Goal: Task Accomplishment & Management: Manage account settings

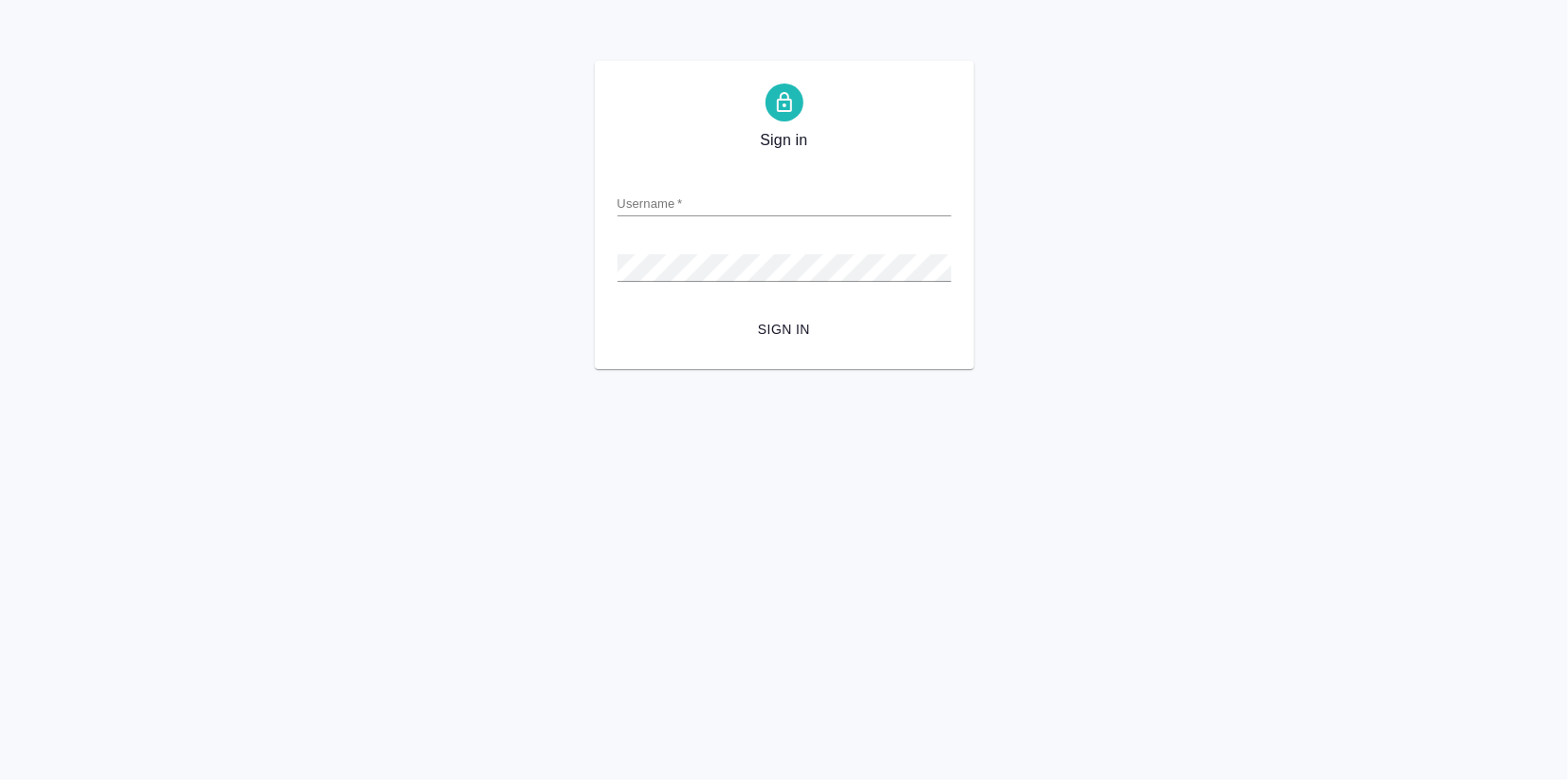
click at [699, 191] on input "Username   *" at bounding box center [784, 202] width 334 height 27
type input "v.zagorodnikh@awatera.com"
click at [769, 318] on button "Sign in" at bounding box center [784, 329] width 334 height 35
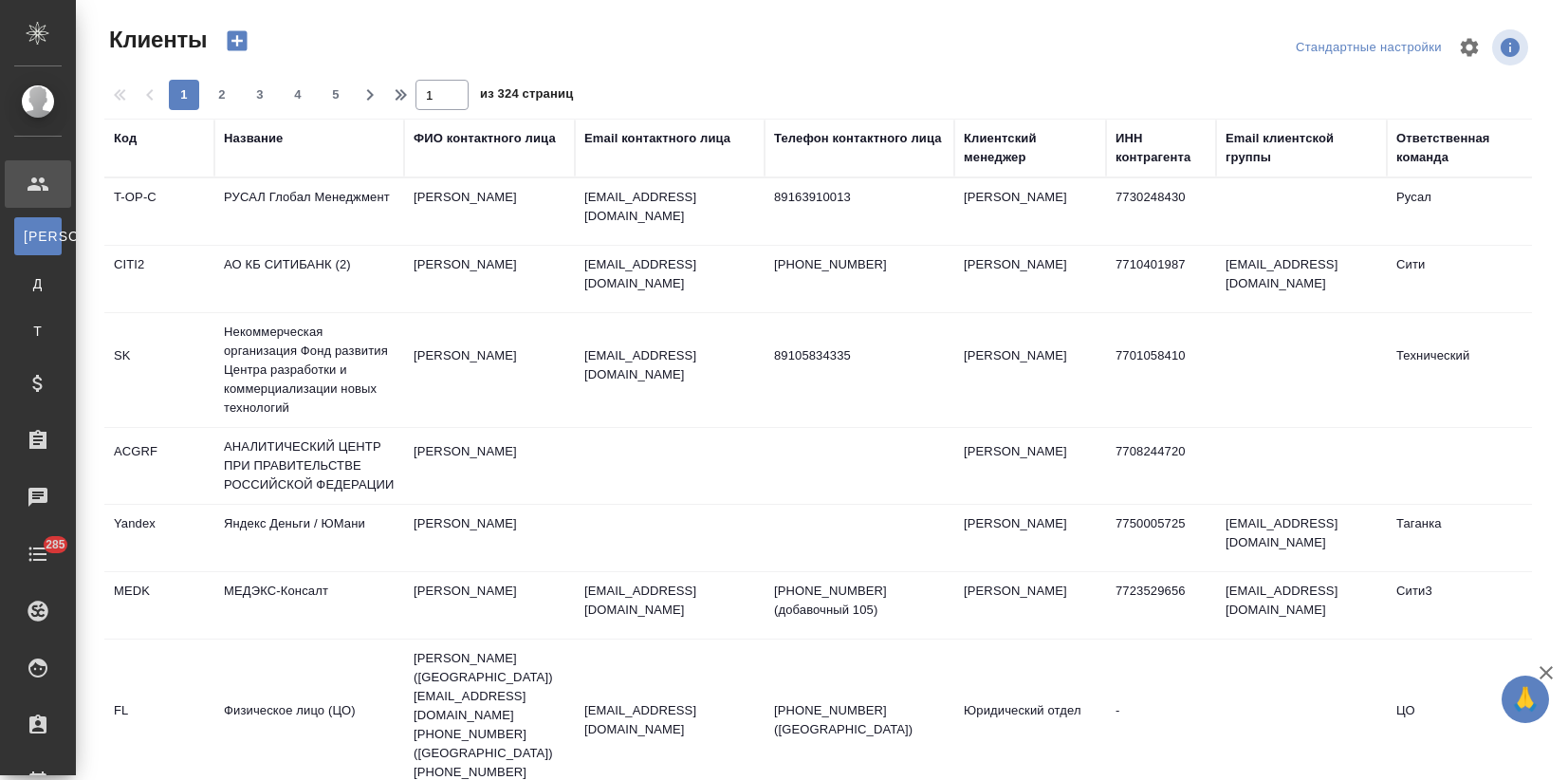
select select "RU"
click at [125, 130] on div "Код" at bounding box center [125, 138] width 23 height 19
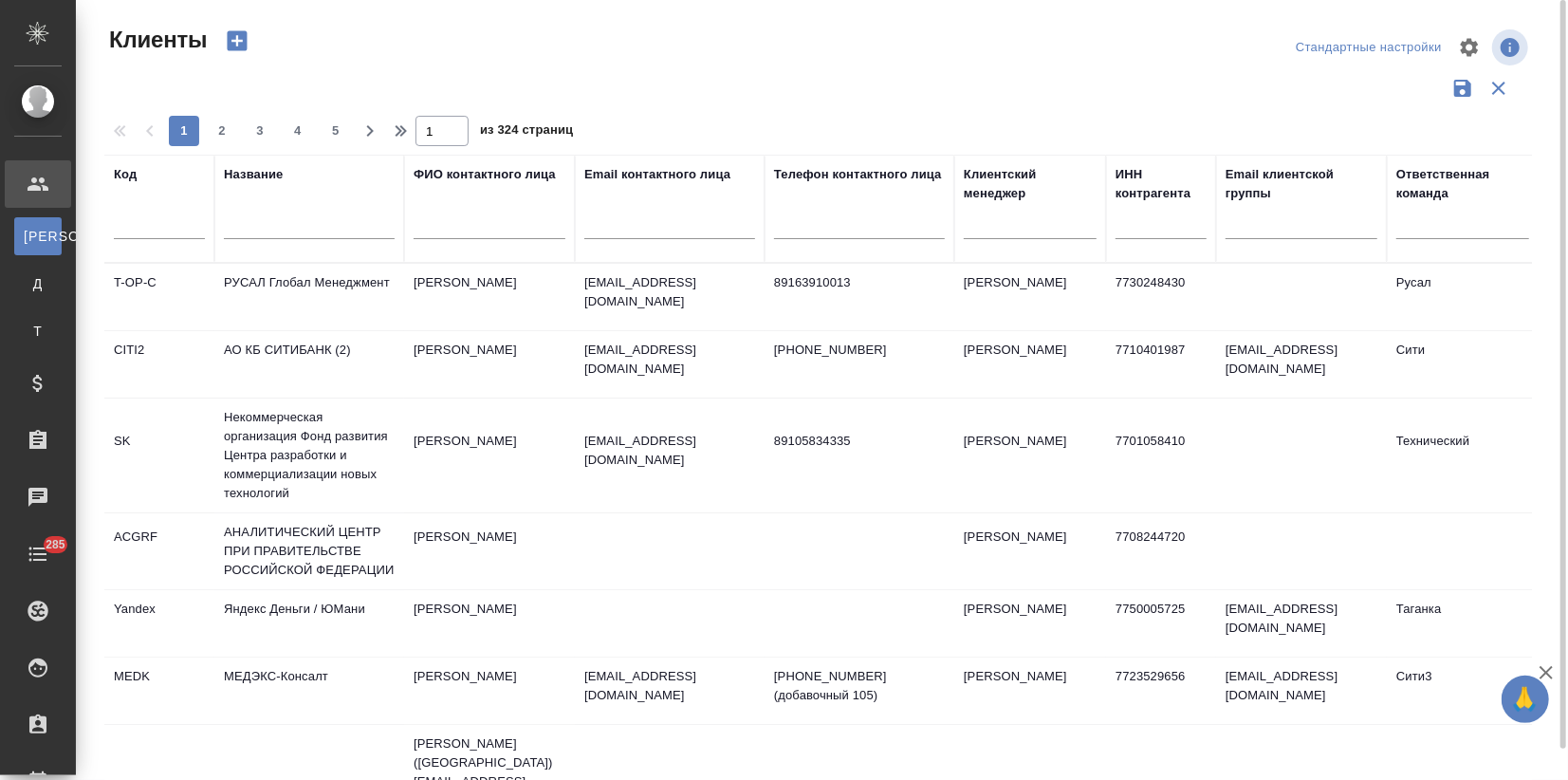
click at [130, 225] on input "text" at bounding box center [159, 227] width 91 height 24
type input "usm"
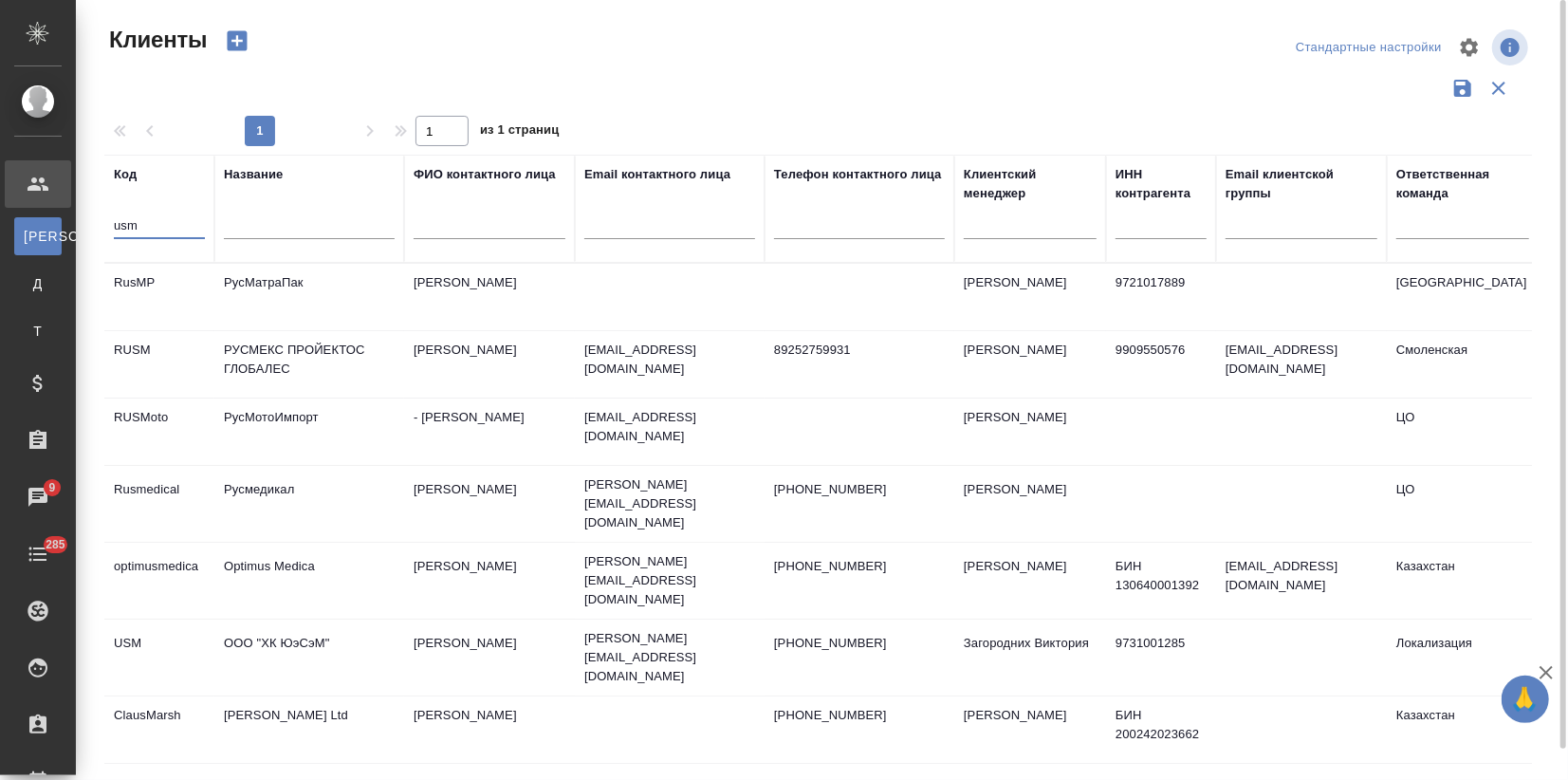
click at [395, 624] on td "ООО "ХК ЮэСэМ"" at bounding box center [309, 657] width 190 height 67
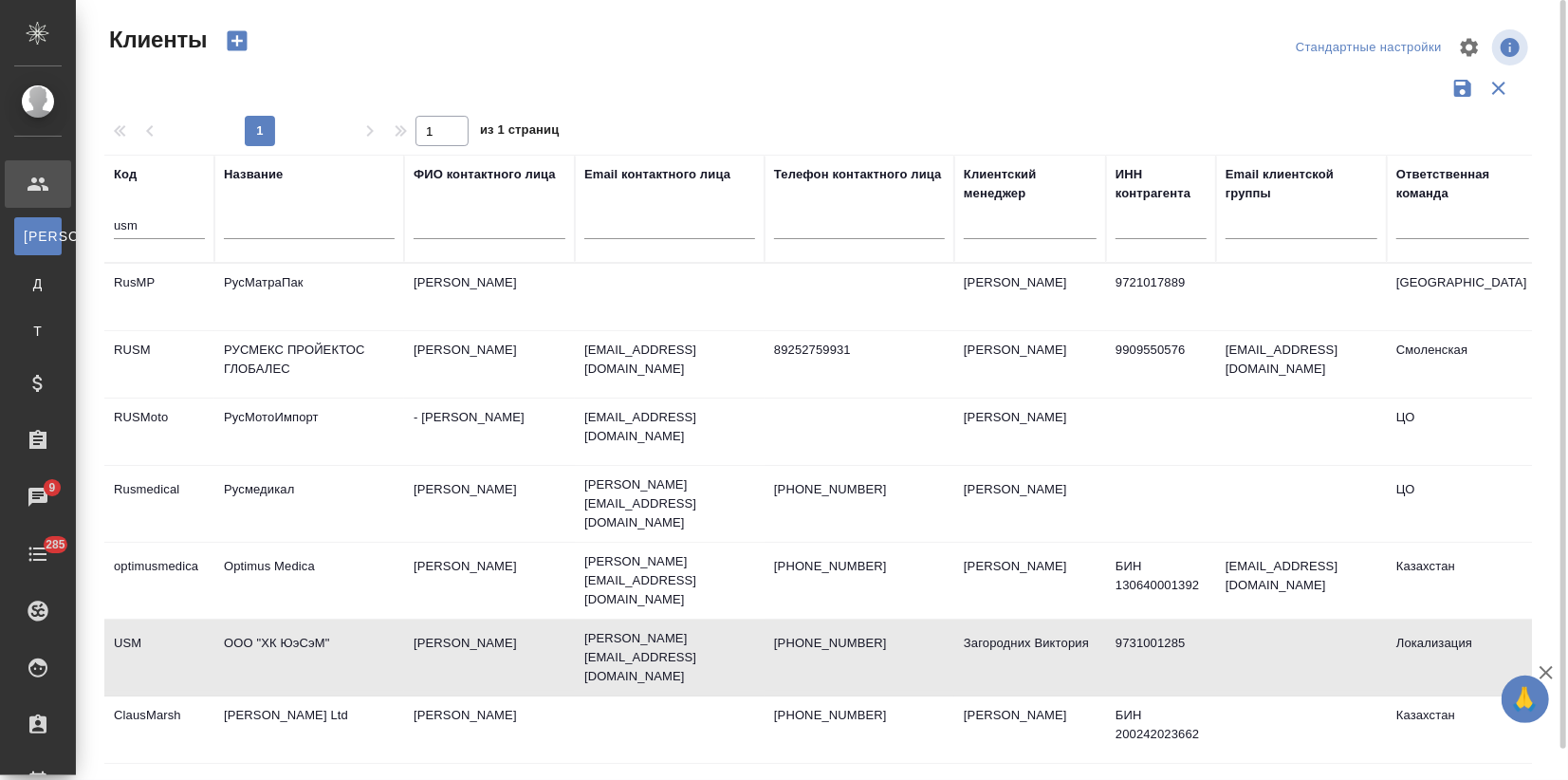
click at [395, 624] on td "ООО "ХК ЮэСэМ"" at bounding box center [309, 657] width 190 height 67
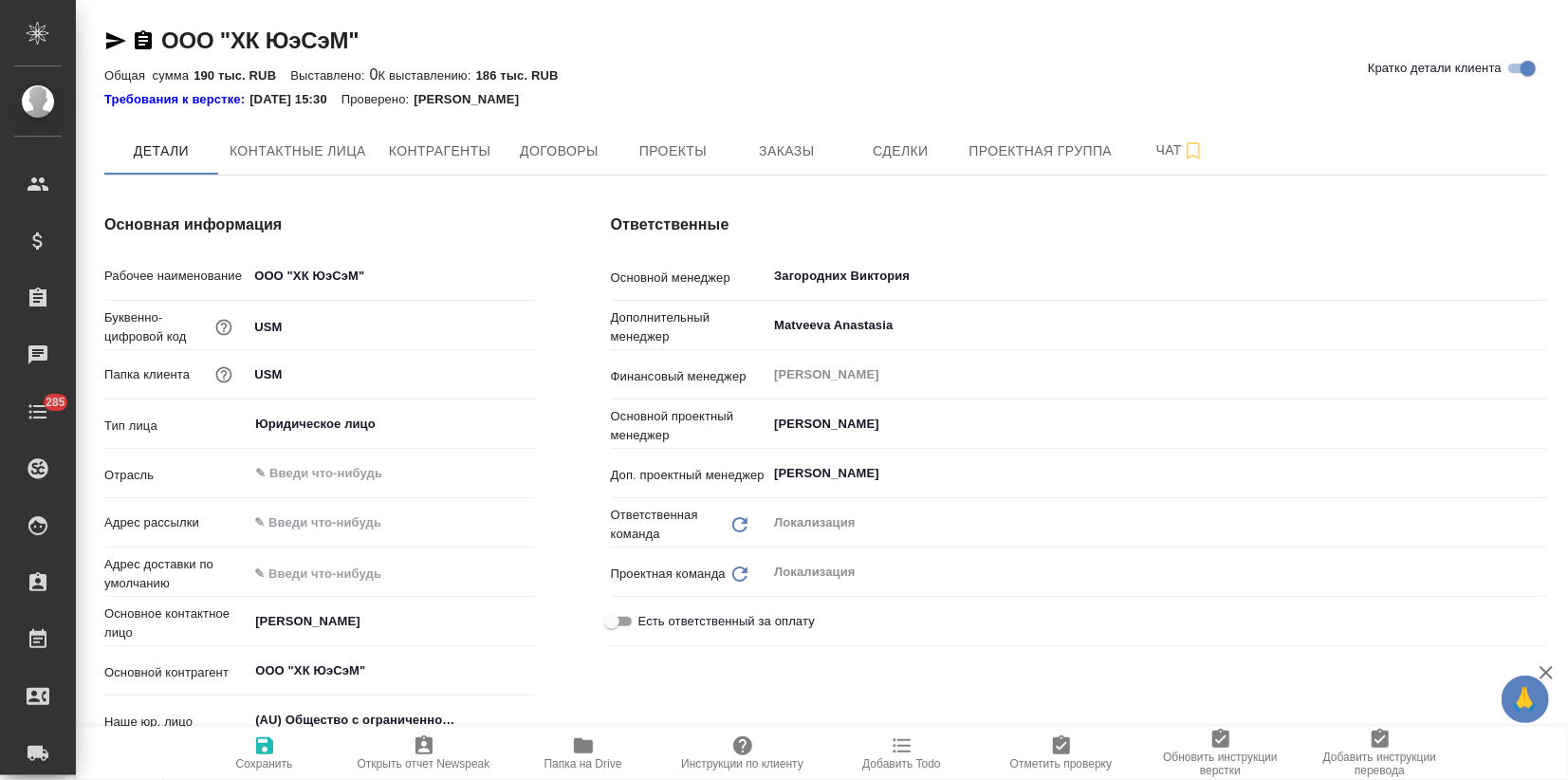
type textarea "x"
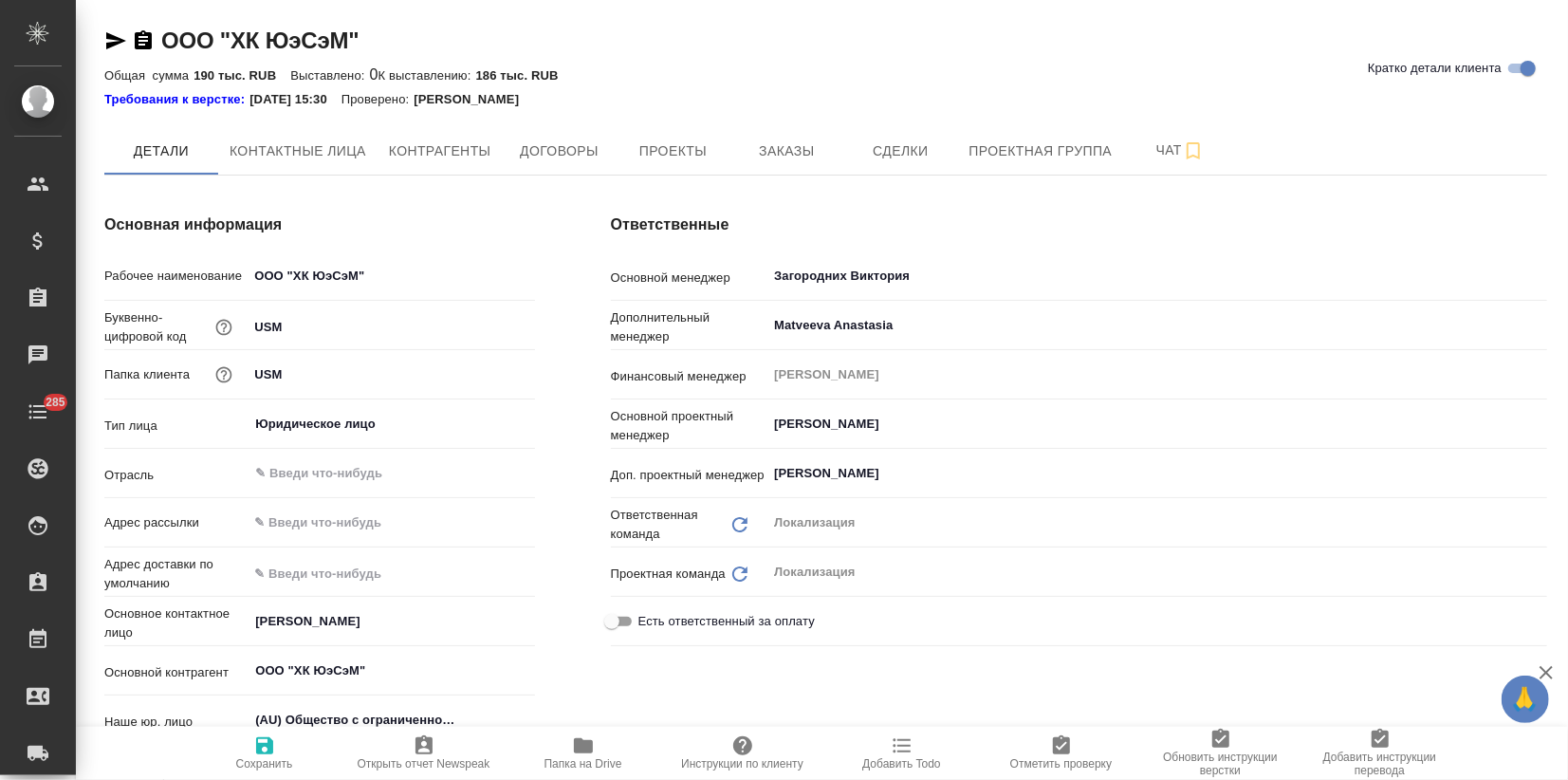
type textarea "x"
click at [789, 168] on button "Заказы" at bounding box center [786, 151] width 114 height 48
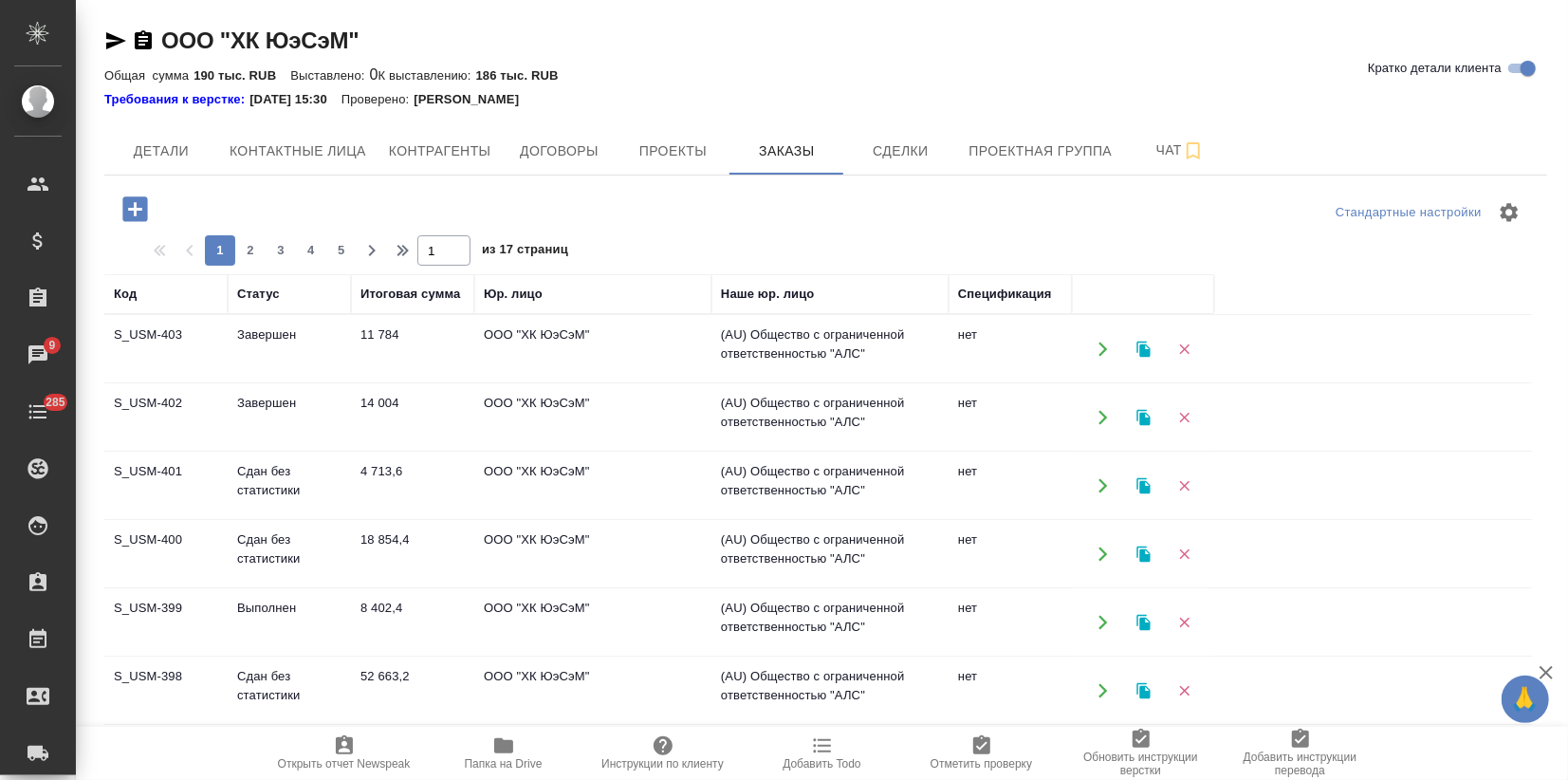
click at [1142, 412] on icon "button" at bounding box center [1142, 417] width 13 height 16
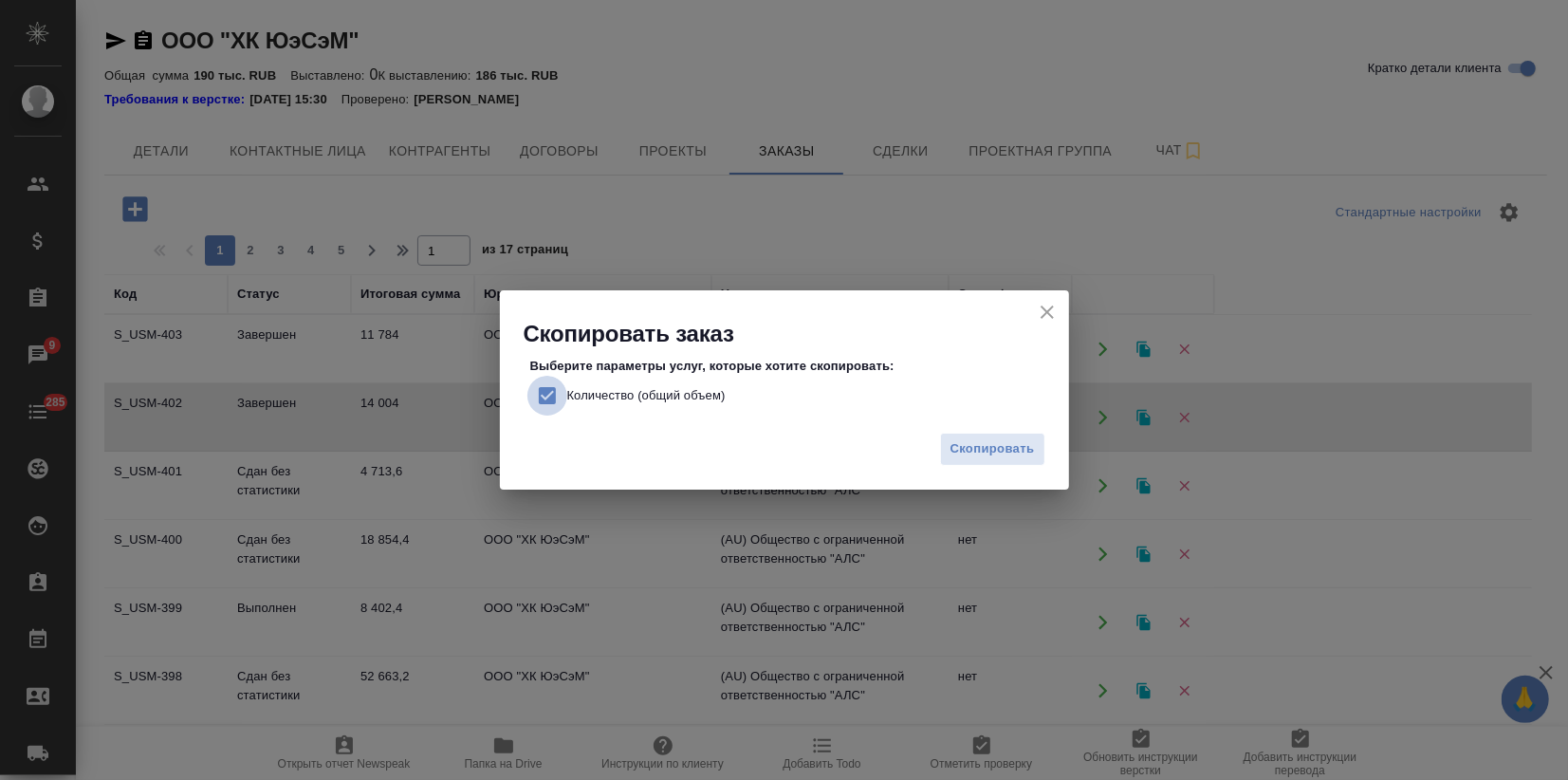
click at [542, 395] on input "Количество (общий объем)" at bounding box center [548, 396] width 40 height 40
checkbox input "false"
click at [1015, 455] on span "Скопировать" at bounding box center [992, 449] width 85 height 22
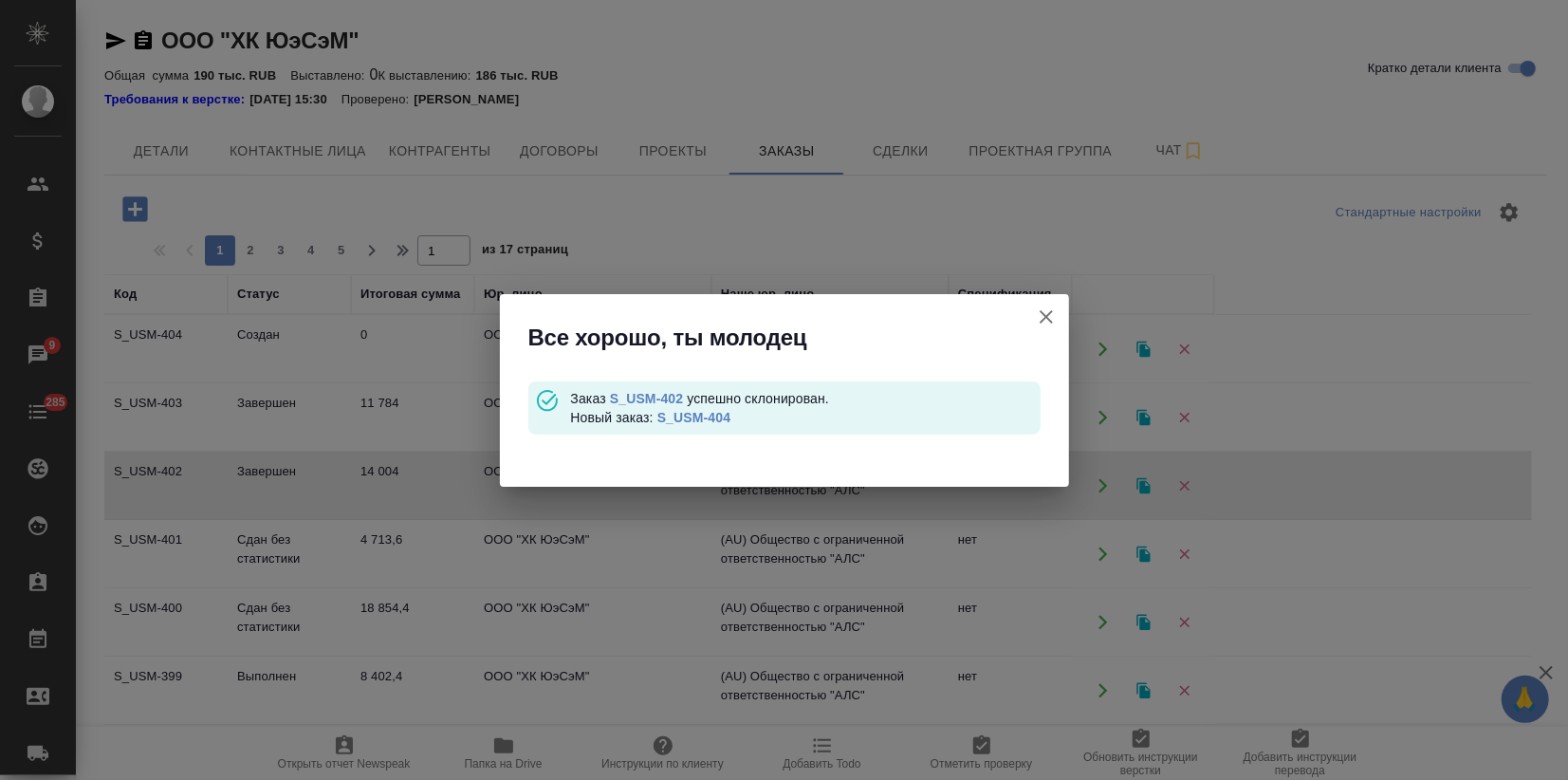
click at [674, 404] on div "Заказ S_USM-402 успешно склонирован. Новый заказ: S_USM-404" at bounding box center [804, 408] width 470 height 38
click at [675, 414] on link "S_USM-404" at bounding box center [693, 417] width 73 height 15
click at [1047, 311] on icon "button" at bounding box center [1045, 316] width 23 height 23
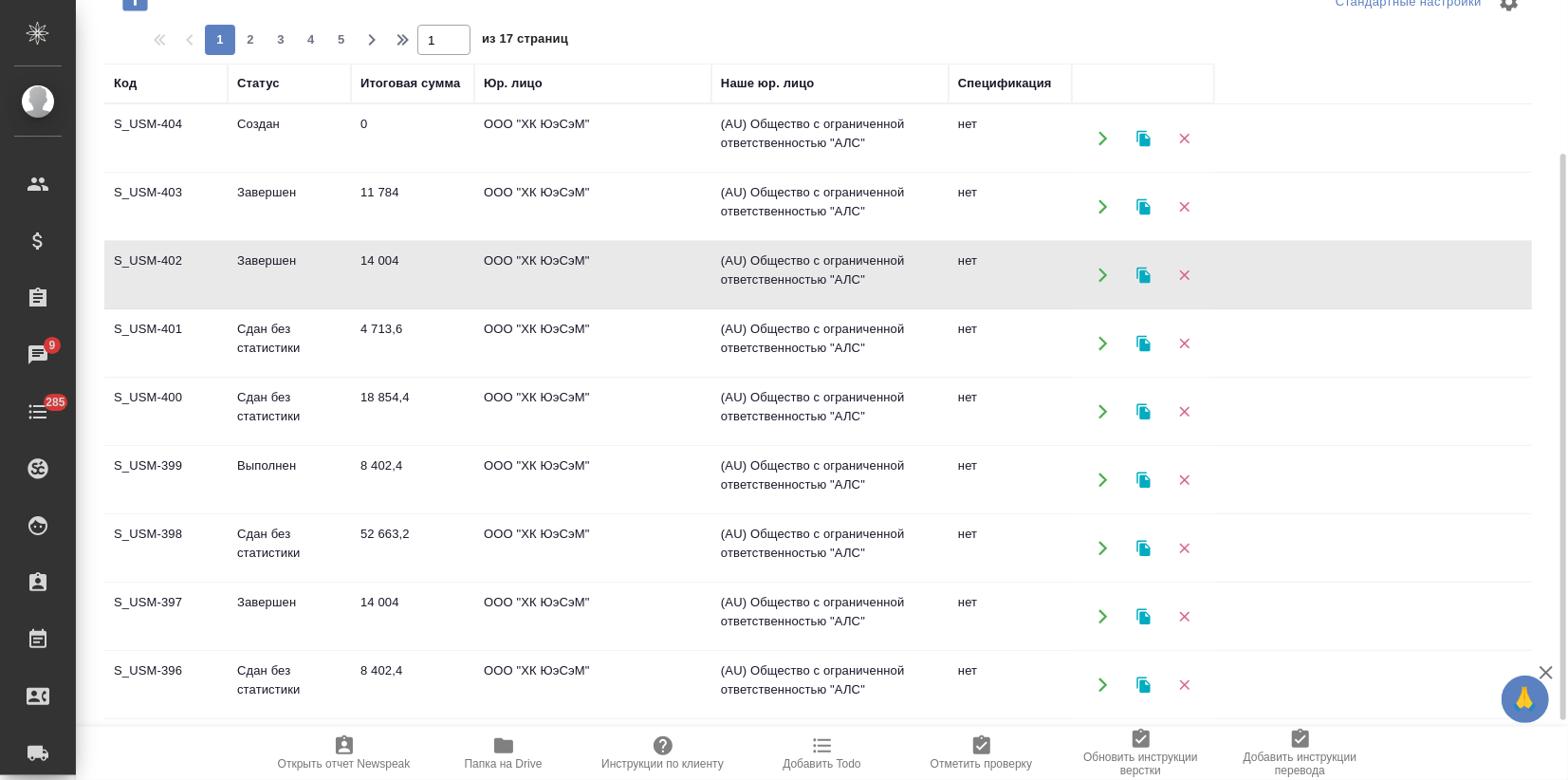
scroll to position [291, 0]
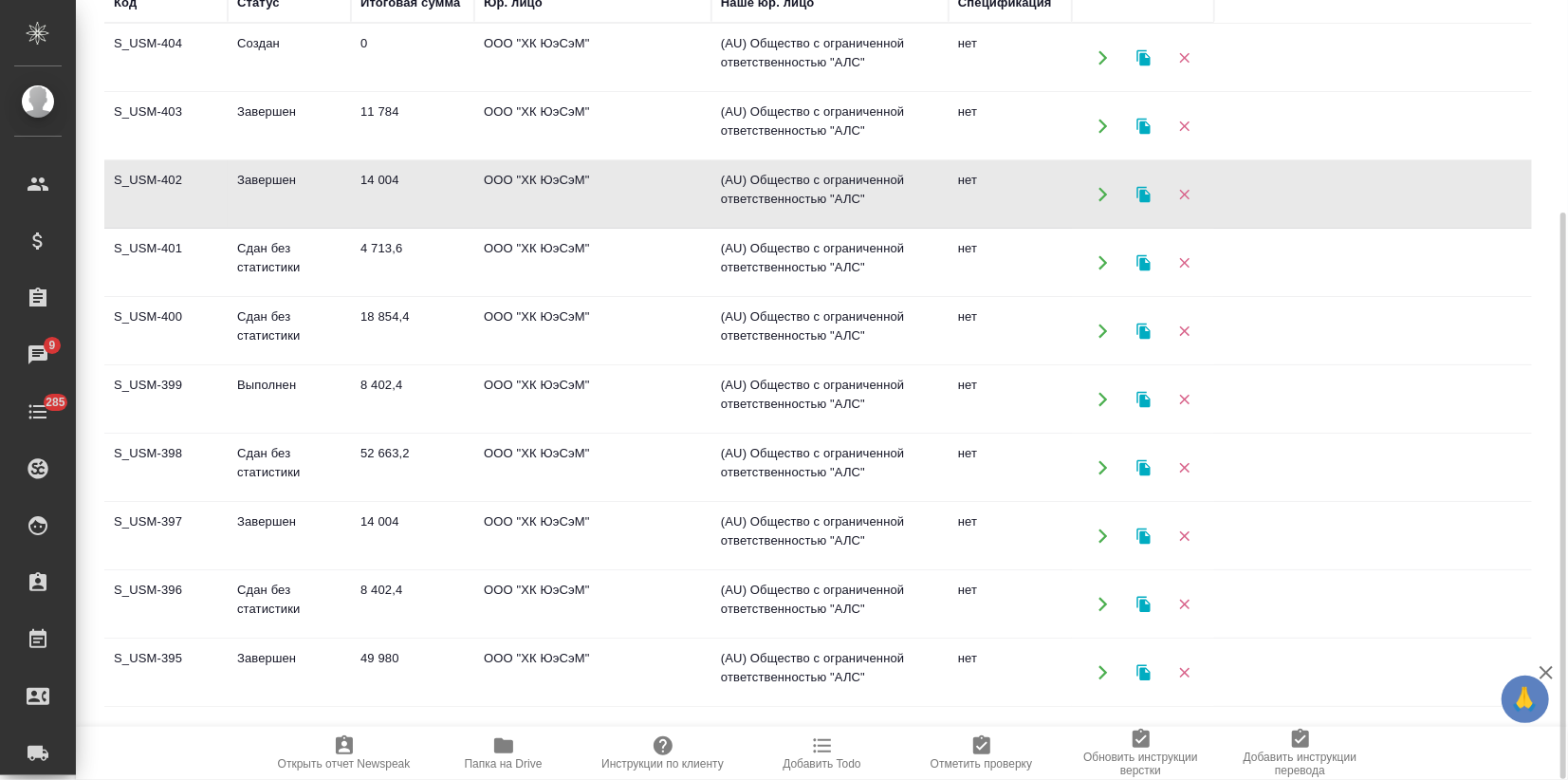
click at [188, 666] on td "S_USM-395" at bounding box center [167, 672] width 124 height 67
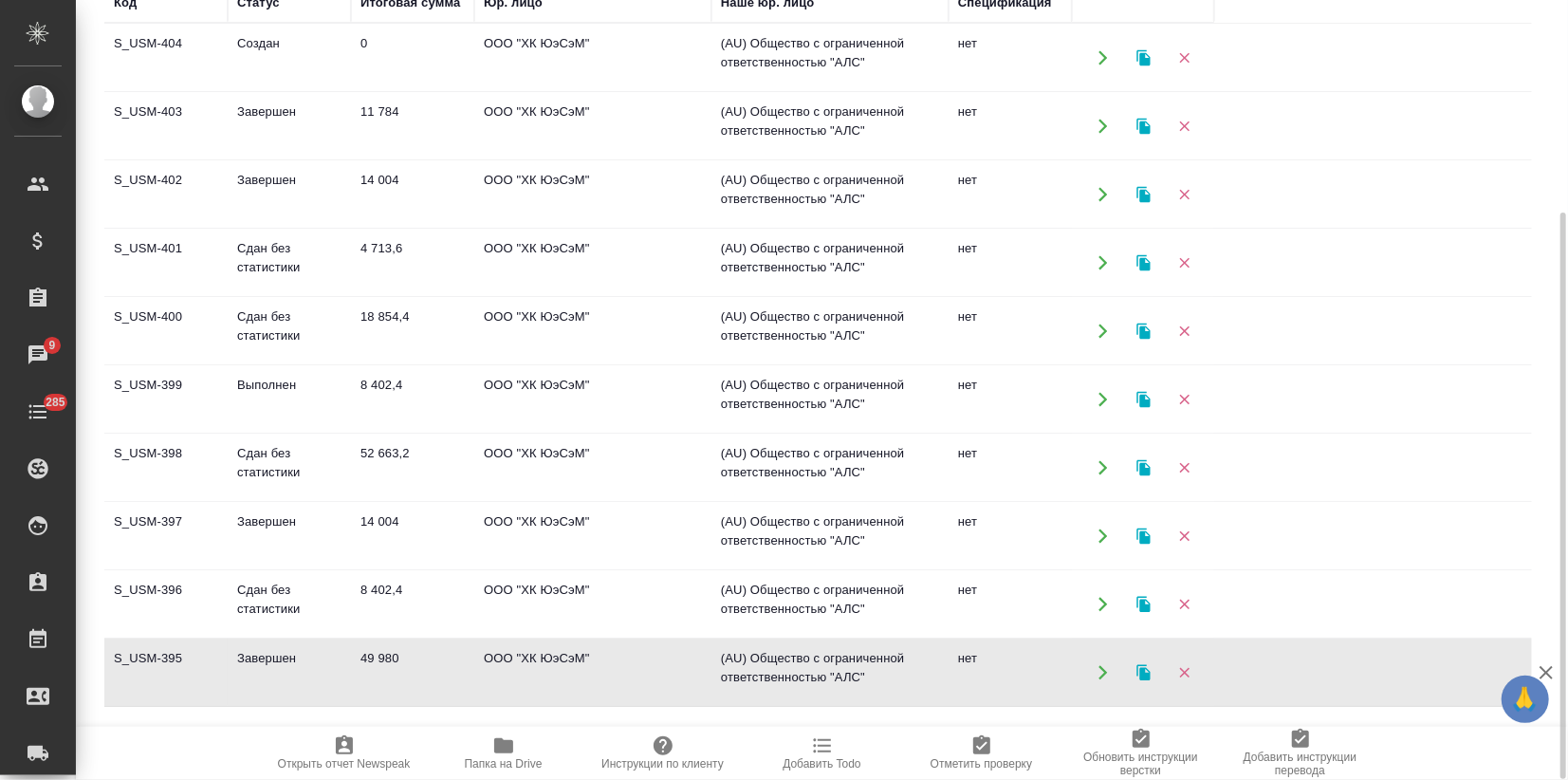
click at [188, 666] on td "S_USM-395" at bounding box center [167, 672] width 124 height 67
click at [214, 601] on td "S_USM-396" at bounding box center [167, 603] width 124 height 67
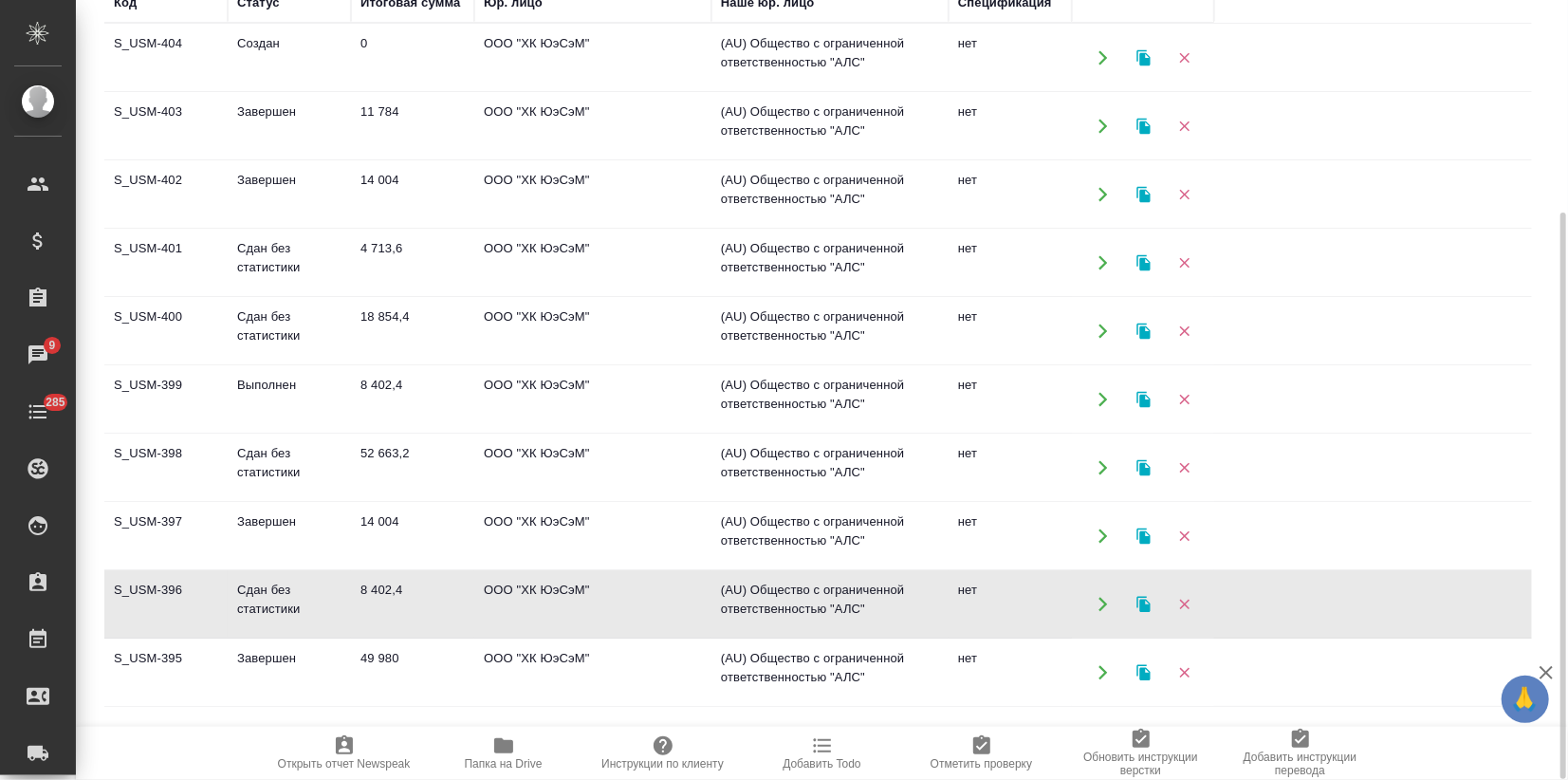
click at [214, 601] on td "S_USM-396" at bounding box center [167, 603] width 124 height 67
click at [291, 517] on td "Завершен" at bounding box center [289, 536] width 124 height 67
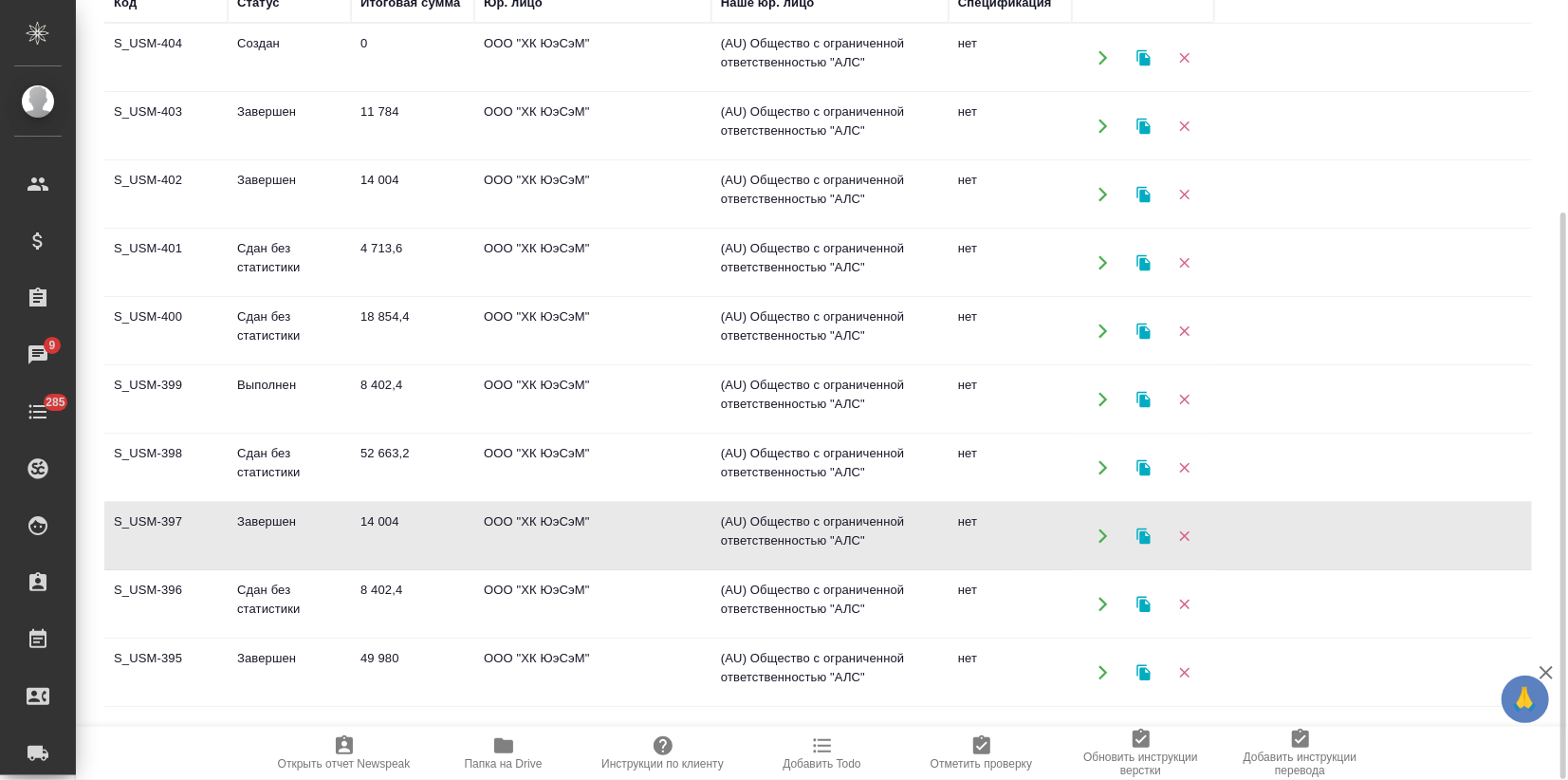
click at [291, 517] on td "Завершен" at bounding box center [289, 536] width 124 height 67
click at [377, 454] on td "52 663,2" at bounding box center [413, 467] width 124 height 67
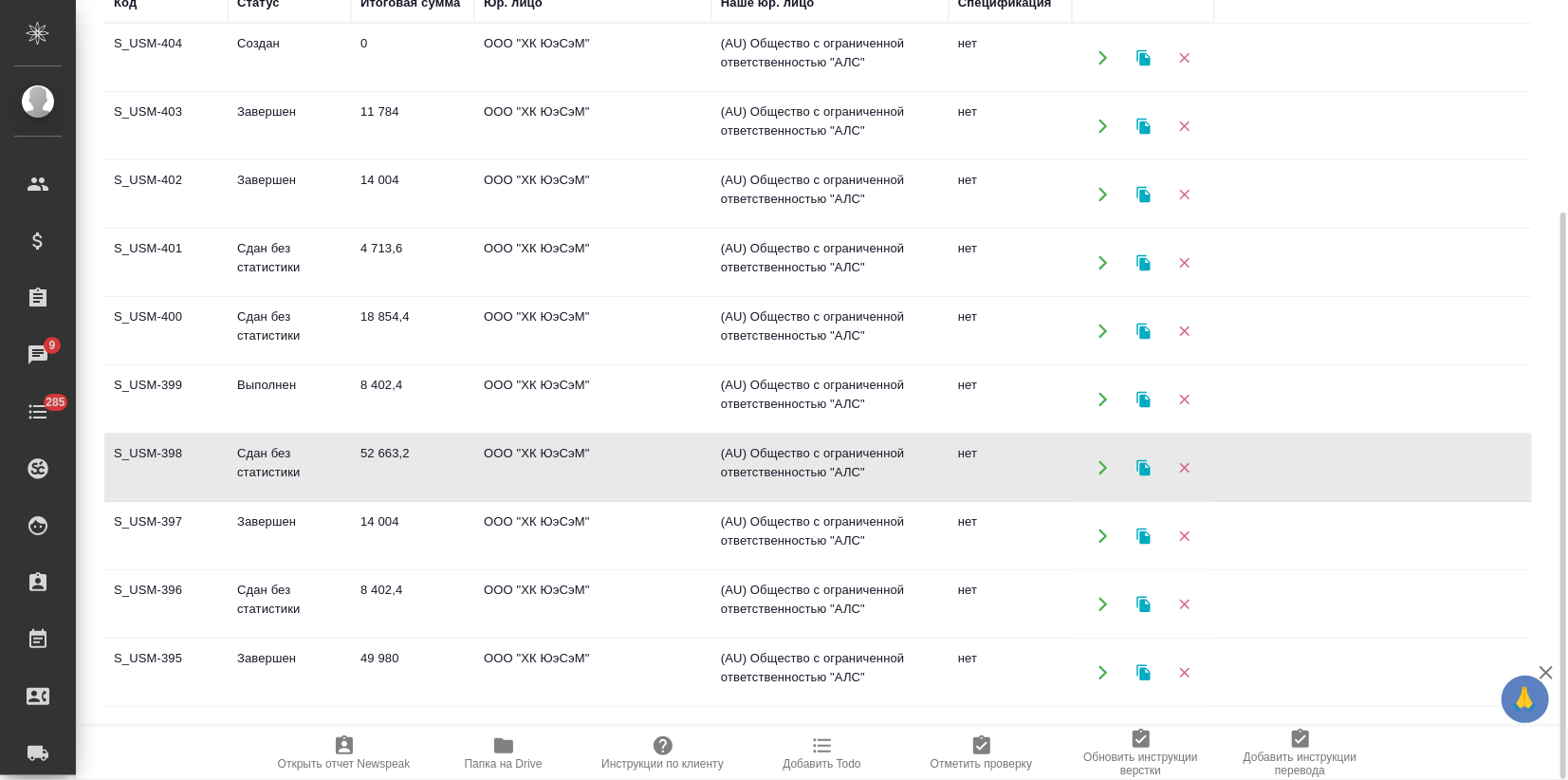
click at [377, 454] on td "52 663,2" at bounding box center [413, 467] width 124 height 67
click at [351, 402] on td "8 402,4" at bounding box center [413, 399] width 124 height 67
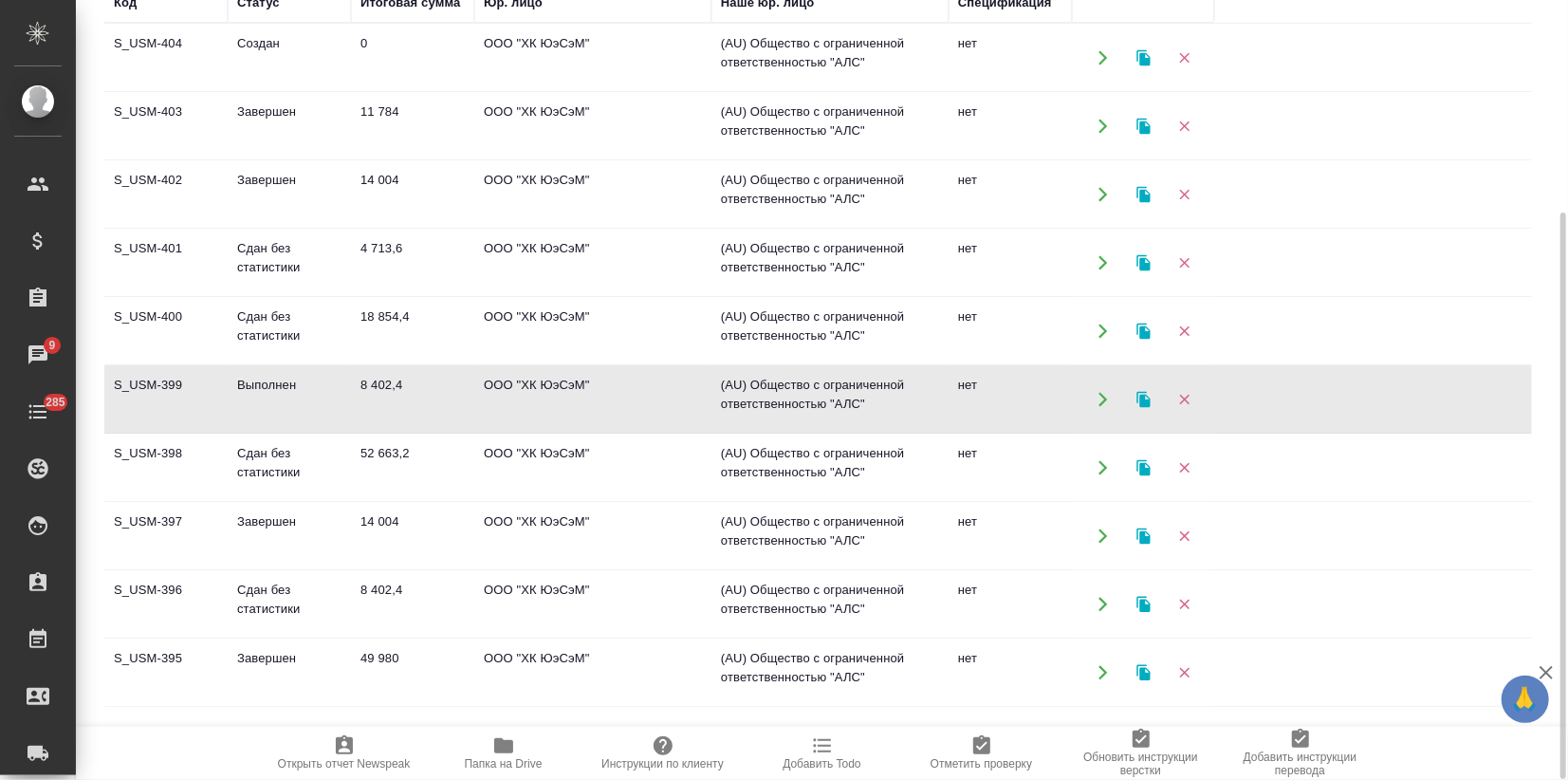
click at [348, 402] on td "Выполнен" at bounding box center [289, 399] width 124 height 67
click at [332, 405] on td "Выполнен" at bounding box center [289, 399] width 124 height 67
click at [331, 406] on td "Выполнен" at bounding box center [289, 399] width 124 height 67
click at [335, 380] on td "Выполнен" at bounding box center [289, 399] width 124 height 67
click at [334, 380] on td "Выполнен" at bounding box center [289, 399] width 124 height 67
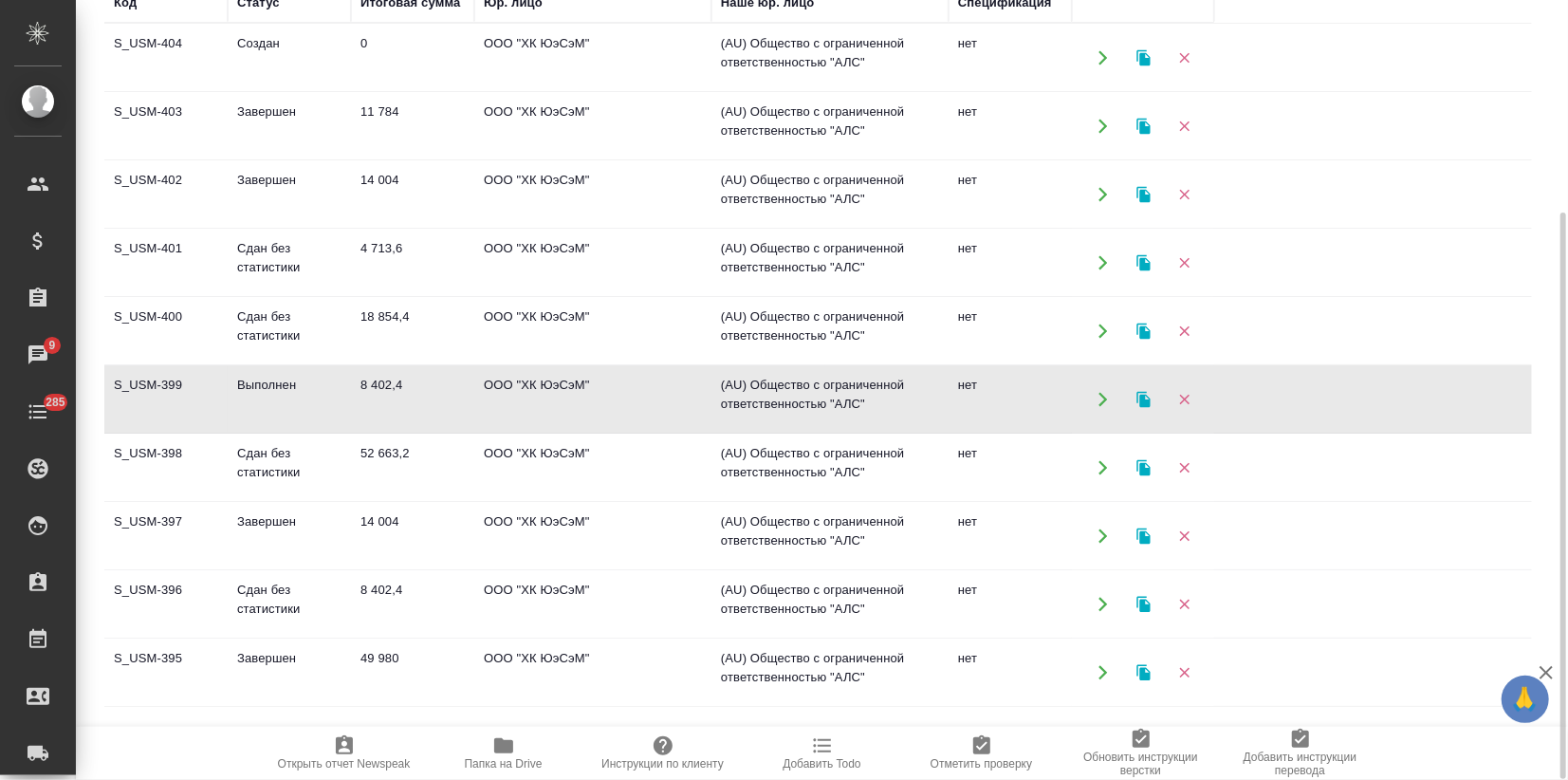
click at [326, 391] on td "Выполнен" at bounding box center [289, 399] width 124 height 67
click at [360, 349] on td "18 854,4" at bounding box center [413, 331] width 124 height 67
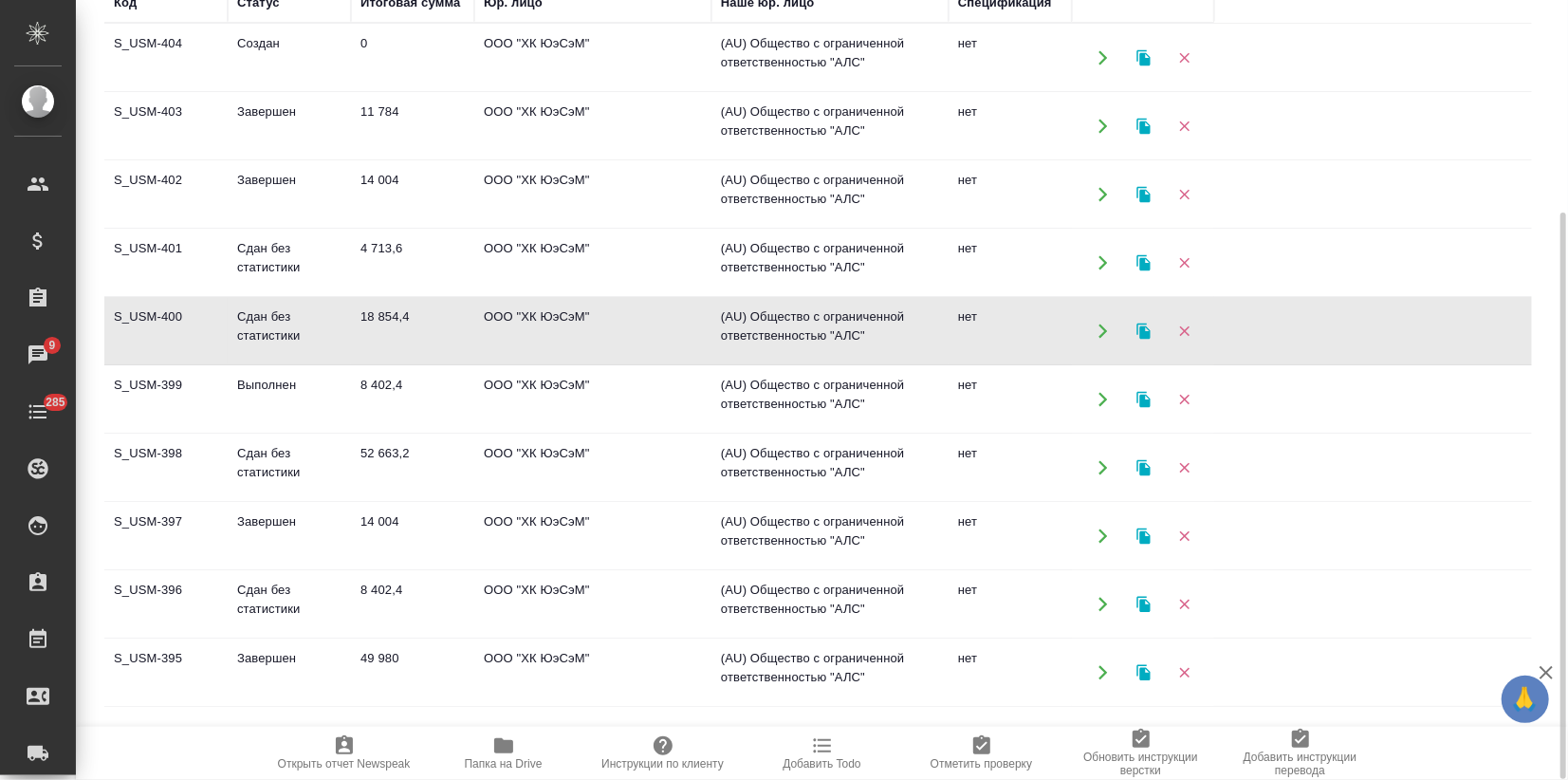
click at [359, 349] on td "18 854,4" at bounding box center [413, 331] width 124 height 67
click at [325, 270] on td "Сдан без статистики" at bounding box center [289, 262] width 124 height 67
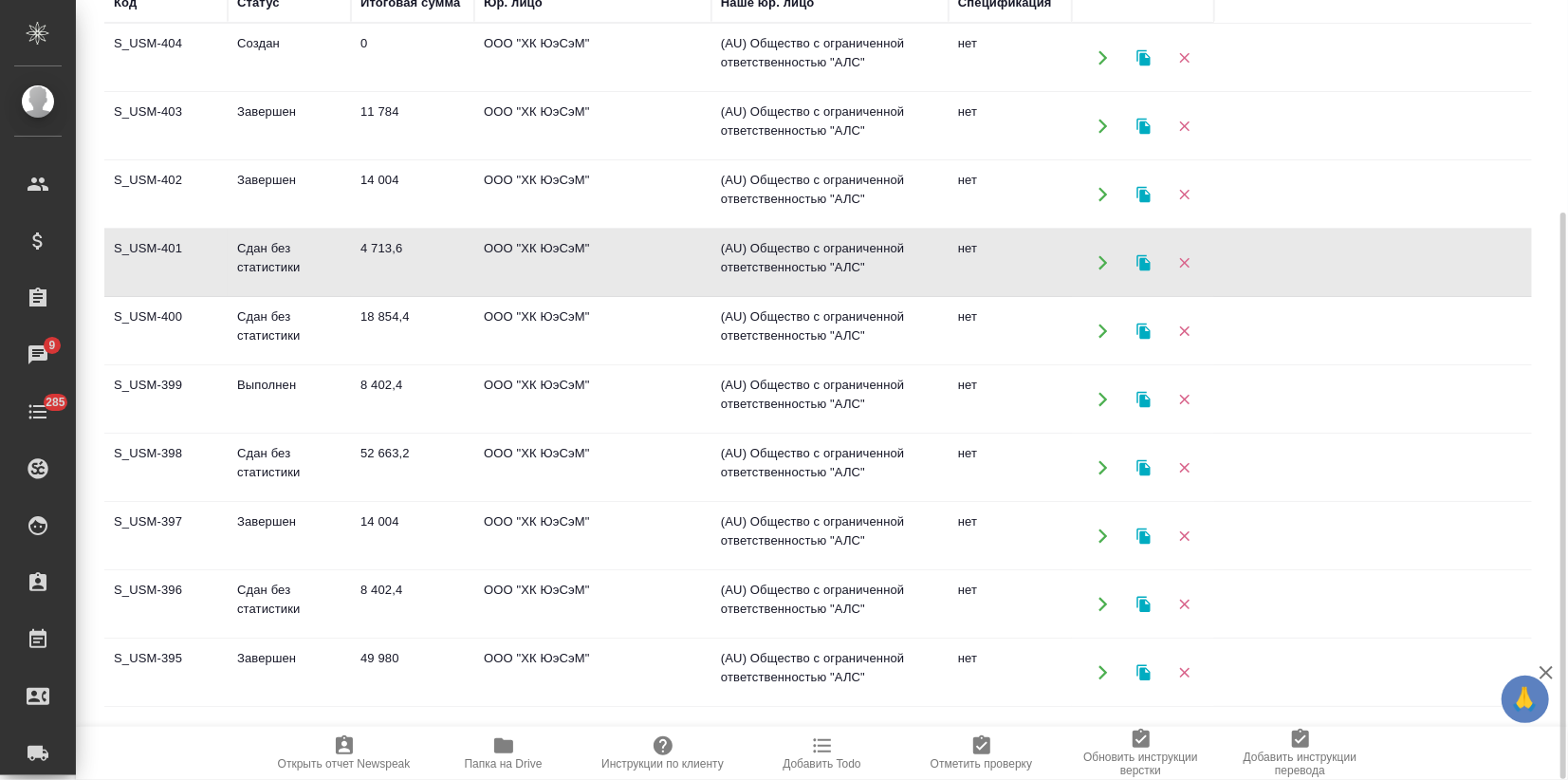
click at [325, 270] on td "Сдан без статистики" at bounding box center [289, 262] width 124 height 67
click at [424, 220] on td "14 004" at bounding box center [413, 195] width 124 height 67
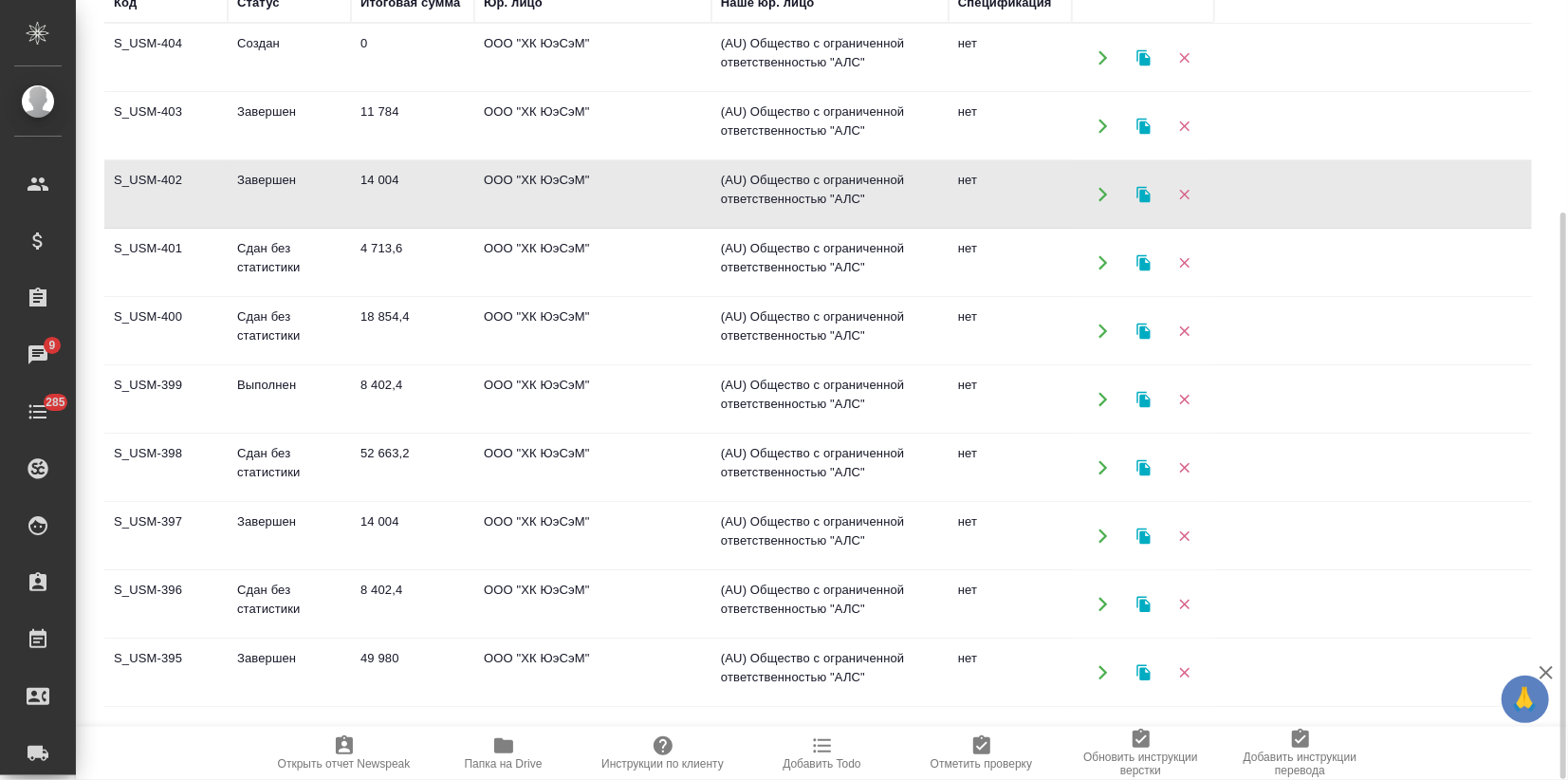
click at [424, 220] on td "14 004" at bounding box center [413, 195] width 124 height 67
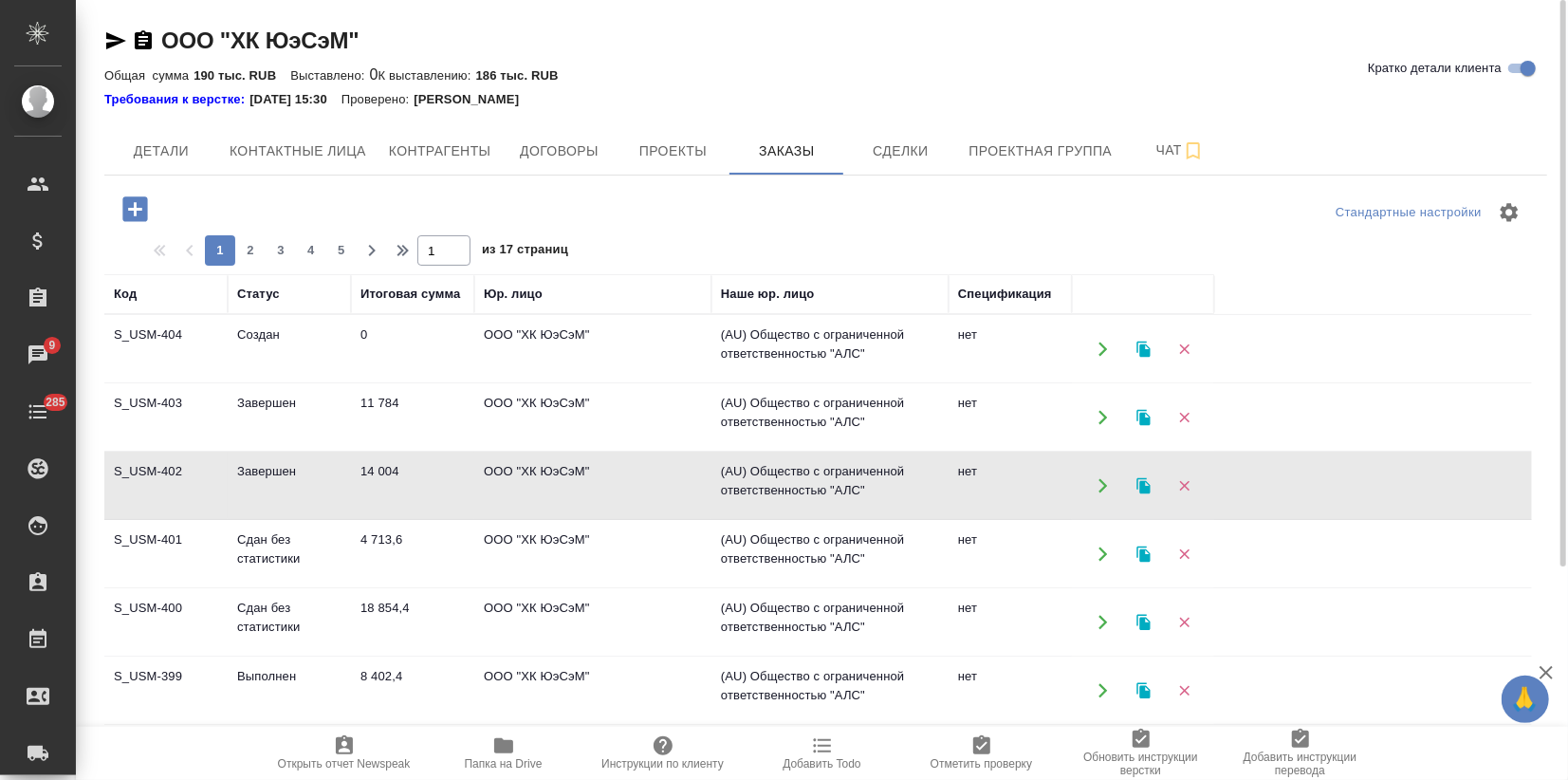
click at [326, 409] on td "Завершен" at bounding box center [289, 417] width 124 height 67
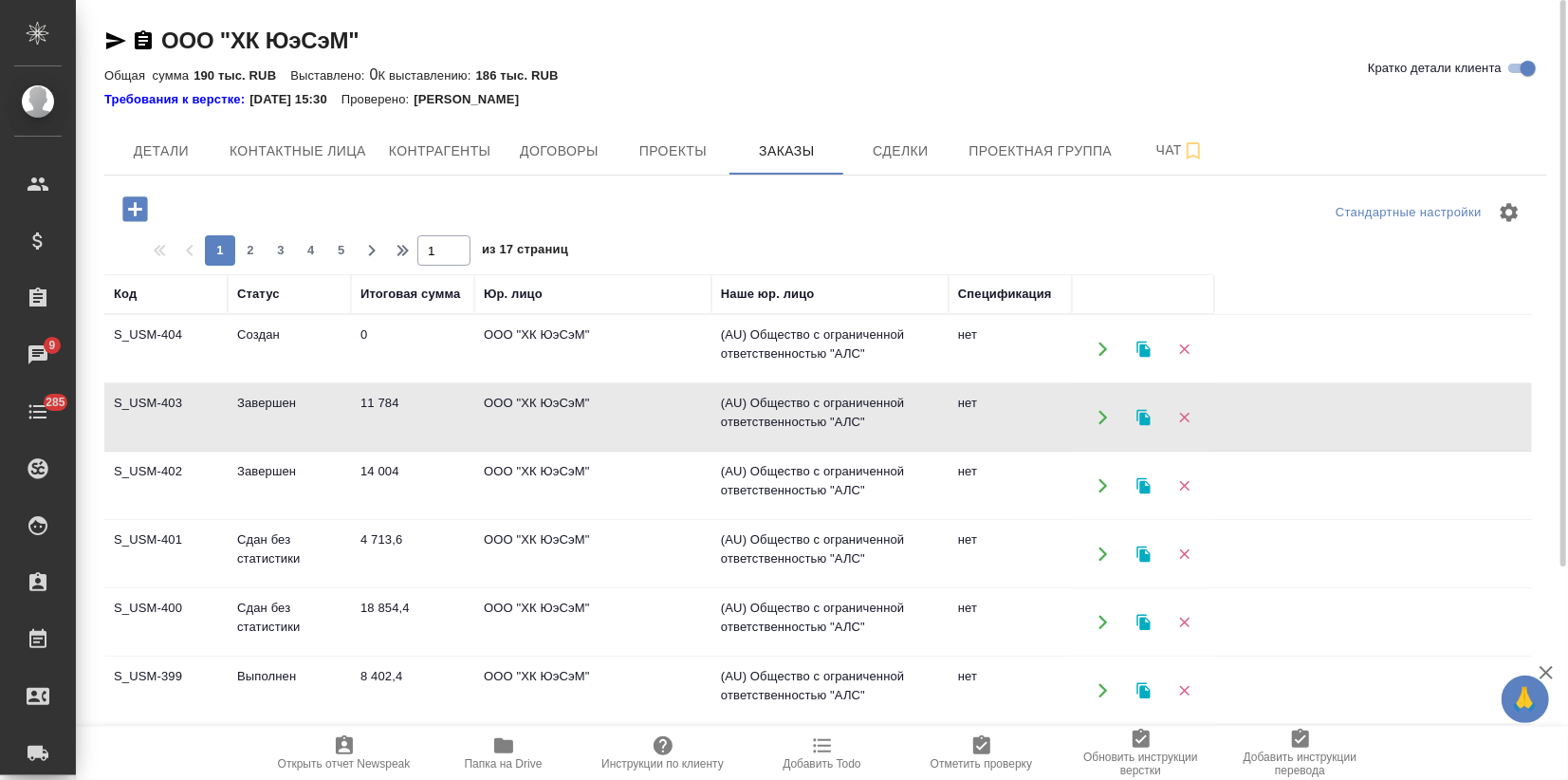
click at [326, 409] on td "Завершен" at bounding box center [289, 417] width 124 height 67
click at [243, 252] on span "2" at bounding box center [250, 250] width 30 height 19
type input "2"
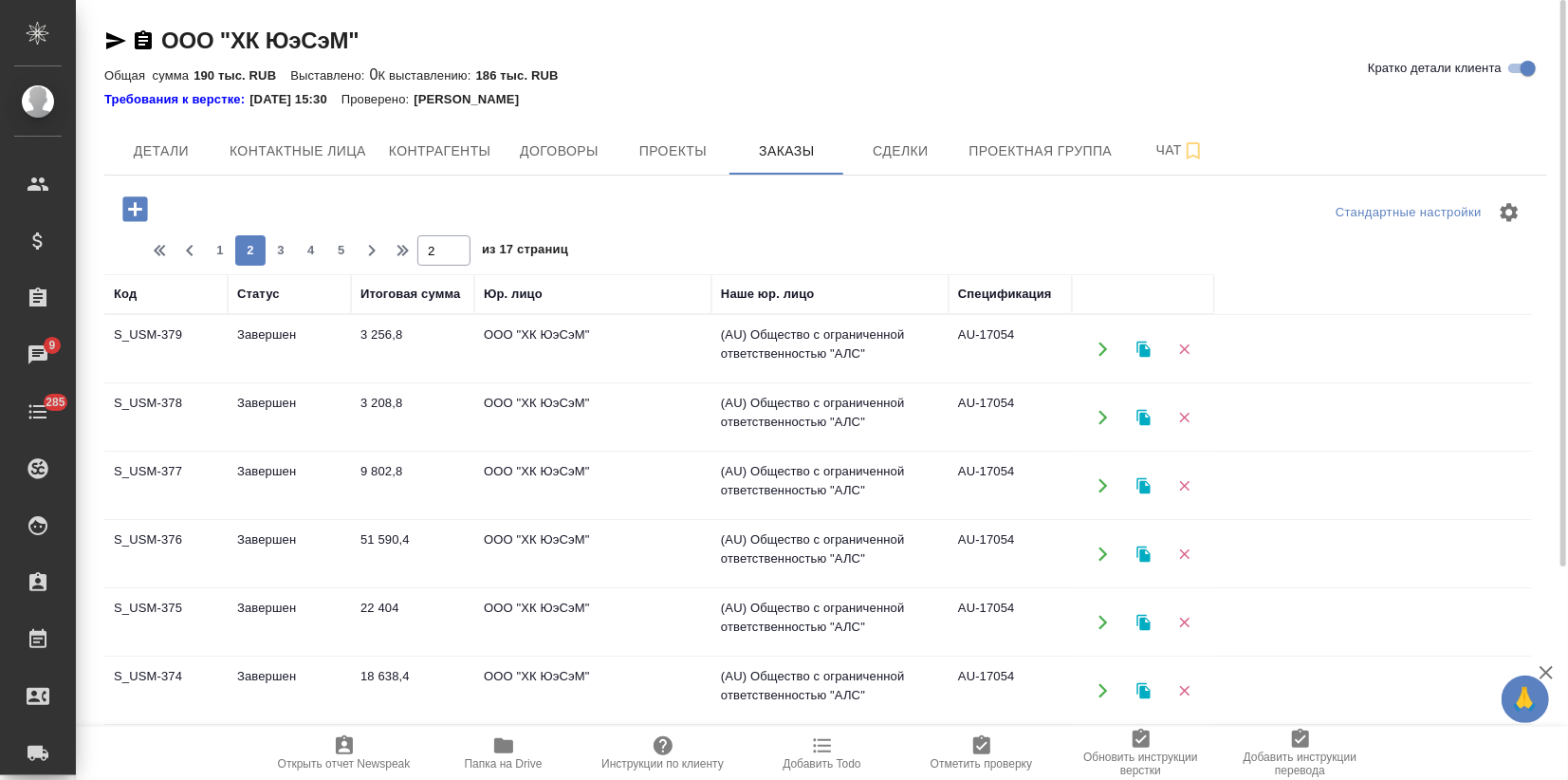
click at [290, 357] on td "Завершен" at bounding box center [289, 349] width 124 height 67
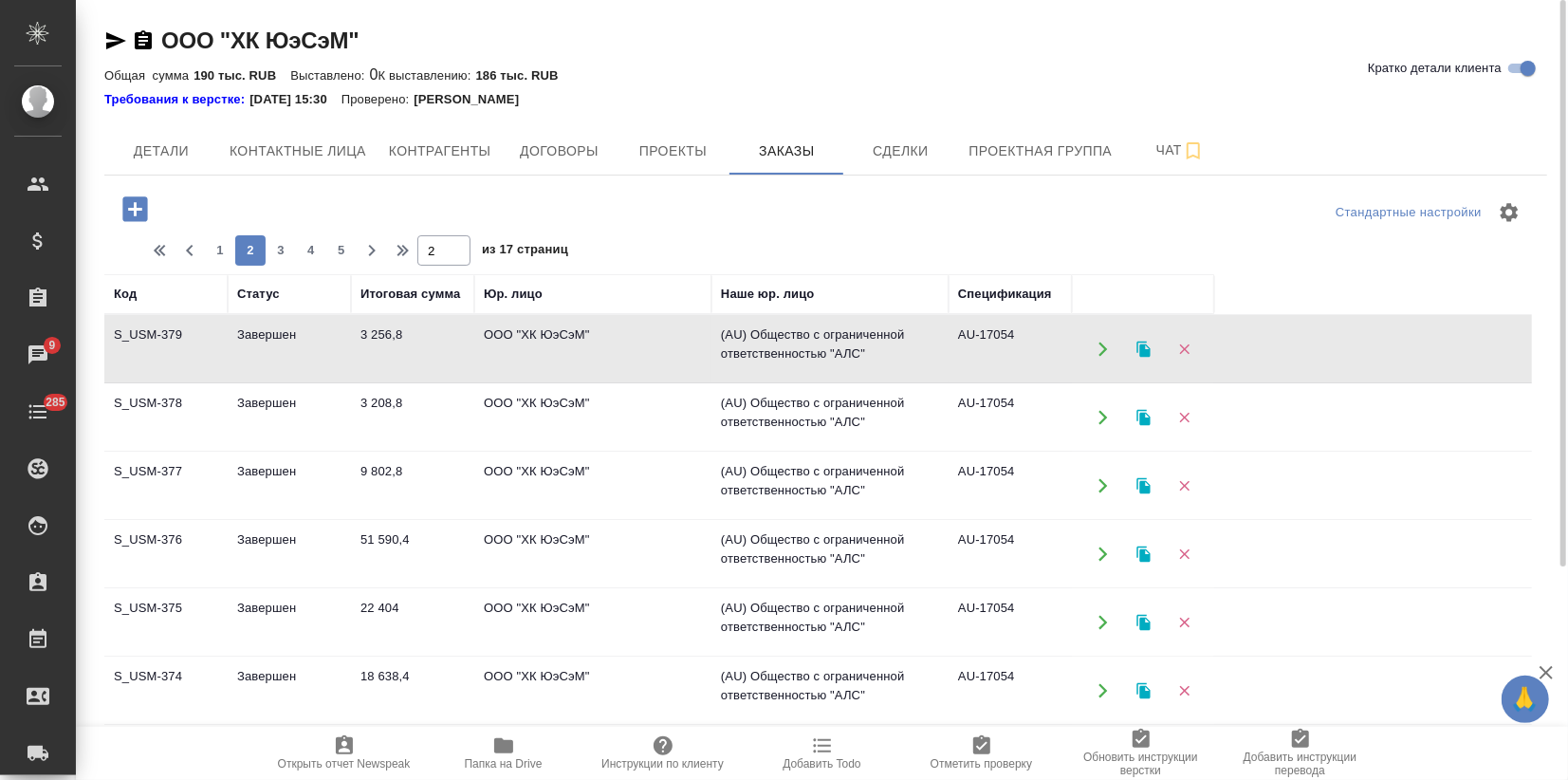
click at [290, 357] on td "Завершен" at bounding box center [289, 349] width 124 height 67
click at [326, 412] on td "Завершен" at bounding box center [289, 417] width 124 height 67
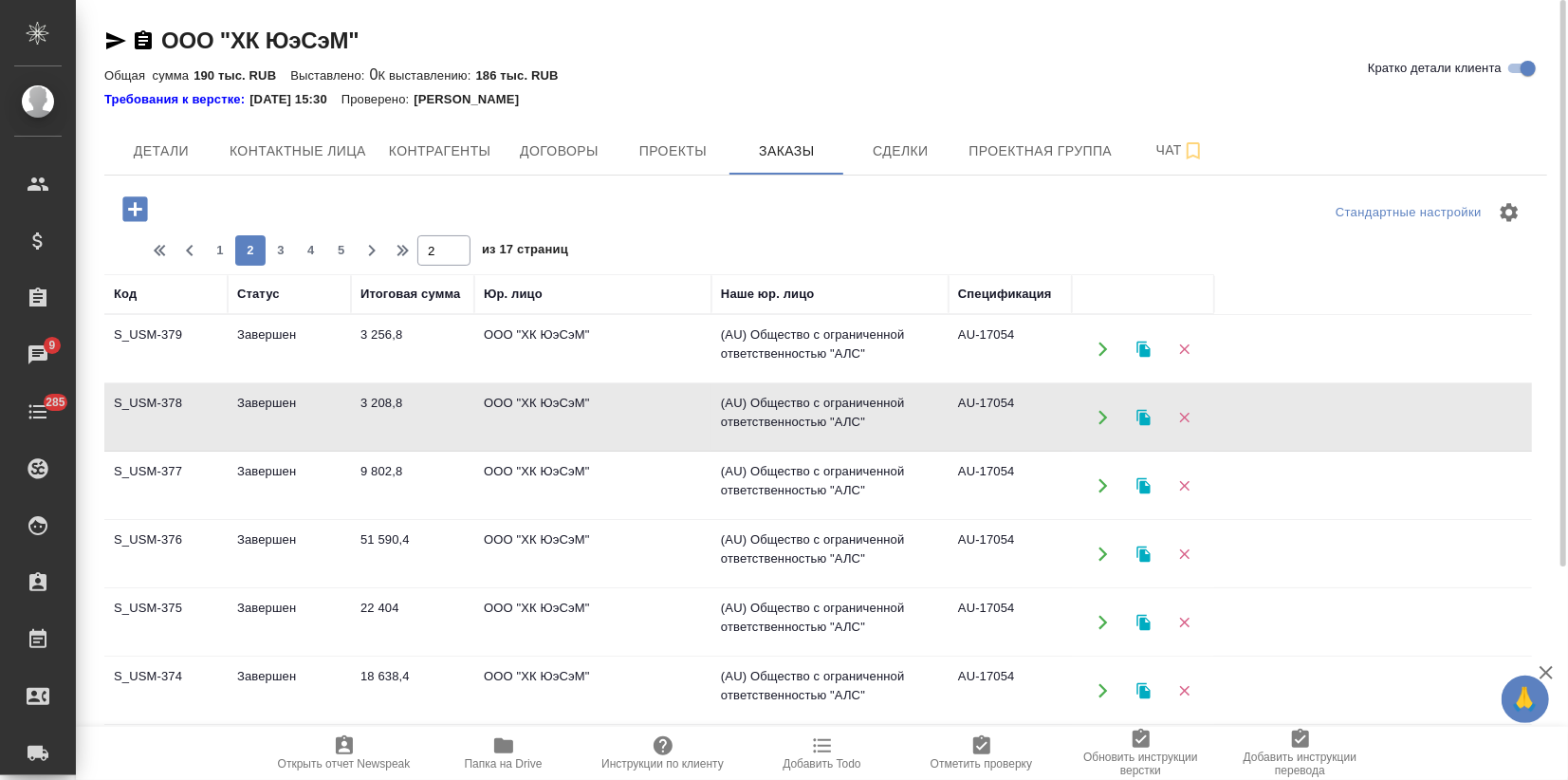
click at [326, 412] on td "Завершен" at bounding box center [289, 417] width 124 height 67
click at [410, 495] on td "9 802,8" at bounding box center [413, 486] width 124 height 67
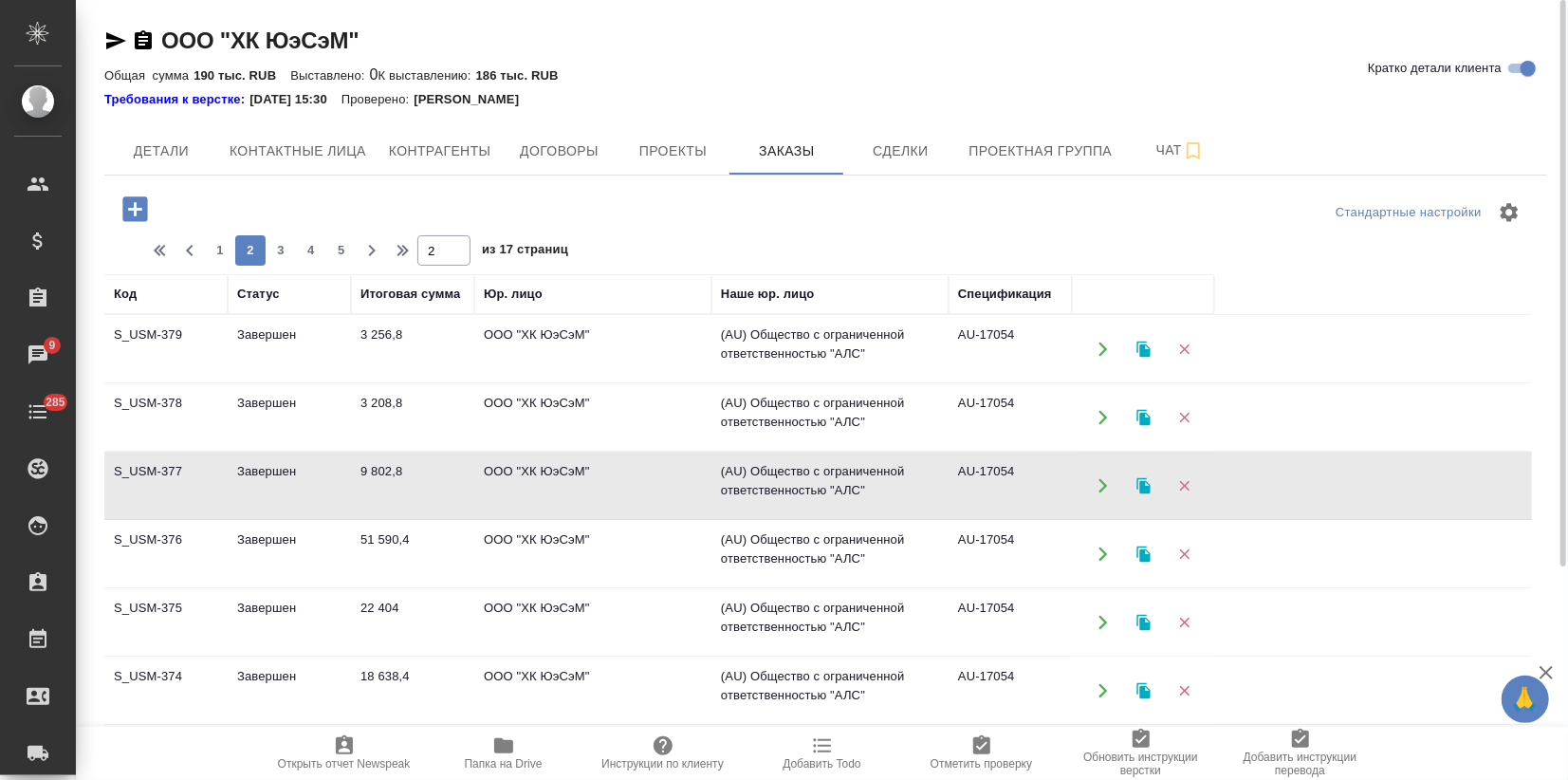
click at [410, 495] on td "9 802,8" at bounding box center [413, 486] width 124 height 67
click at [376, 531] on td "51 590,4" at bounding box center [413, 554] width 124 height 67
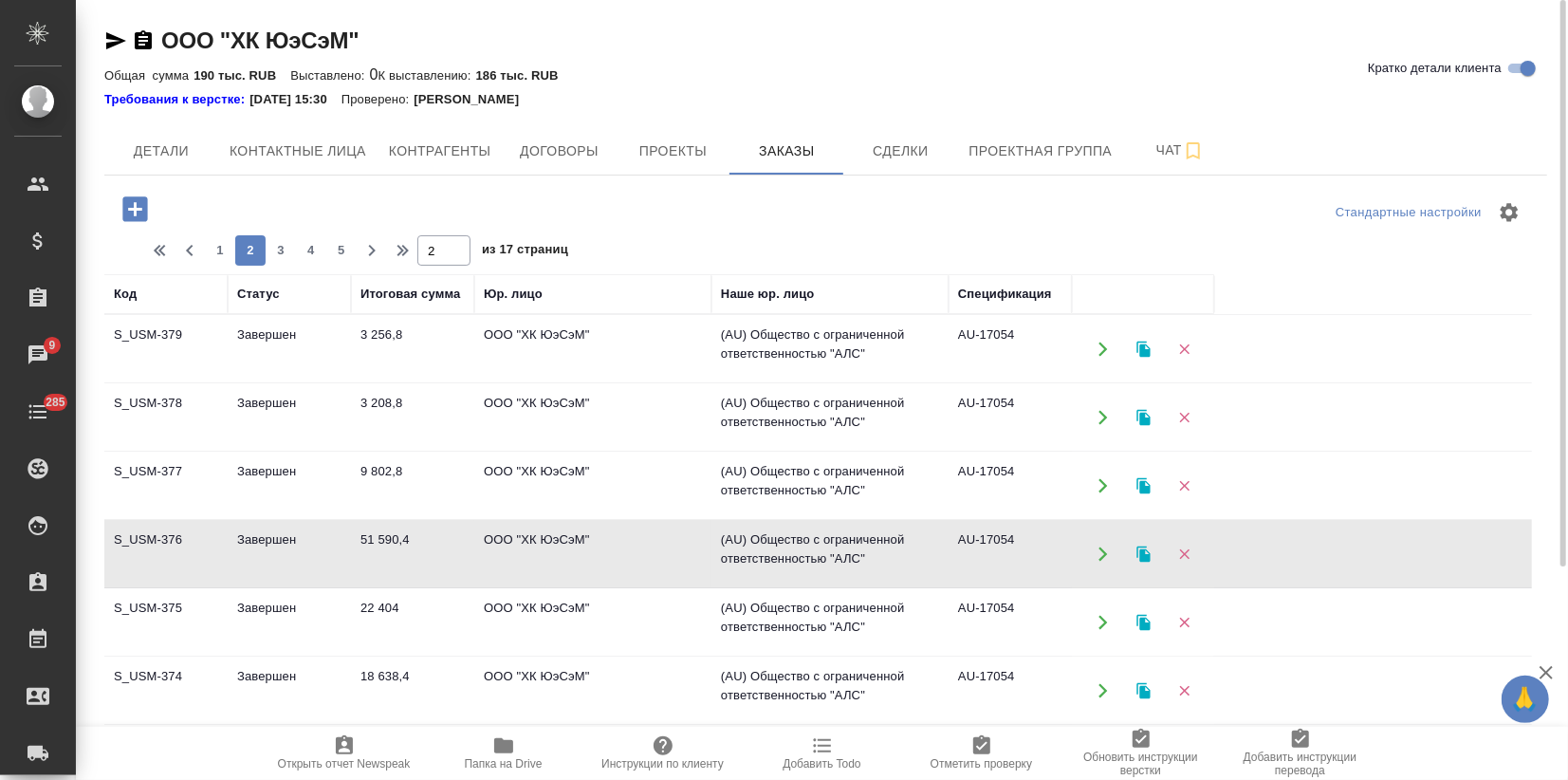
click at [376, 531] on td "51 590,4" at bounding box center [413, 554] width 124 height 67
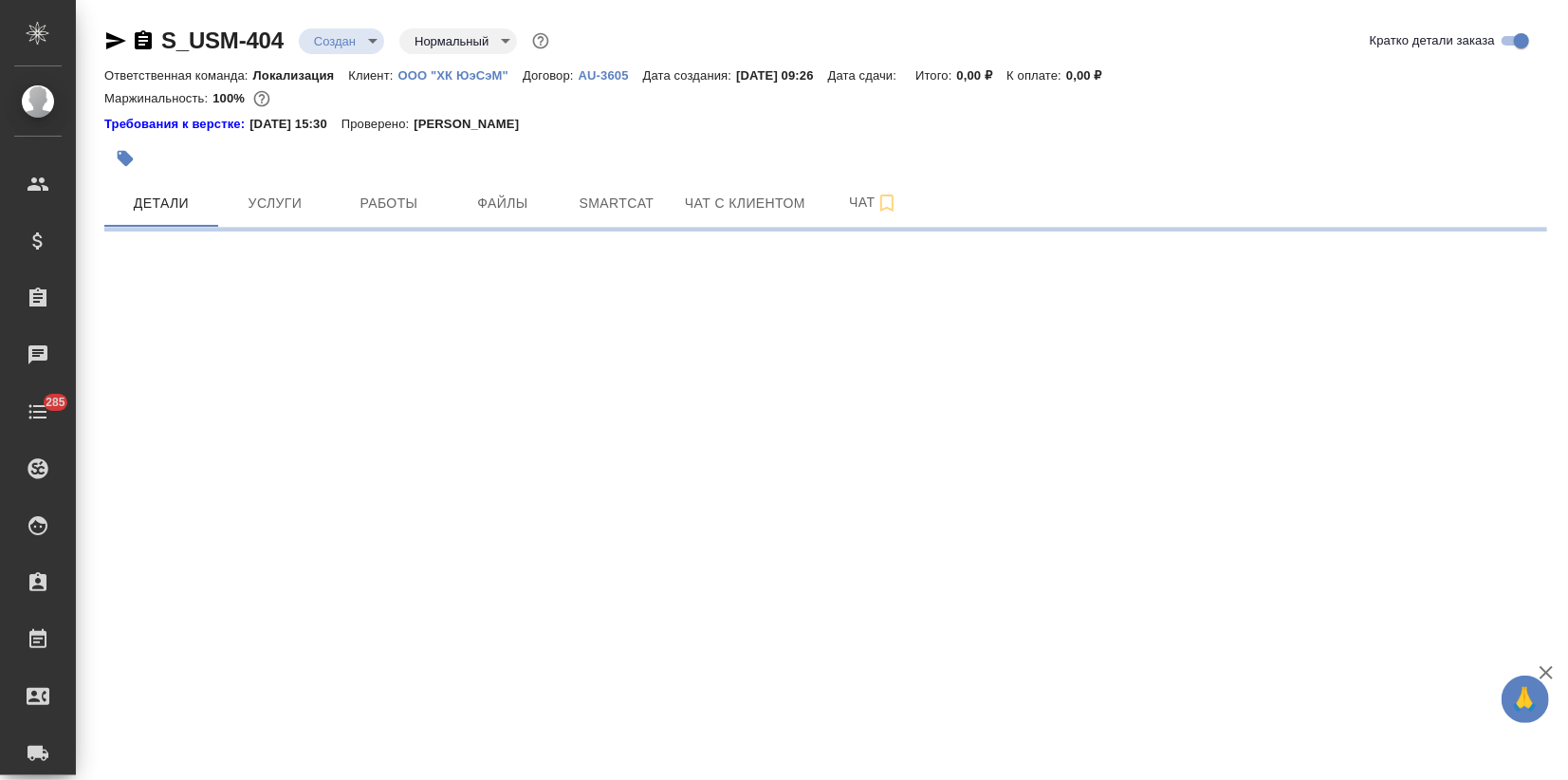
select select "RU"
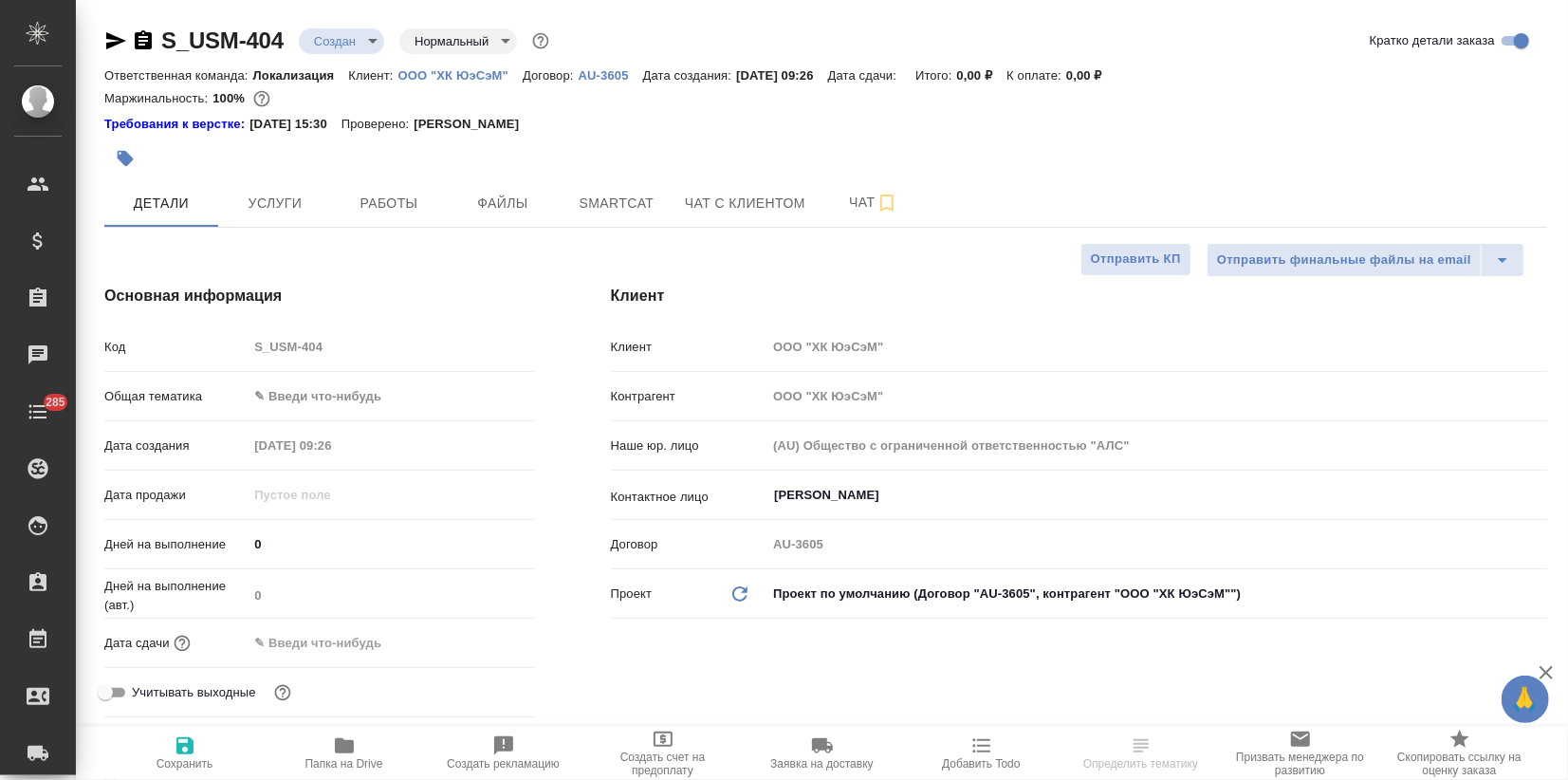
type textarea "x"
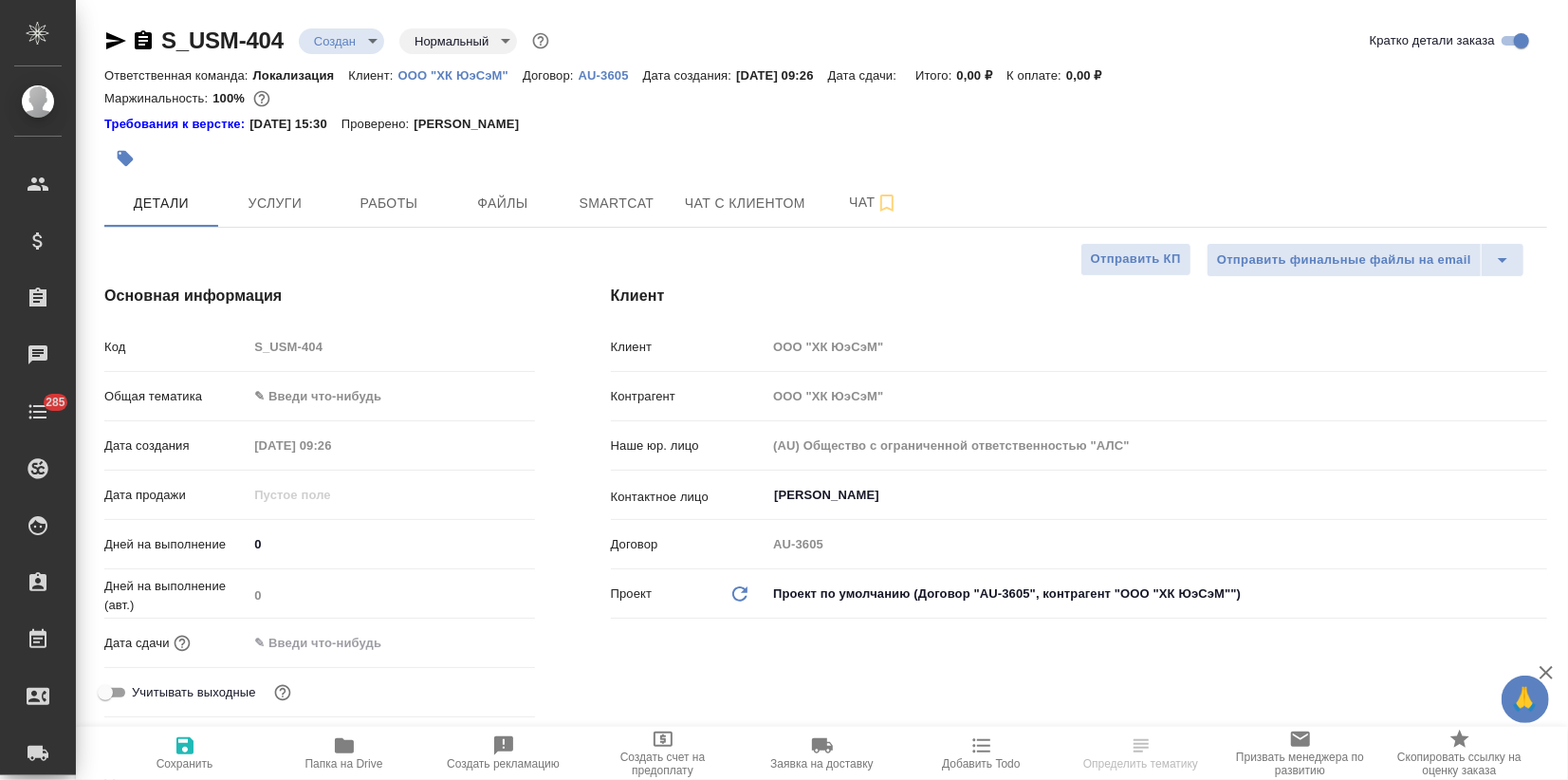
type textarea "x"
click at [298, 397] on body "🙏 .cls-1 fill:#fff; AWATERA Zagorodnikh Viktoria Клиенты Спецификации Заказы Ча…" at bounding box center [784, 390] width 1568 height 780
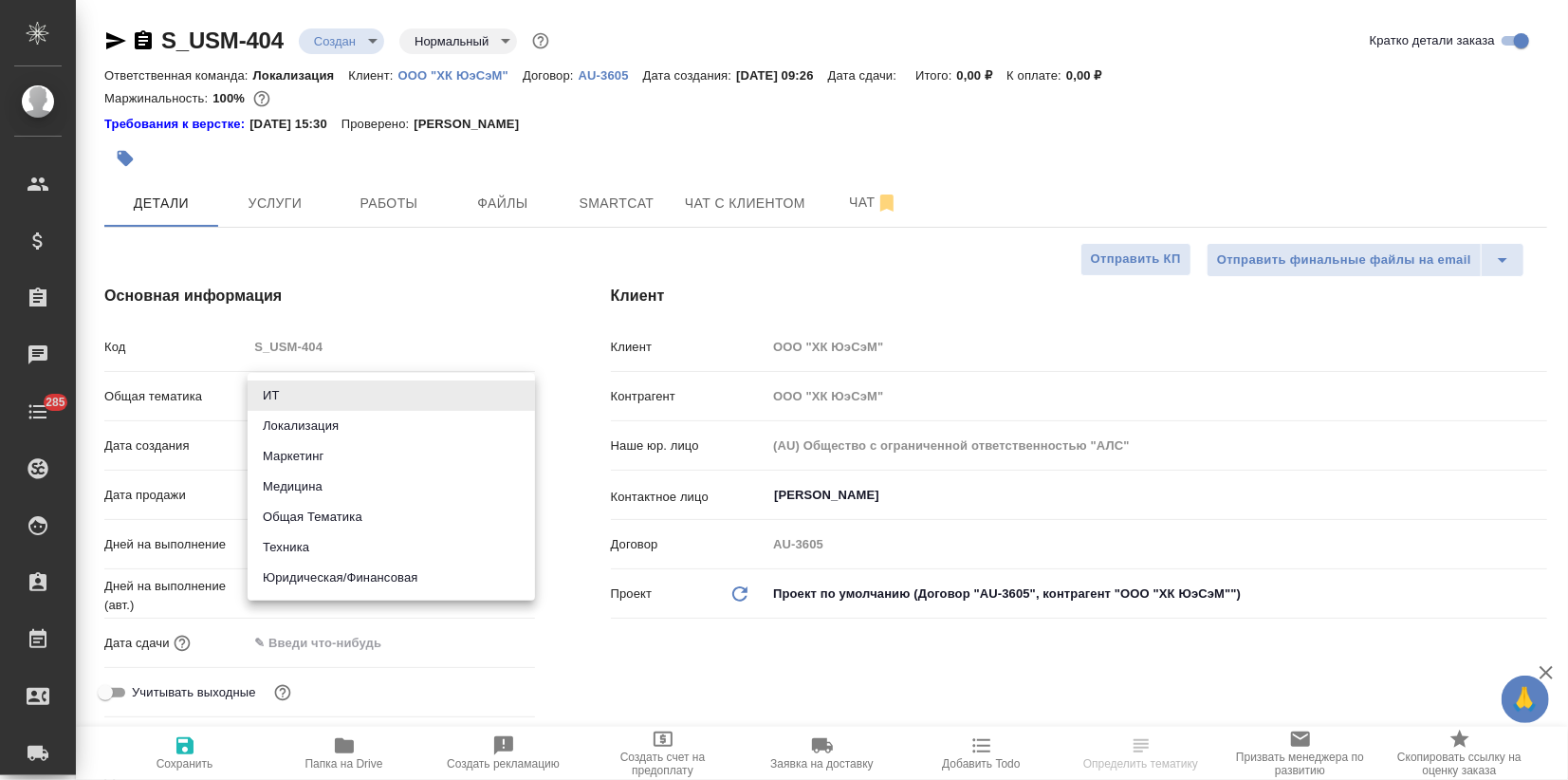
click at [303, 449] on li "Маркетинг" at bounding box center [391, 456] width 287 height 30
type input "marketing"
type textarea "x"
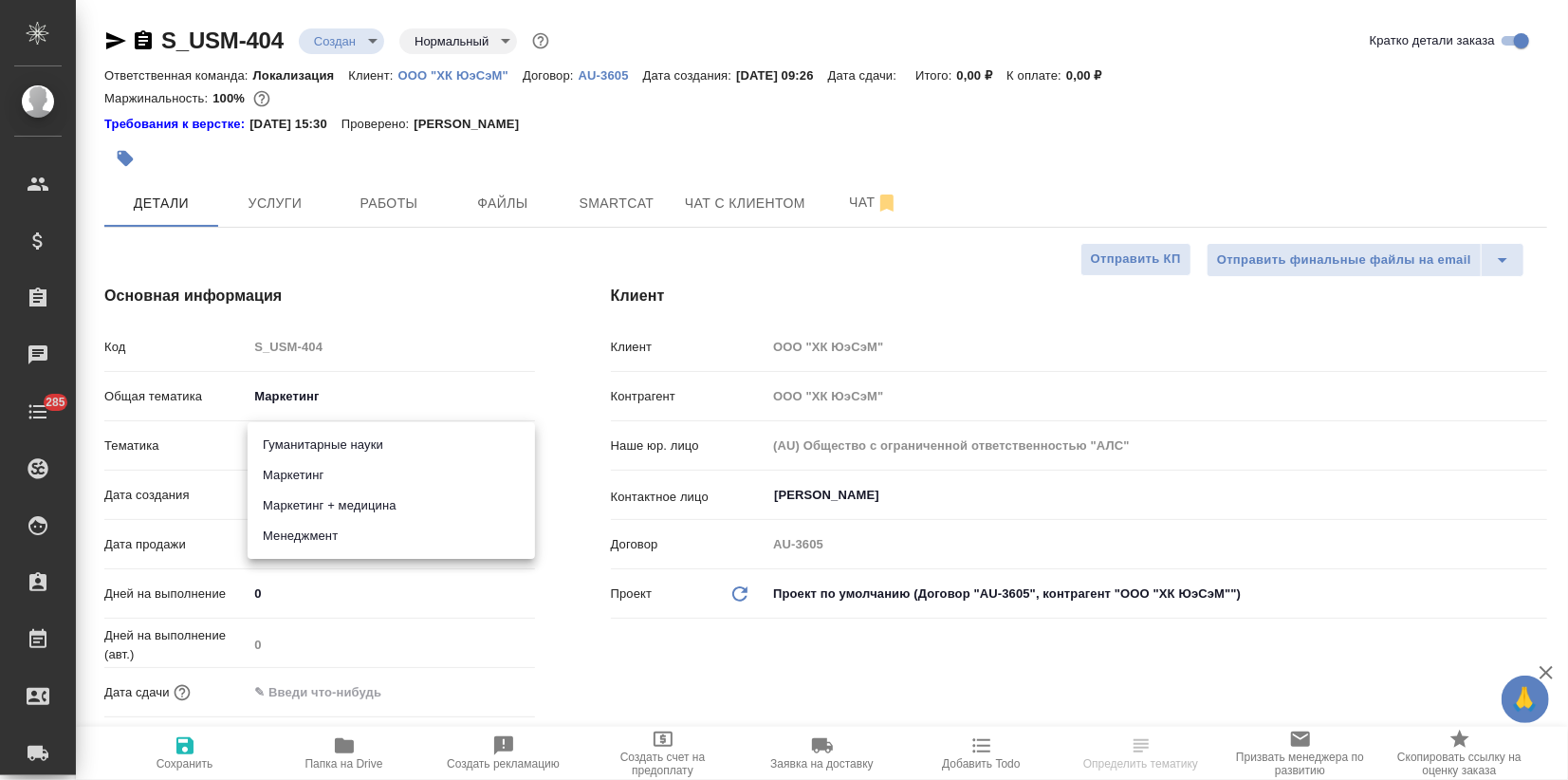
click at [289, 455] on body "🙏 .cls-1 fill:#fff; AWATERA Zagorodnikh Viktoria Клиенты Спецификации Заказы Ча…" at bounding box center [784, 390] width 1568 height 780
drag, startPoint x: 302, startPoint y: 473, endPoint x: 298, endPoint y: 500, distance: 27.3
click at [303, 473] on li "Маркетинг" at bounding box center [391, 475] width 287 height 30
type textarea "x"
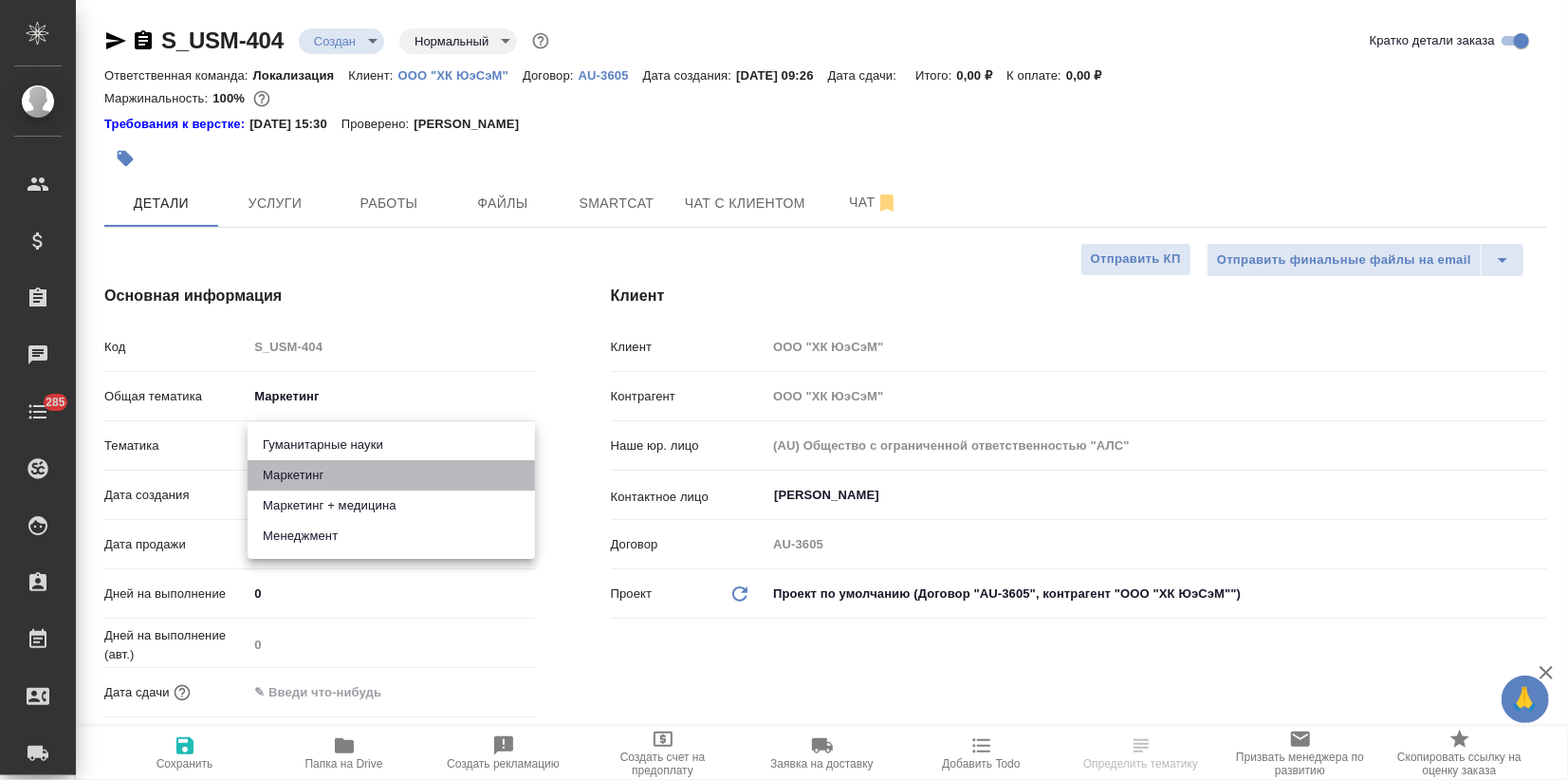
type textarea "x"
type input "5a8b8b956a9677013d343d63"
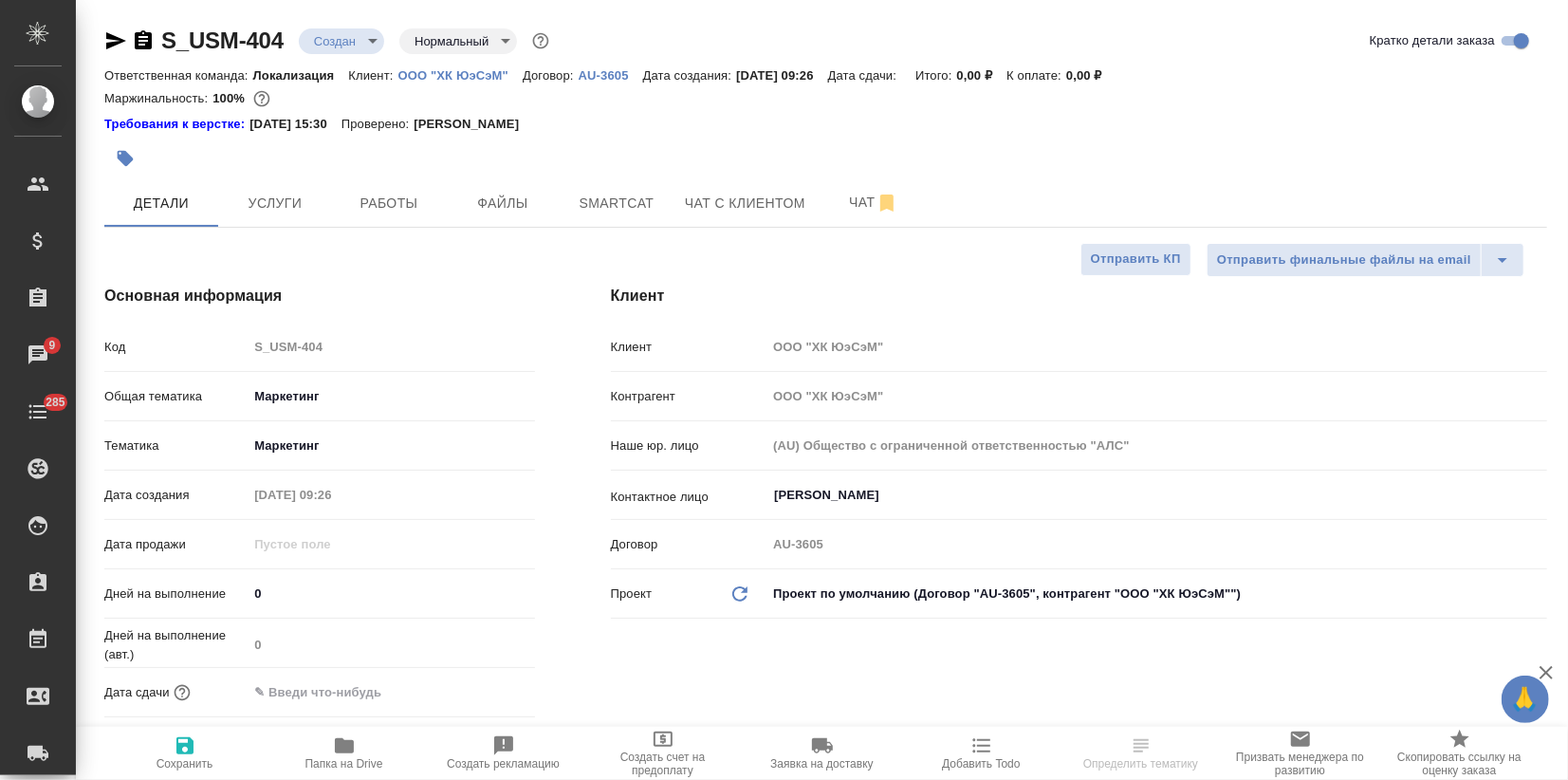
click at [180, 759] on span "Сохранить" at bounding box center [185, 763] width 57 height 13
type textarea "x"
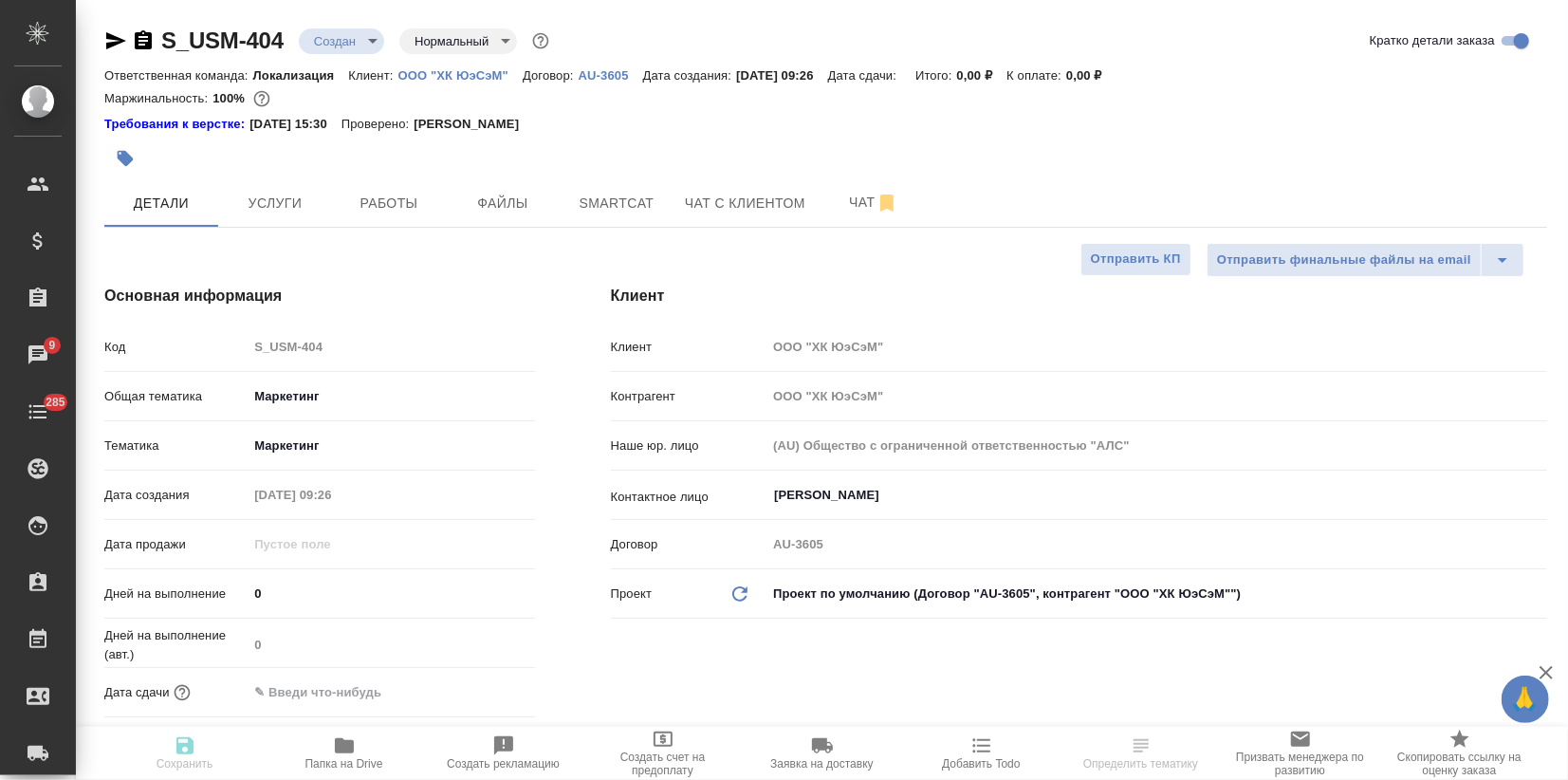
type textarea "x"
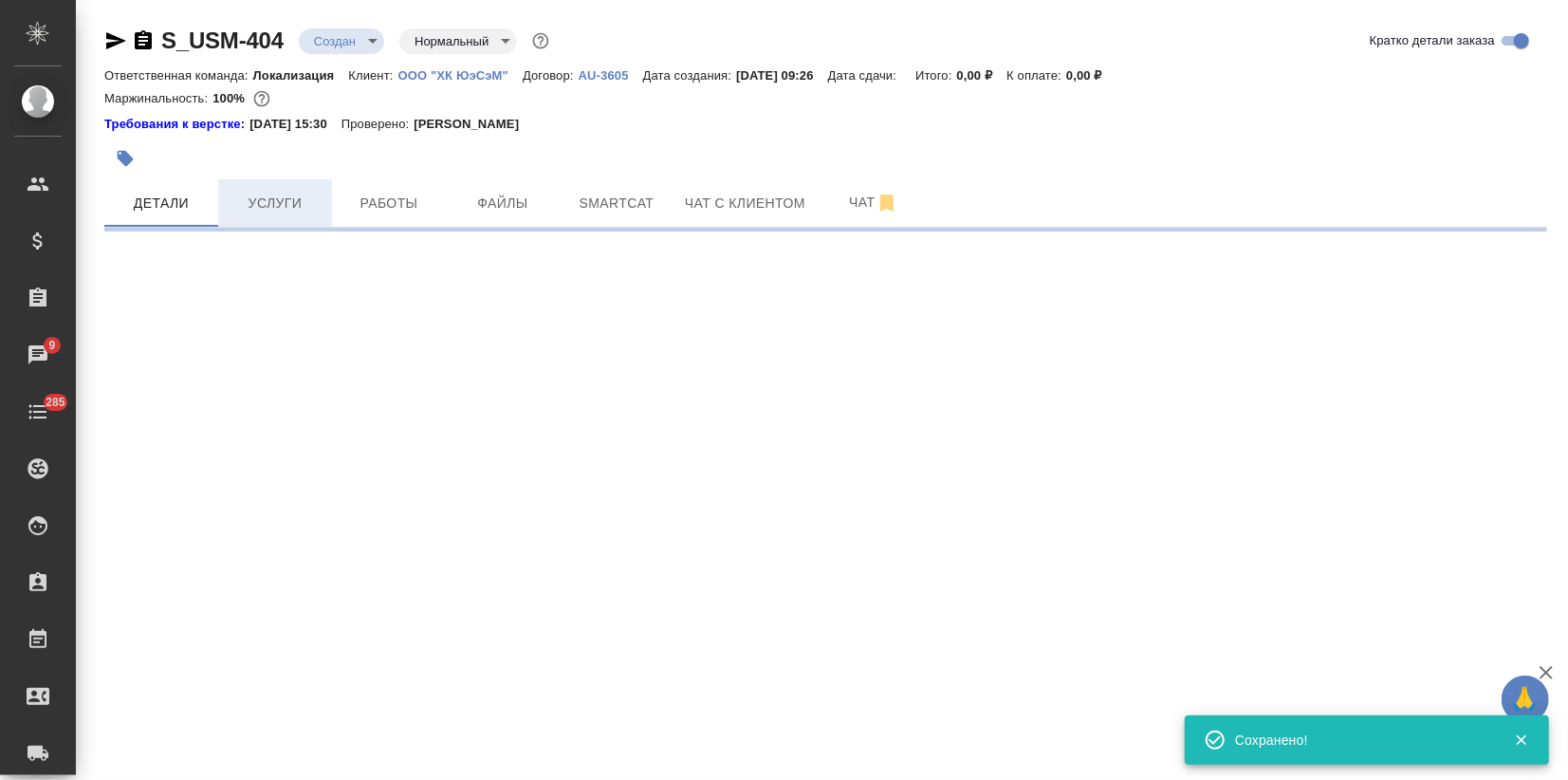
select select "RU"
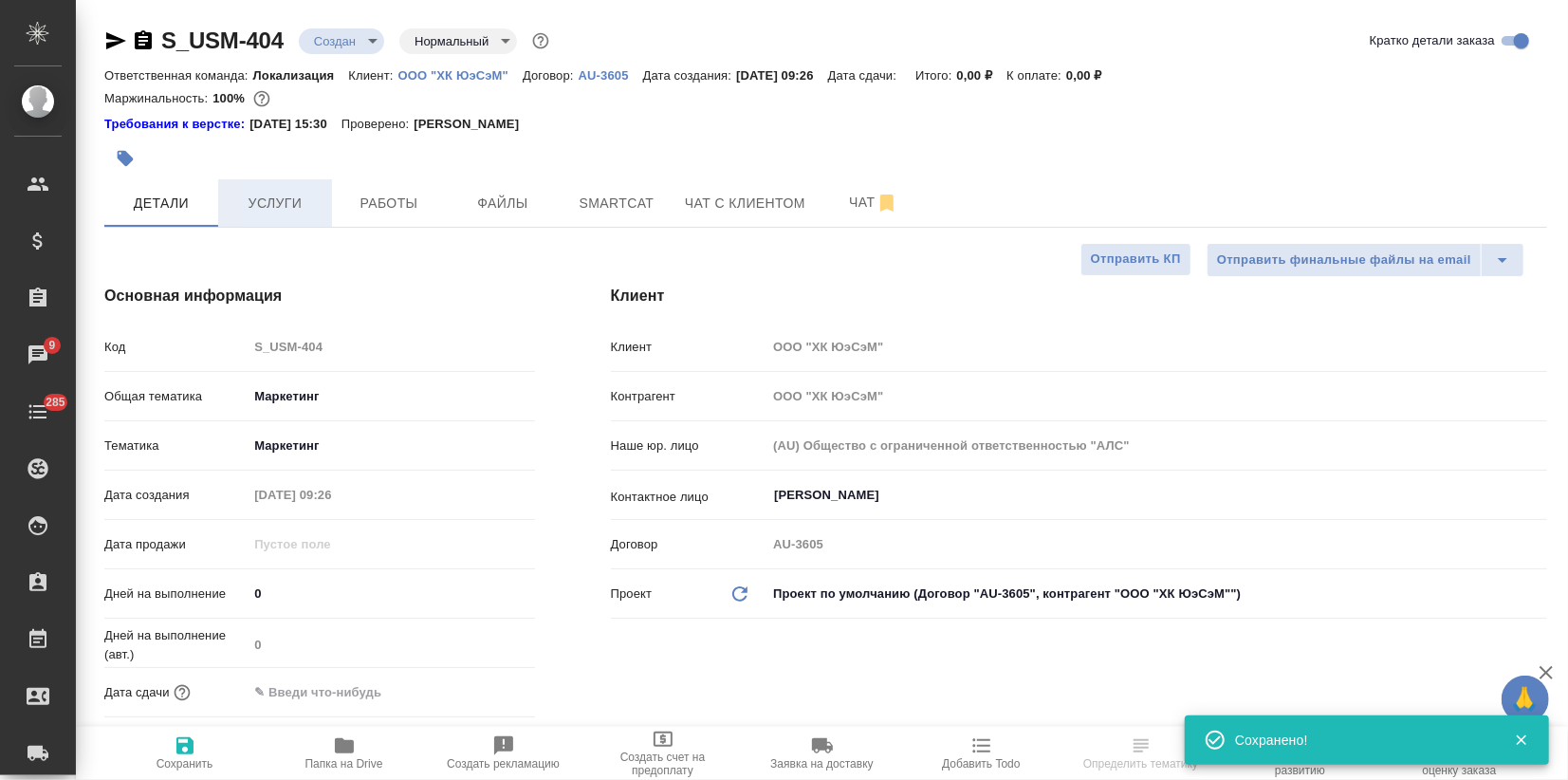
type textarea "x"
click at [301, 204] on span "Услуги" at bounding box center [274, 203] width 91 height 24
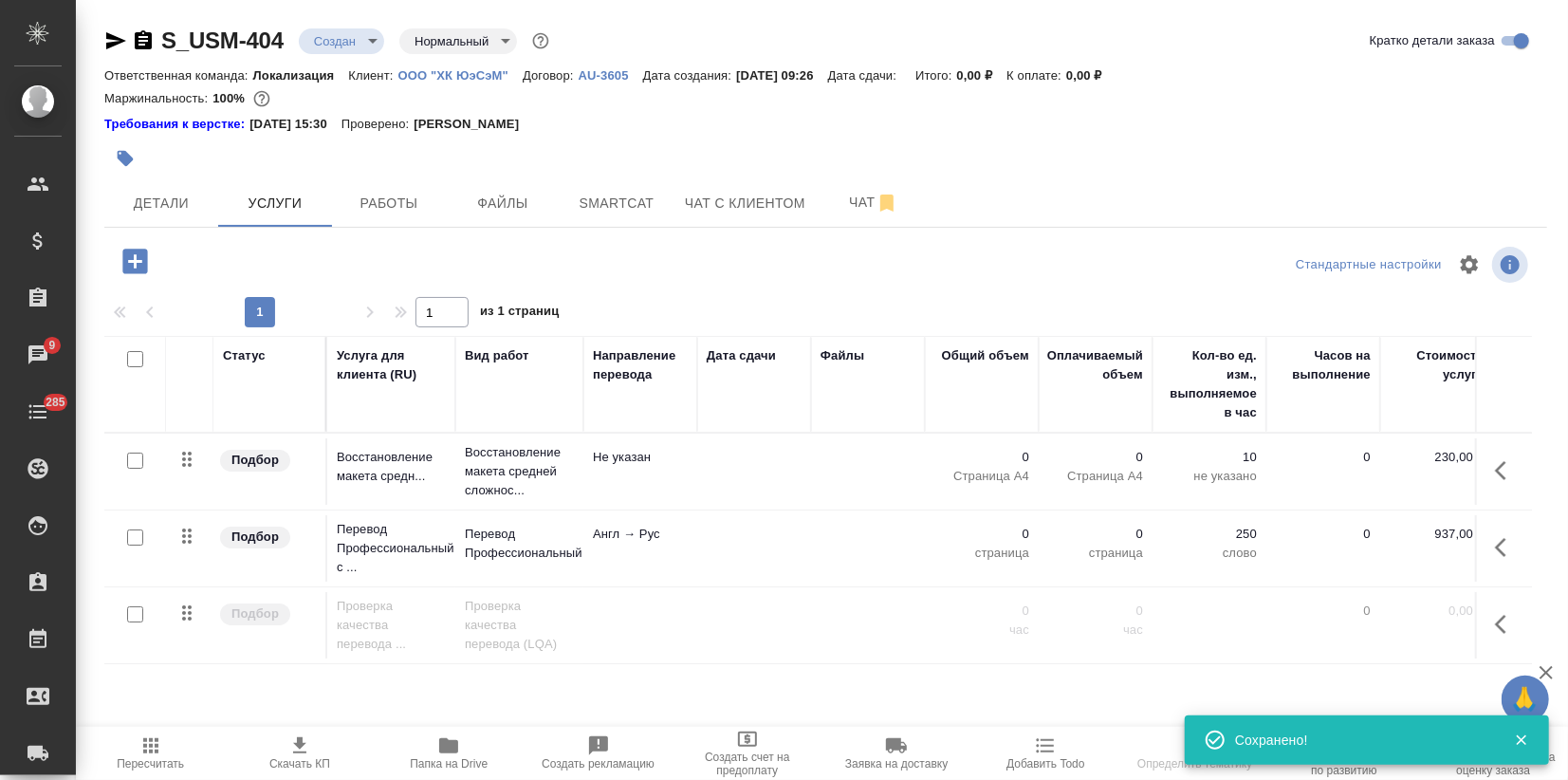
click at [131, 538] on input "checkbox" at bounding box center [135, 538] width 16 height 16
checkbox input "true"
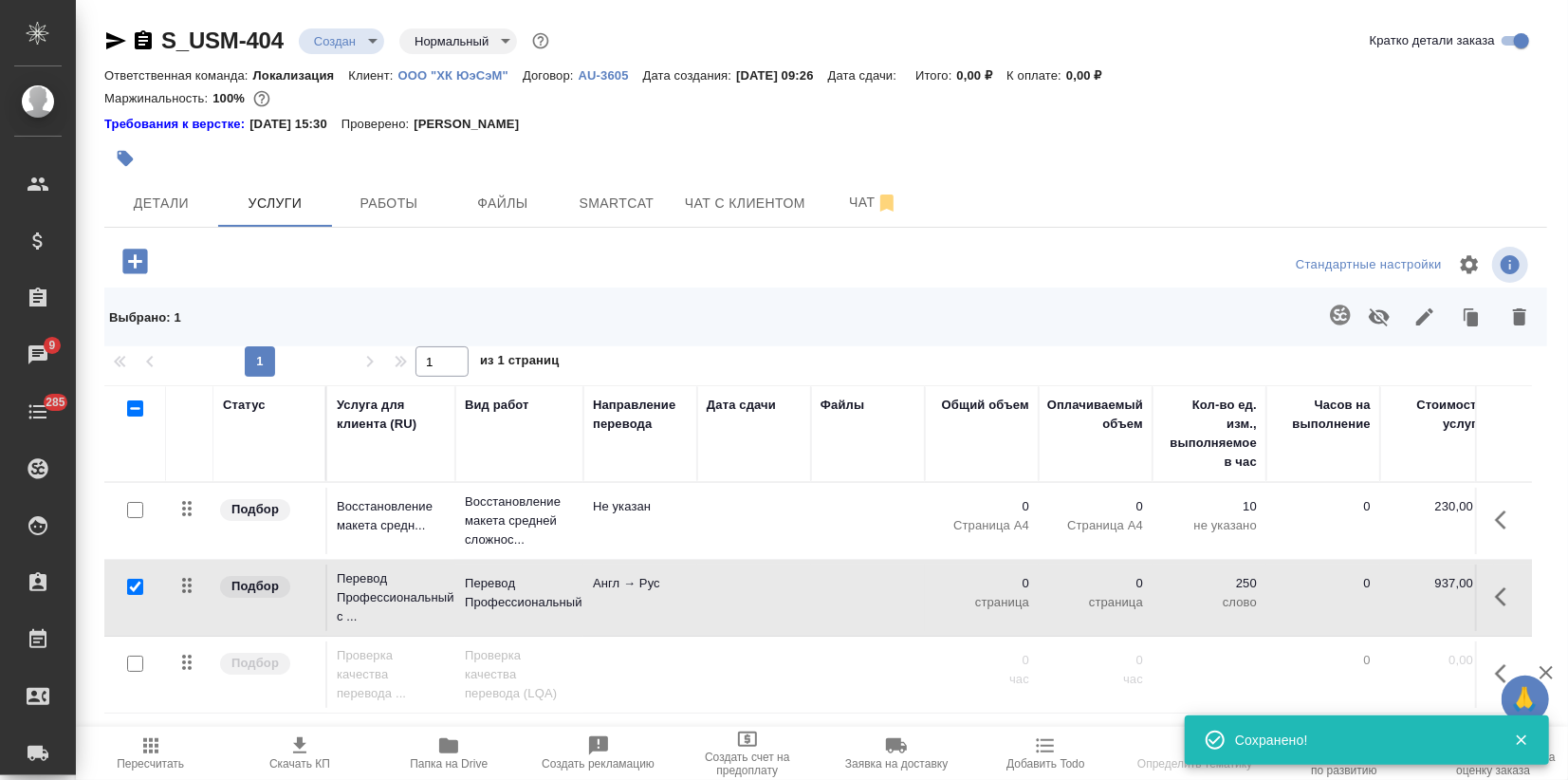
click at [1525, 324] on icon "button" at bounding box center [1519, 316] width 23 height 23
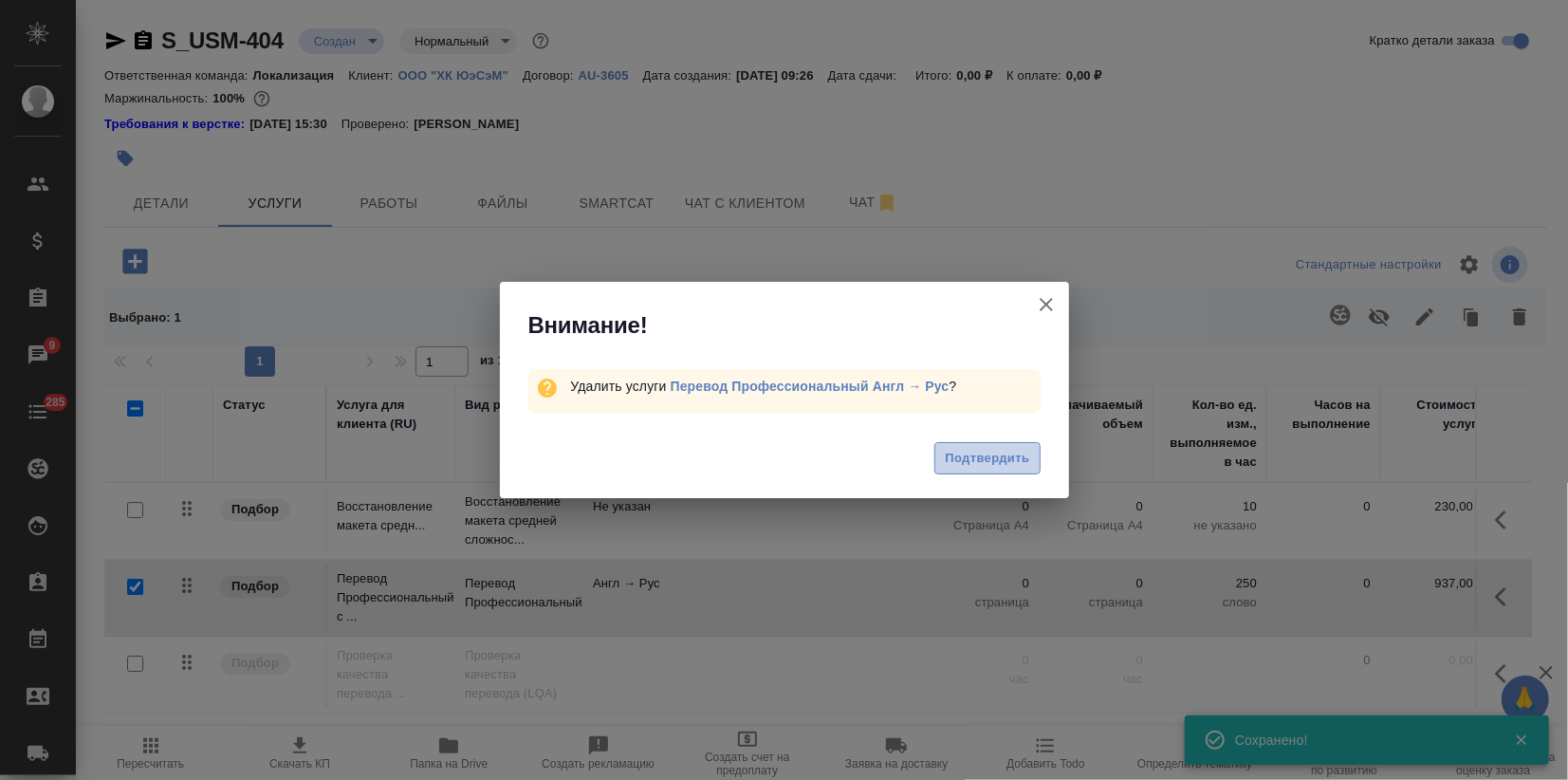
click at [987, 448] on span "Подтвердить" at bounding box center [986, 459] width 85 height 22
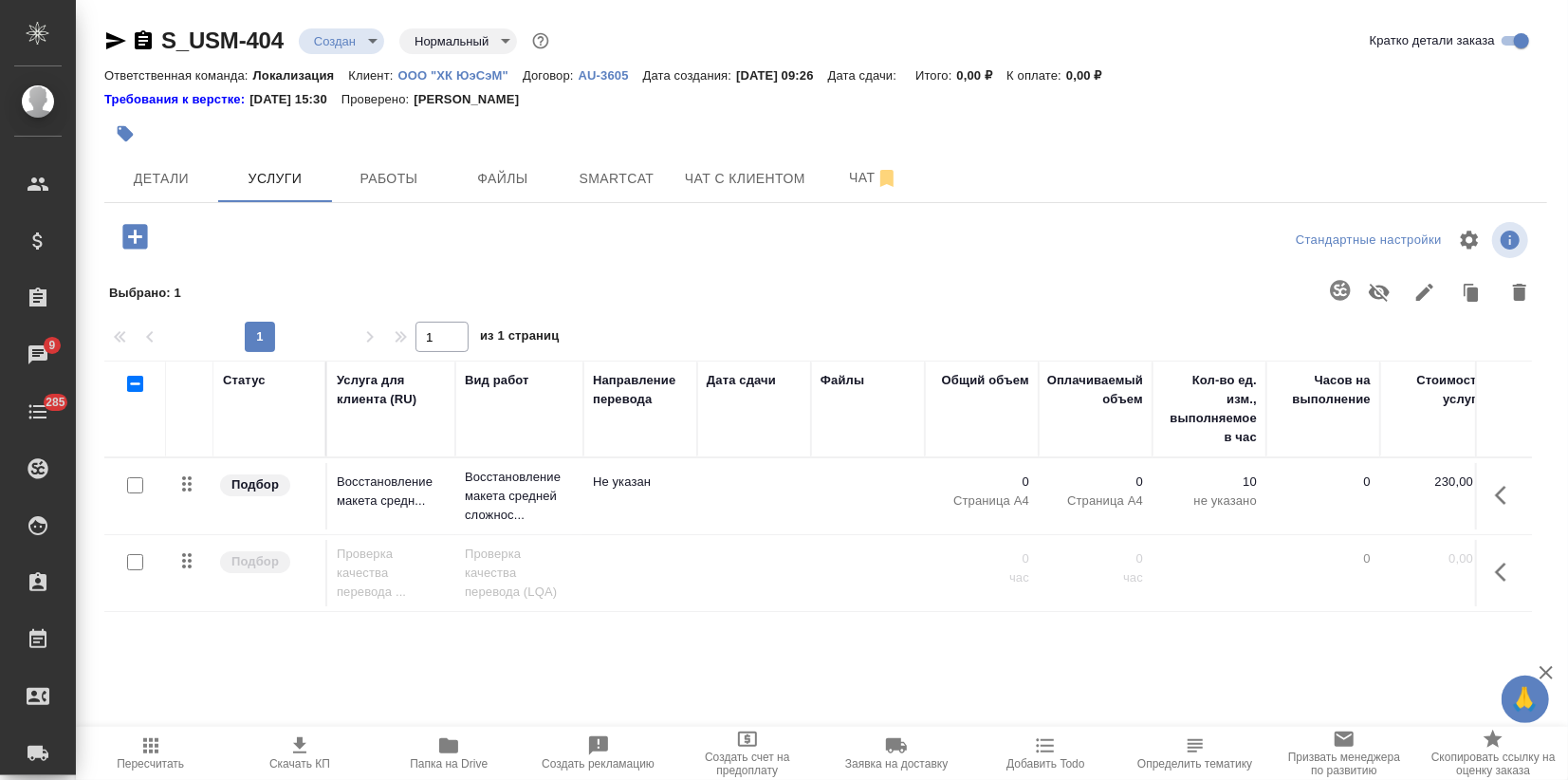
click at [133, 228] on icon "button" at bounding box center [135, 235] width 25 height 25
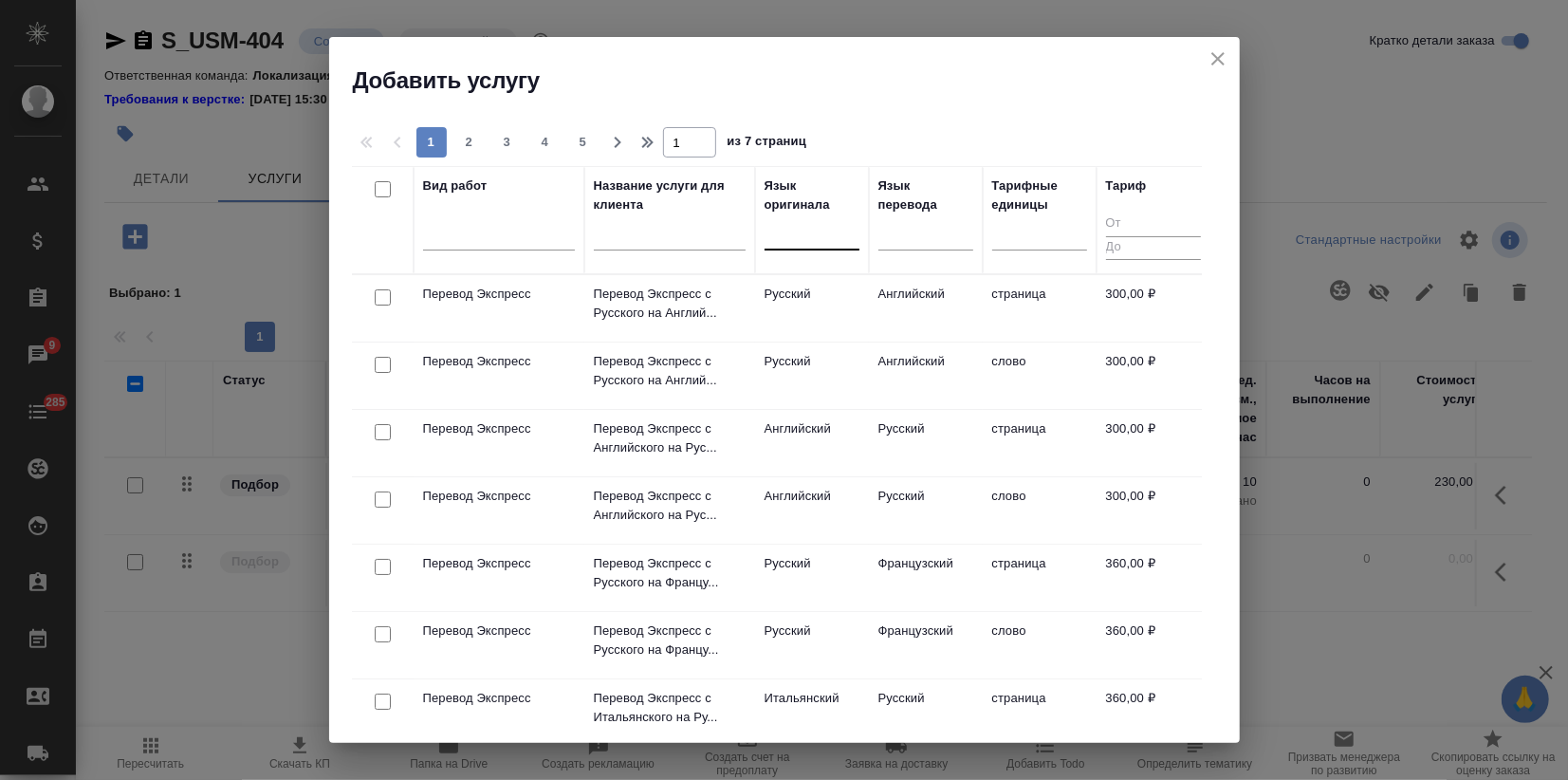
click at [772, 245] on div at bounding box center [811, 232] width 95 height 36
click at [783, 236] on div at bounding box center [811, 231] width 95 height 28
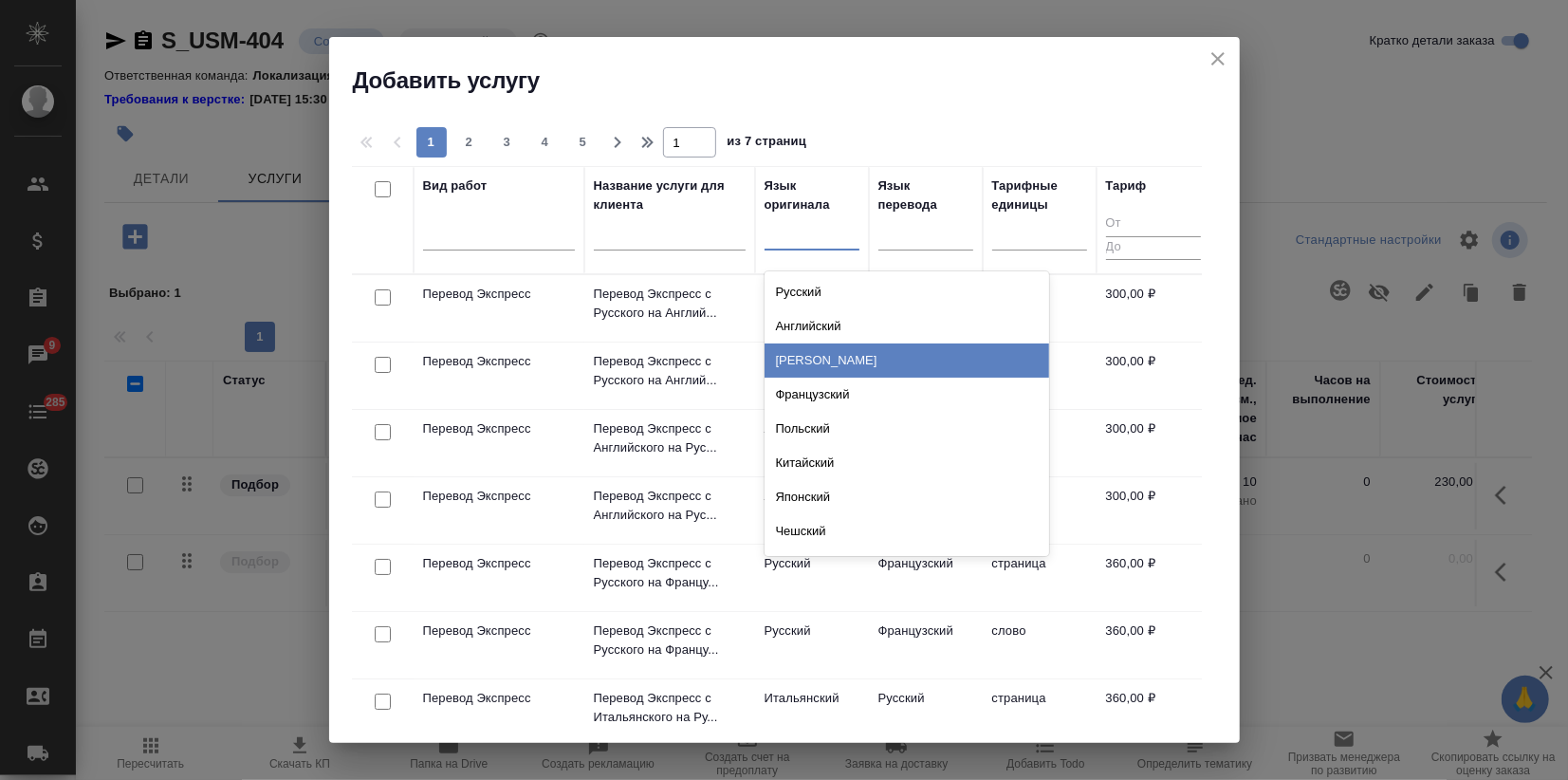
click at [810, 351] on div "Немецкий" at bounding box center [906, 360] width 284 height 34
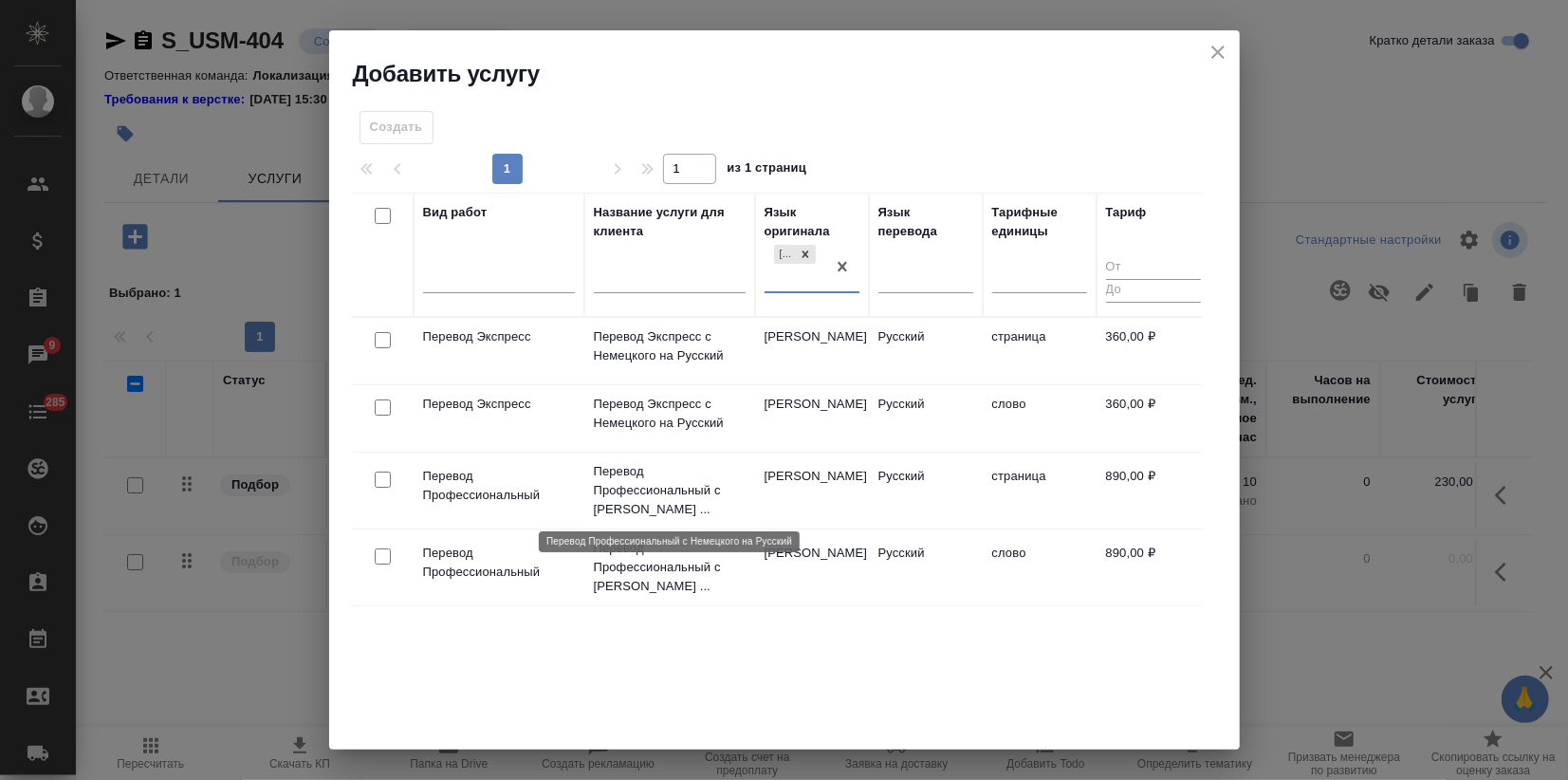
click at [657, 486] on p "Перевод Профессиональный с Немецкого ..." at bounding box center [669, 490] width 152 height 57
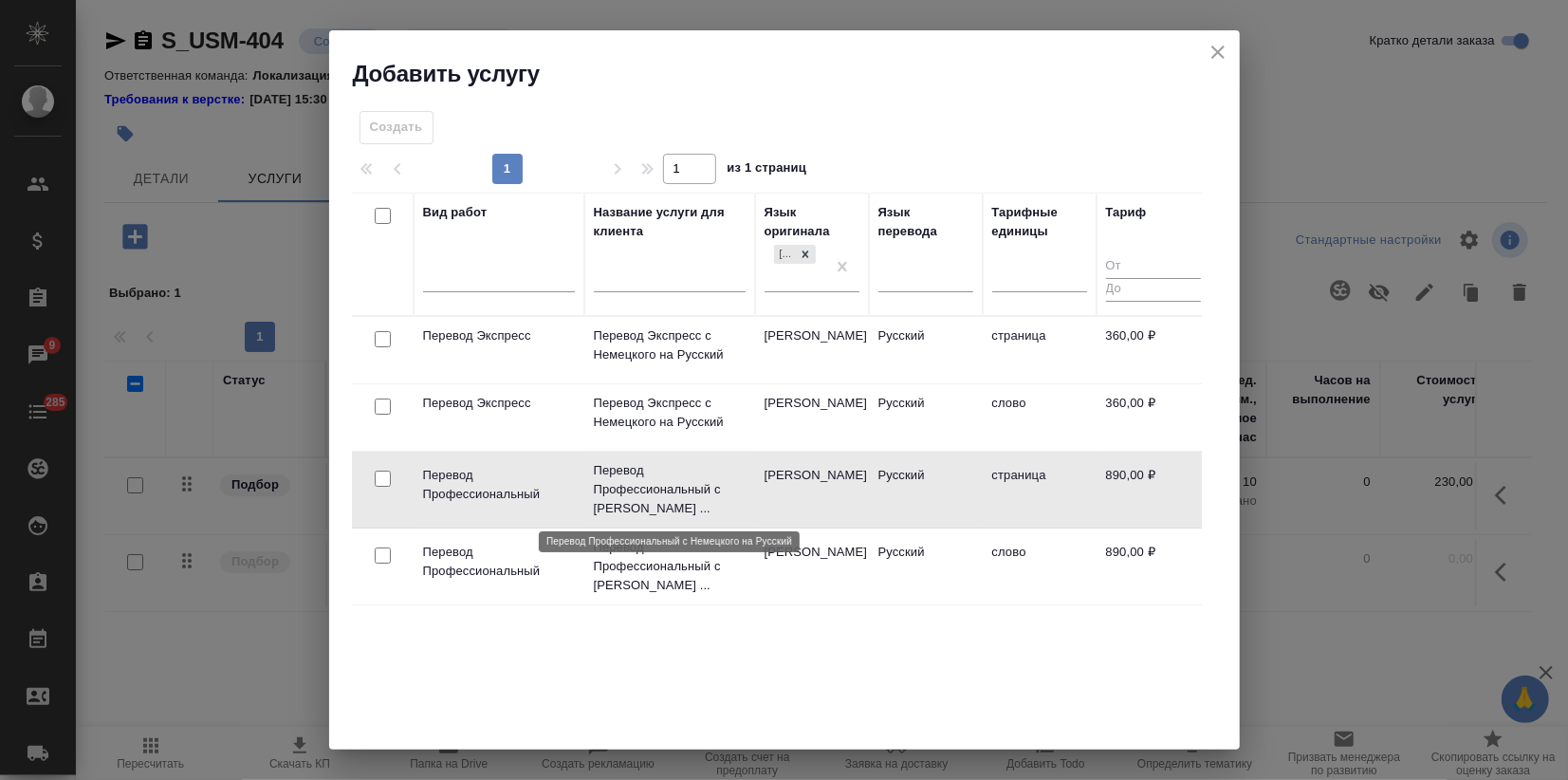
click at [657, 486] on p "Перевод Профессиональный с Немецкого ..." at bounding box center [669, 489] width 152 height 57
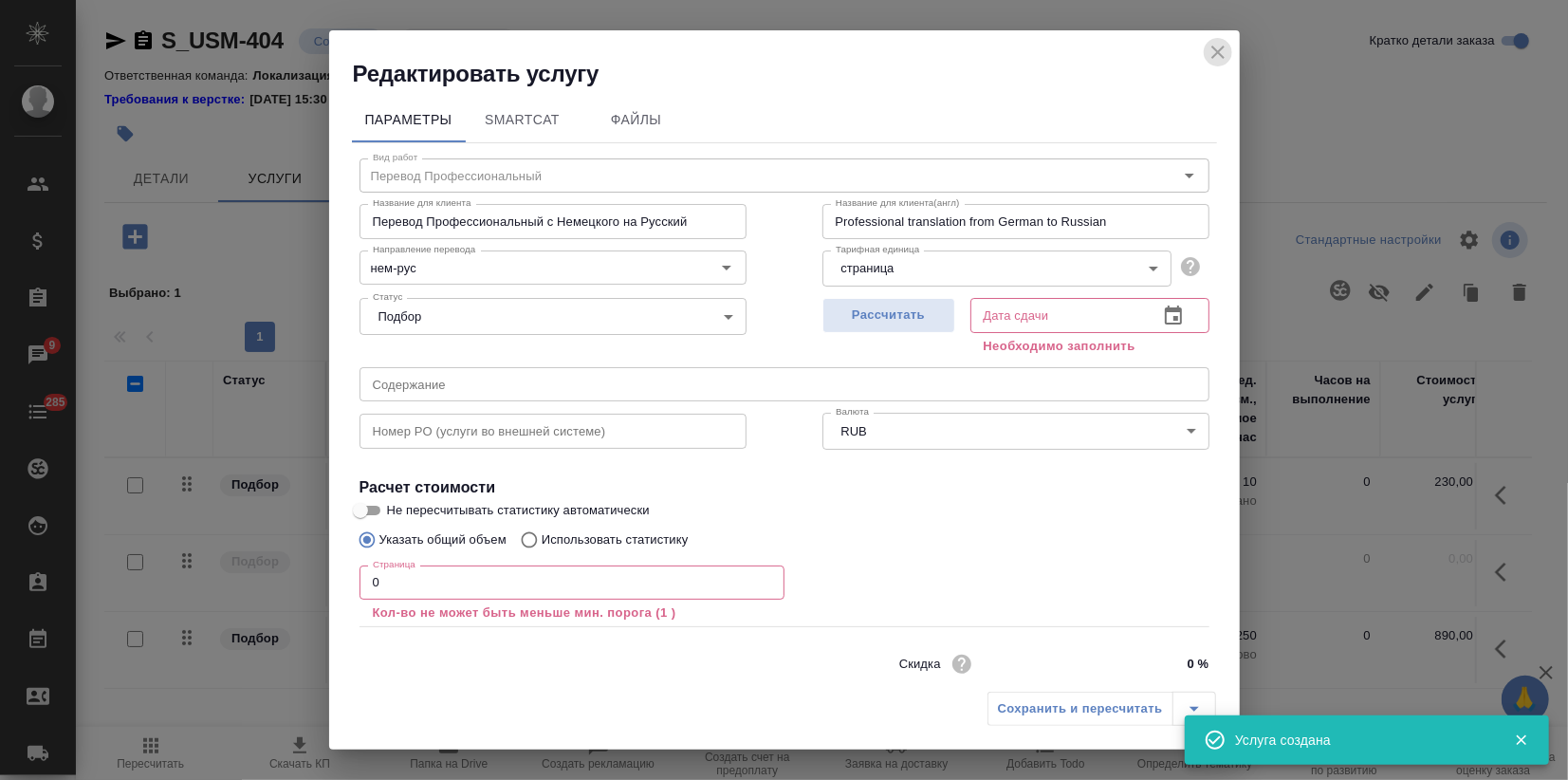
drag, startPoint x: 1206, startPoint y: 52, endPoint x: 1123, endPoint y: 115, distance: 104.2
click at [1208, 52] on icon "close" at bounding box center [1217, 52] width 23 height 23
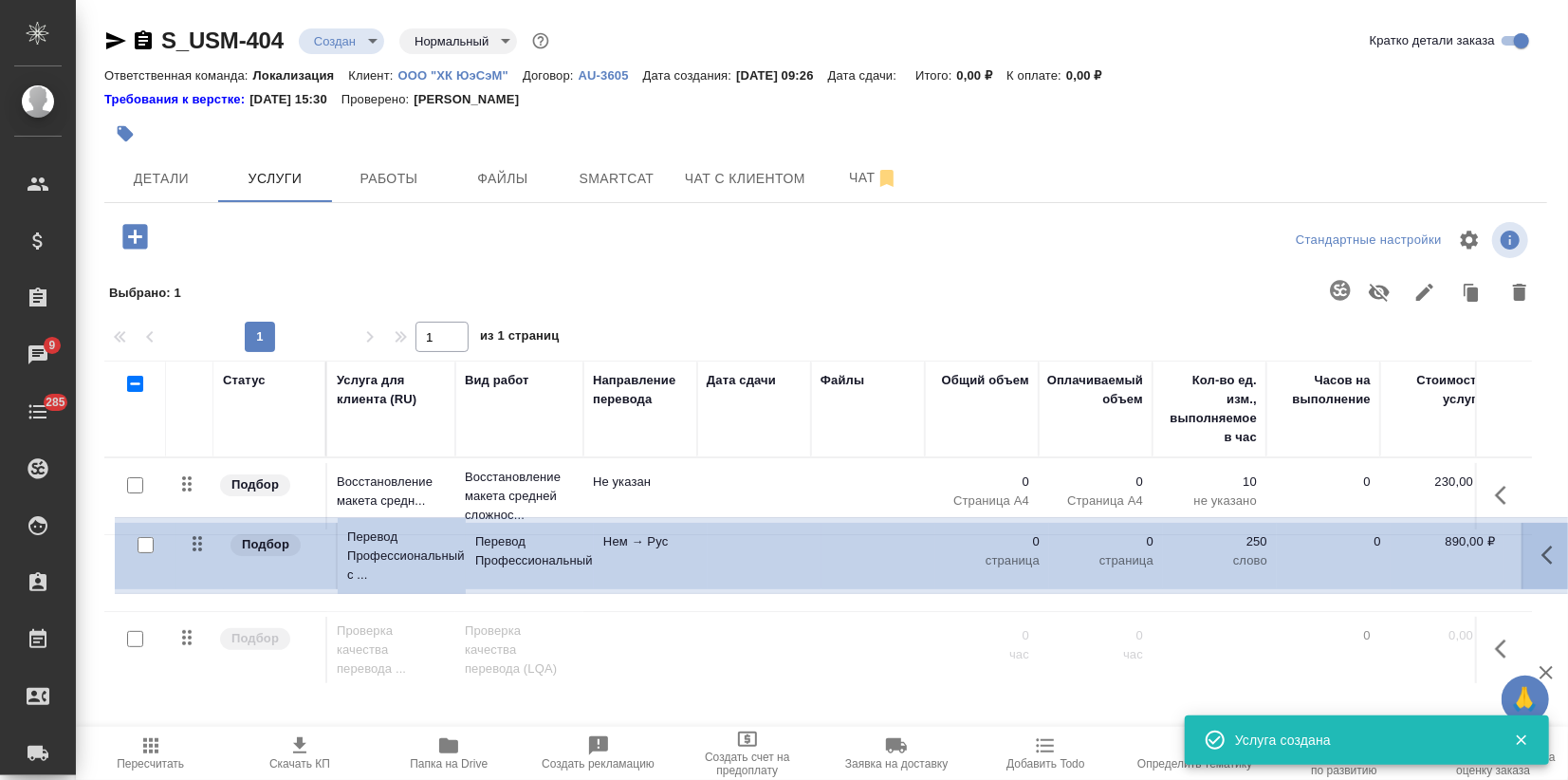
drag, startPoint x: 178, startPoint y: 644, endPoint x: 188, endPoint y: 543, distance: 101.5
click at [188, 543] on table "Статус Услуга для клиента (RU) Вид работ Направление перевода Дата сдачи Файлы …" at bounding box center [998, 524] width 1787 height 328
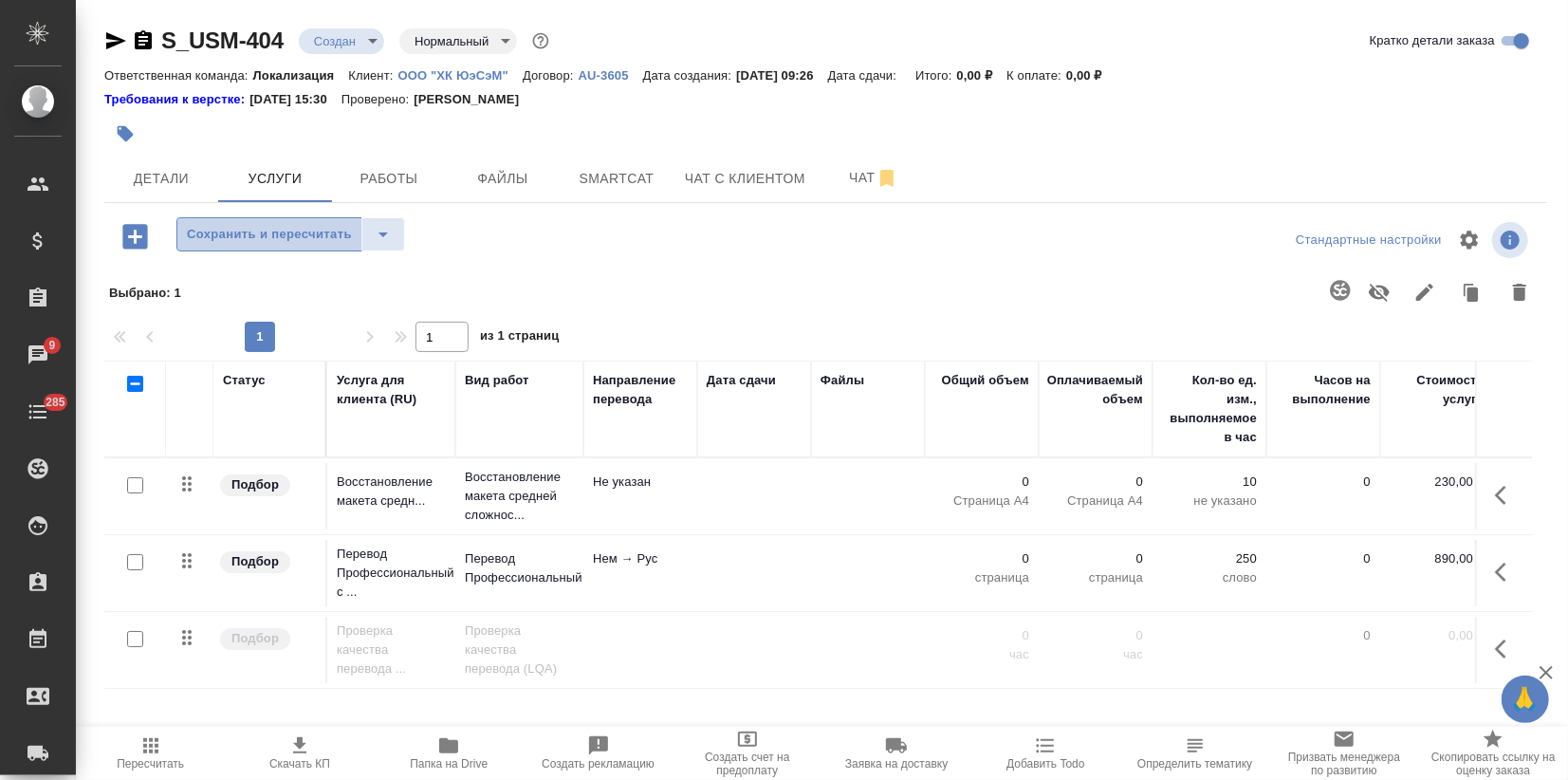
click at [228, 239] on span "Сохранить и пересчитать" at bounding box center [268, 234] width 165 height 22
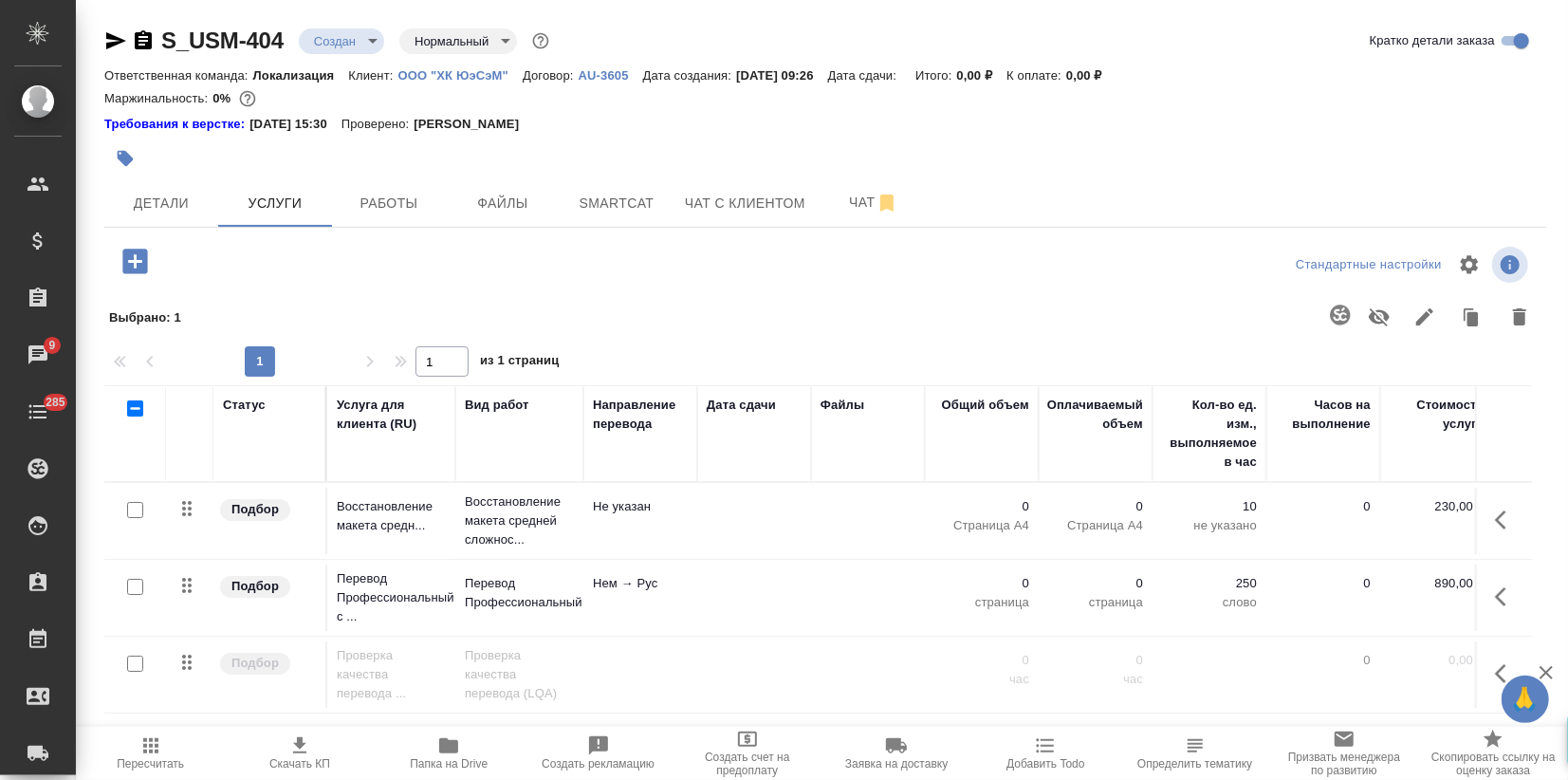
click at [337, 46] on body "🙏 .cls-1 fill:#fff; AWATERA Zagorodnikh Viktoria Клиенты Спецификации Заказы 9 …" at bounding box center [784, 390] width 1568 height 780
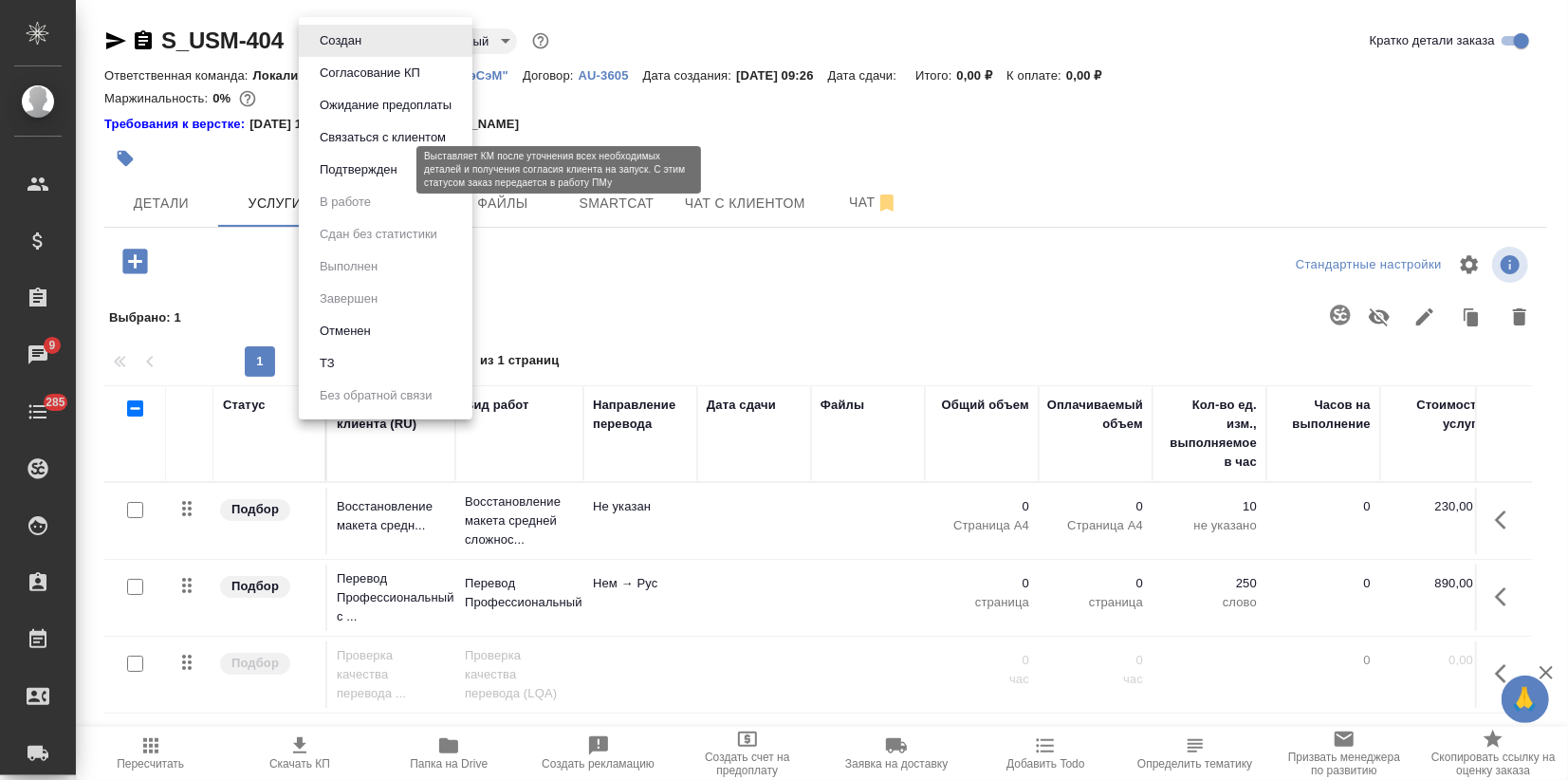
click at [377, 175] on button "Подтвержден" at bounding box center [358, 170] width 89 height 21
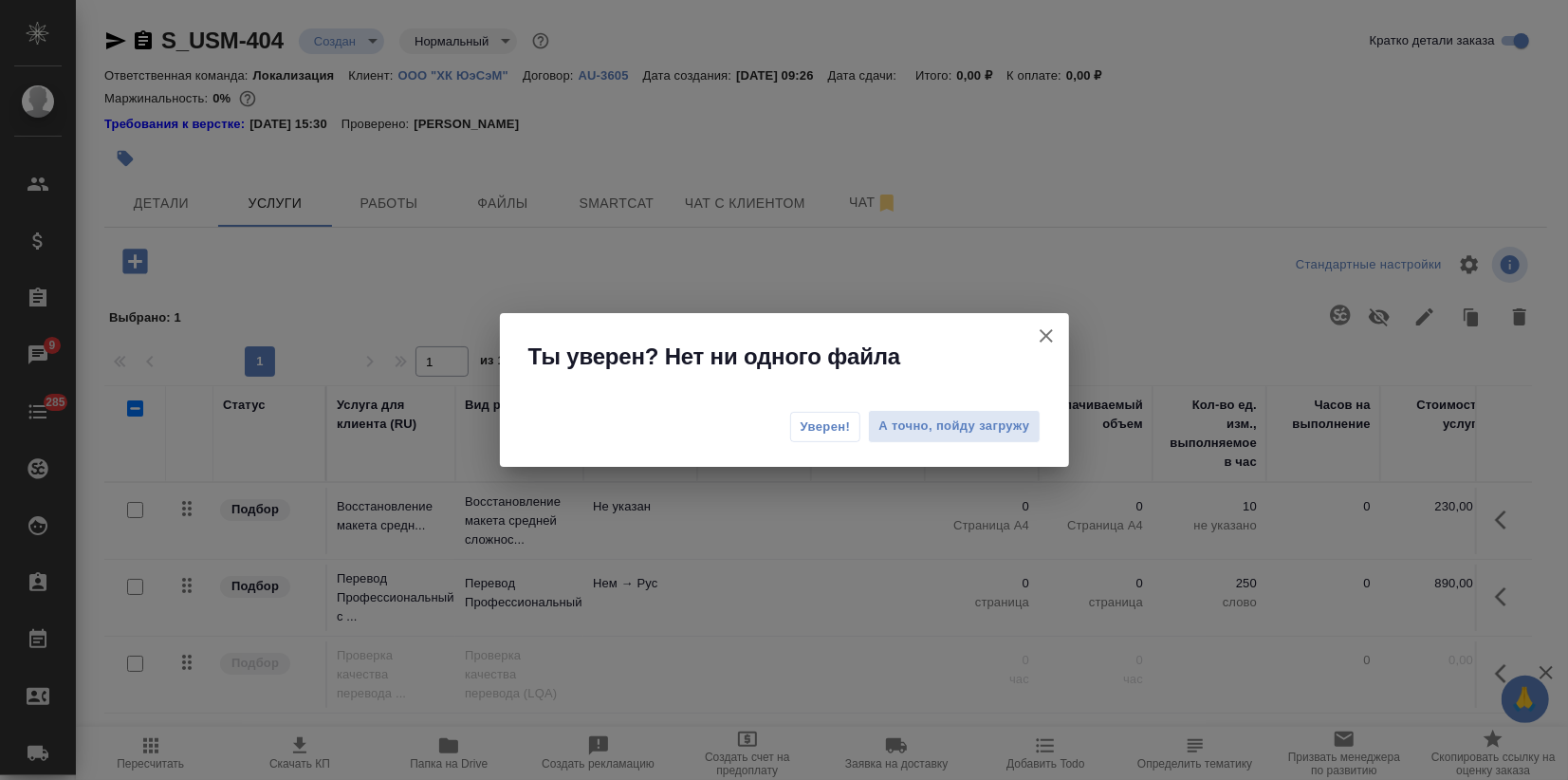
click at [829, 426] on span "Уверен!" at bounding box center [825, 426] width 50 height 19
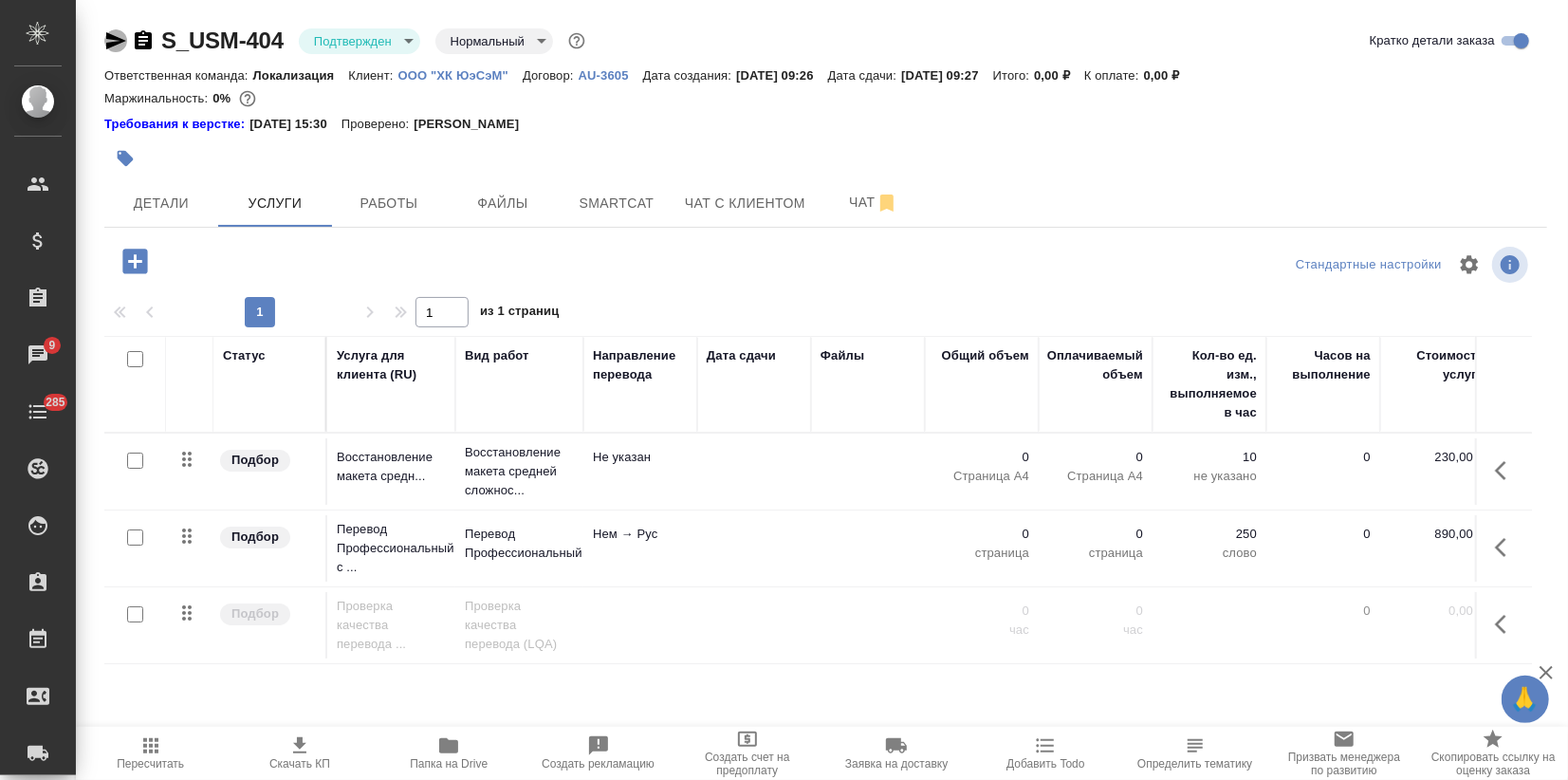
click at [122, 42] on icon "button" at bounding box center [116, 40] width 20 height 17
drag, startPoint x: 281, startPoint y: 41, endPoint x: 164, endPoint y: 40, distance: 117.0
click at [164, 40] on div "S_USM-404 Подтвержден confirmed Нормальный normal" at bounding box center [347, 41] width 485 height 30
copy link "S_USM-404"
click at [737, 248] on div at bounding box center [826, 264] width 481 height 46
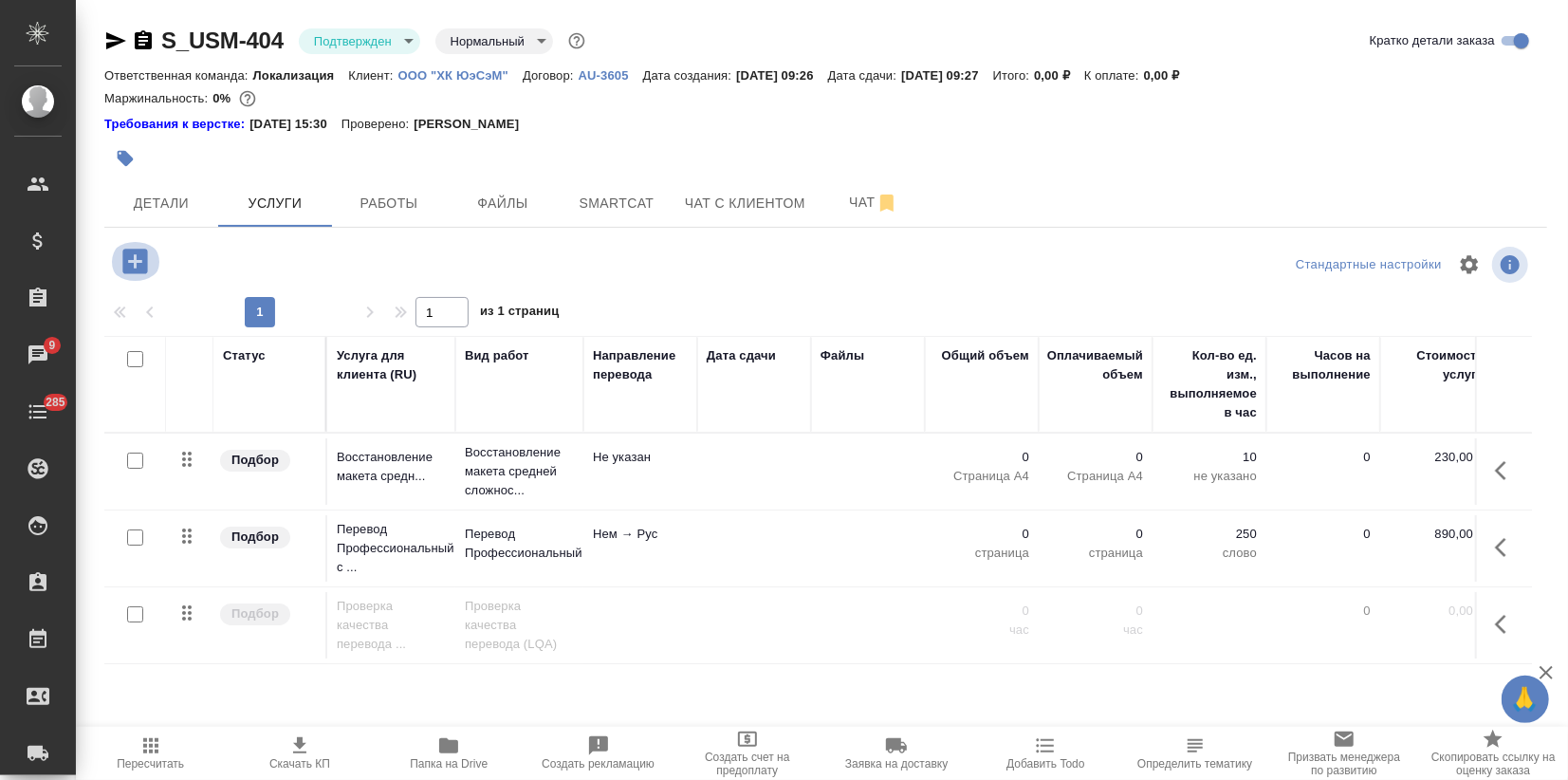
click at [129, 265] on icon "button" at bounding box center [135, 260] width 25 height 25
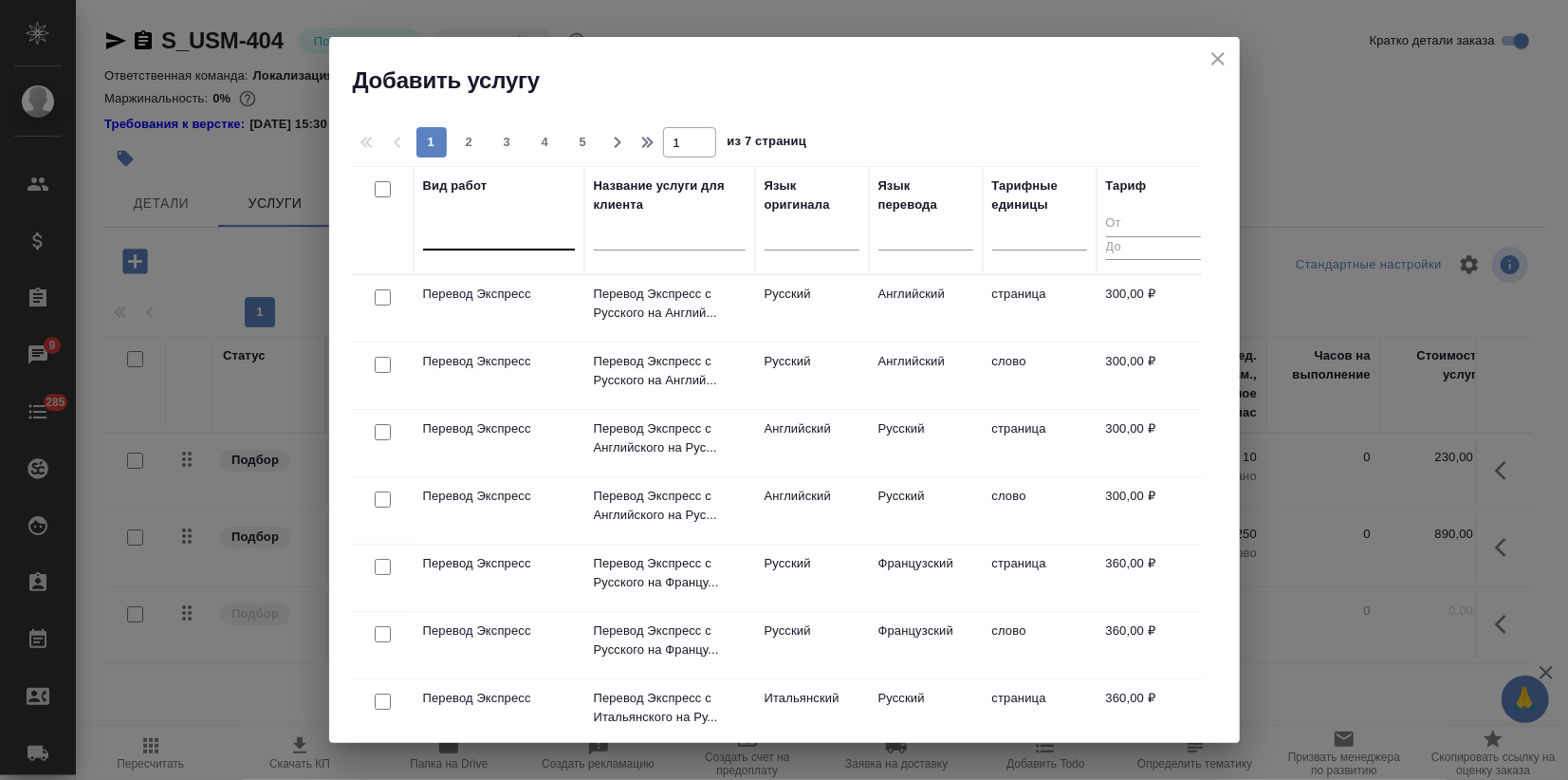
click at [490, 238] on div at bounding box center [499, 231] width 152 height 28
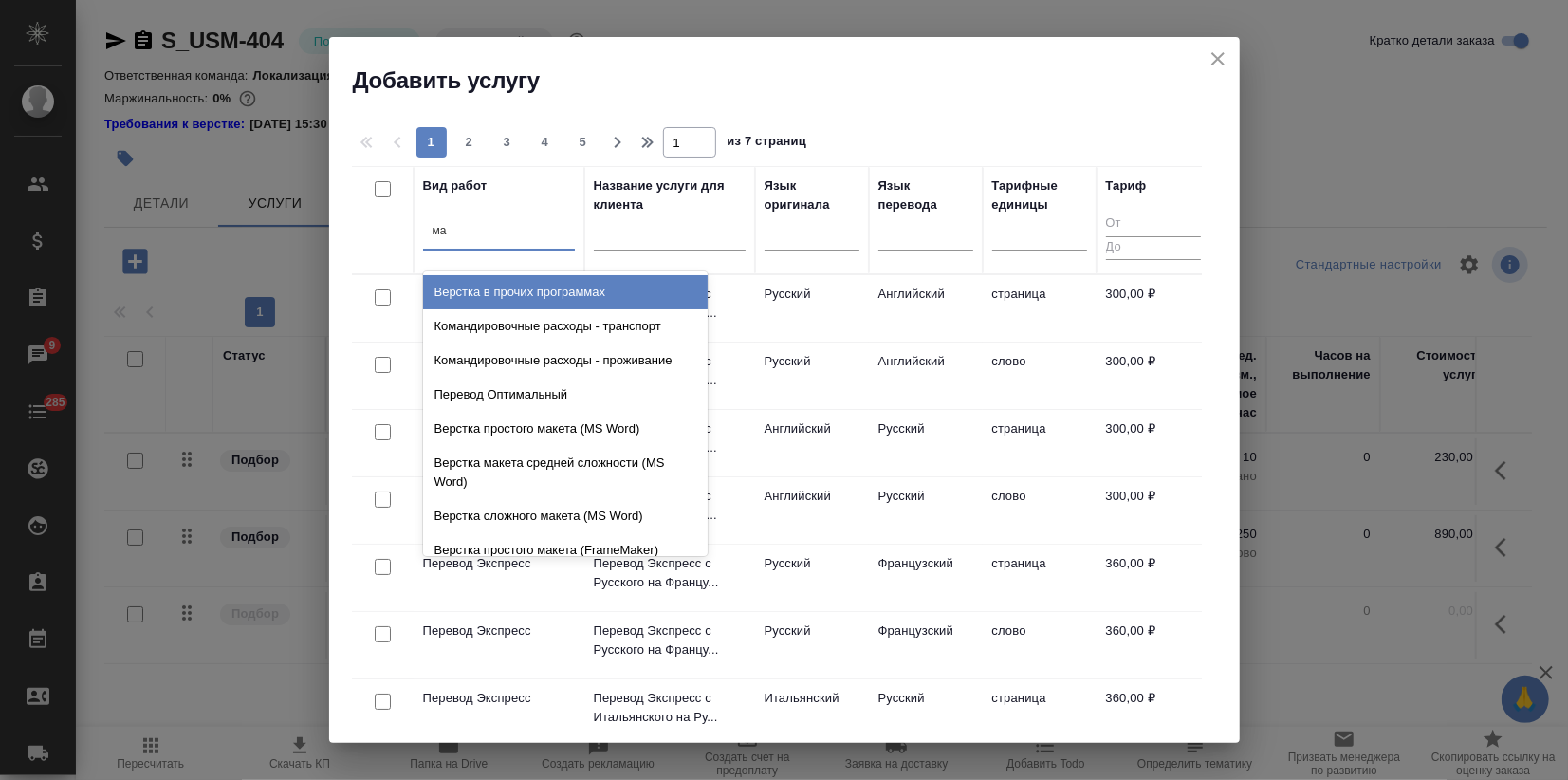
type input "маш"
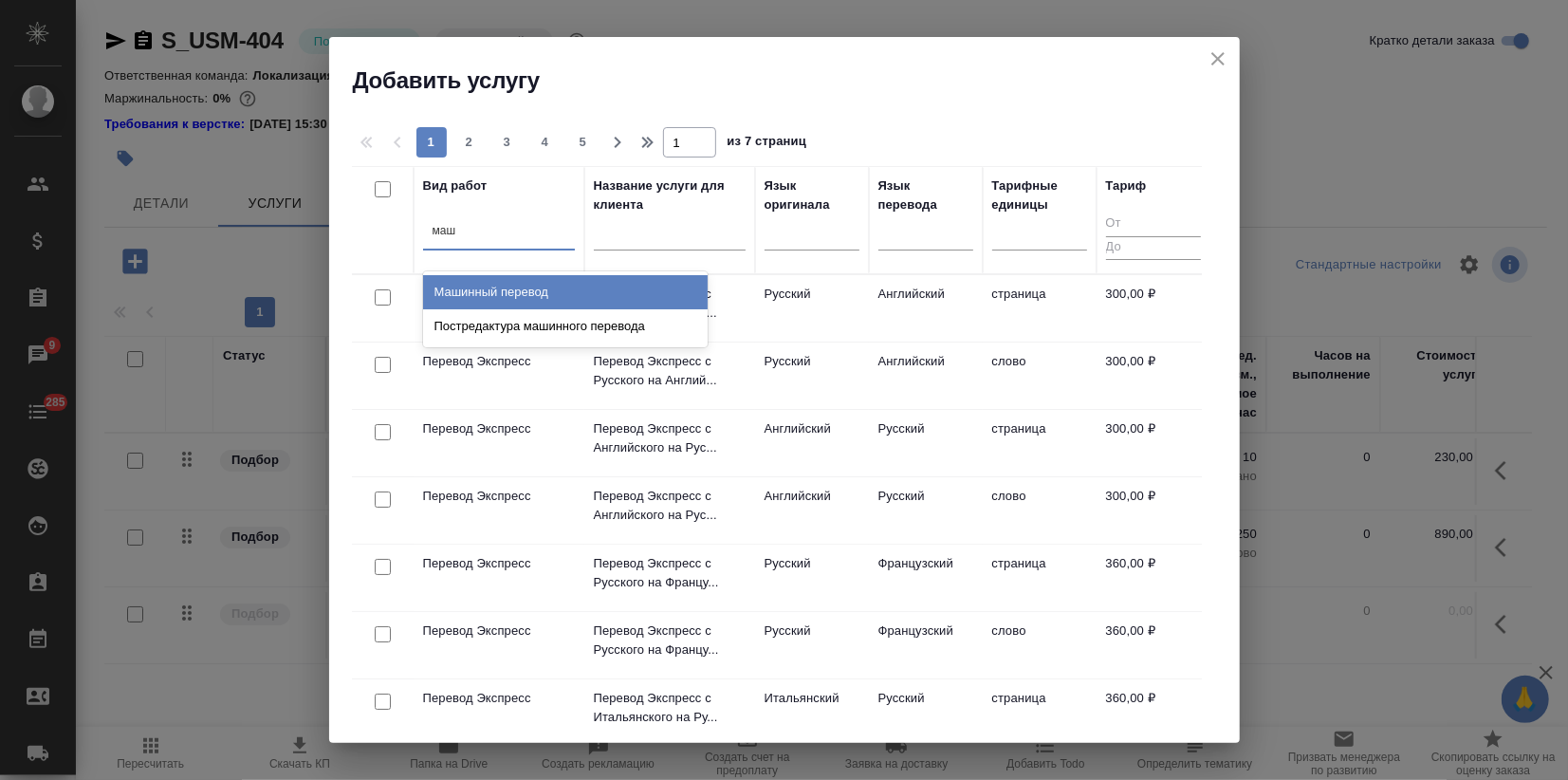
click at [520, 290] on div "Машинный перевод" at bounding box center [565, 292] width 284 height 34
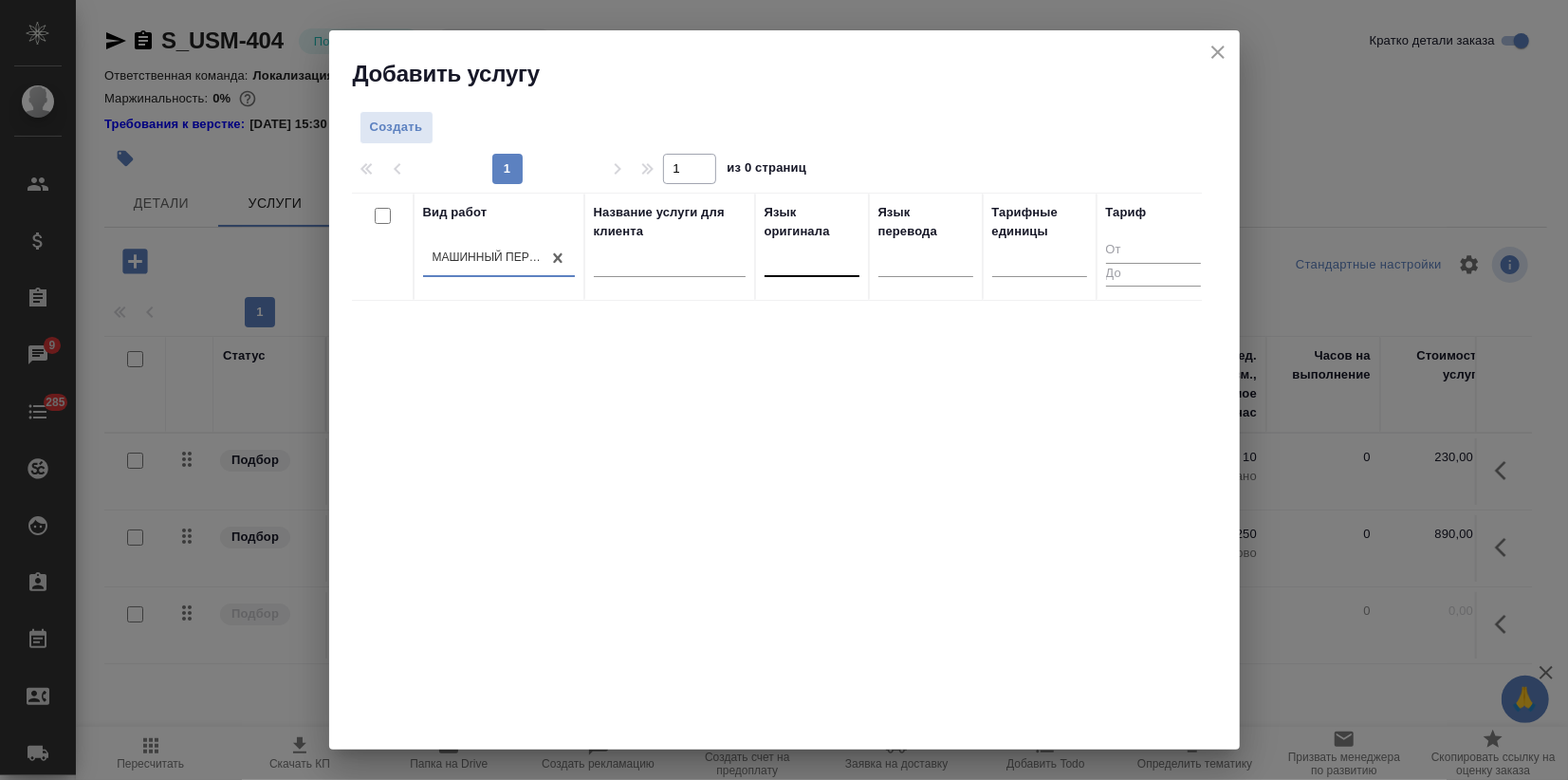
click at [826, 260] on div at bounding box center [811, 257] width 95 height 28
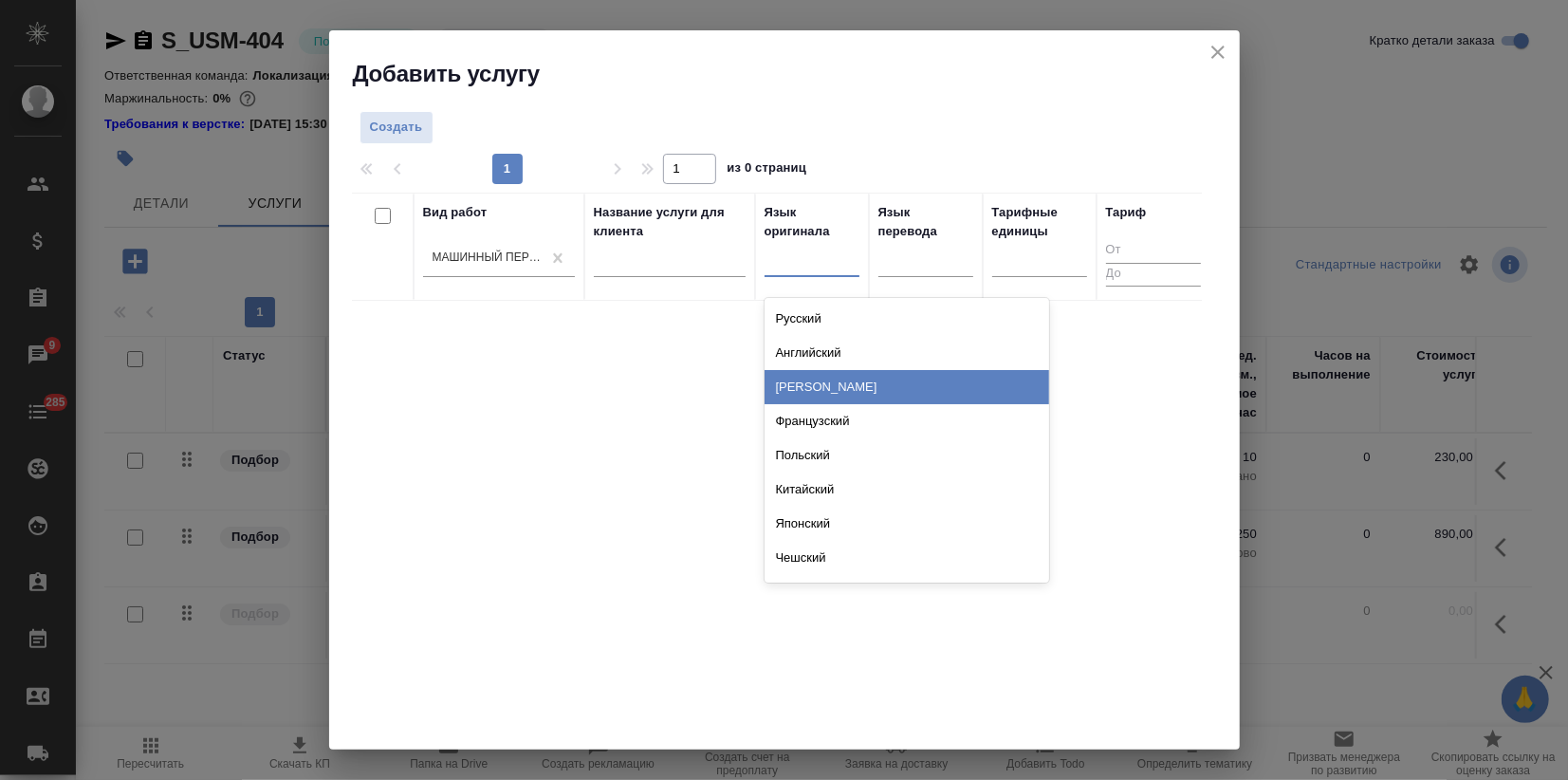
click at [807, 383] on div "Немецкий" at bounding box center [906, 387] width 284 height 34
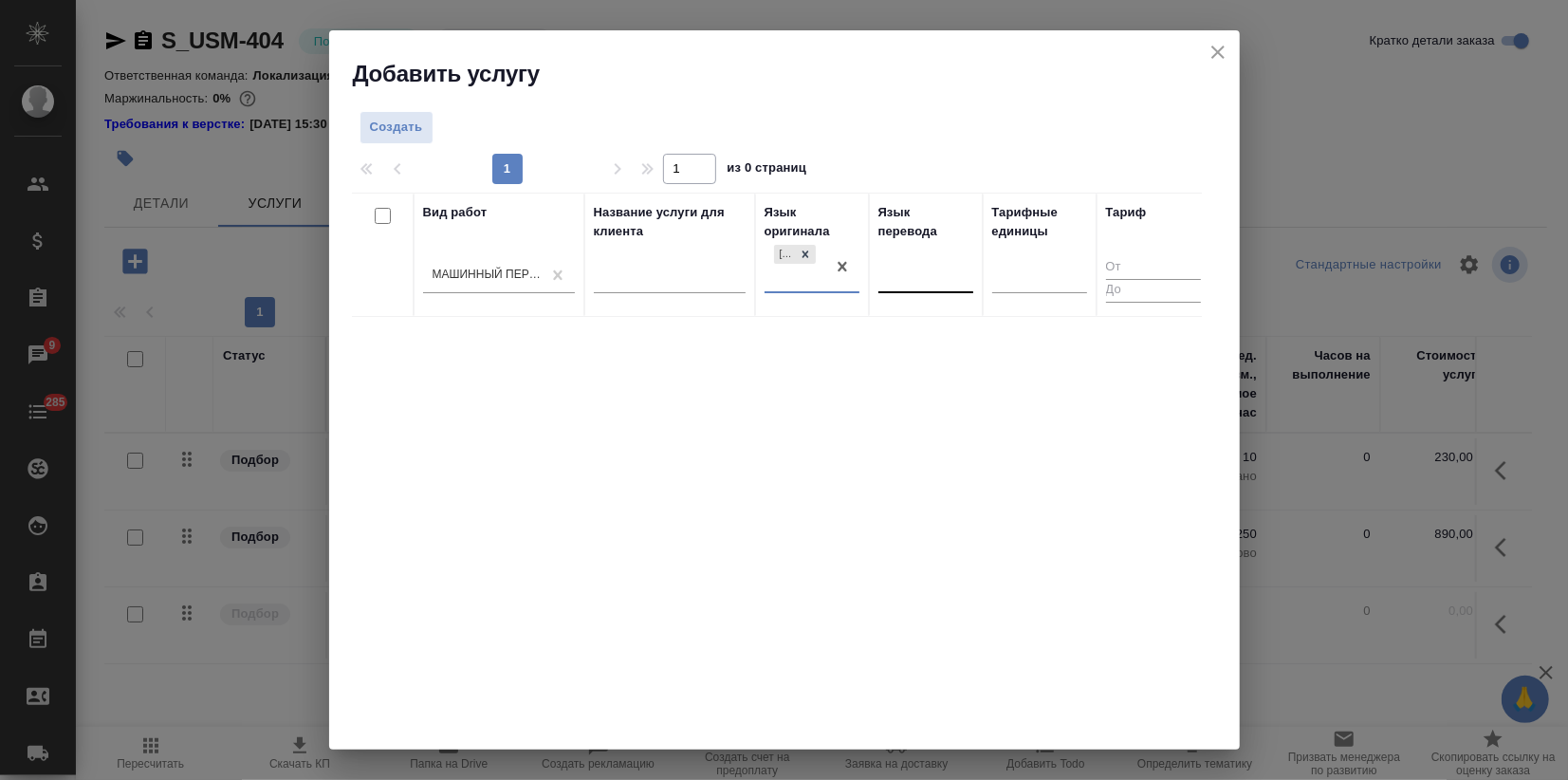
click at [926, 288] on div at bounding box center [925, 275] width 95 height 36
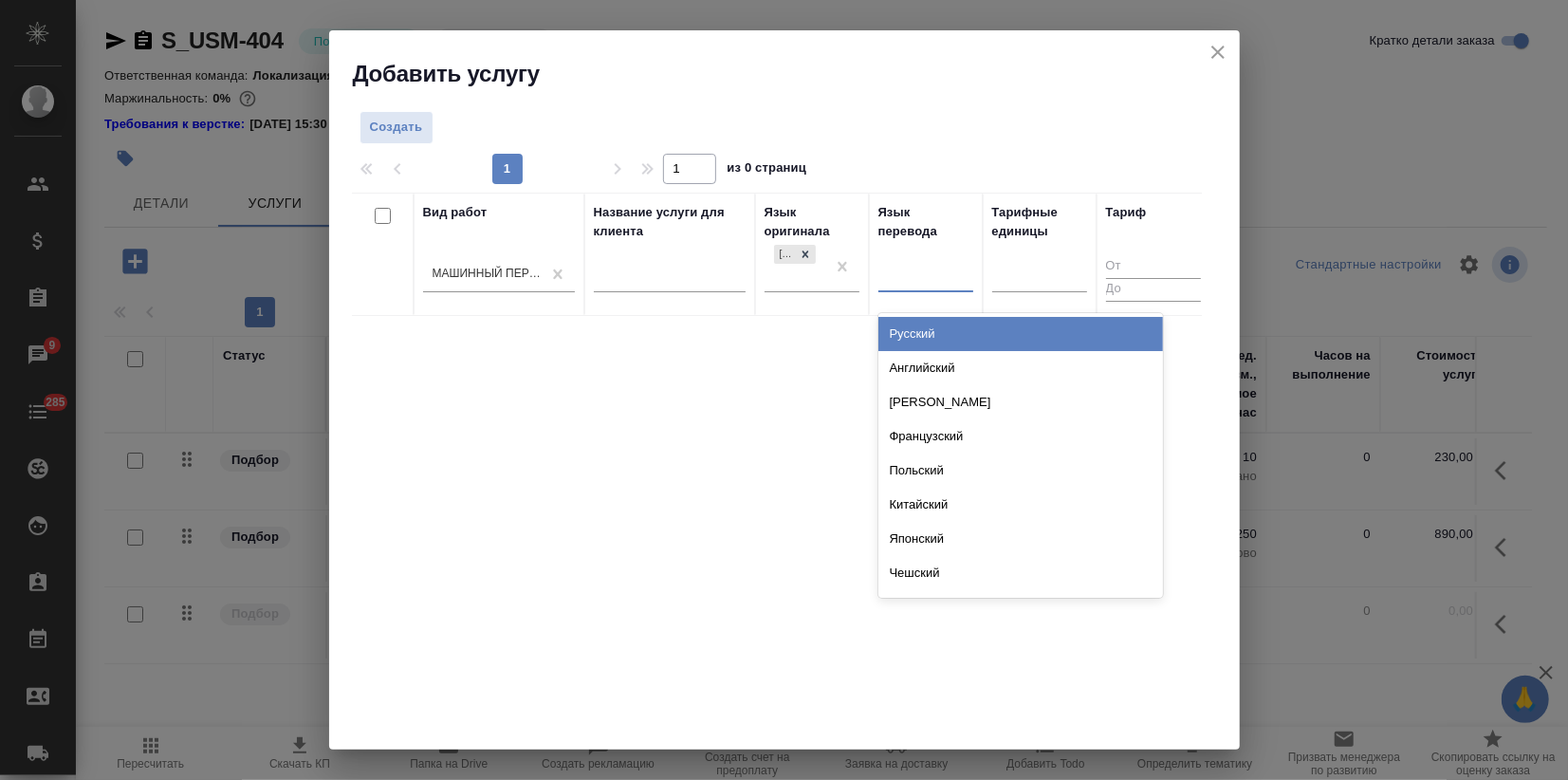
click at [912, 329] on div "Русский" at bounding box center [1019, 334] width 284 height 34
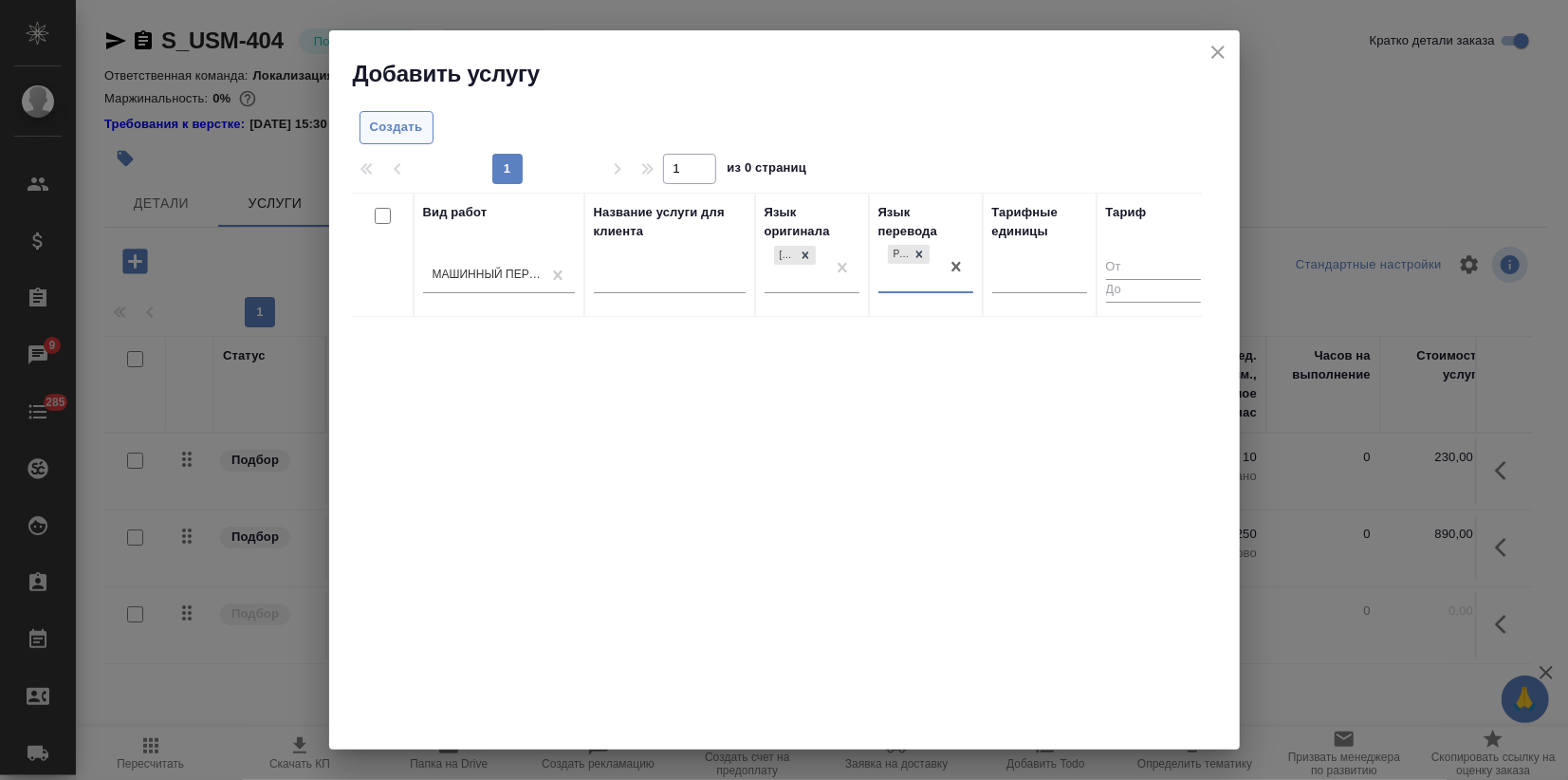
click at [385, 136] on span "Создать" at bounding box center [396, 128] width 53 height 22
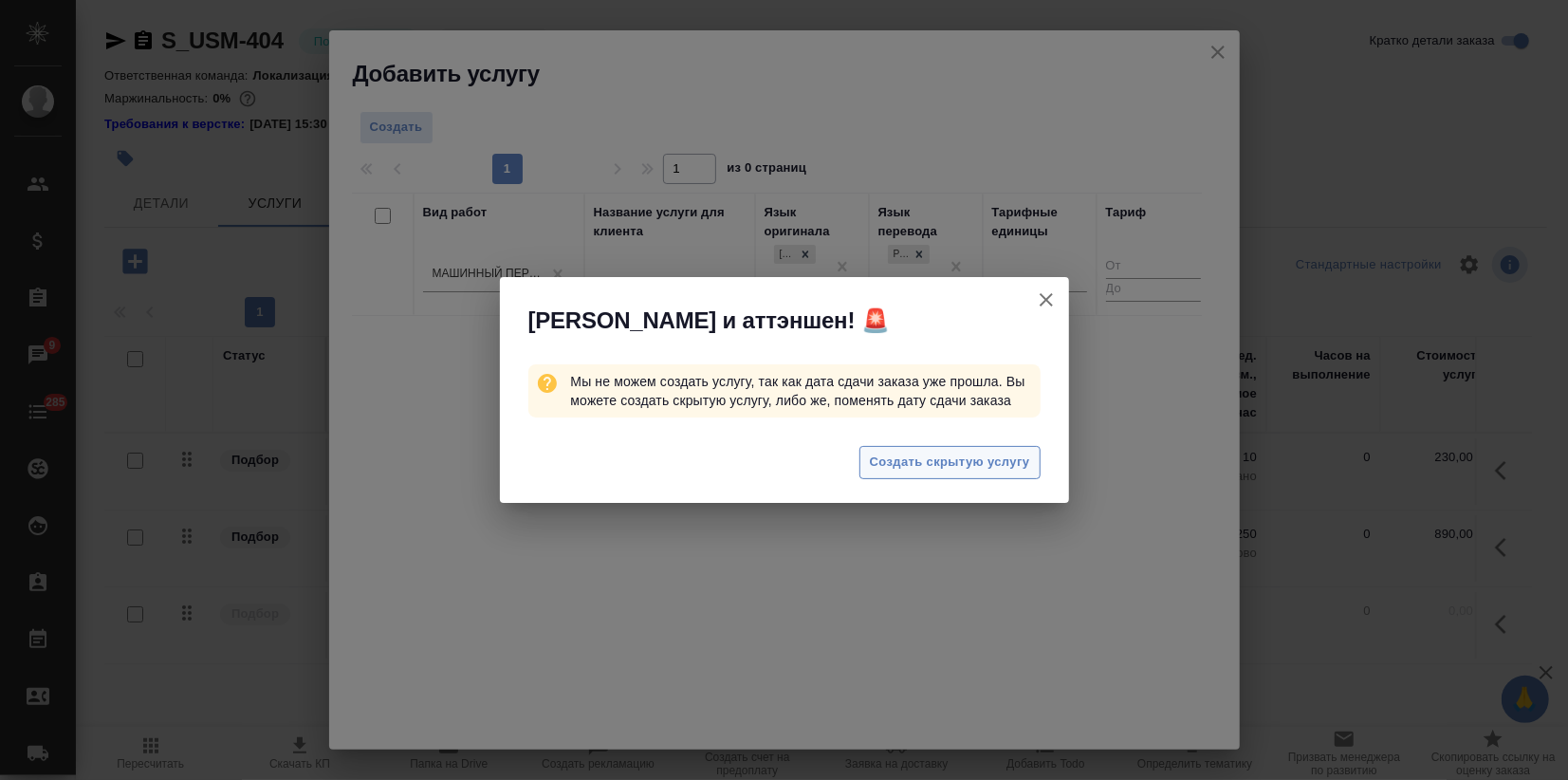
click at [922, 463] on span "Создать скрытую услугу" at bounding box center [950, 463] width 161 height 22
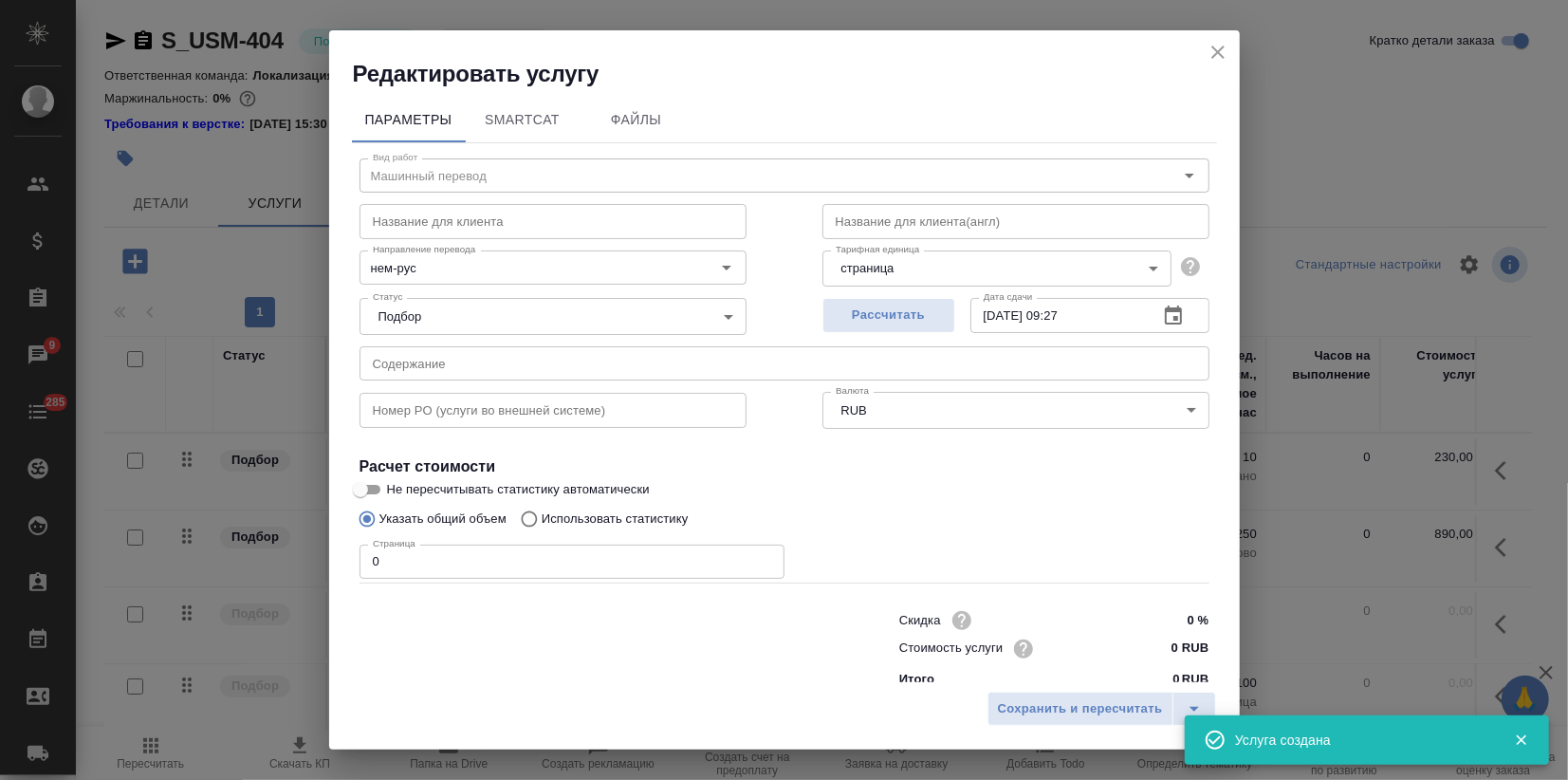
drag, startPoint x: 434, startPoint y: 578, endPoint x: 280, endPoint y: 565, distance: 154.5
click at [291, 565] on div "Редактировать услугу Параметры SmartCat Файлы Вид работ Машинный перевод Вид ра…" at bounding box center [784, 390] width 1568 height 780
drag, startPoint x: 1161, startPoint y: 640, endPoint x: 1138, endPoint y: 645, distance: 23.5
click at [1138, 645] on input "0 RUB" at bounding box center [1172, 649] width 69 height 28
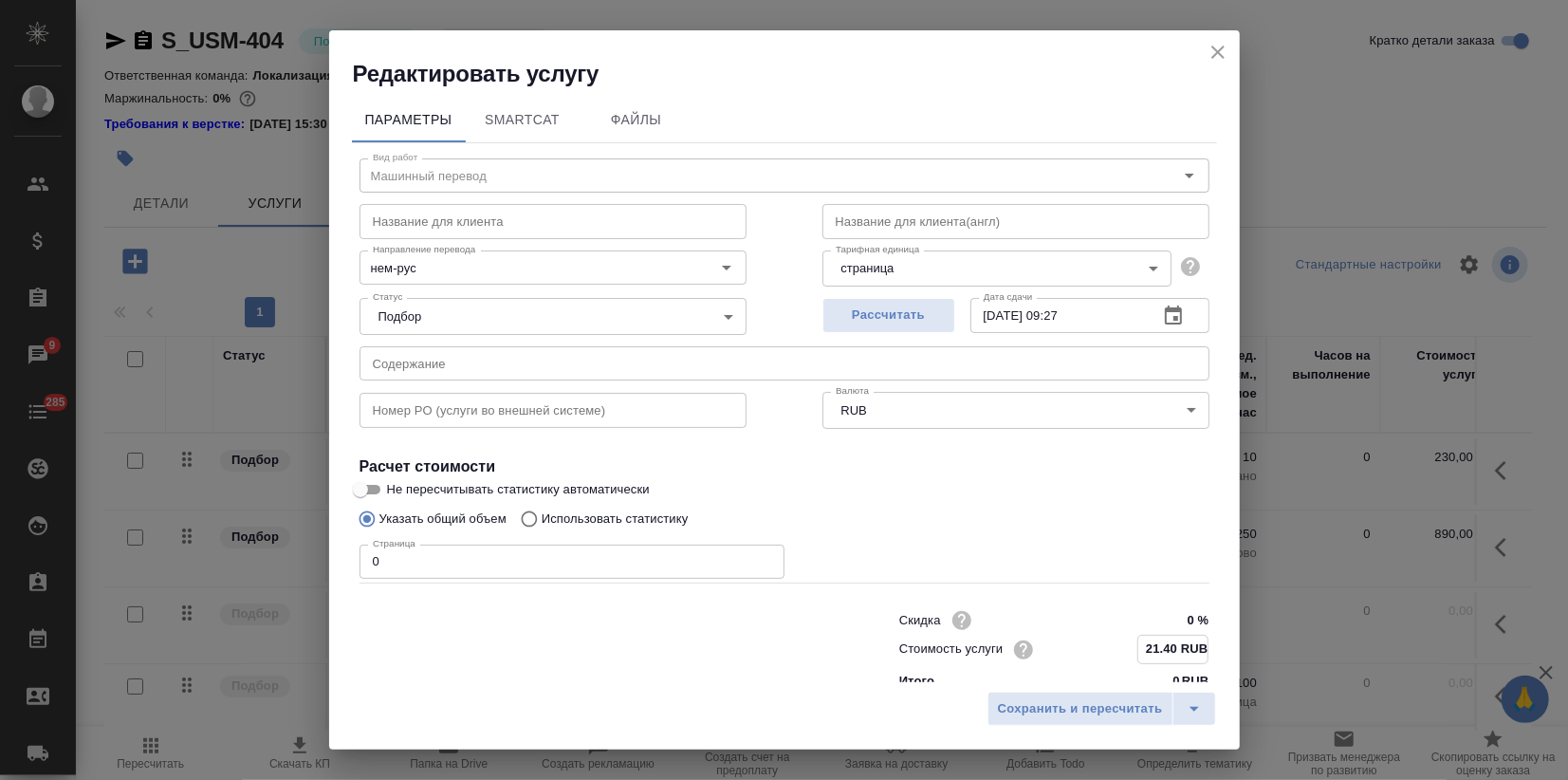
type input "21.40 RUB"
click at [1076, 738] on div "Сохранить и пересчитать" at bounding box center [784, 716] width 911 height 68
click at [1077, 728] on div "Сохранить и пересчитать" at bounding box center [784, 716] width 911 height 68
click at [1077, 713] on span "Сохранить и пересчитать" at bounding box center [1079, 709] width 165 height 22
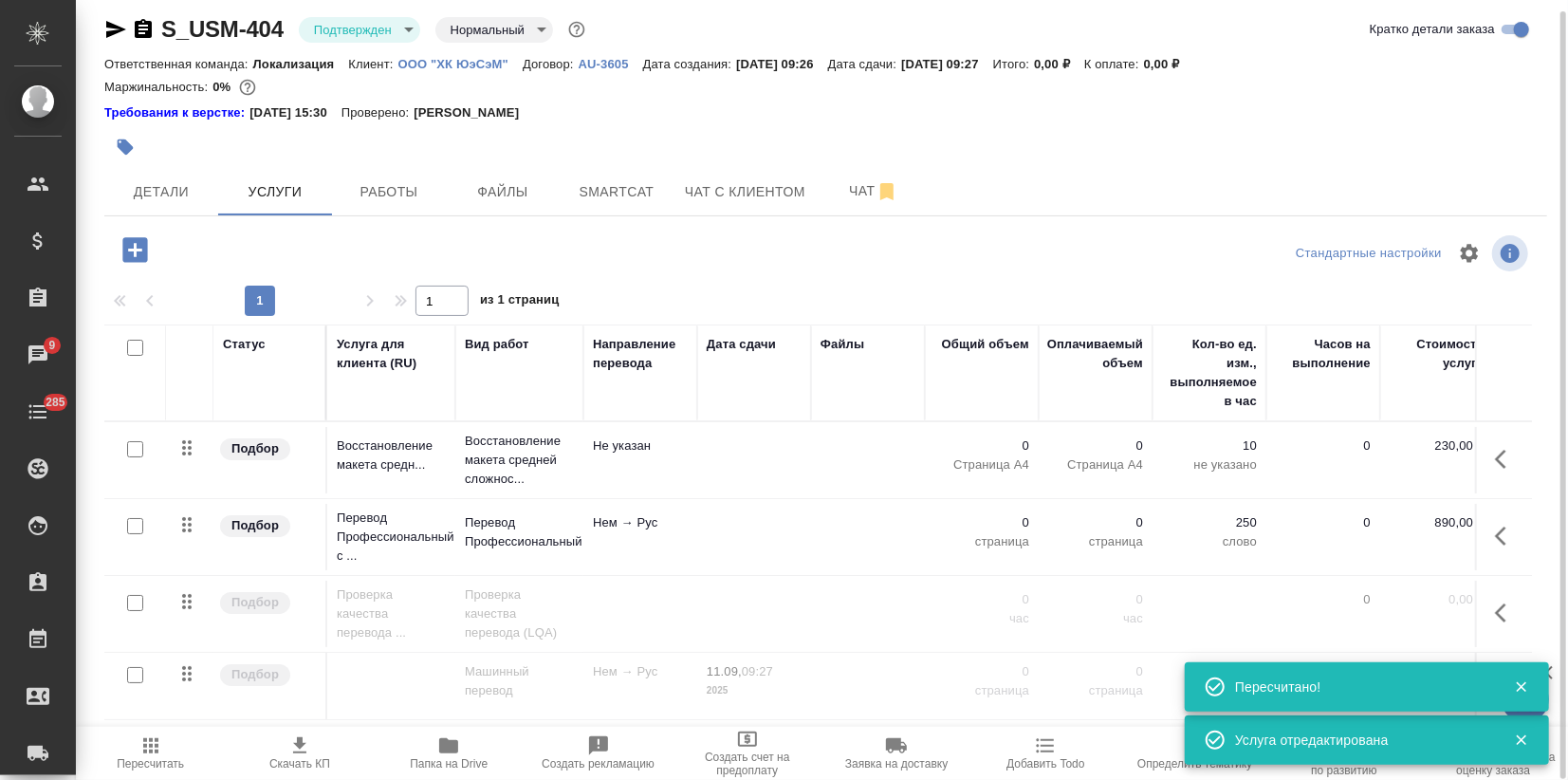
scroll to position [2, 0]
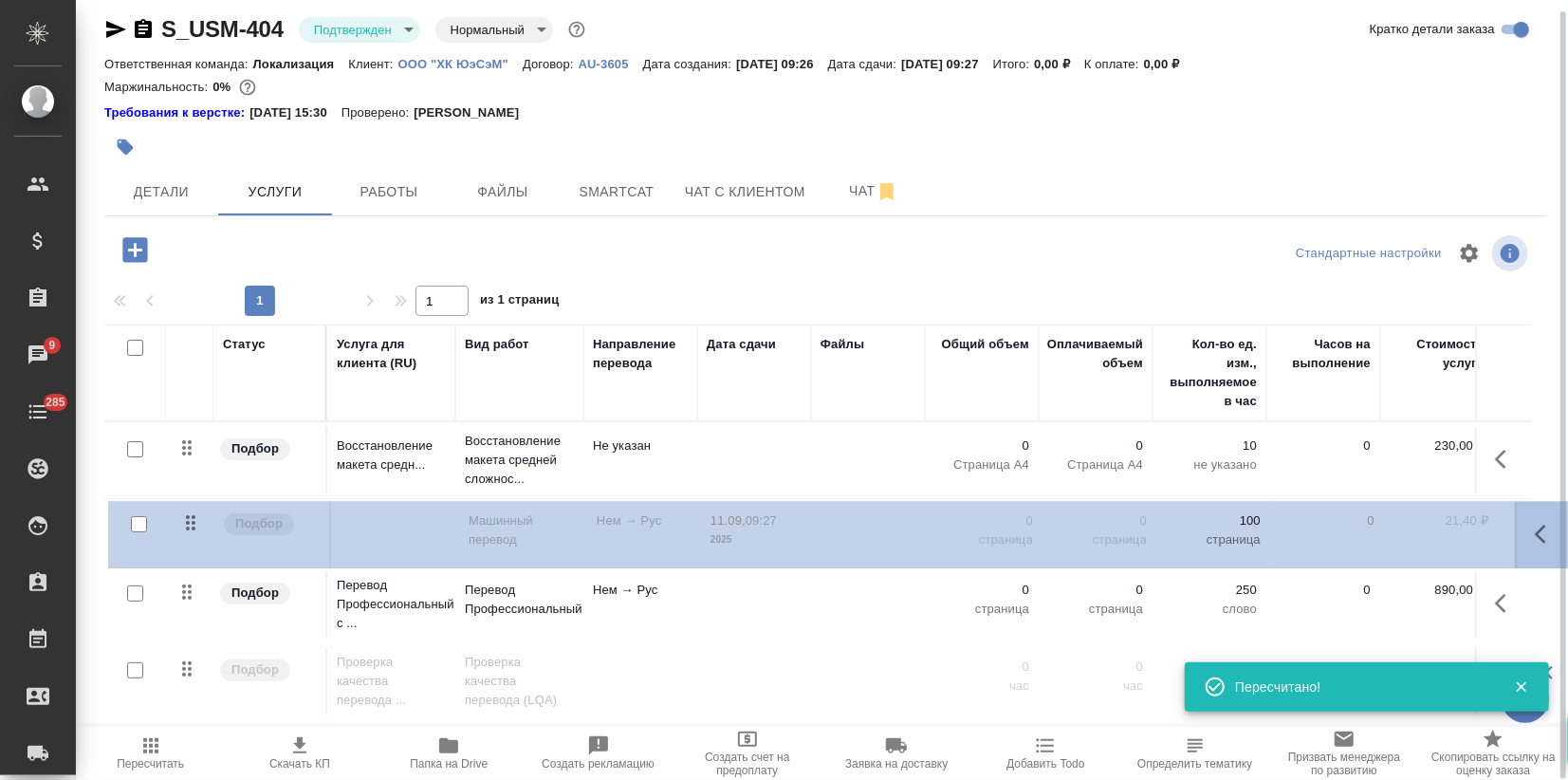
drag, startPoint x: 186, startPoint y: 671, endPoint x: 189, endPoint y: 512, distance: 159.0
click at [189, 512] on table "Статус Услуга для клиента (RU) Вид работ Направление перевода Дата сдачи Файлы …" at bounding box center [998, 522] width 1787 height 395
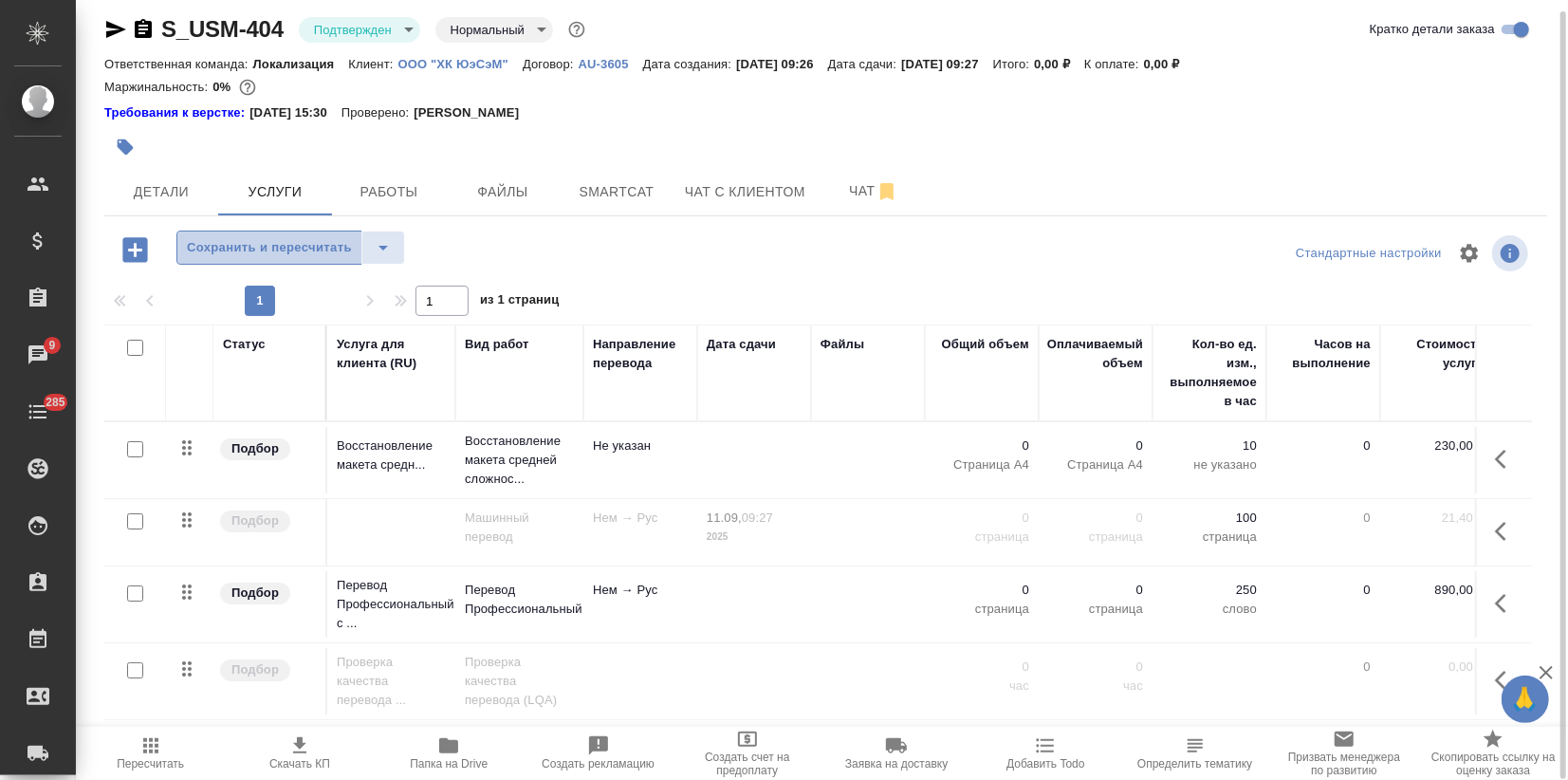
click at [233, 244] on span "Сохранить и пересчитать" at bounding box center [268, 248] width 165 height 22
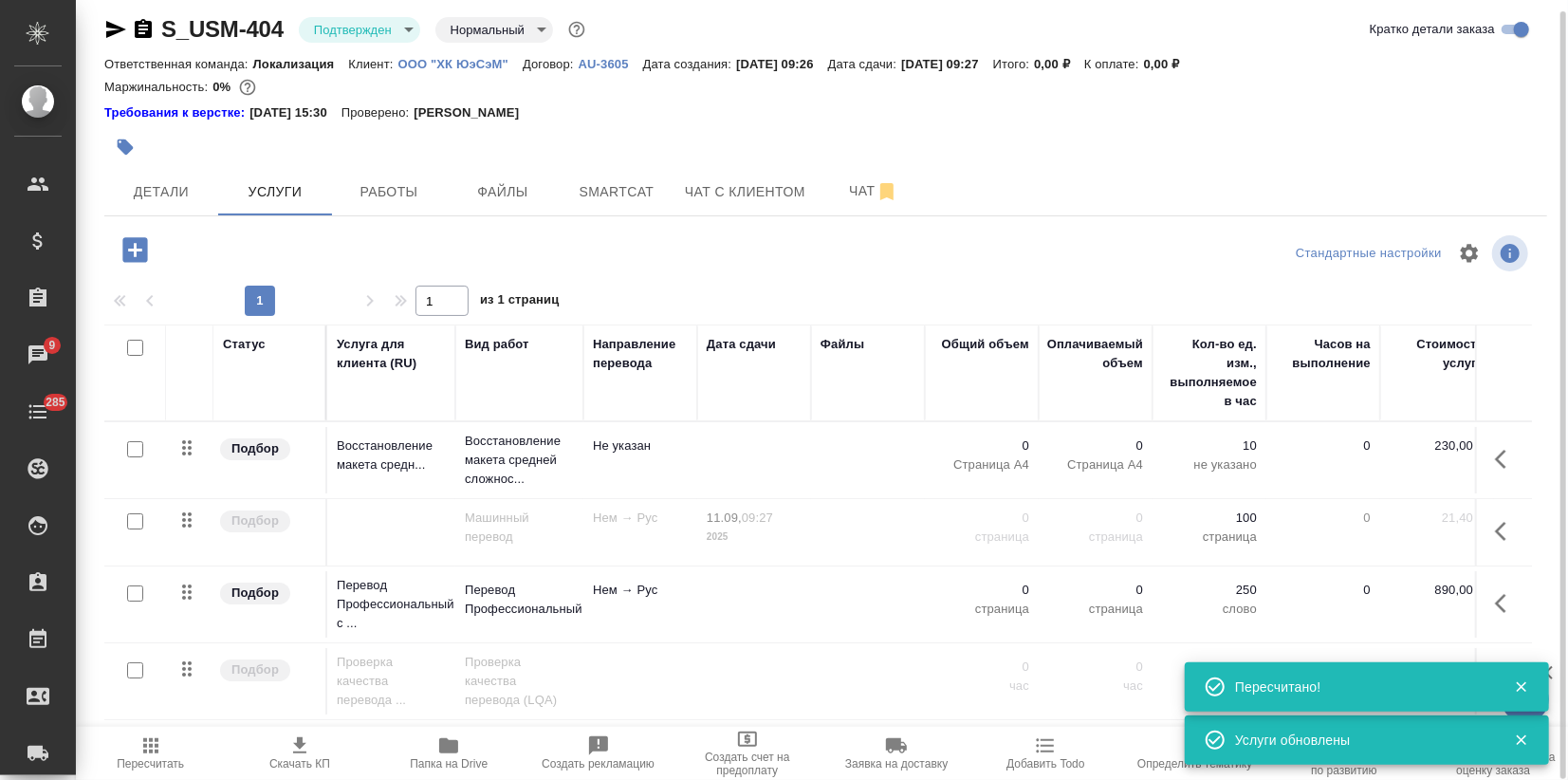
click at [131, 520] on input "checkbox" at bounding box center [135, 521] width 16 height 16
checkbox input "true"
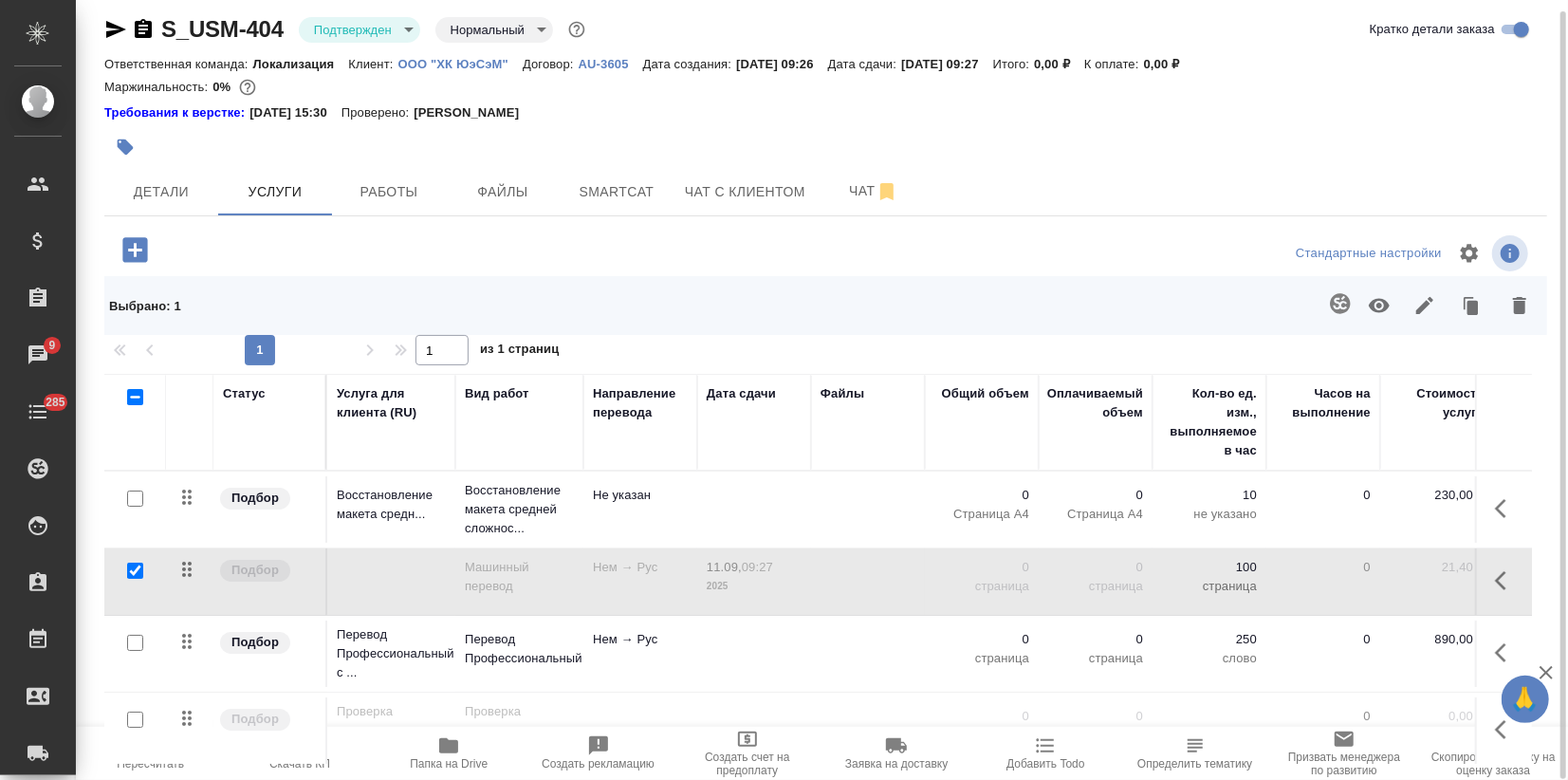
click at [1380, 296] on icon "button" at bounding box center [1378, 305] width 23 height 23
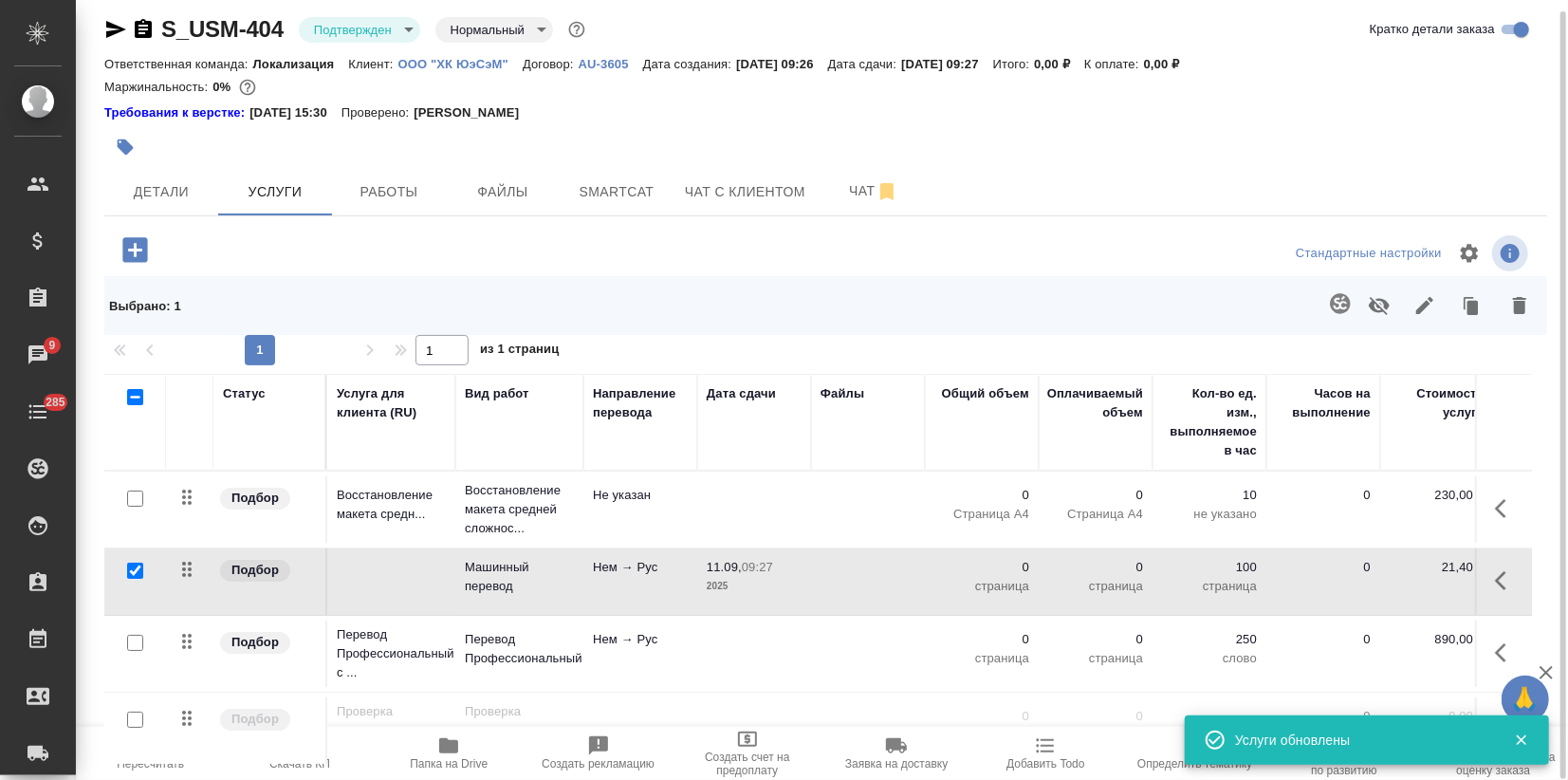
click at [607, 629] on p "Нем → Рус" at bounding box center [639, 638] width 95 height 19
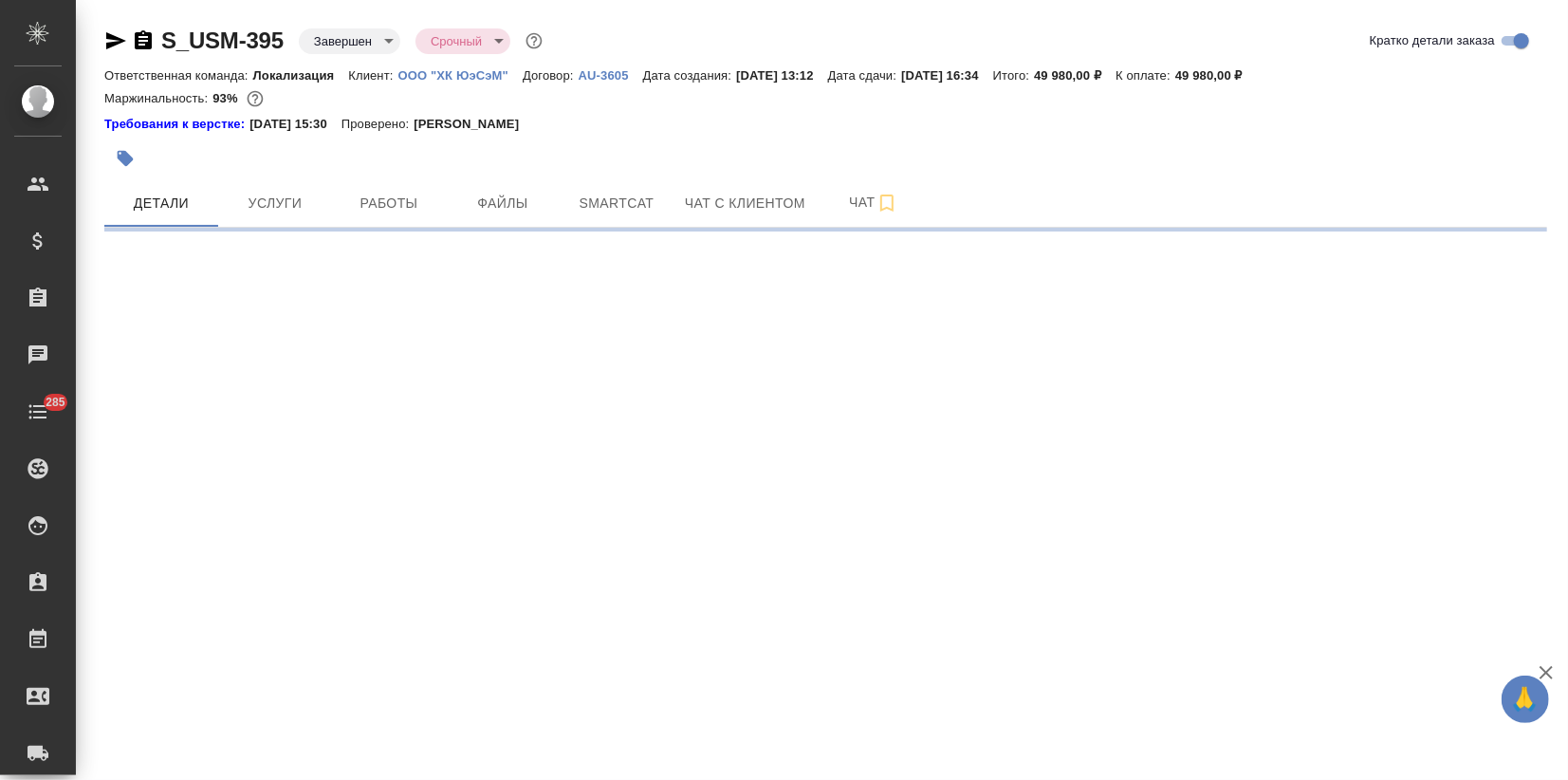
select select "RU"
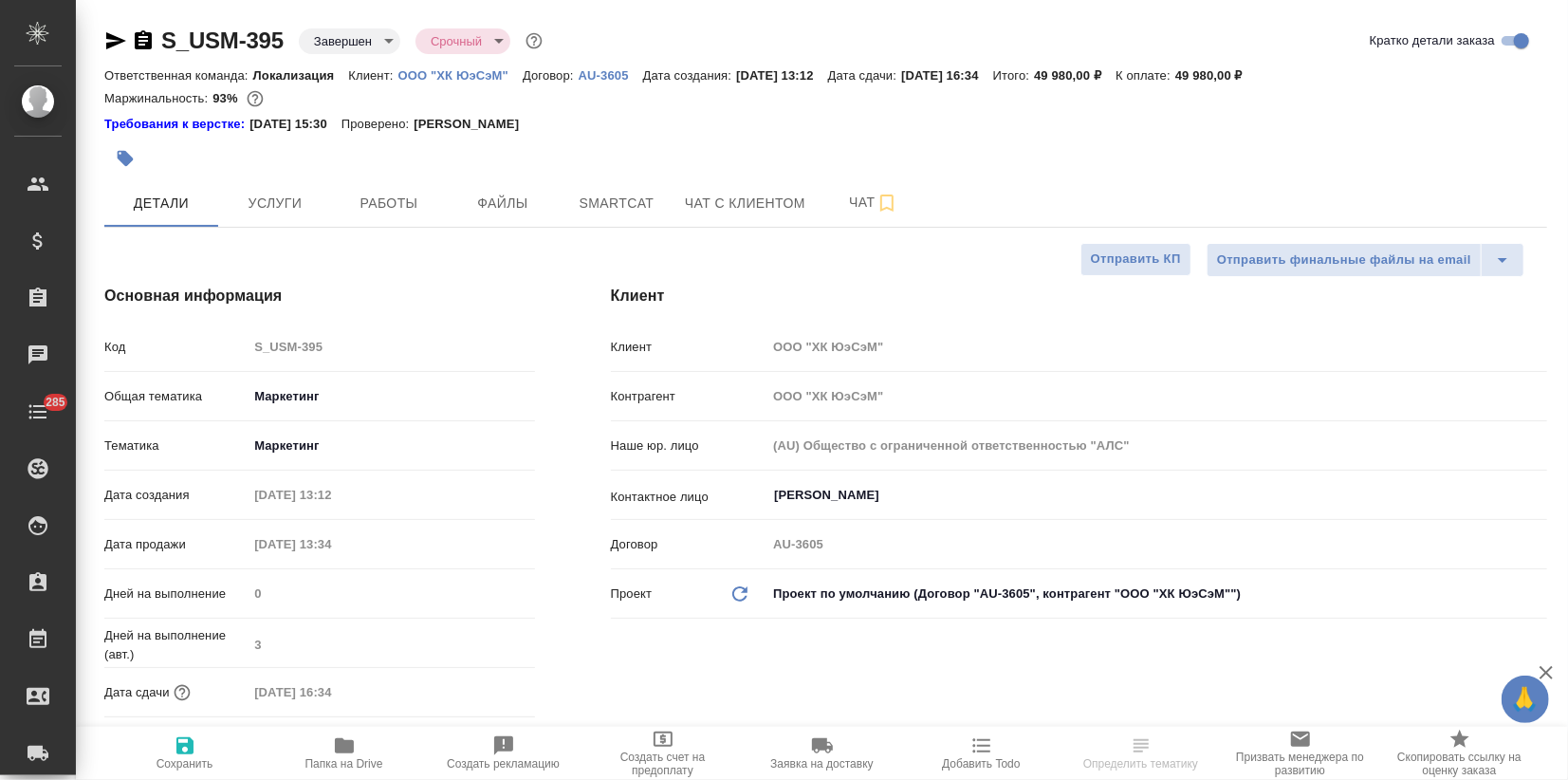
type textarea "x"
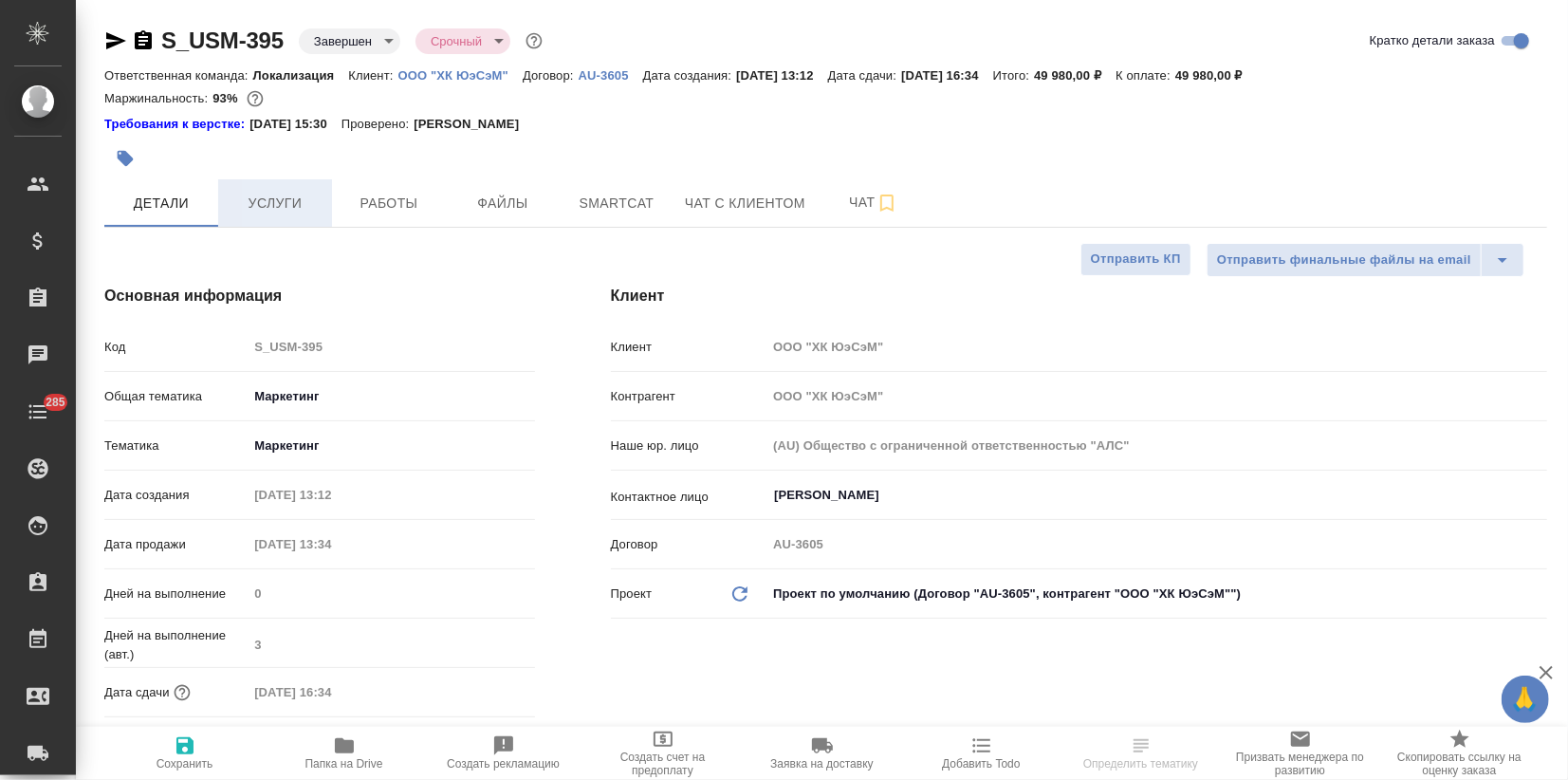
type textarea "x"
click at [266, 198] on span "Услуги" at bounding box center [274, 203] width 91 height 24
type textarea "x"
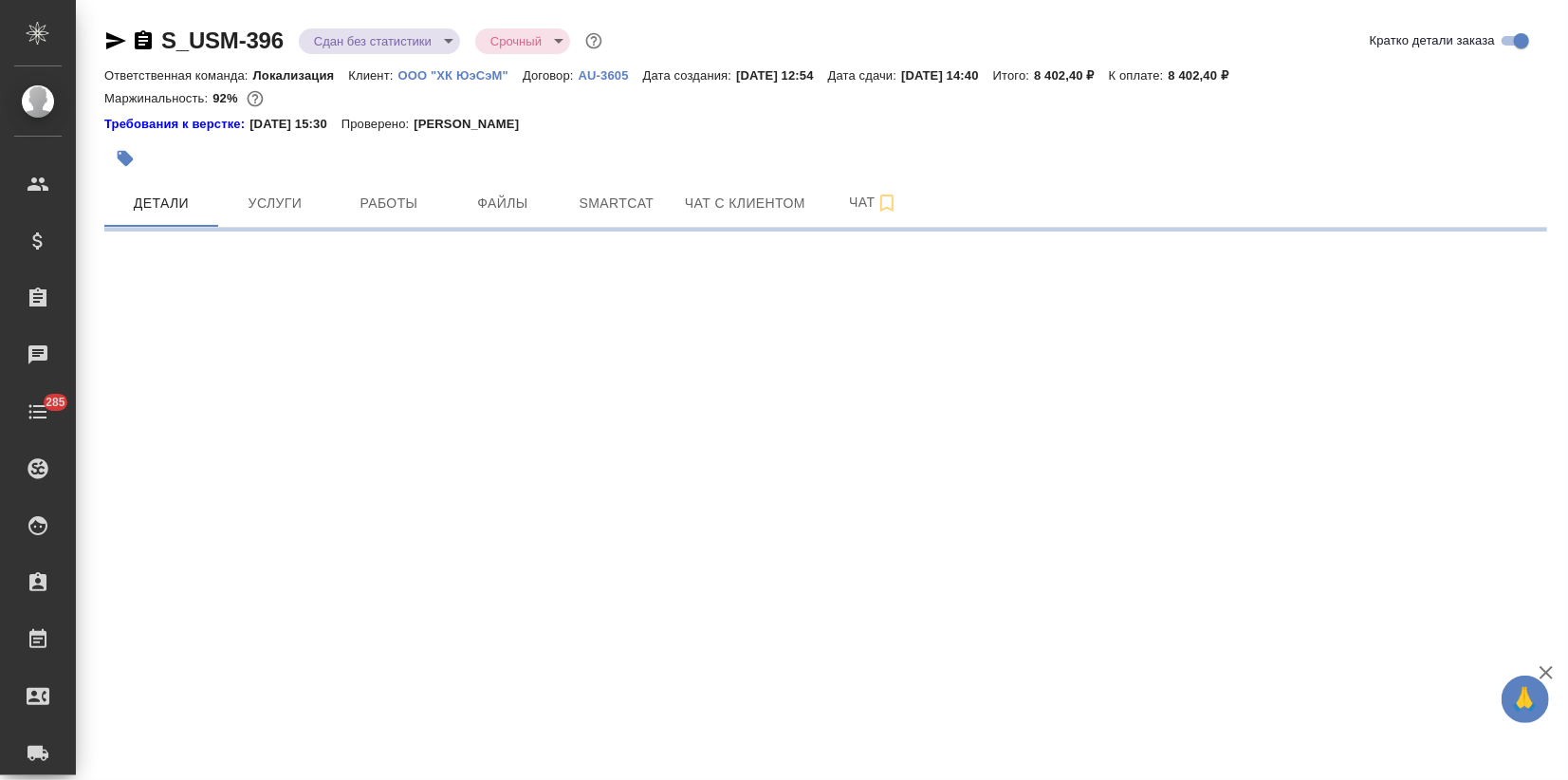
select select "RU"
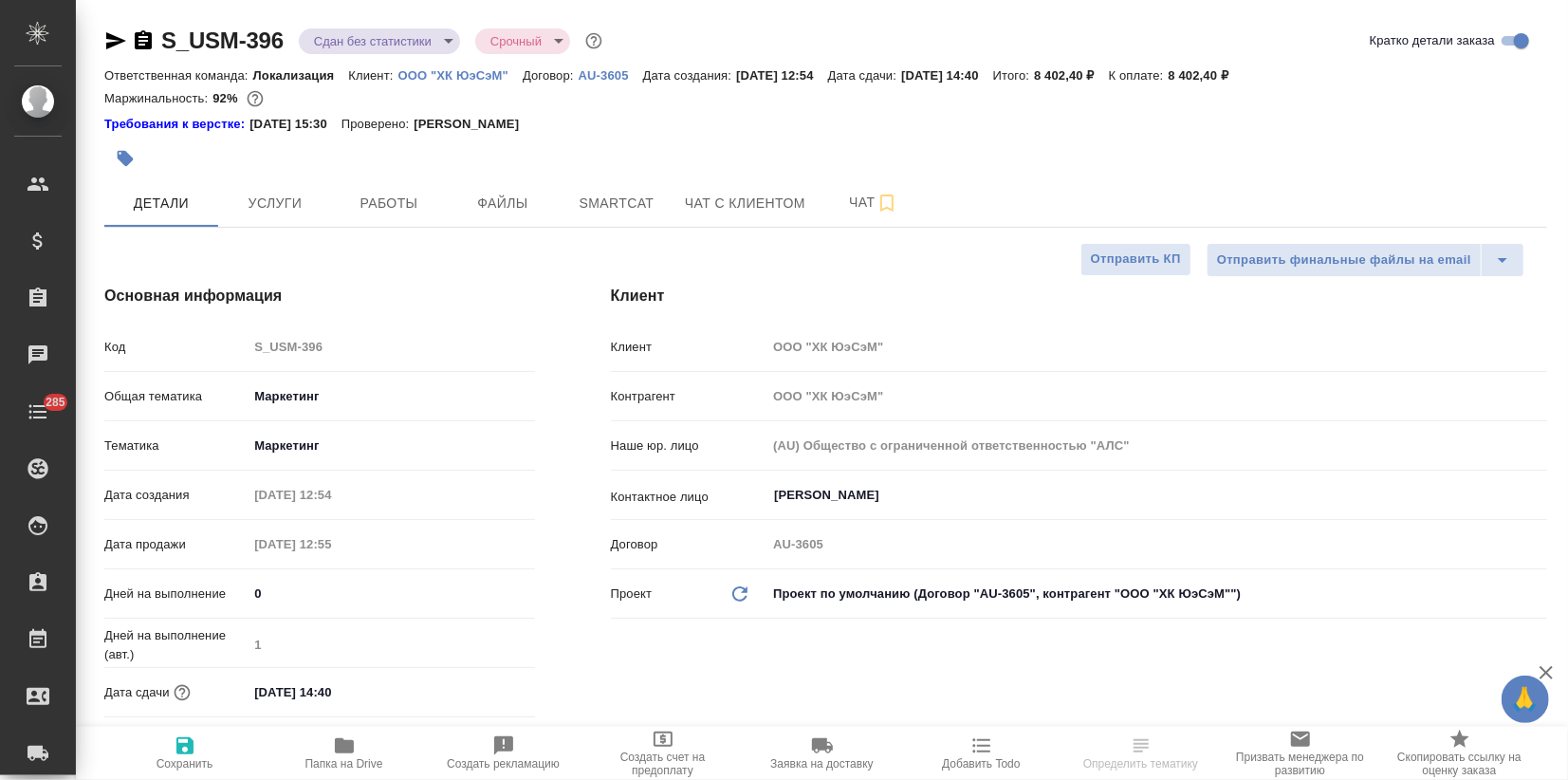
type textarea "x"
click at [279, 198] on span "Услуги" at bounding box center [274, 203] width 91 height 24
type textarea "x"
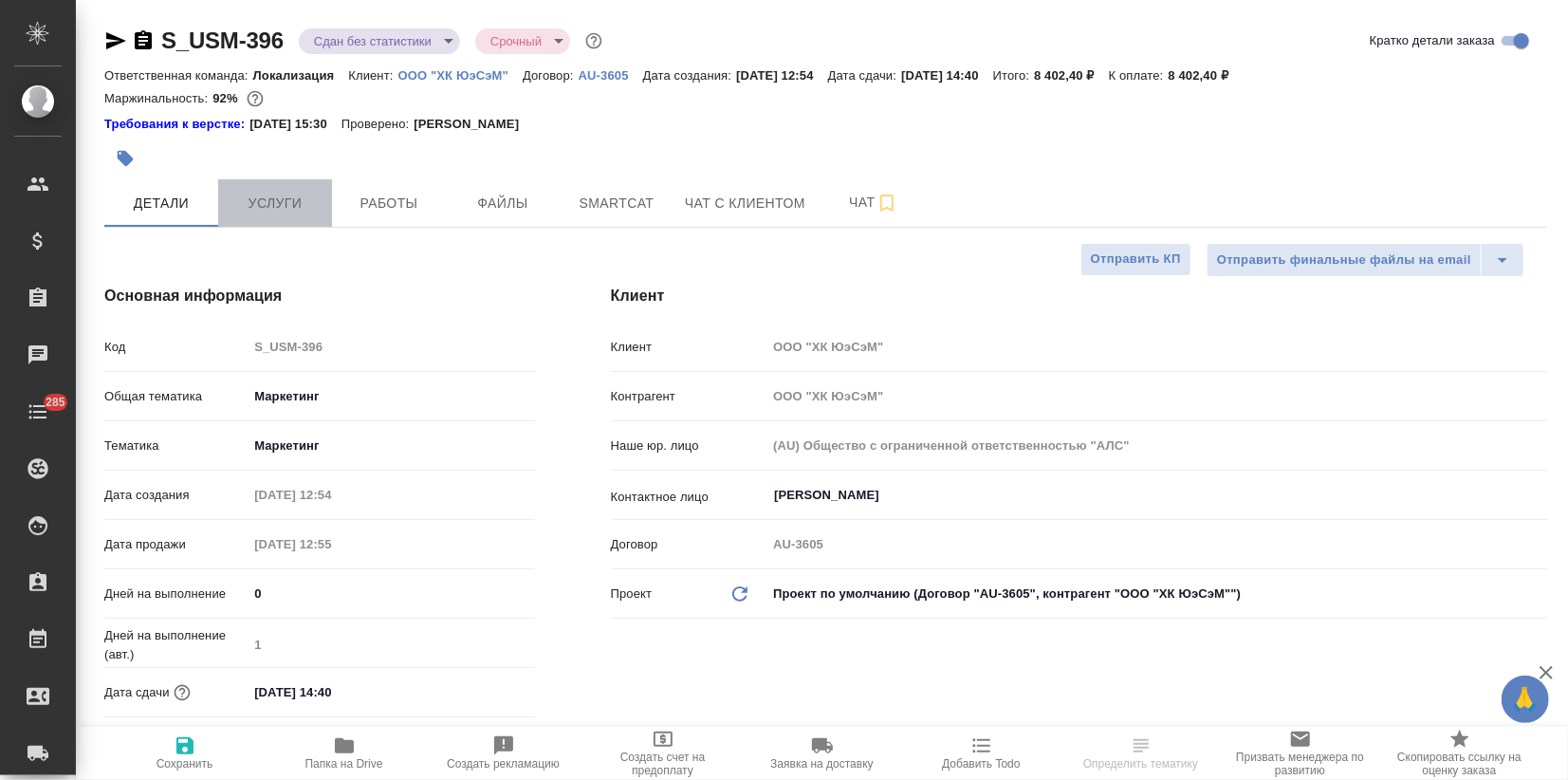
type textarea "x"
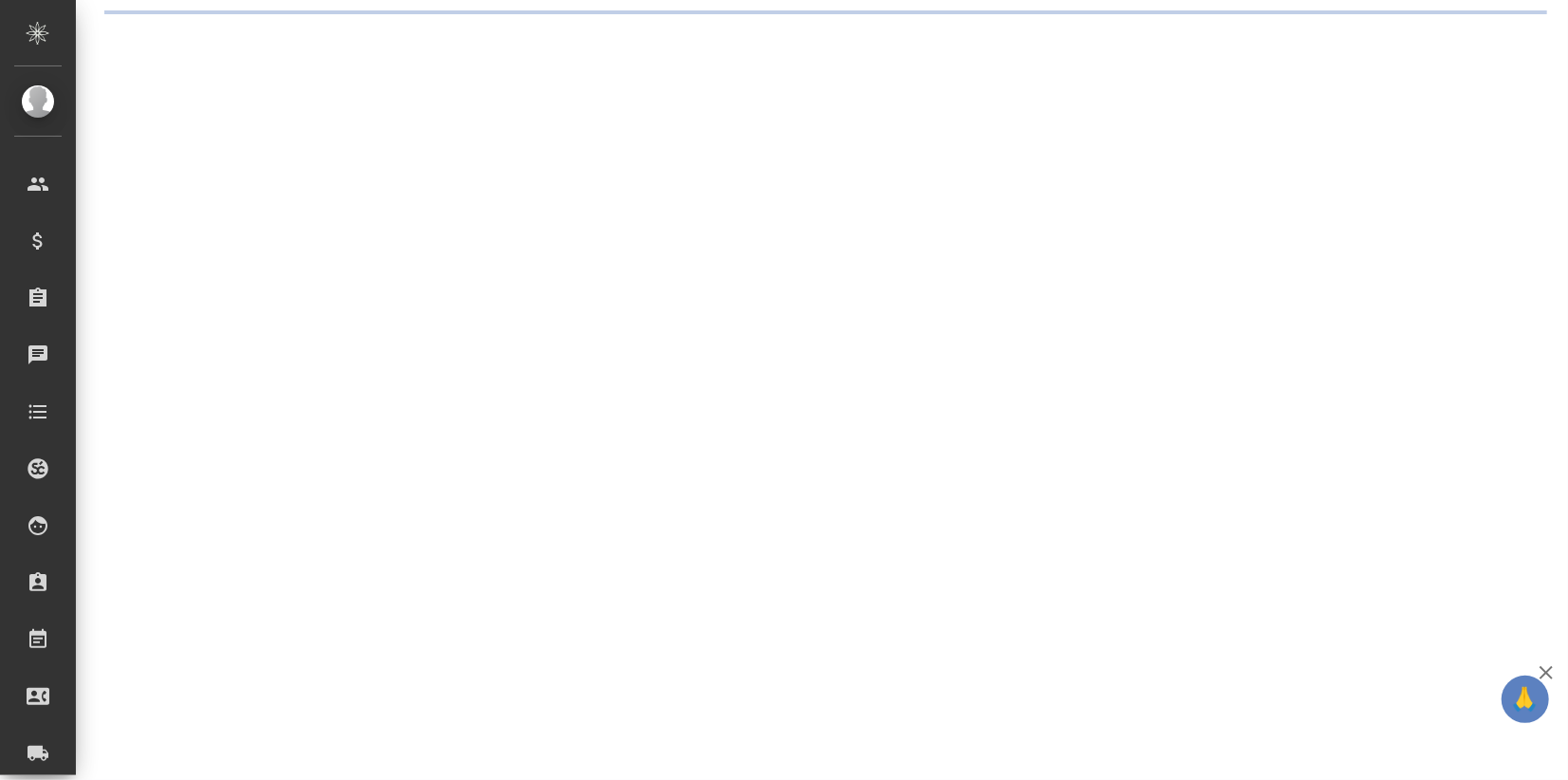
select select "RU"
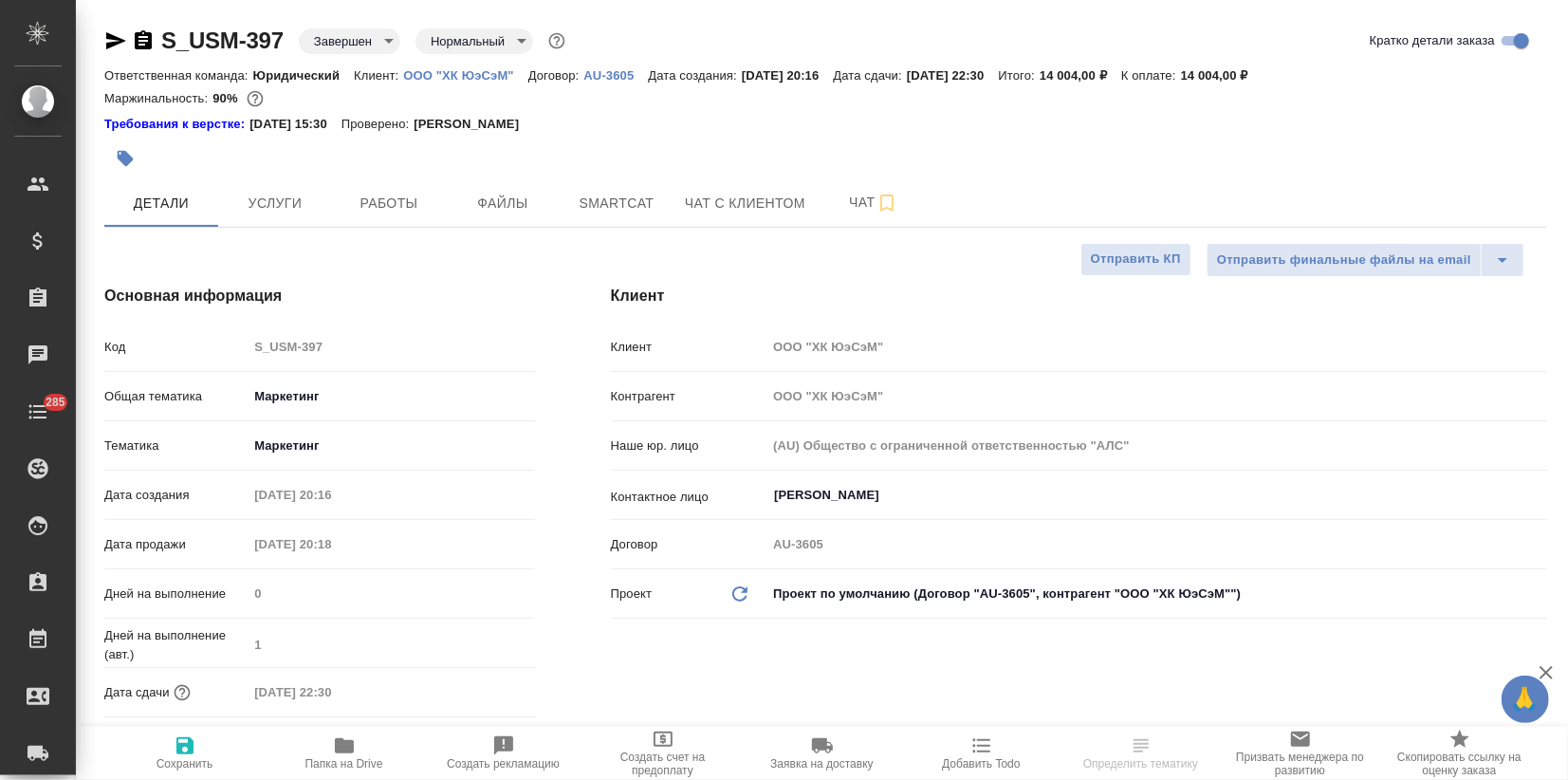
type textarea "x"
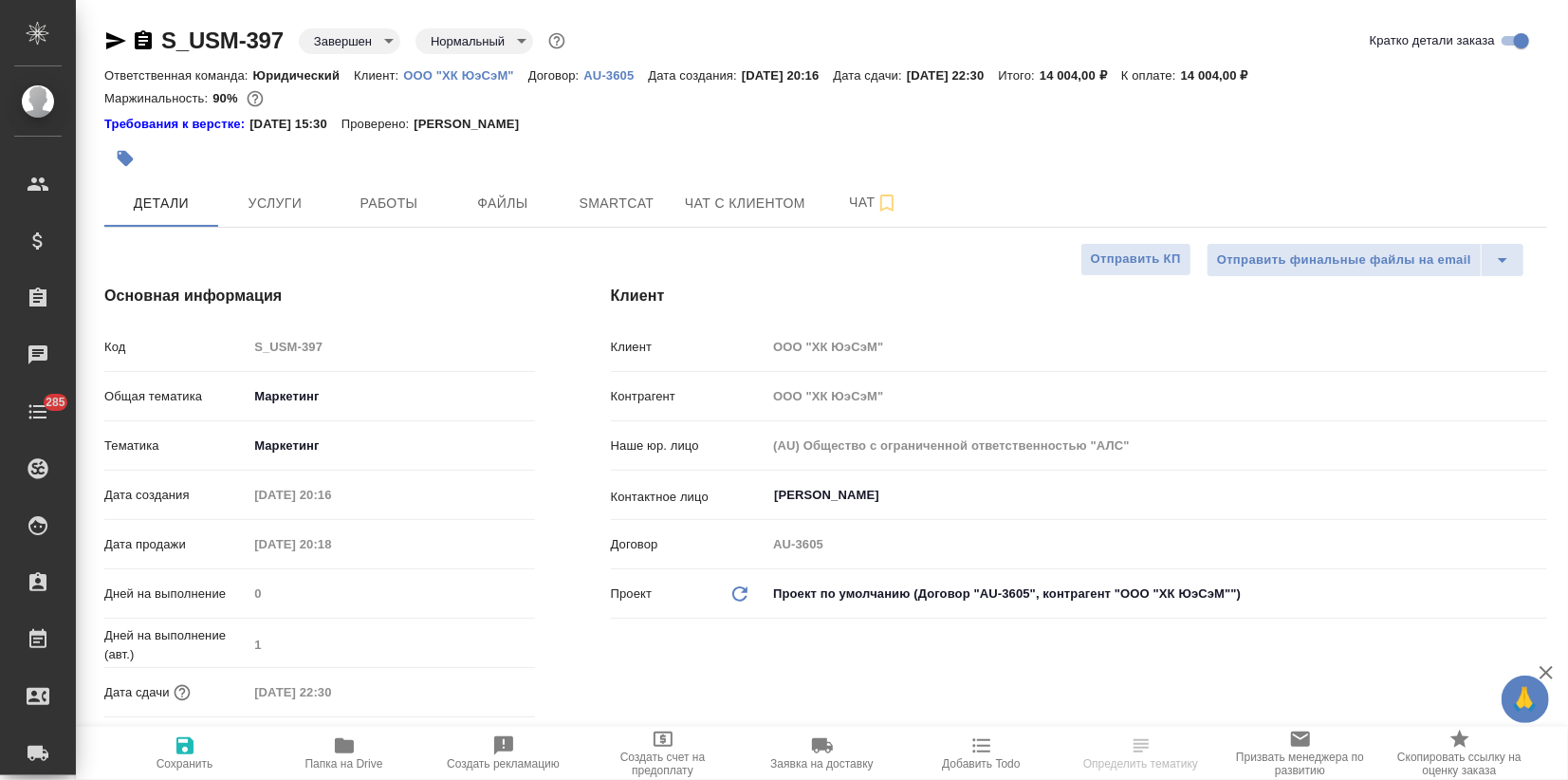
type textarea "x"
click at [258, 208] on span "Услуги" at bounding box center [274, 203] width 91 height 24
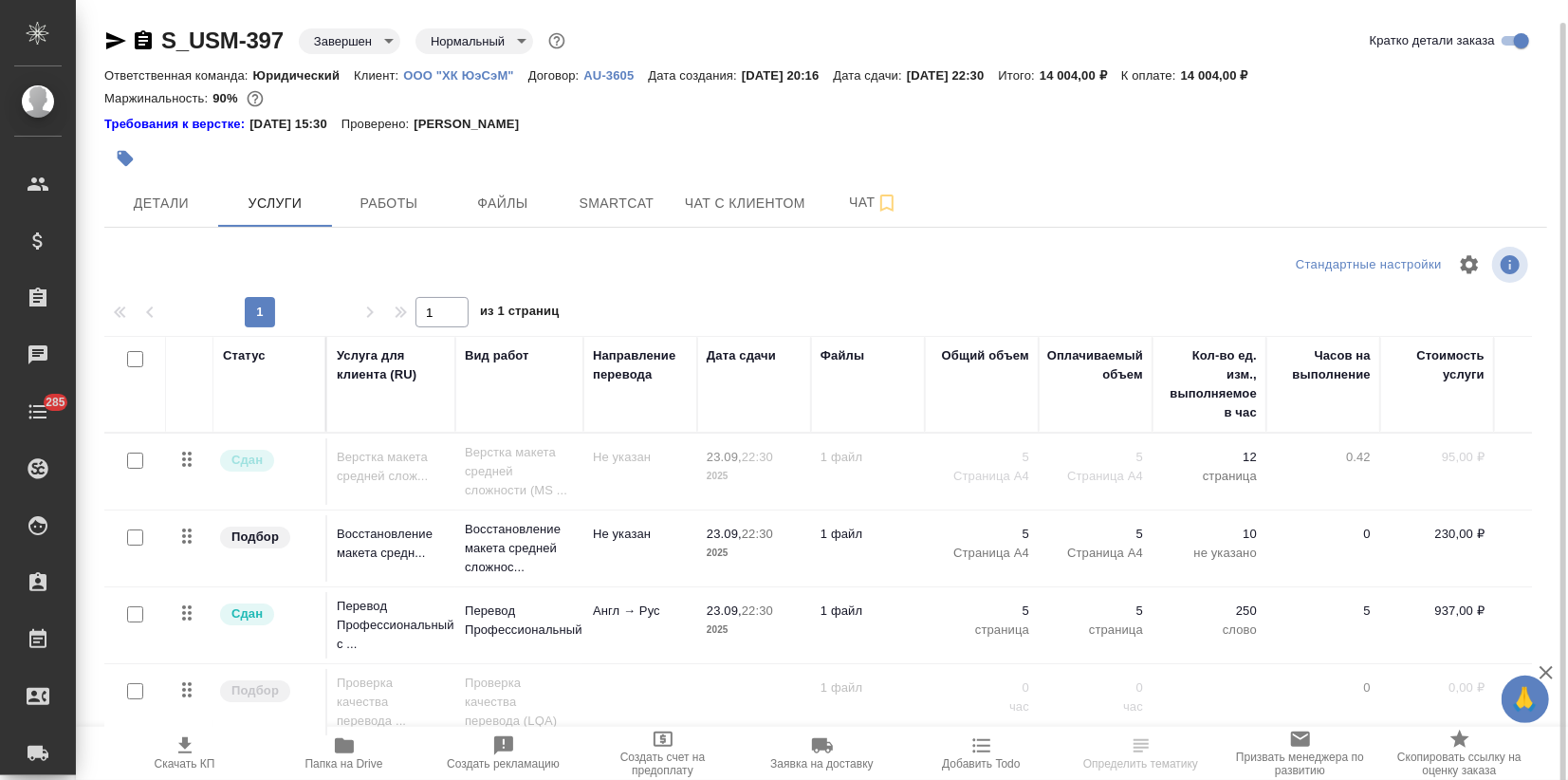
scroll to position [11, 0]
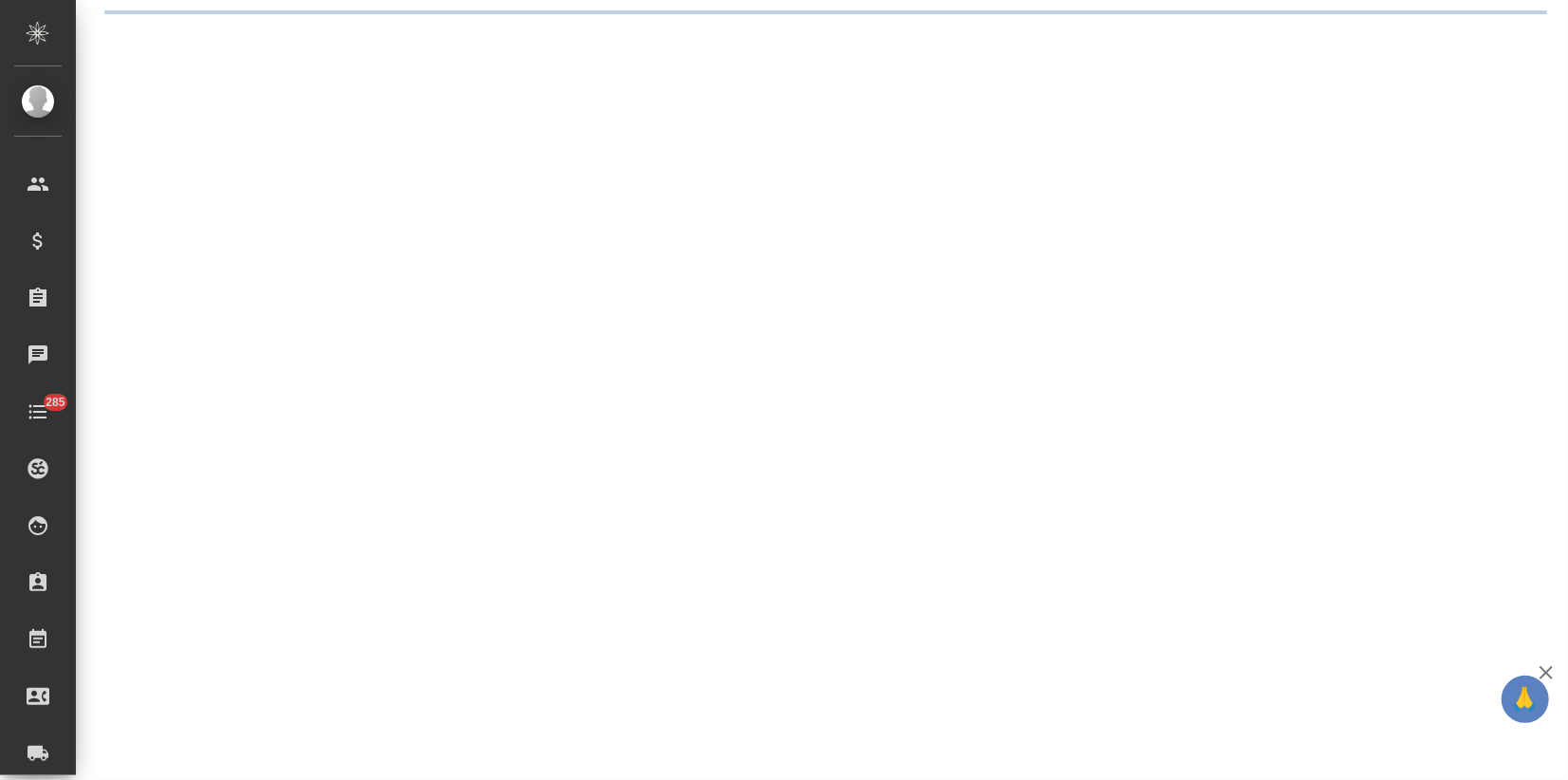
select select "RU"
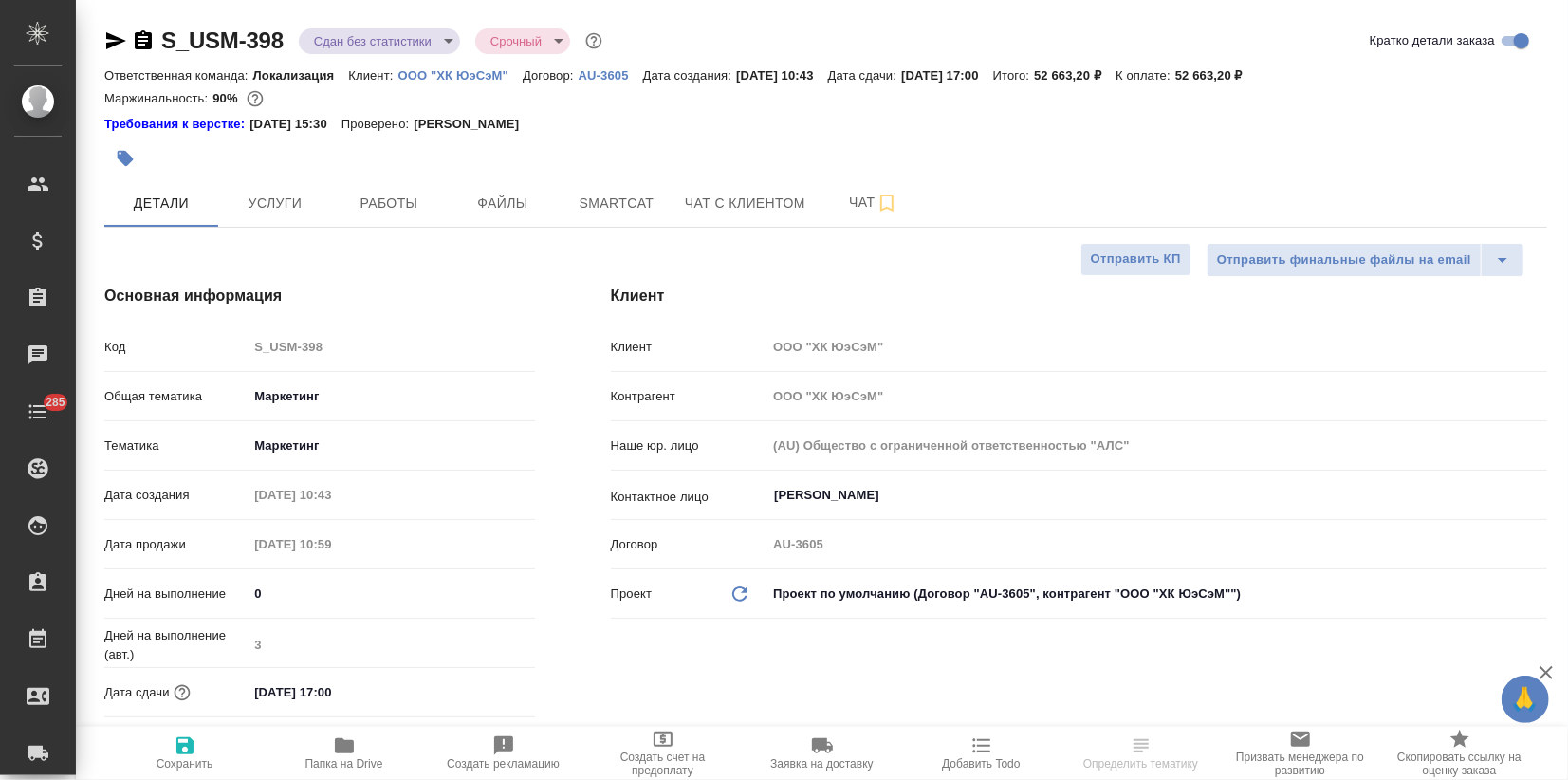
type textarea "x"
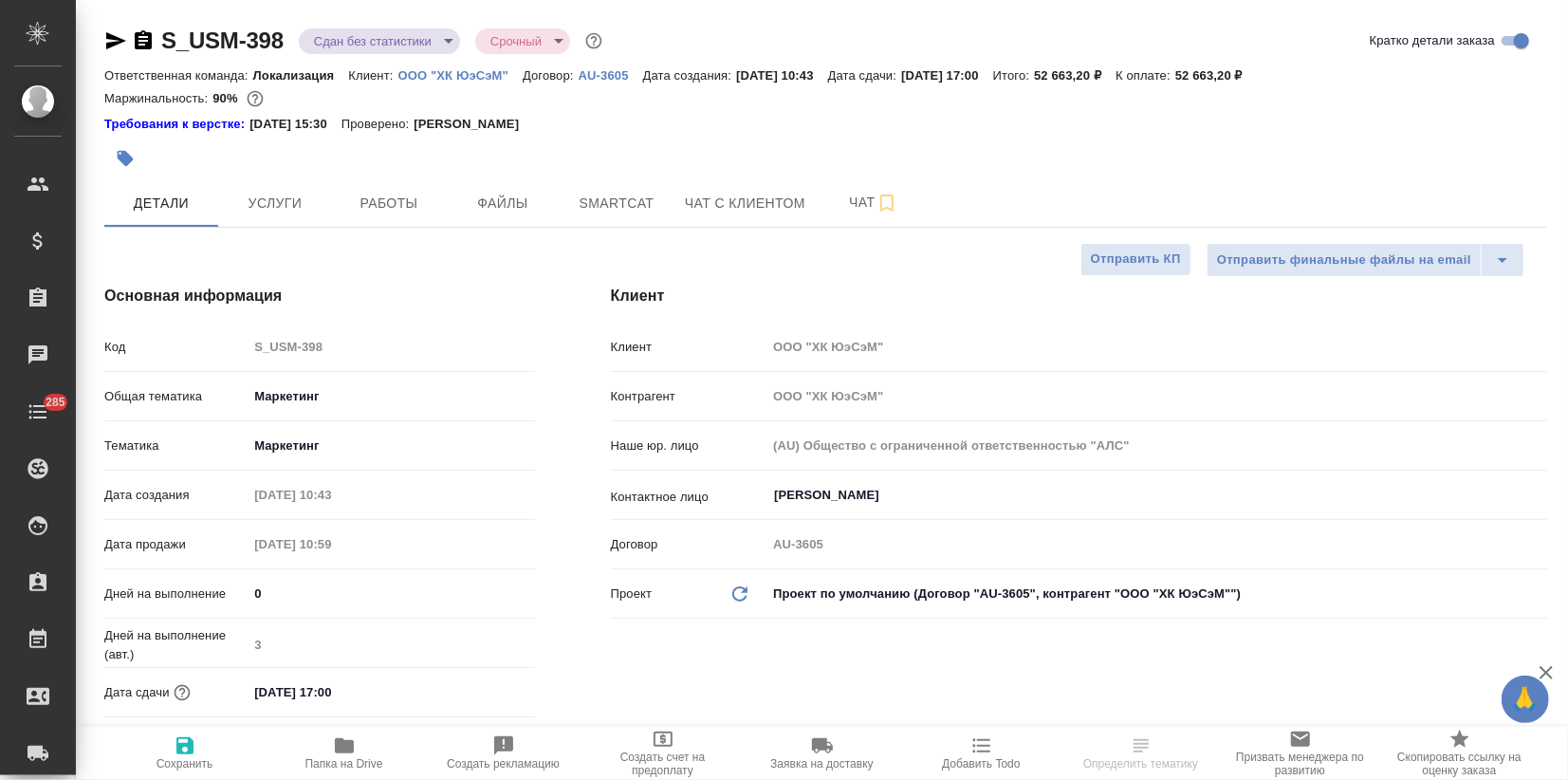
type textarea "x"
click at [320, 197] on button "Услуги" at bounding box center [275, 203] width 114 height 48
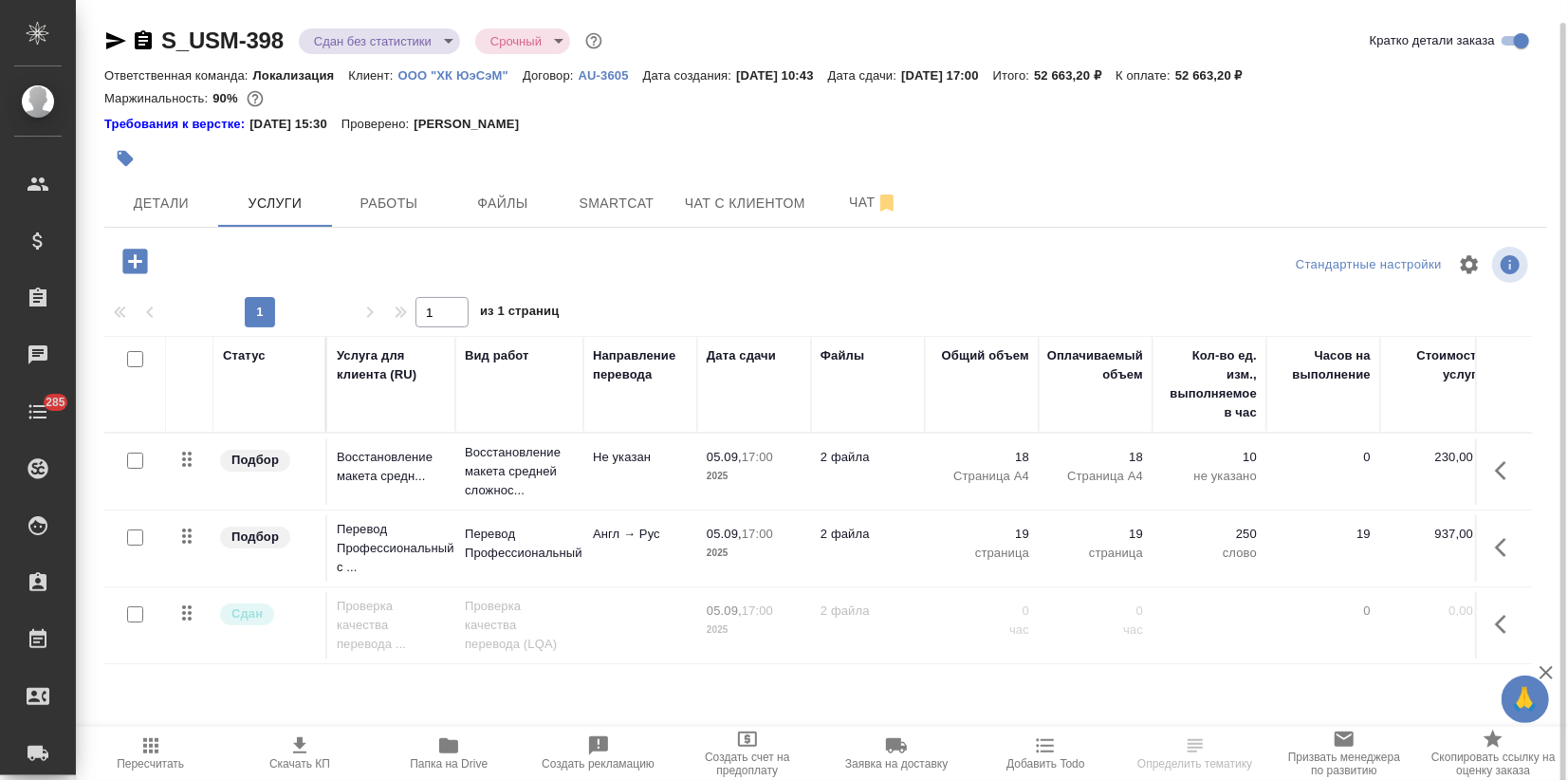
scroll to position [11, 0]
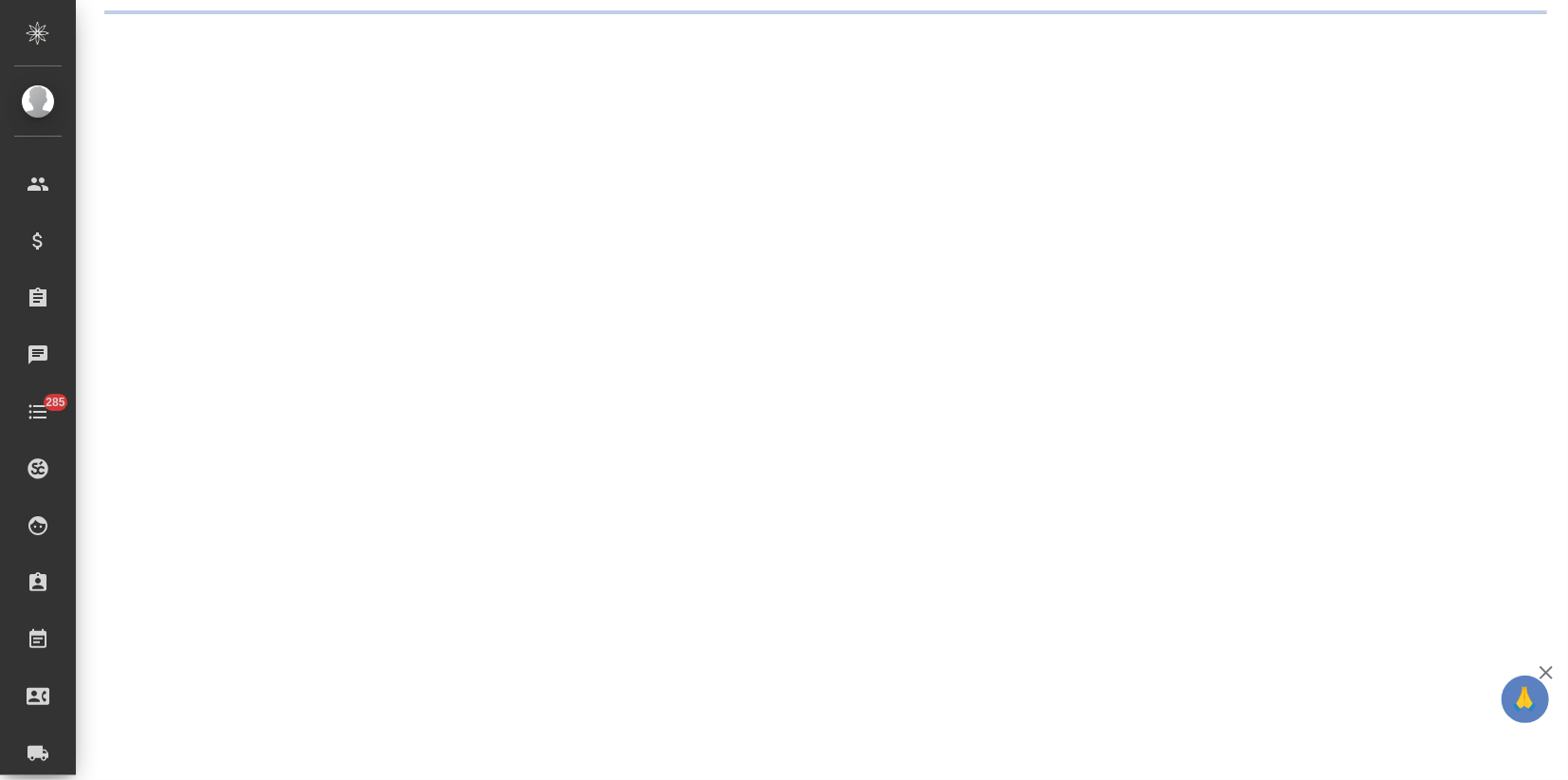
select select "RU"
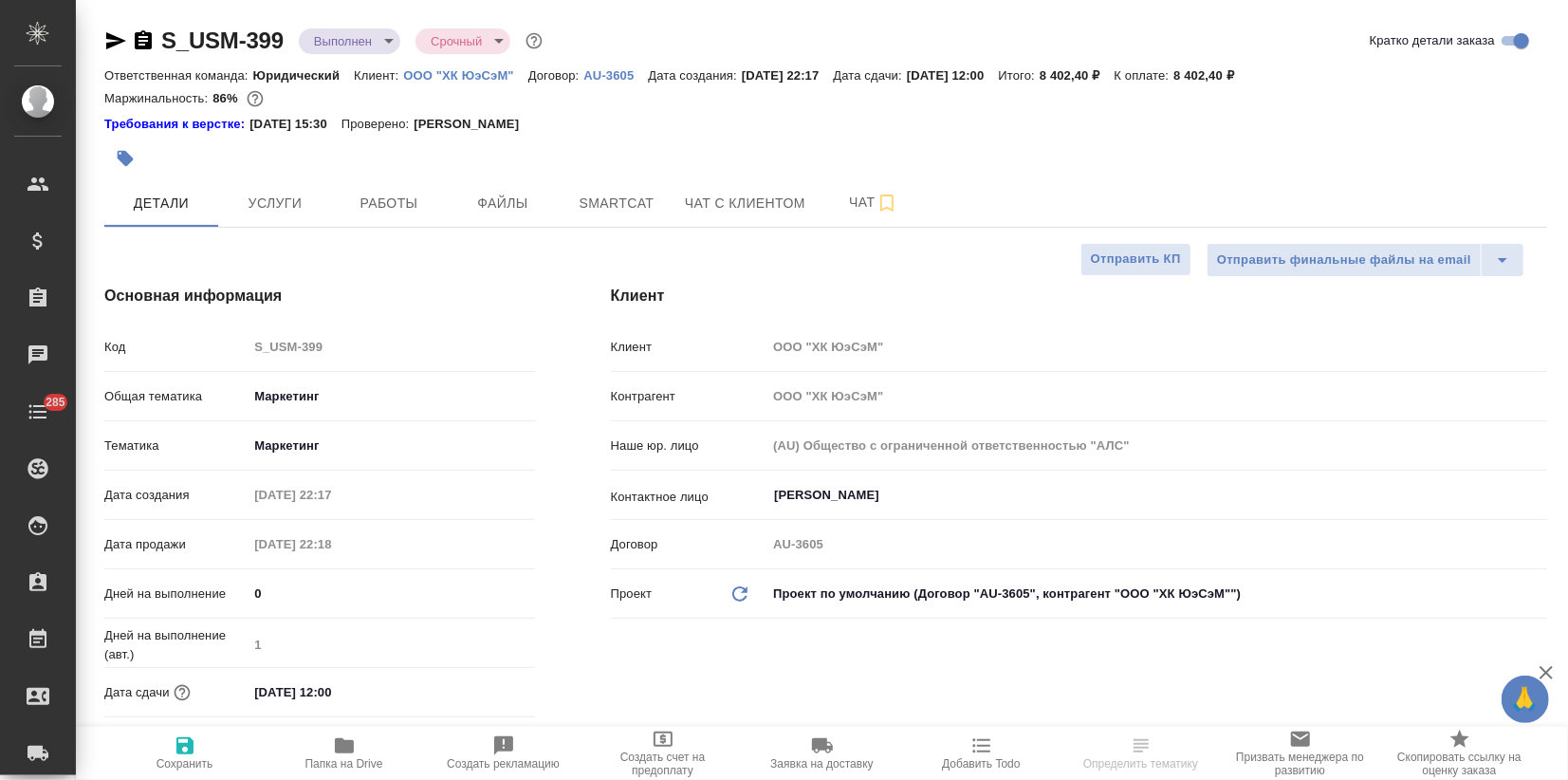
type textarea "x"
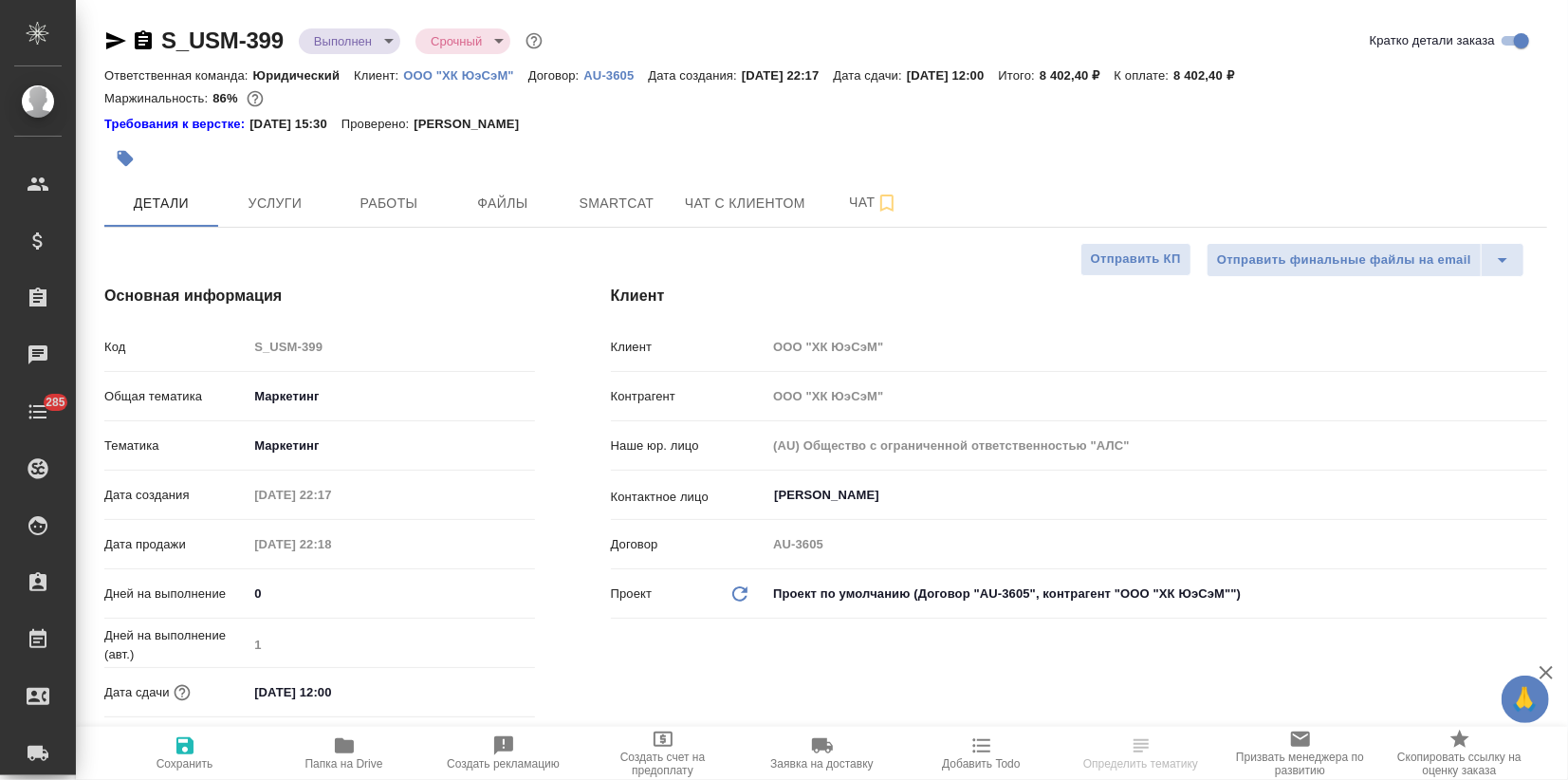
type textarea "x"
click at [328, 35] on body "🙏 .cls-1 fill:#fff; AWATERA Zagorodnikh Viktoria Клиенты Спецификации Заказы 9 …" at bounding box center [784, 390] width 1568 height 780
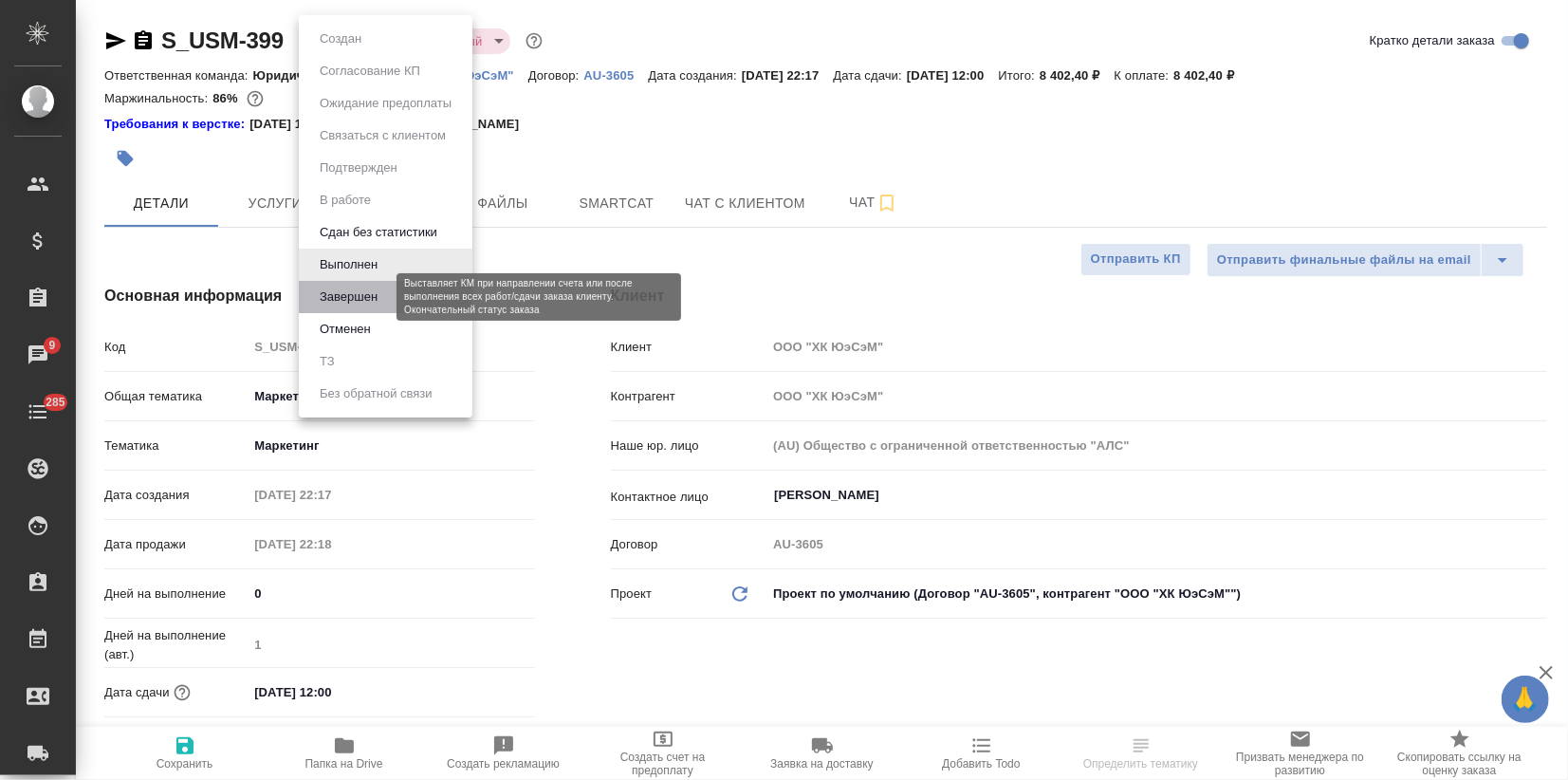
click at [343, 295] on button "Завершен" at bounding box center [348, 296] width 69 height 21
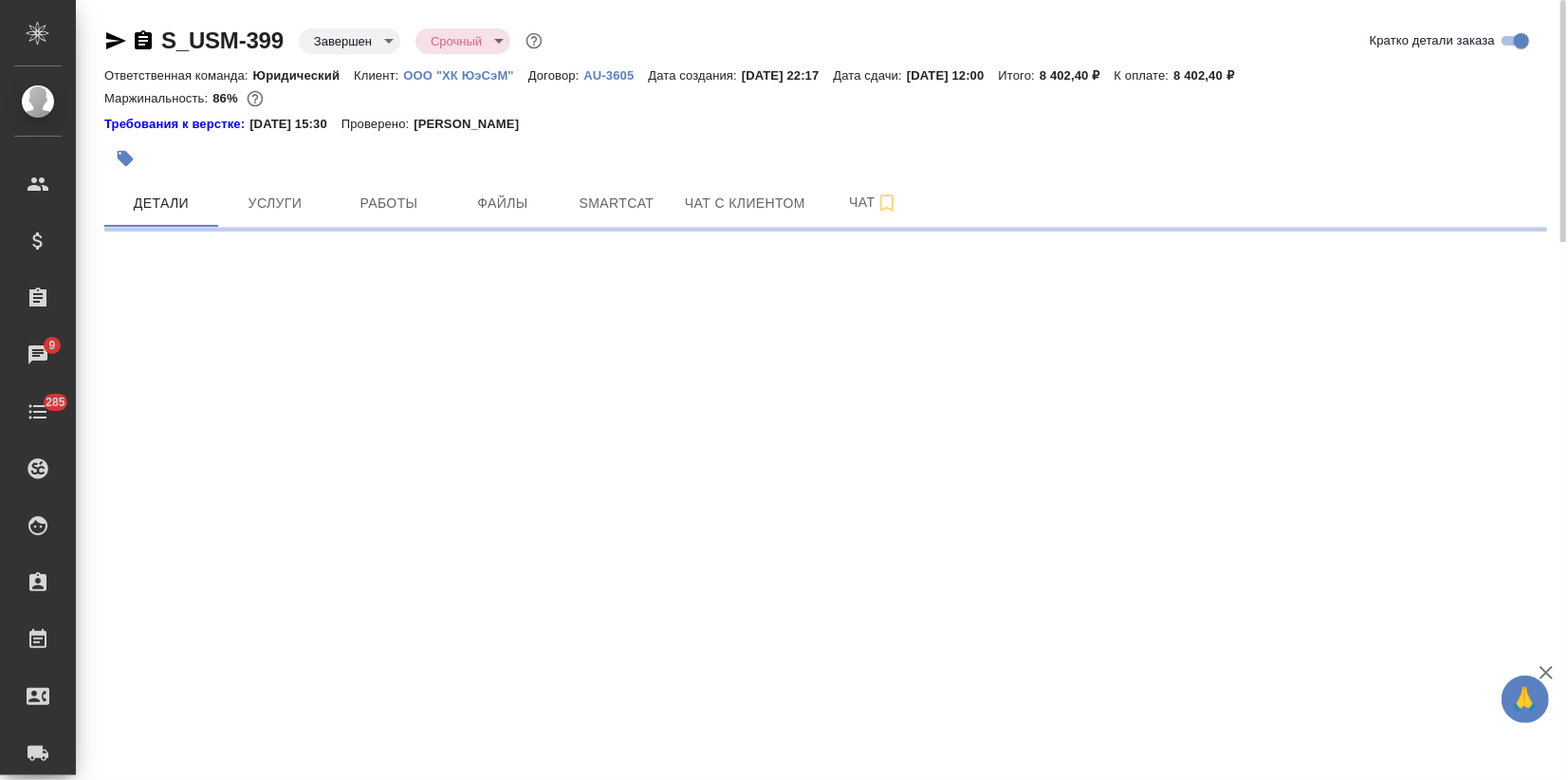
select select "RU"
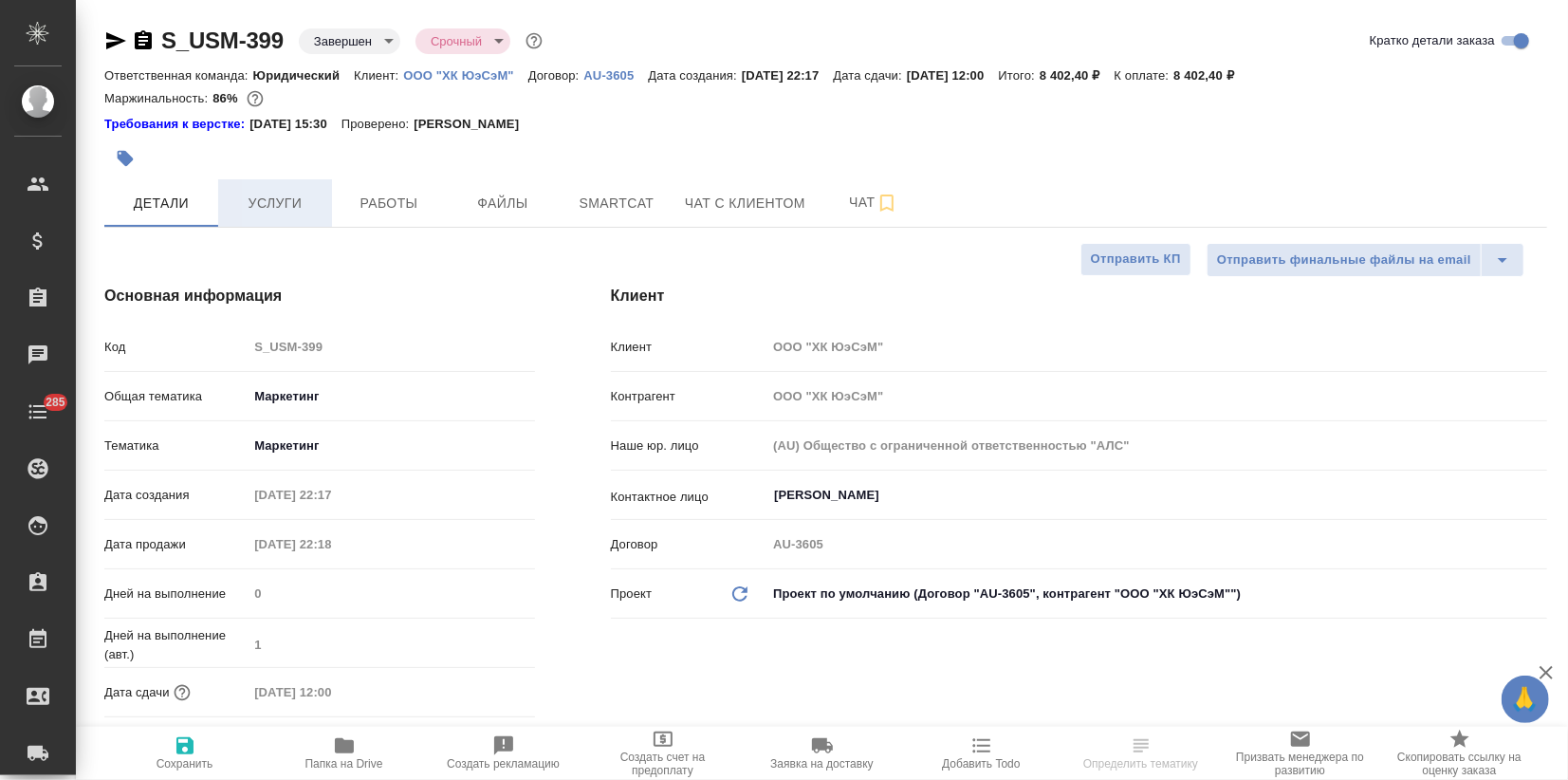
type textarea "x"
click at [299, 194] on span "Услуги" at bounding box center [274, 203] width 91 height 24
type textarea "x"
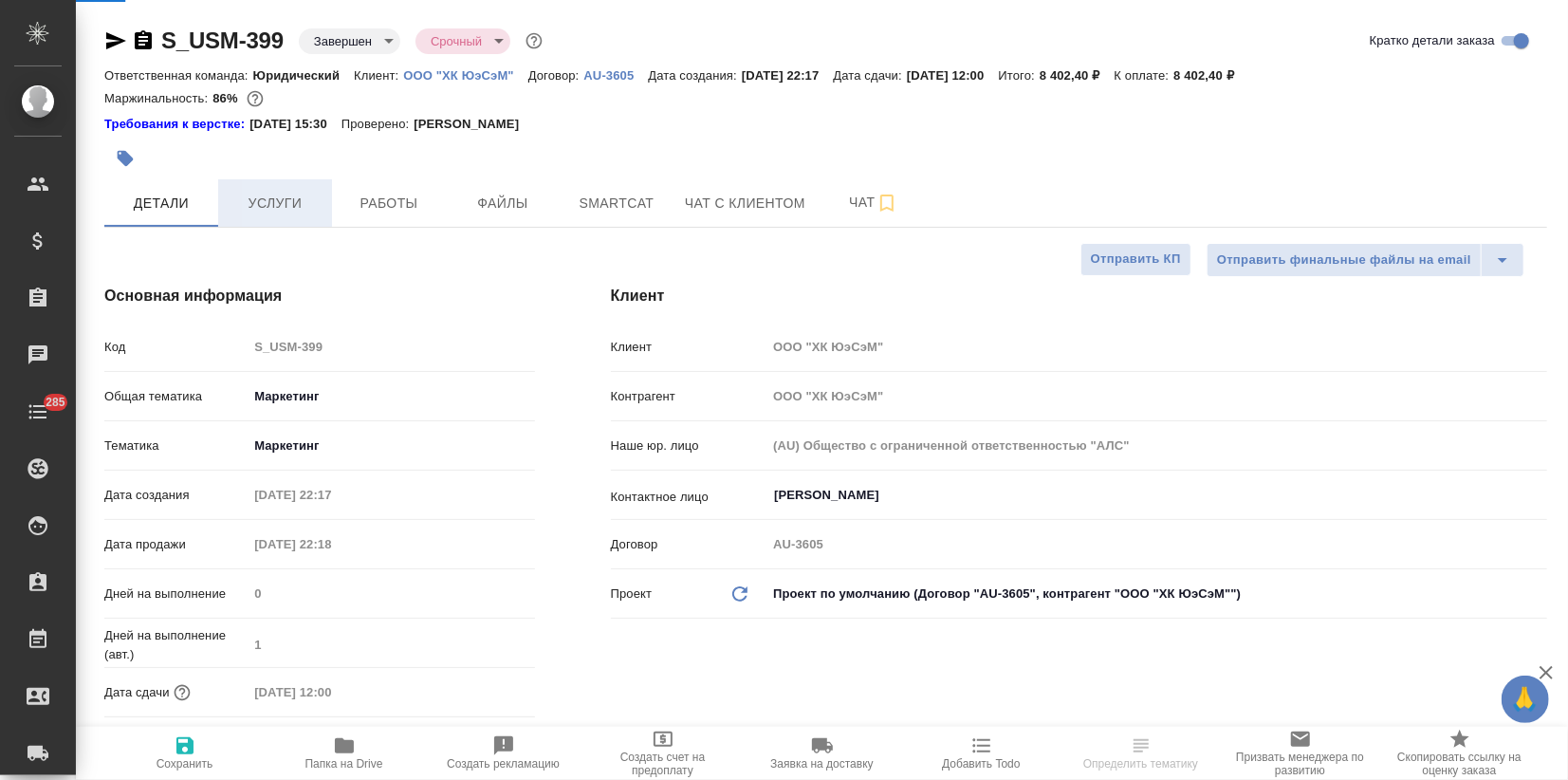
type textarea "x"
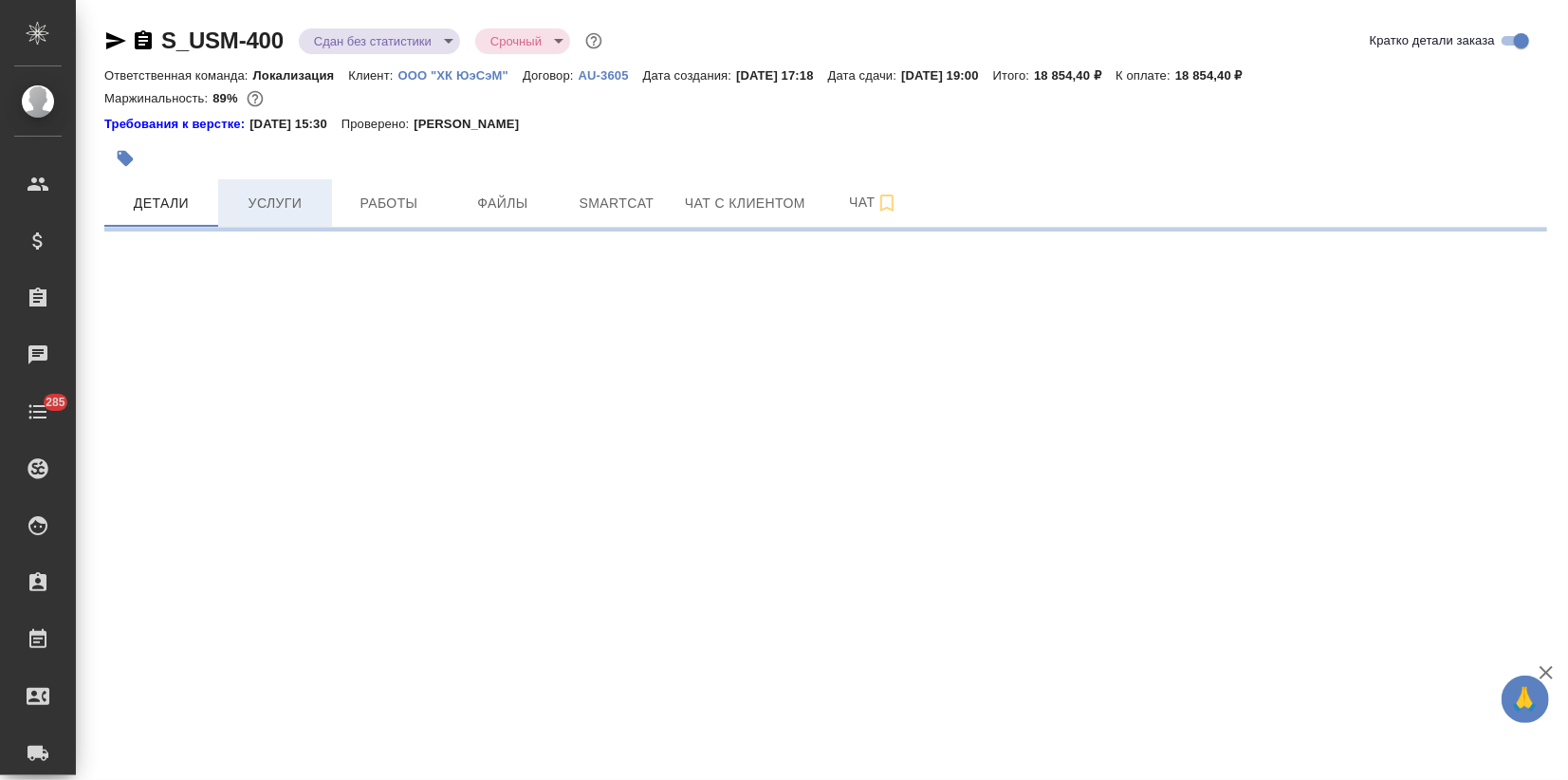
select select "RU"
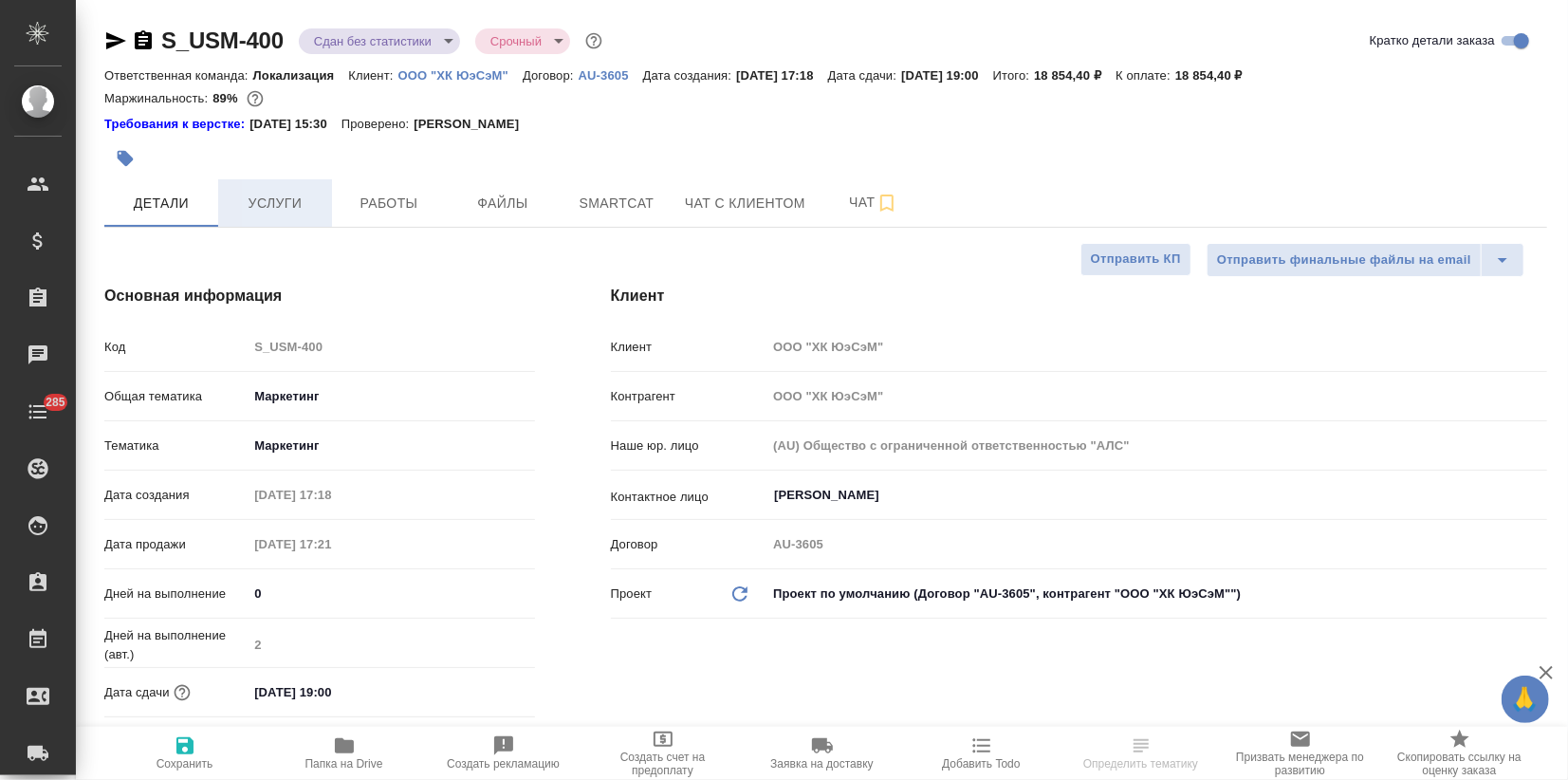
type textarea "x"
click at [290, 201] on span "Услуги" at bounding box center [274, 203] width 91 height 24
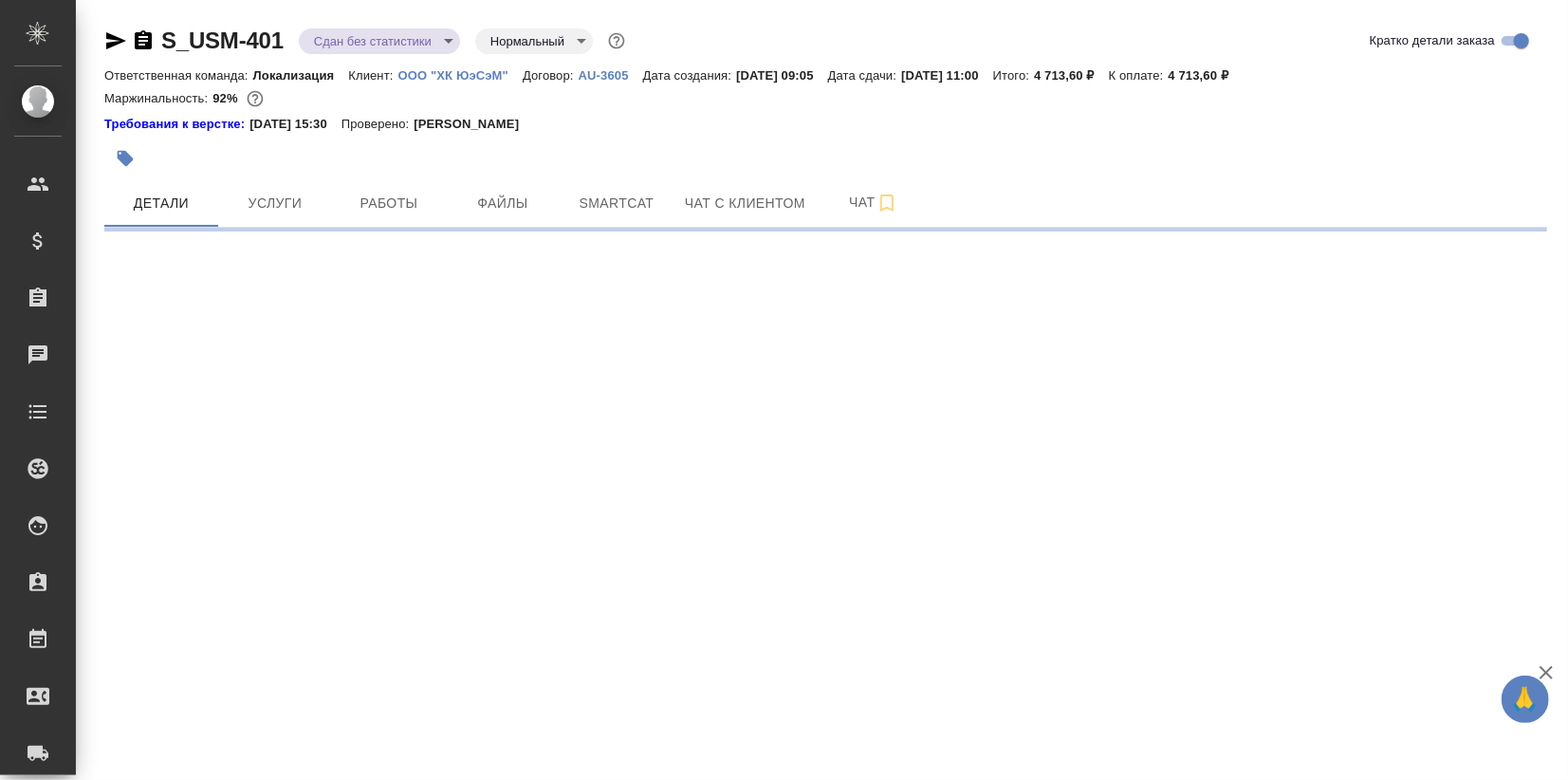
select select "RU"
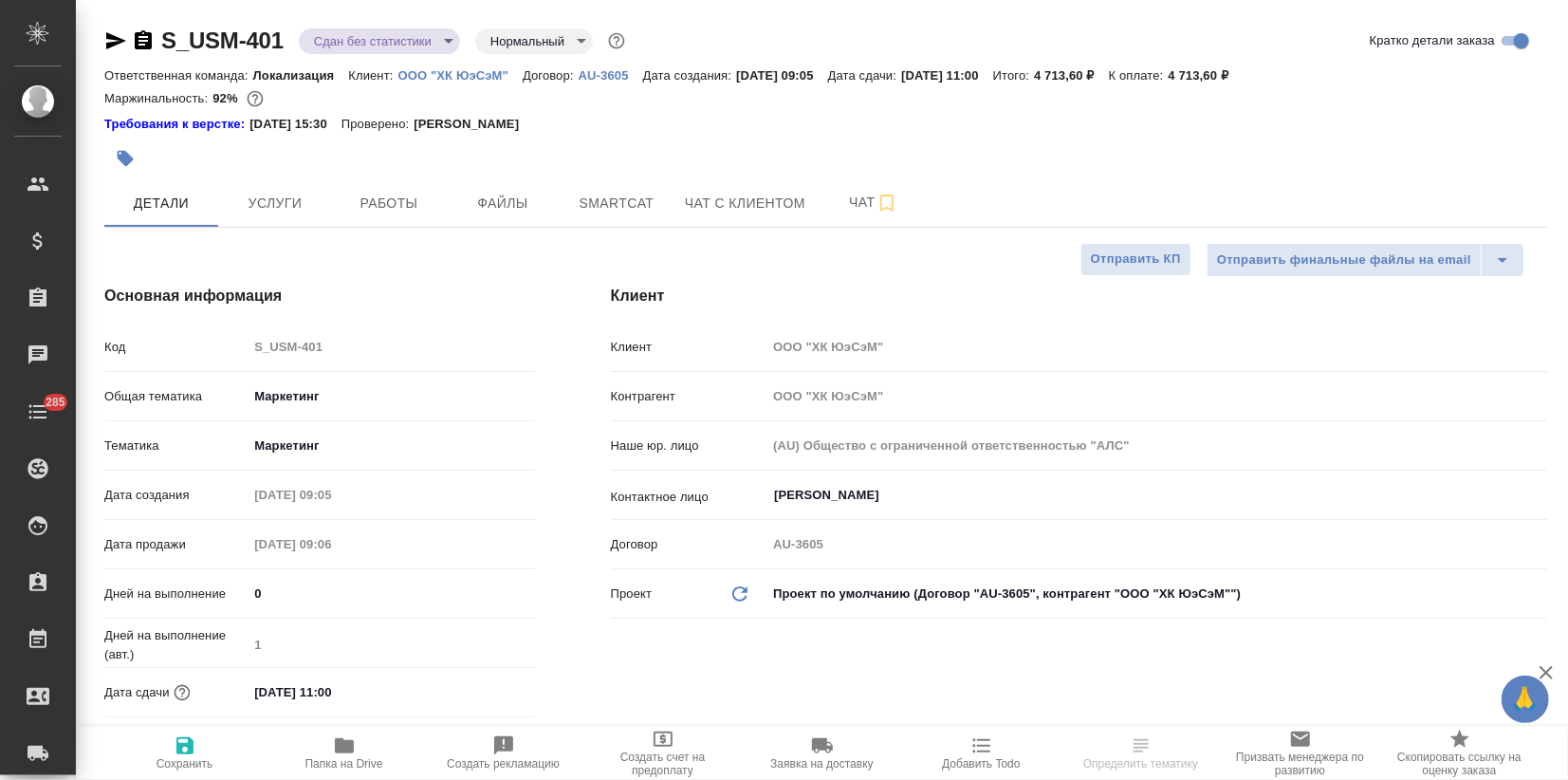
type textarea "x"
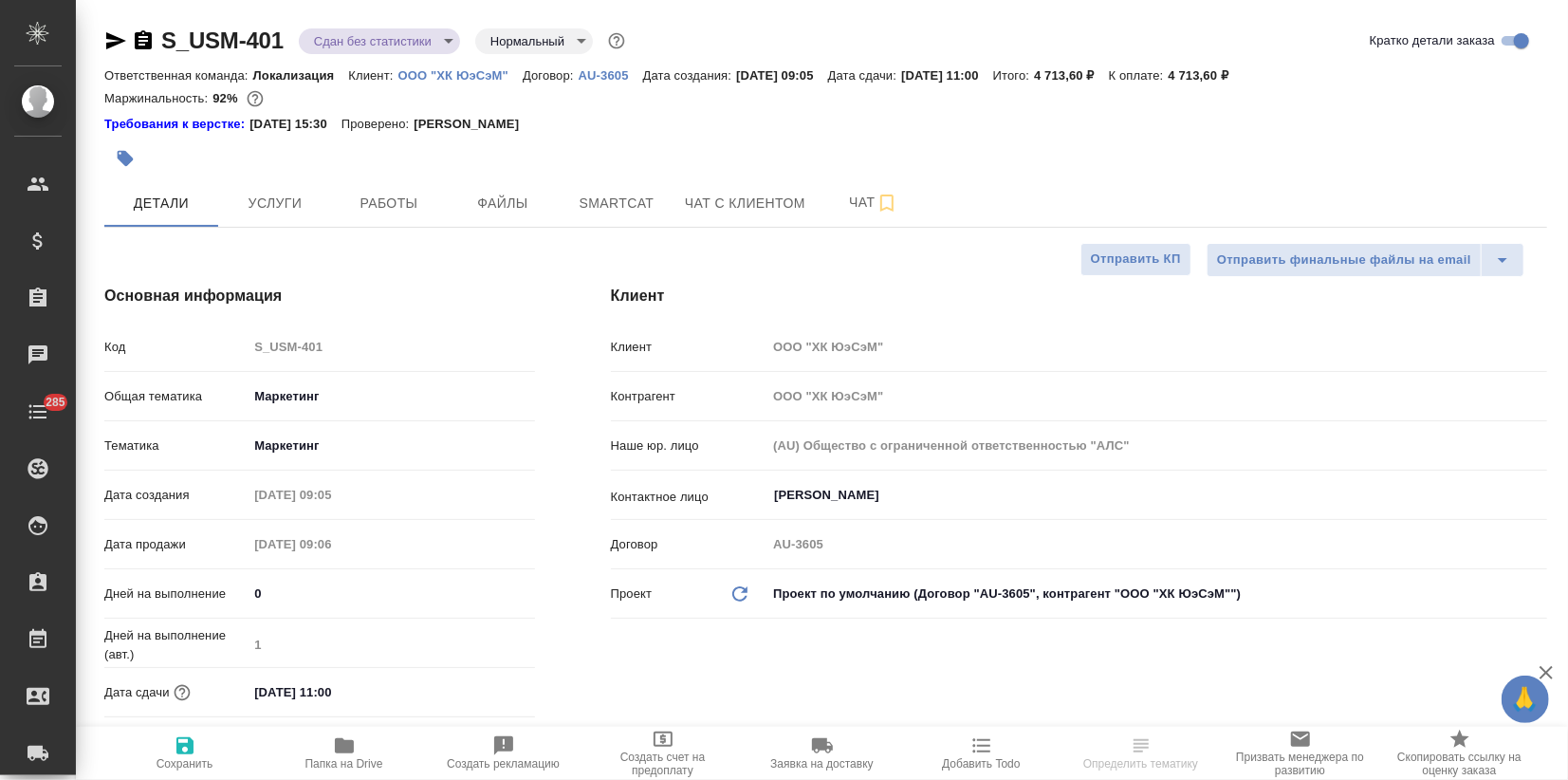
type textarea "x"
click at [273, 222] on button "Услуги" at bounding box center [275, 203] width 114 height 48
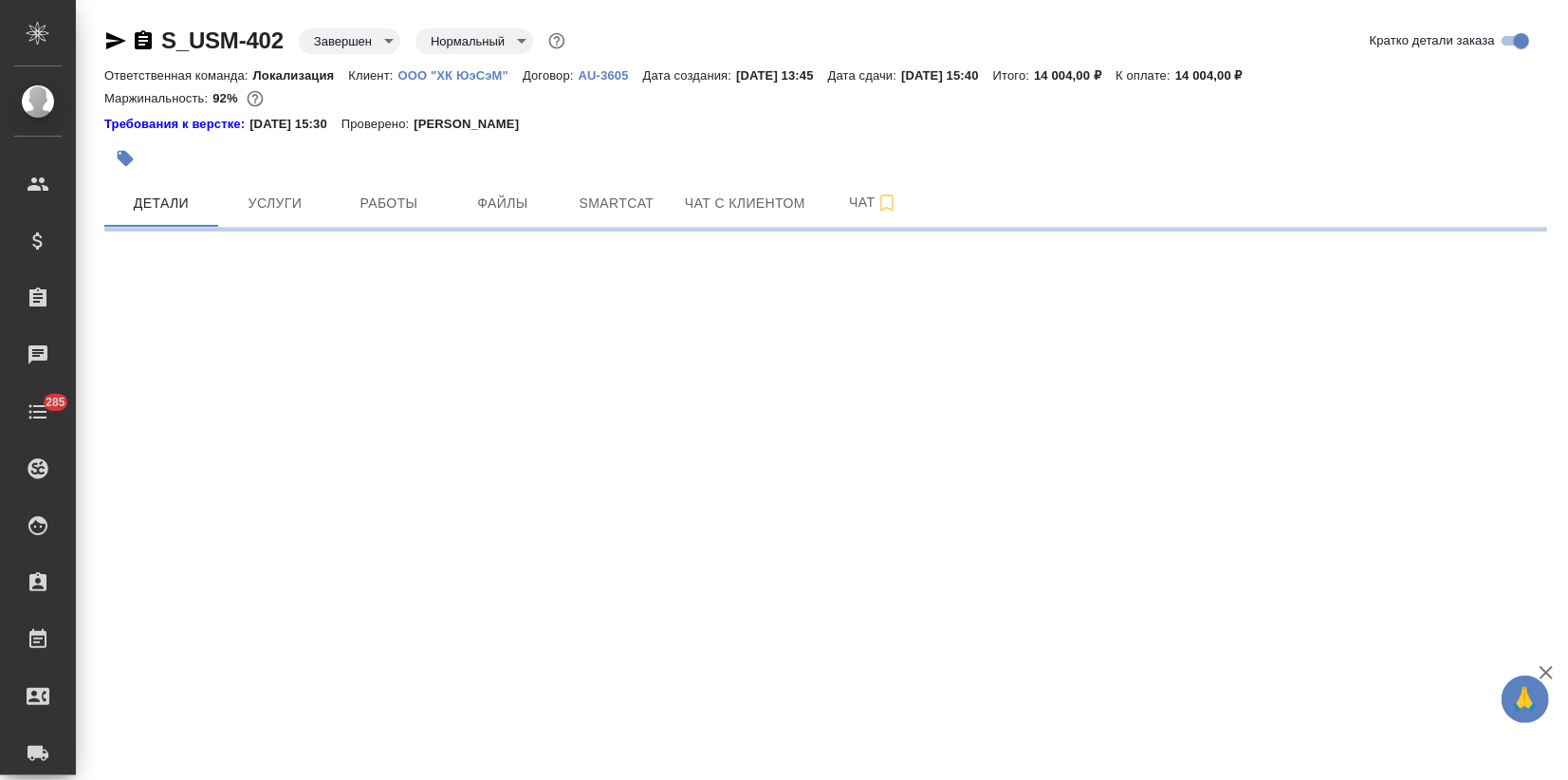
select select "RU"
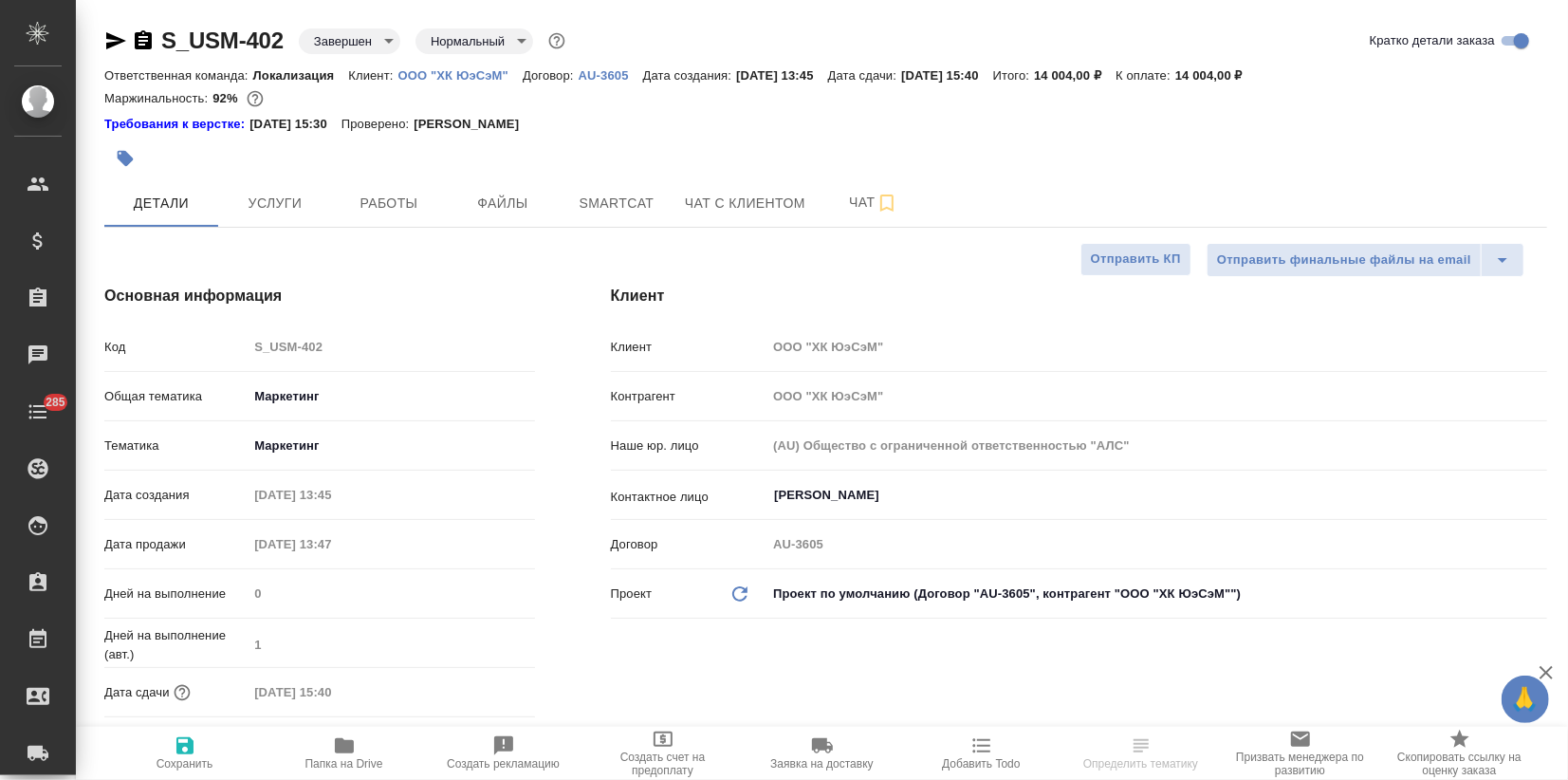
type textarea "x"
click at [307, 185] on button "Услуги" at bounding box center [275, 203] width 114 height 48
type textarea "x"
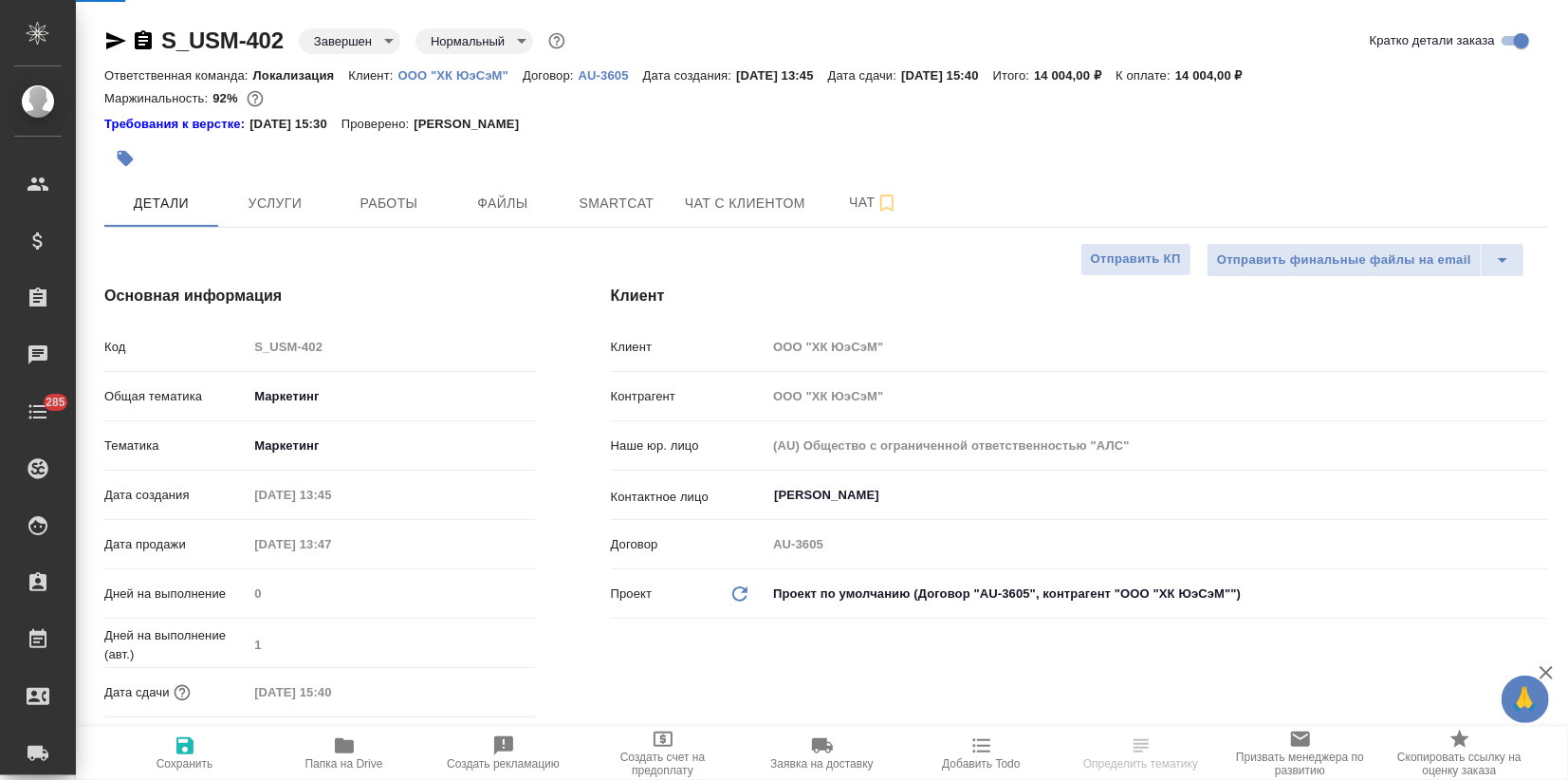
type textarea "x"
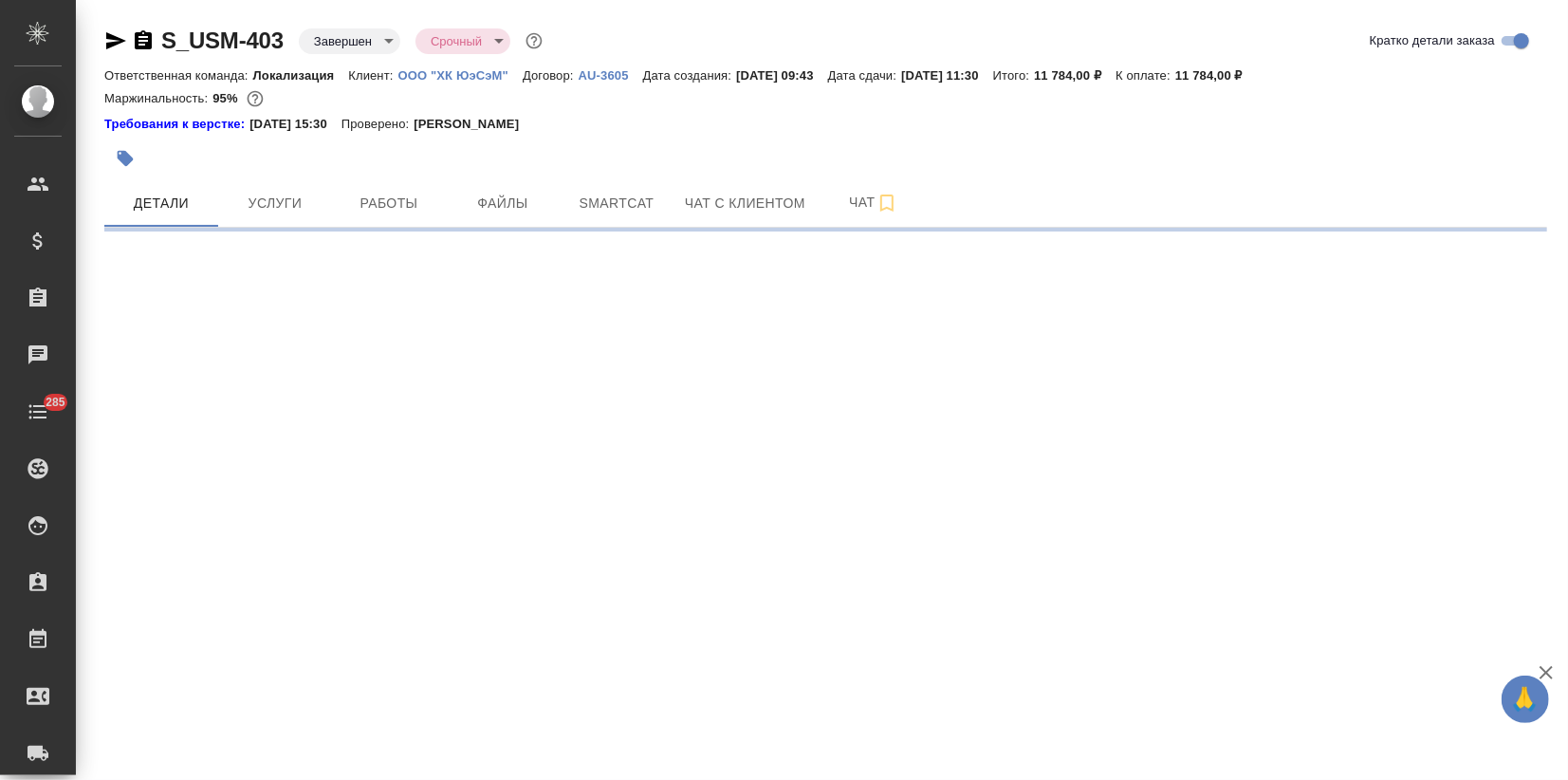
select select "RU"
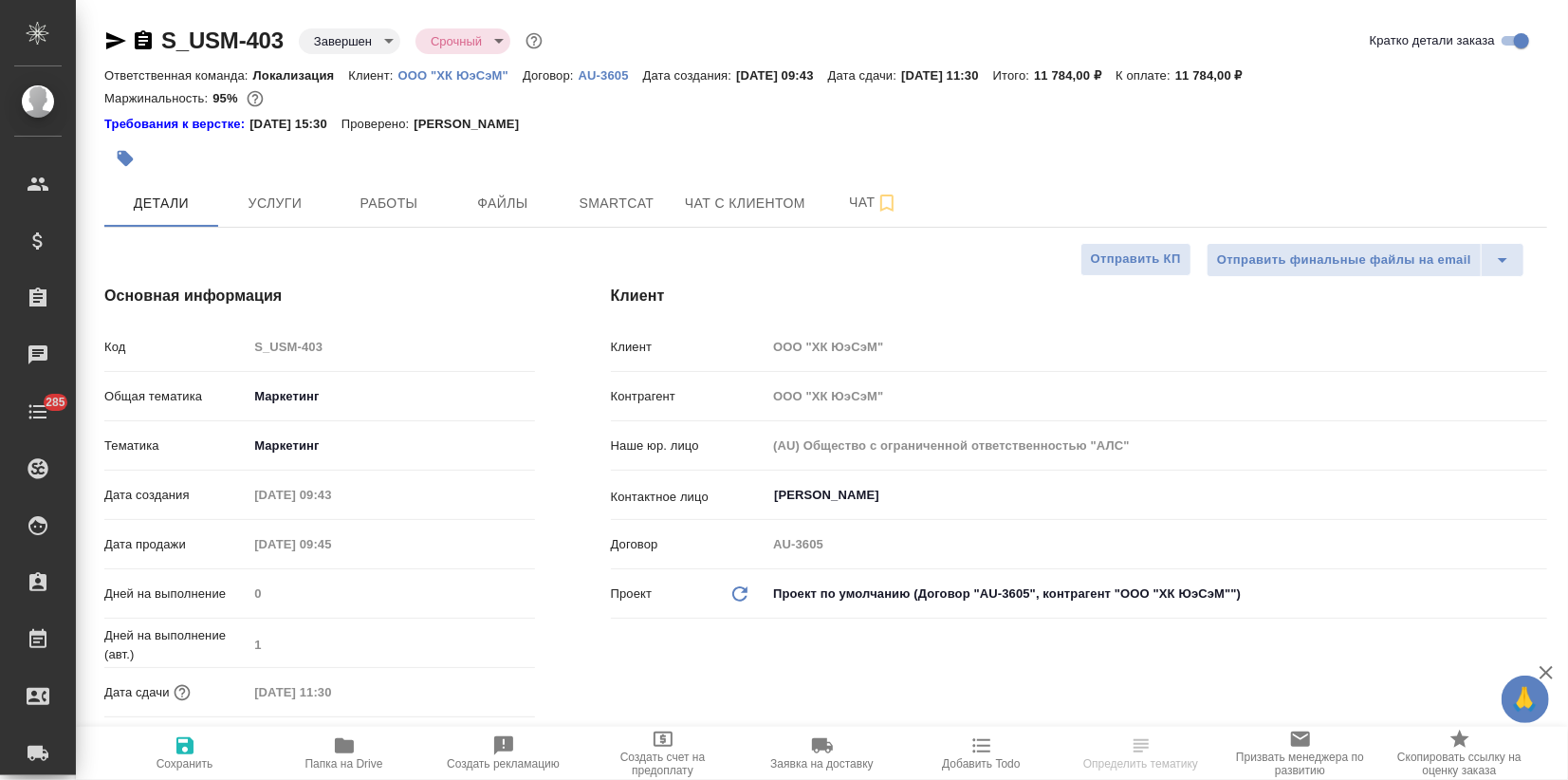
type textarea "x"
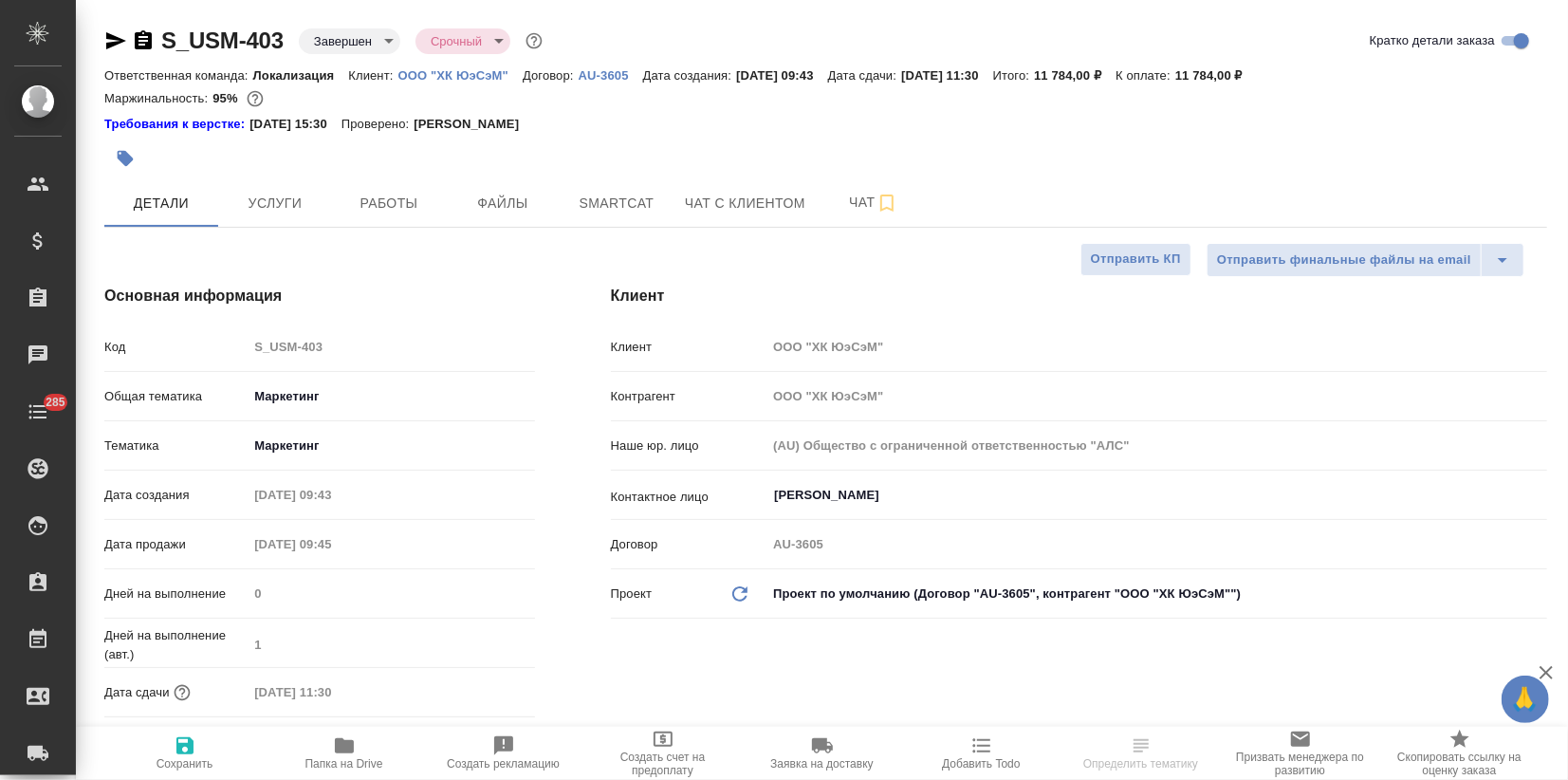
type textarea "x"
click at [280, 192] on span "Услуги" at bounding box center [274, 203] width 91 height 24
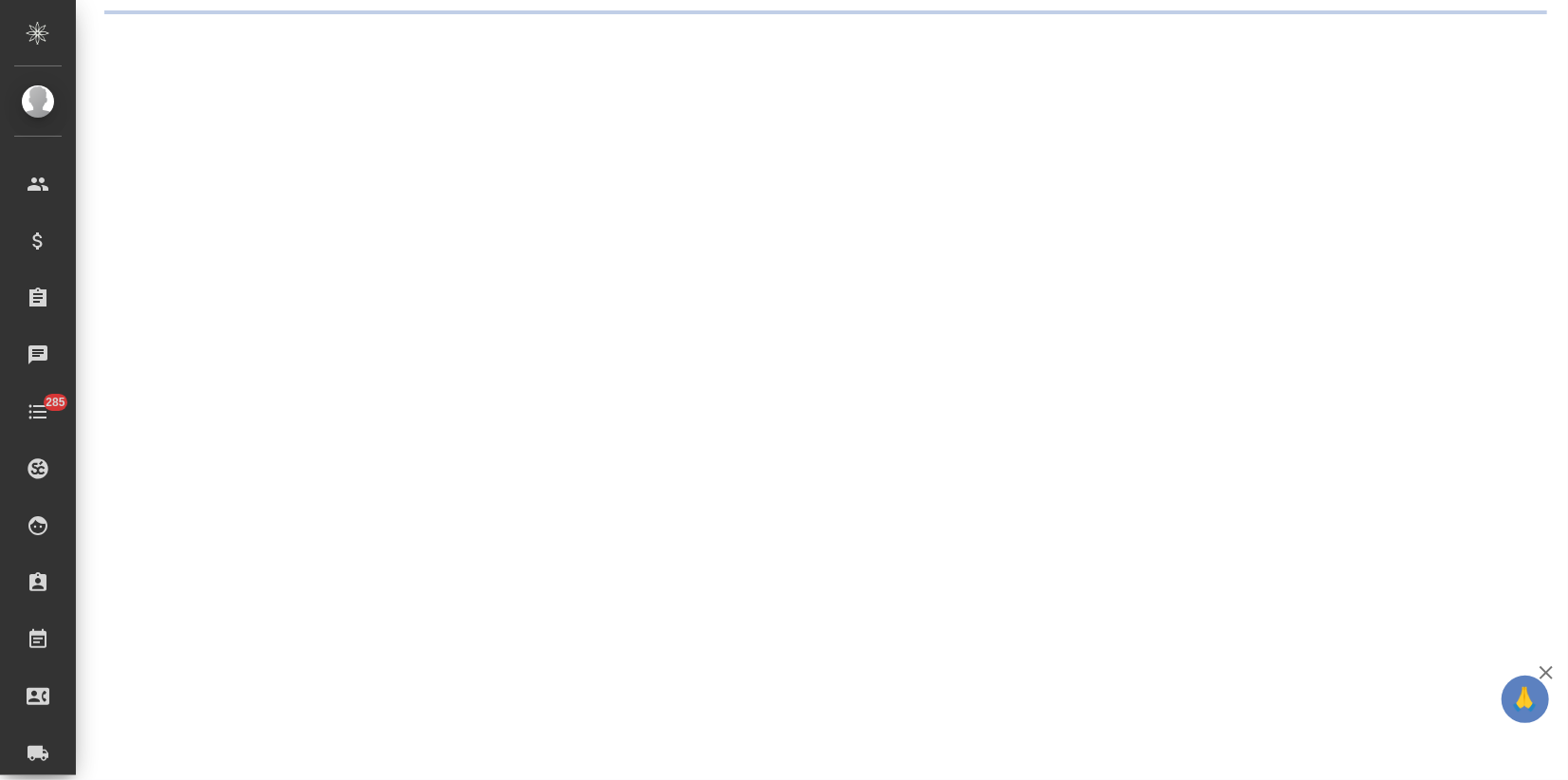
select select "RU"
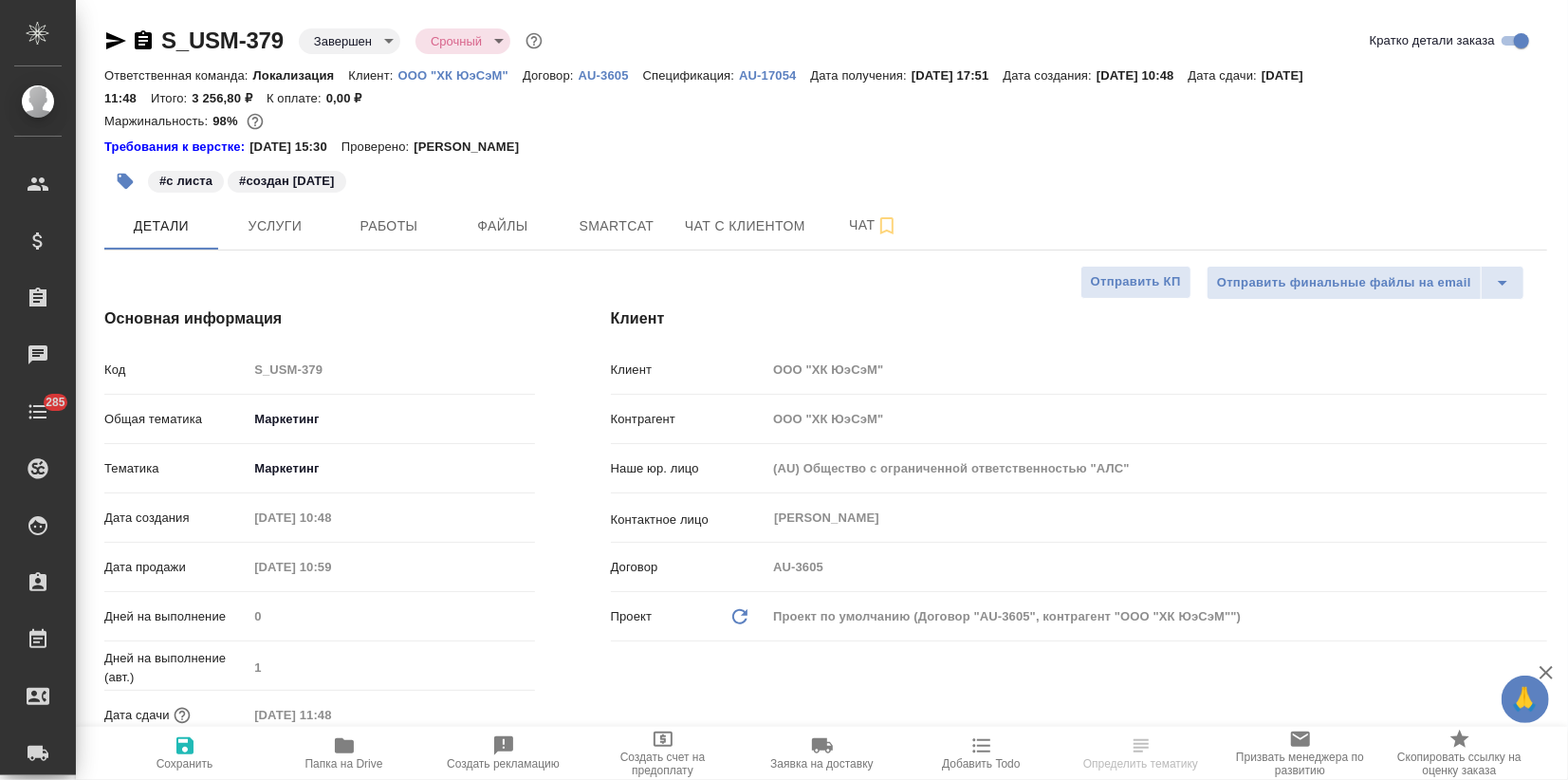
type textarea "x"
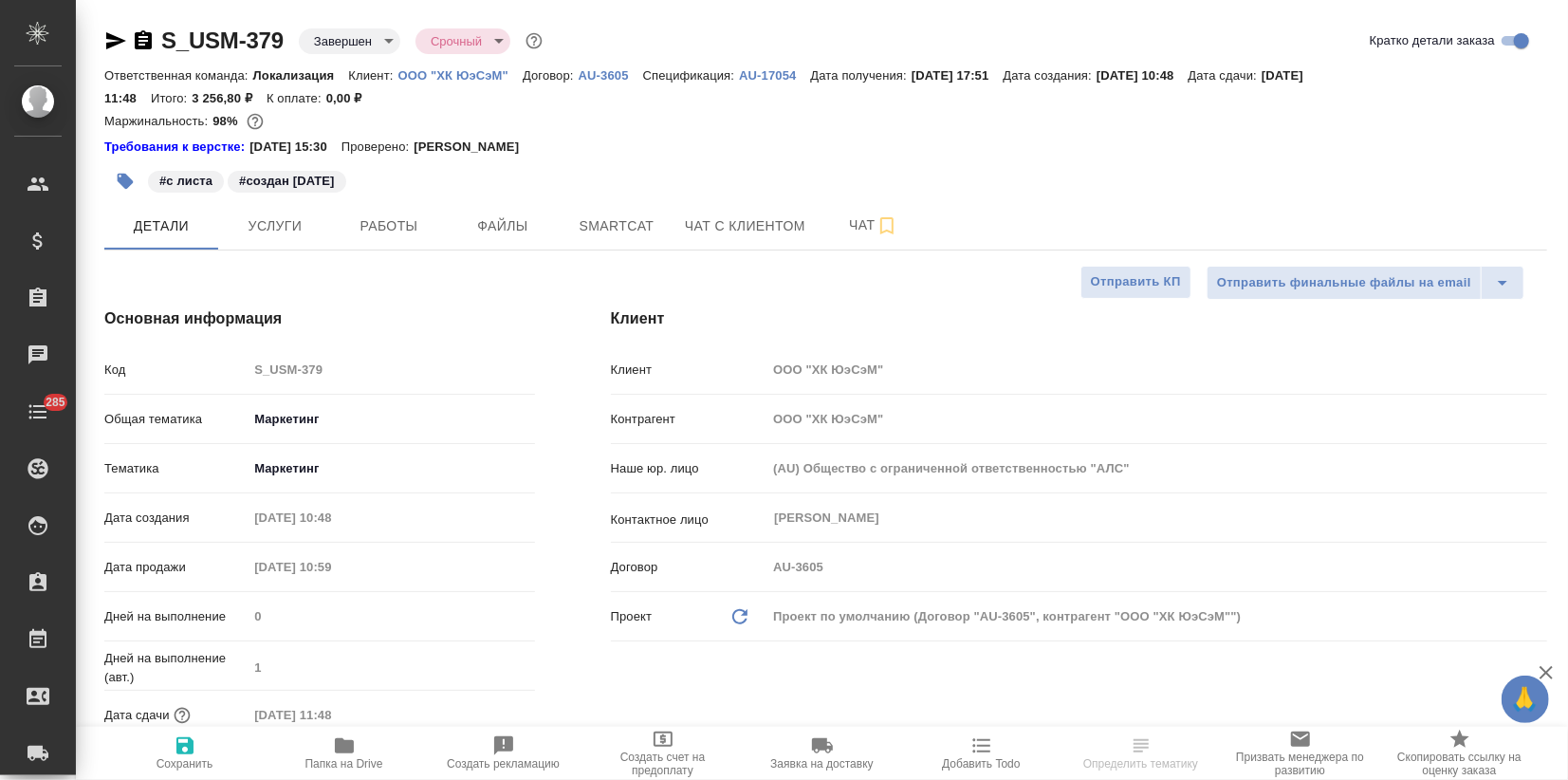
type textarea "x"
click at [274, 232] on span "Услуги" at bounding box center [274, 226] width 91 height 24
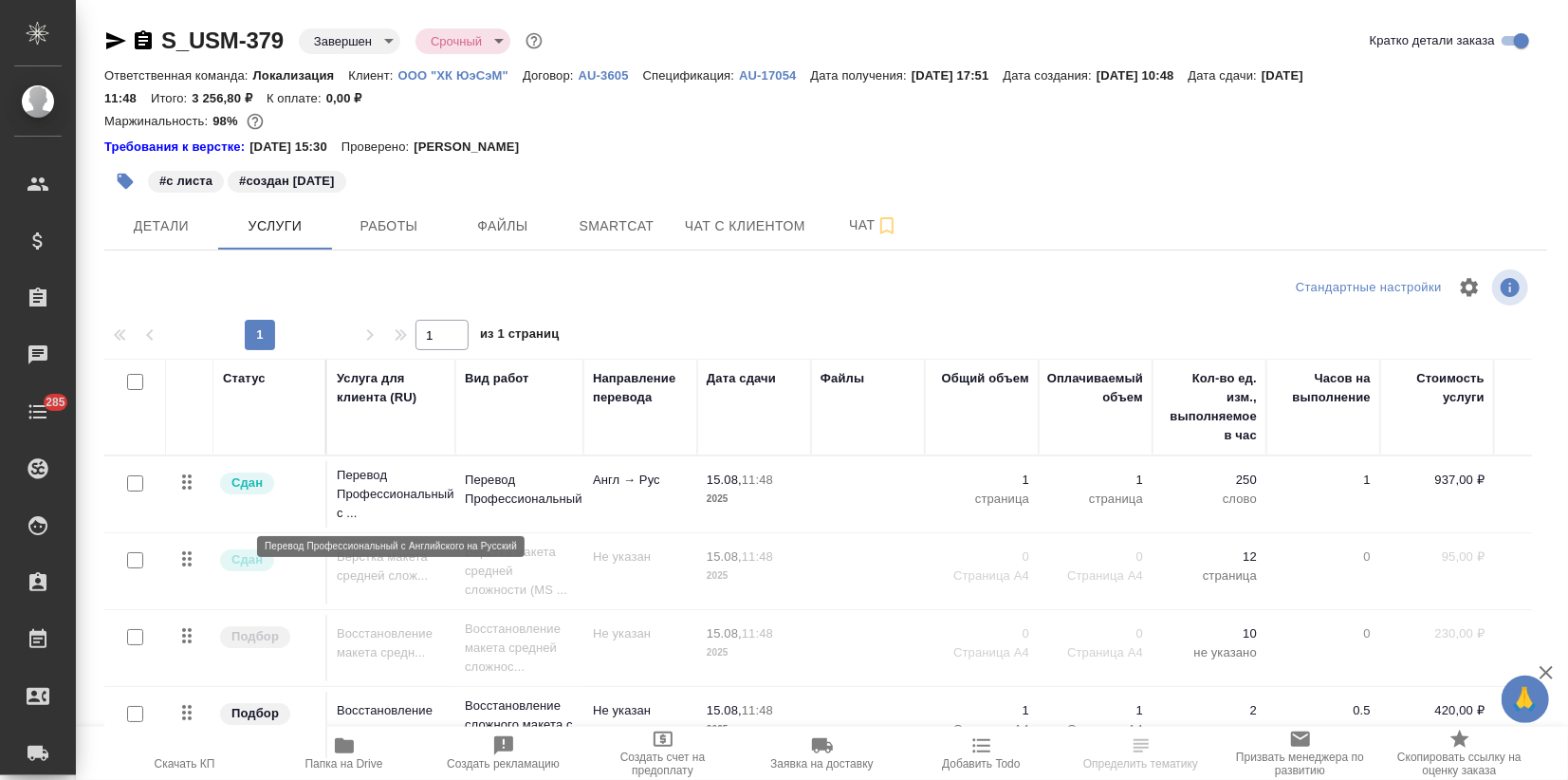
scroll to position [34, 0]
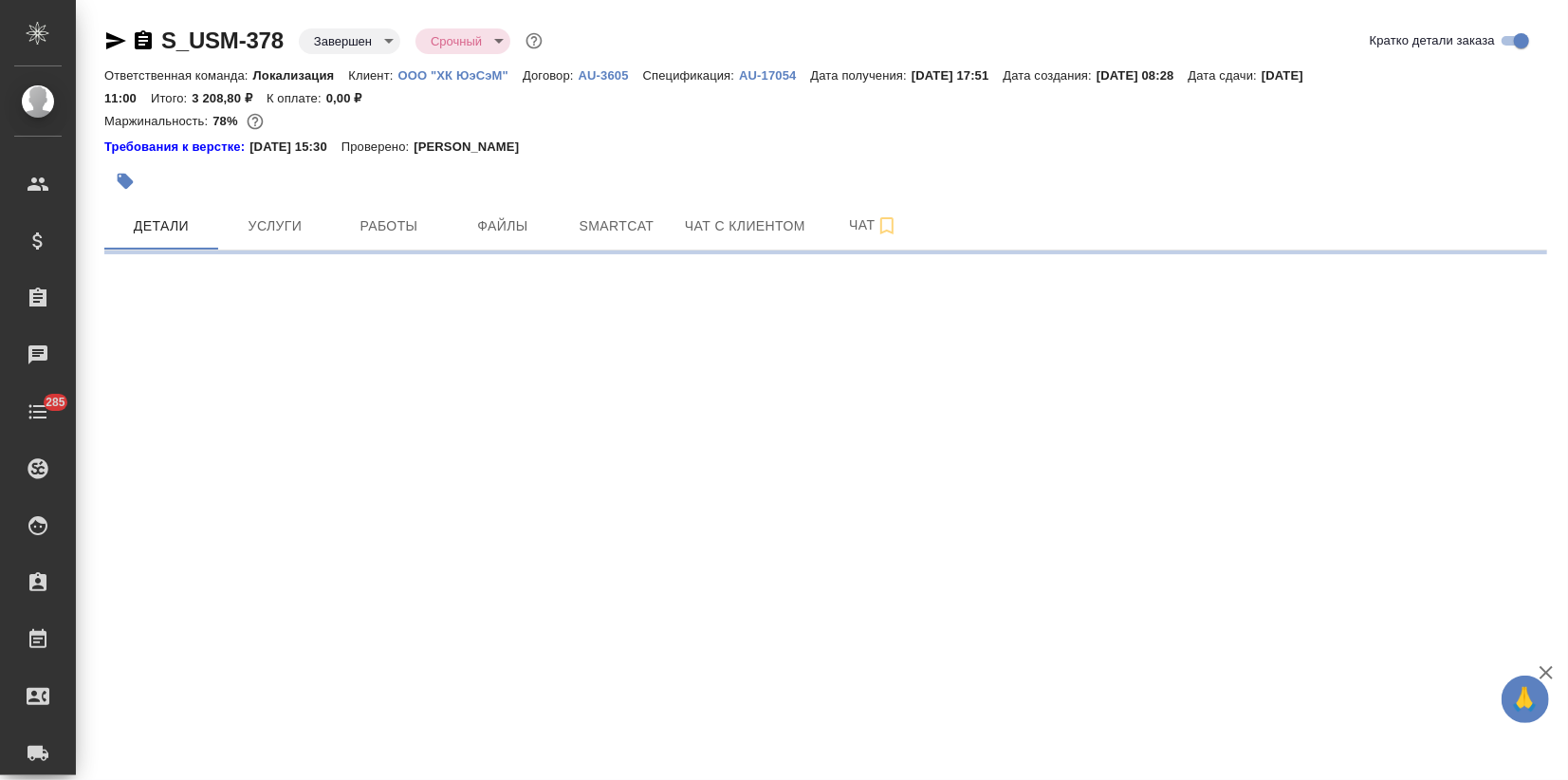
select select "RU"
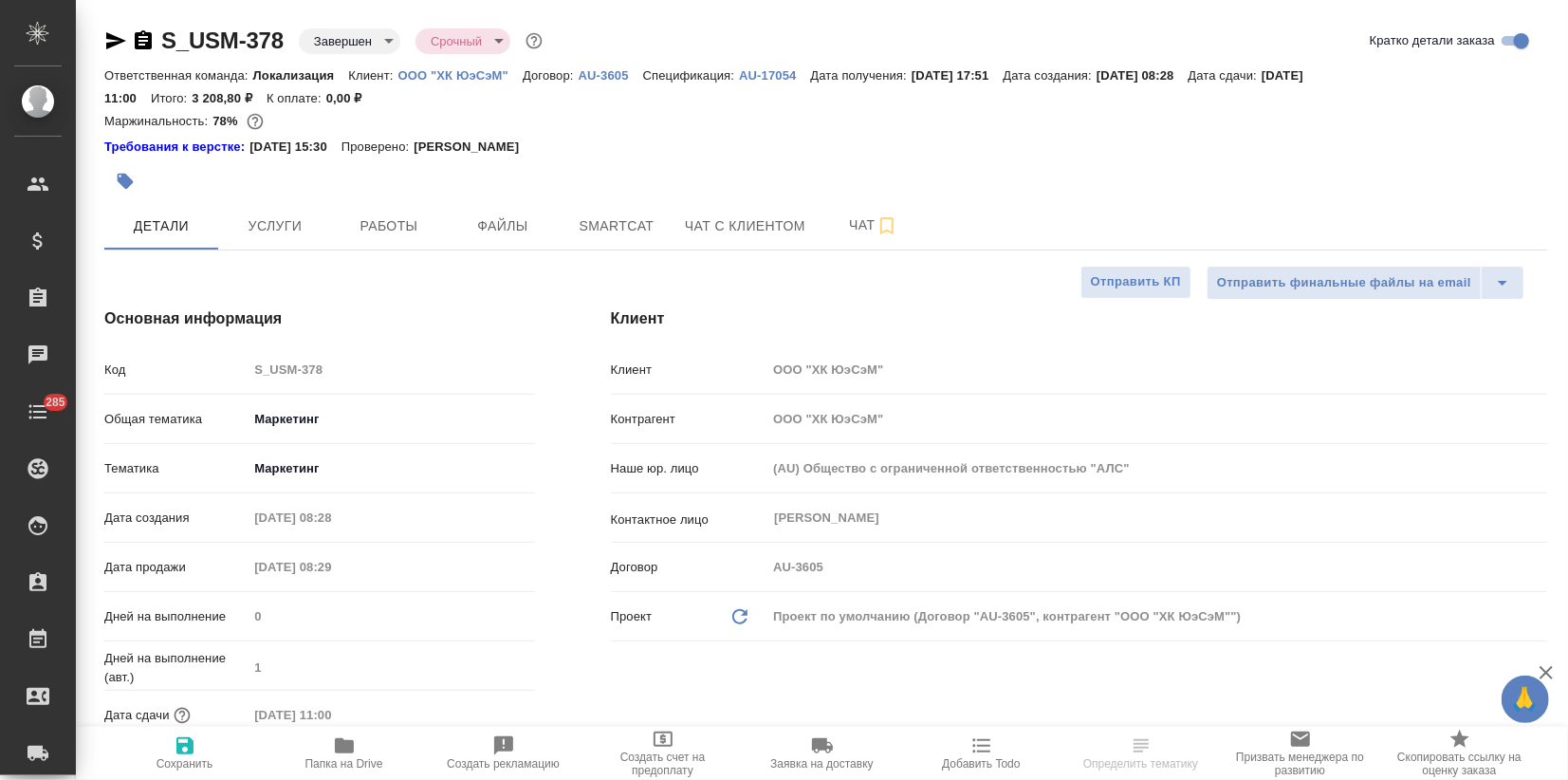
type textarea "x"
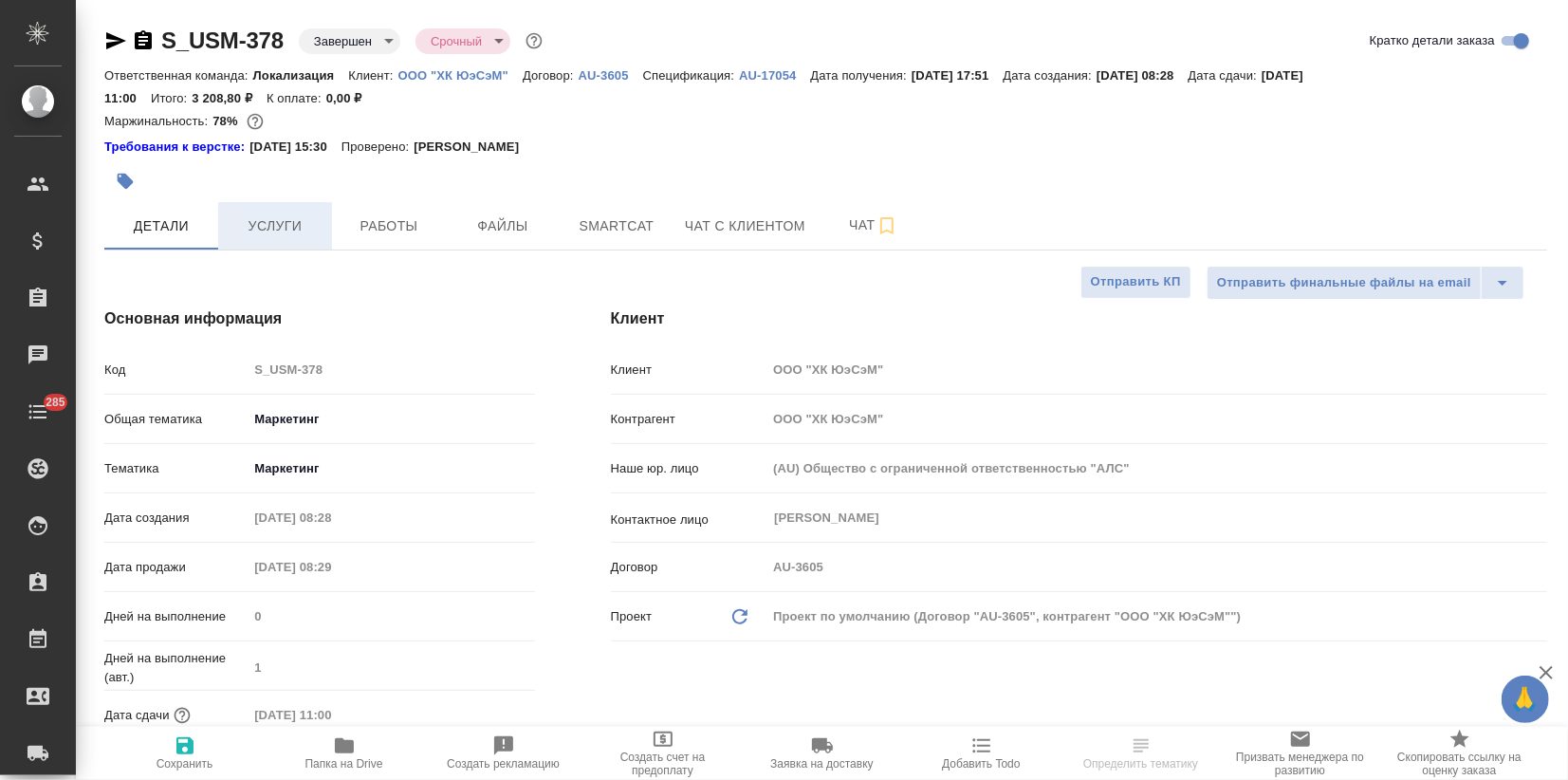
type textarea "x"
click at [261, 227] on span "Услуги" at bounding box center [274, 226] width 91 height 24
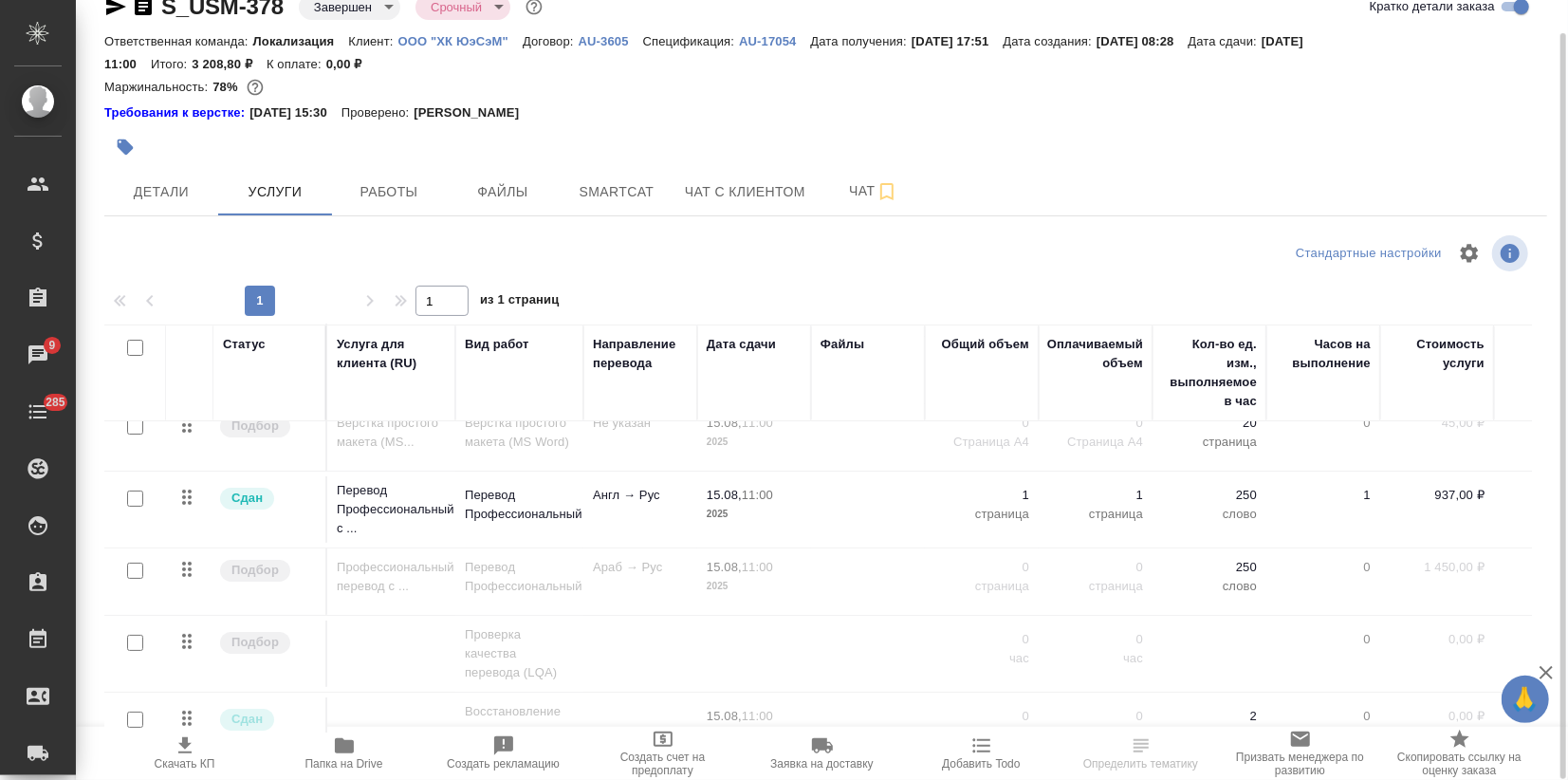
scroll to position [204, 0]
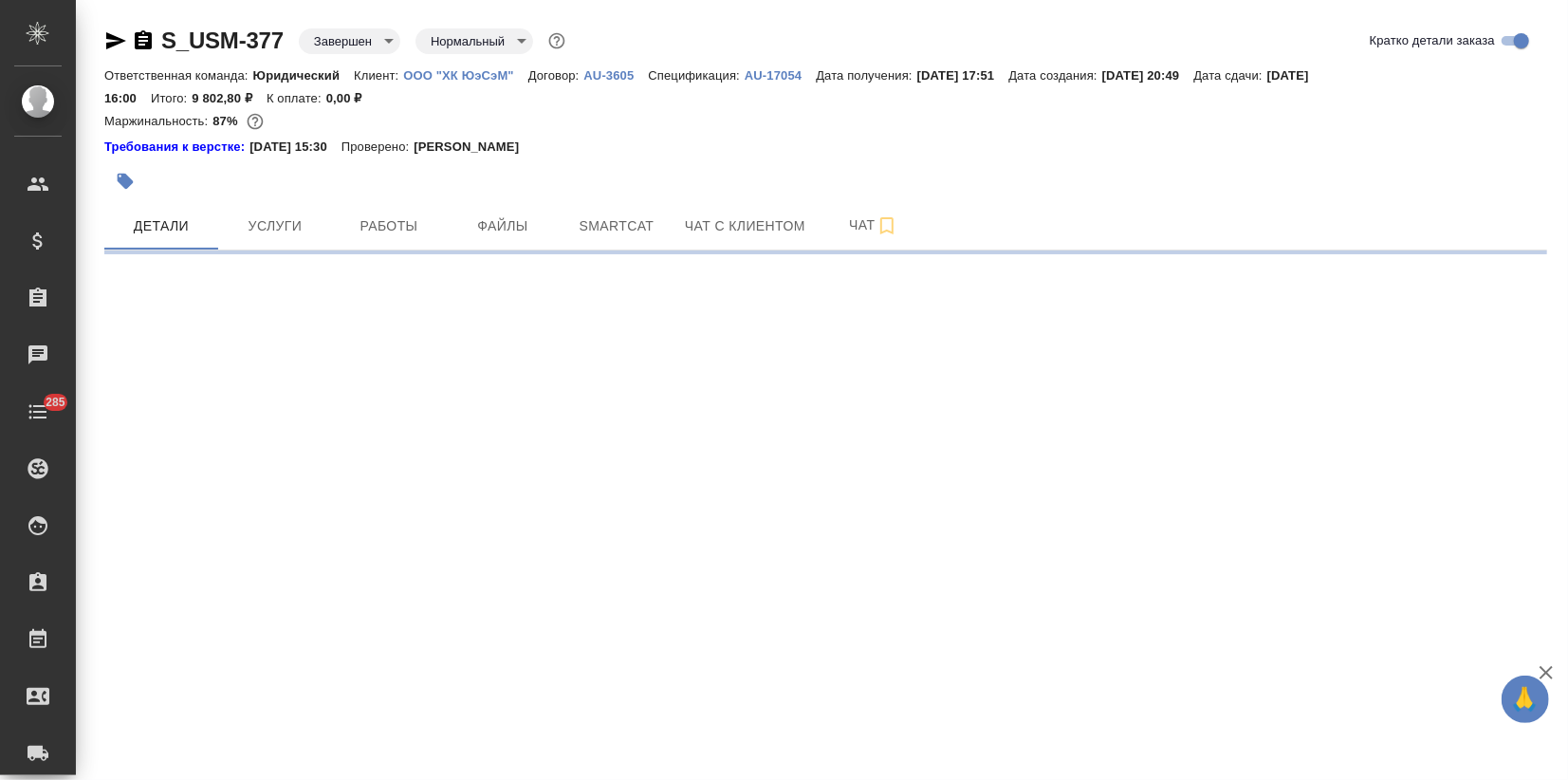
select select "RU"
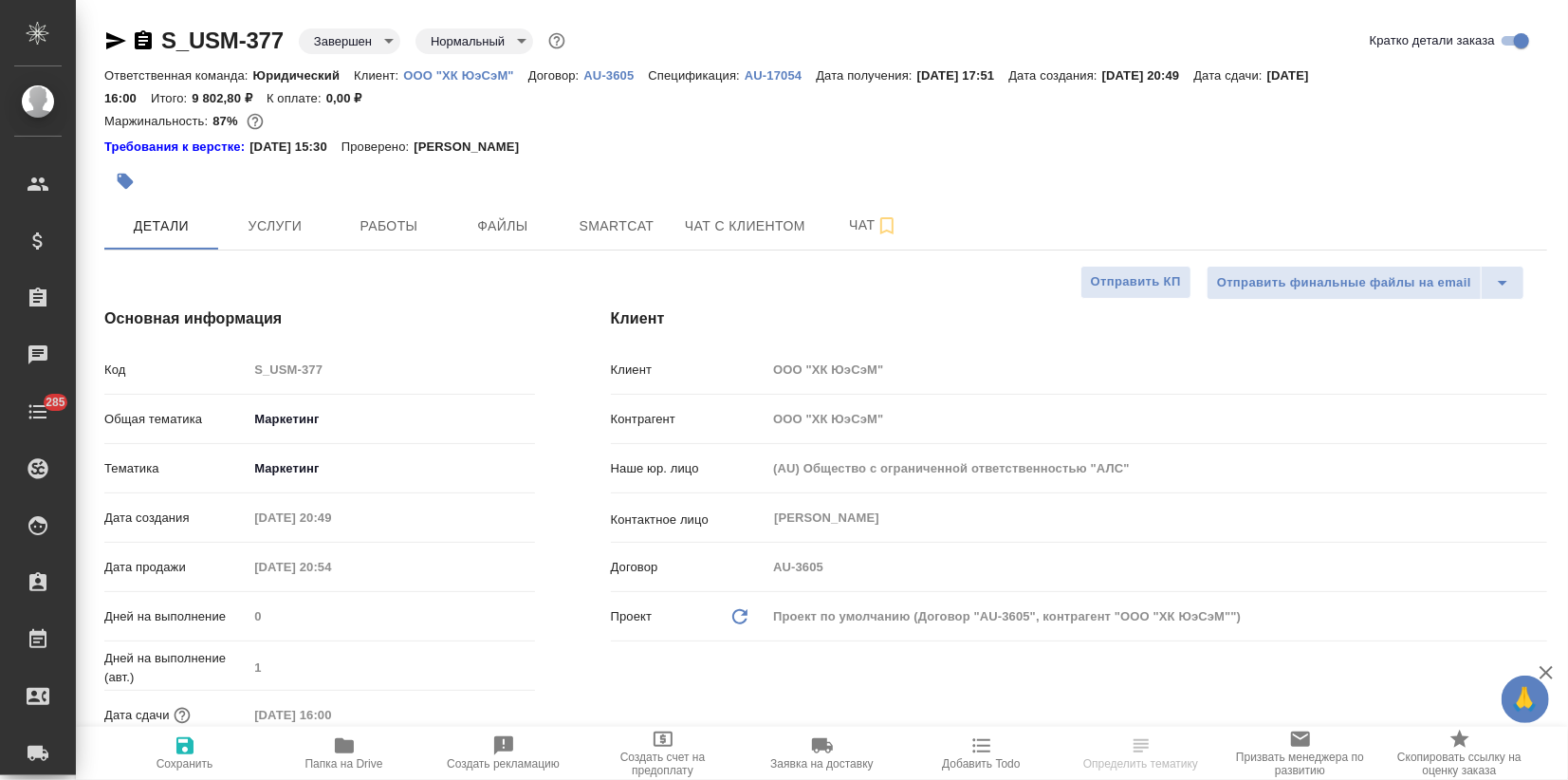
type textarea "x"
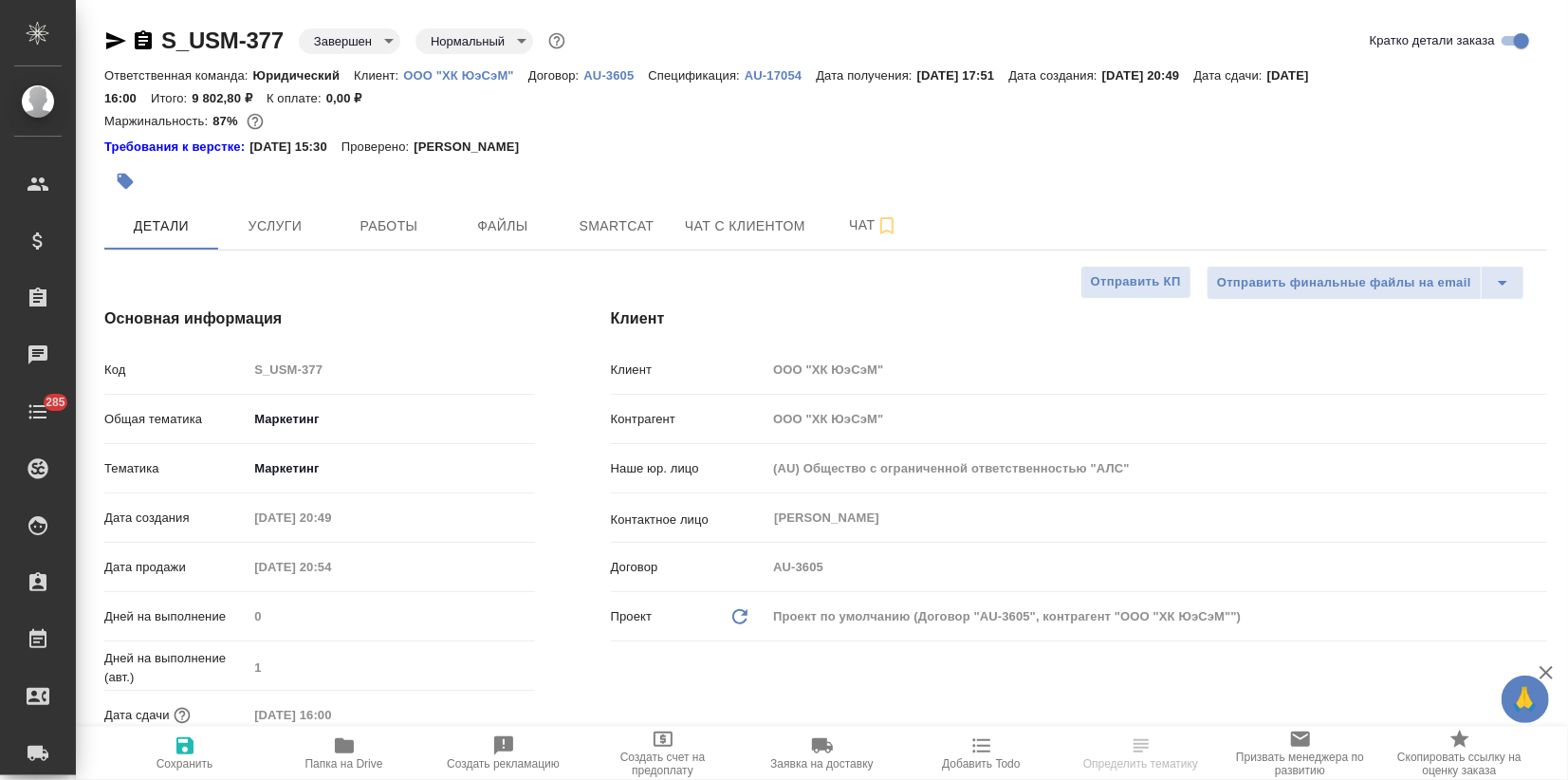
type textarea "x"
click at [262, 224] on span "Услуги" at bounding box center [274, 226] width 91 height 24
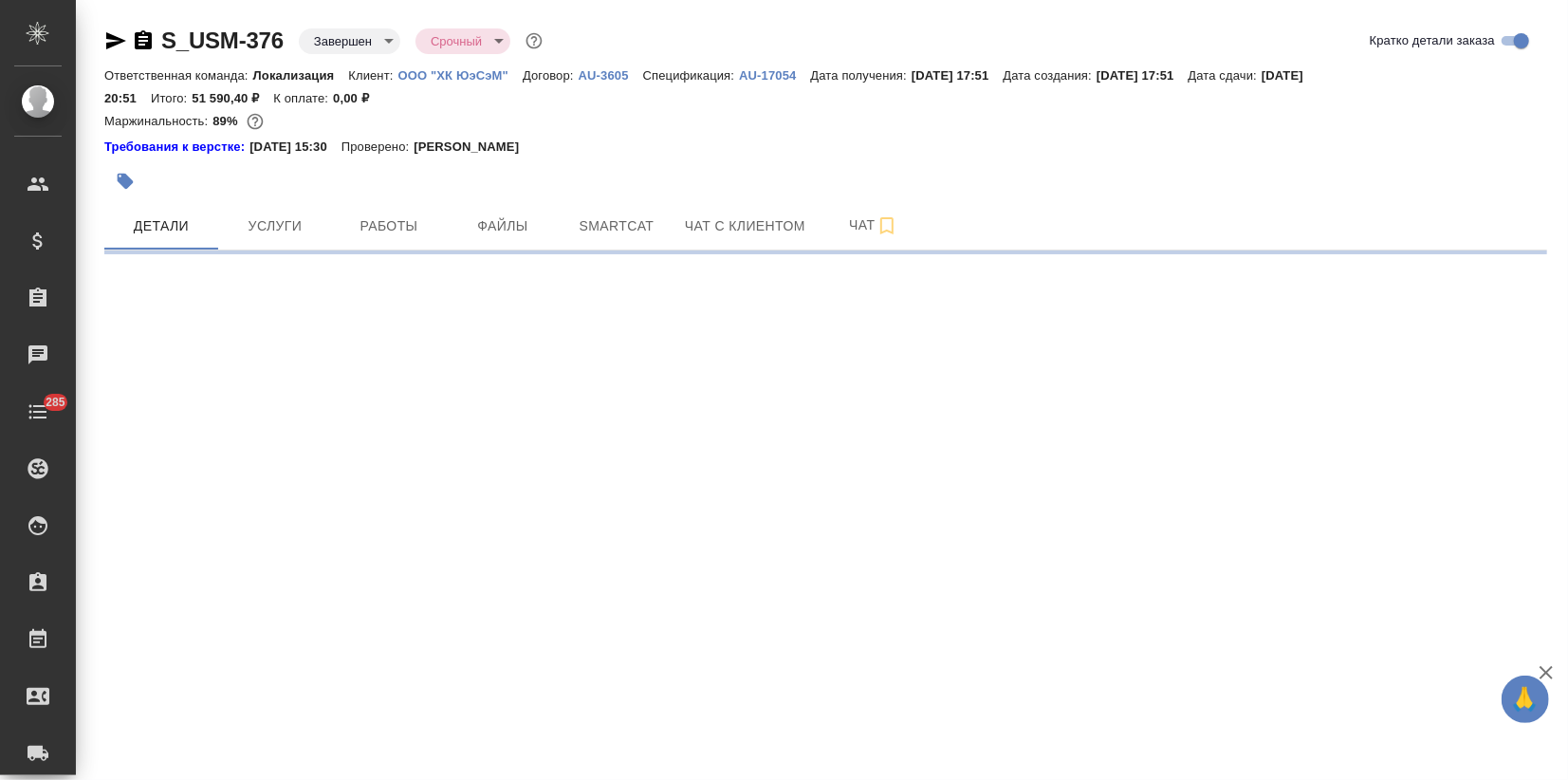
select select "RU"
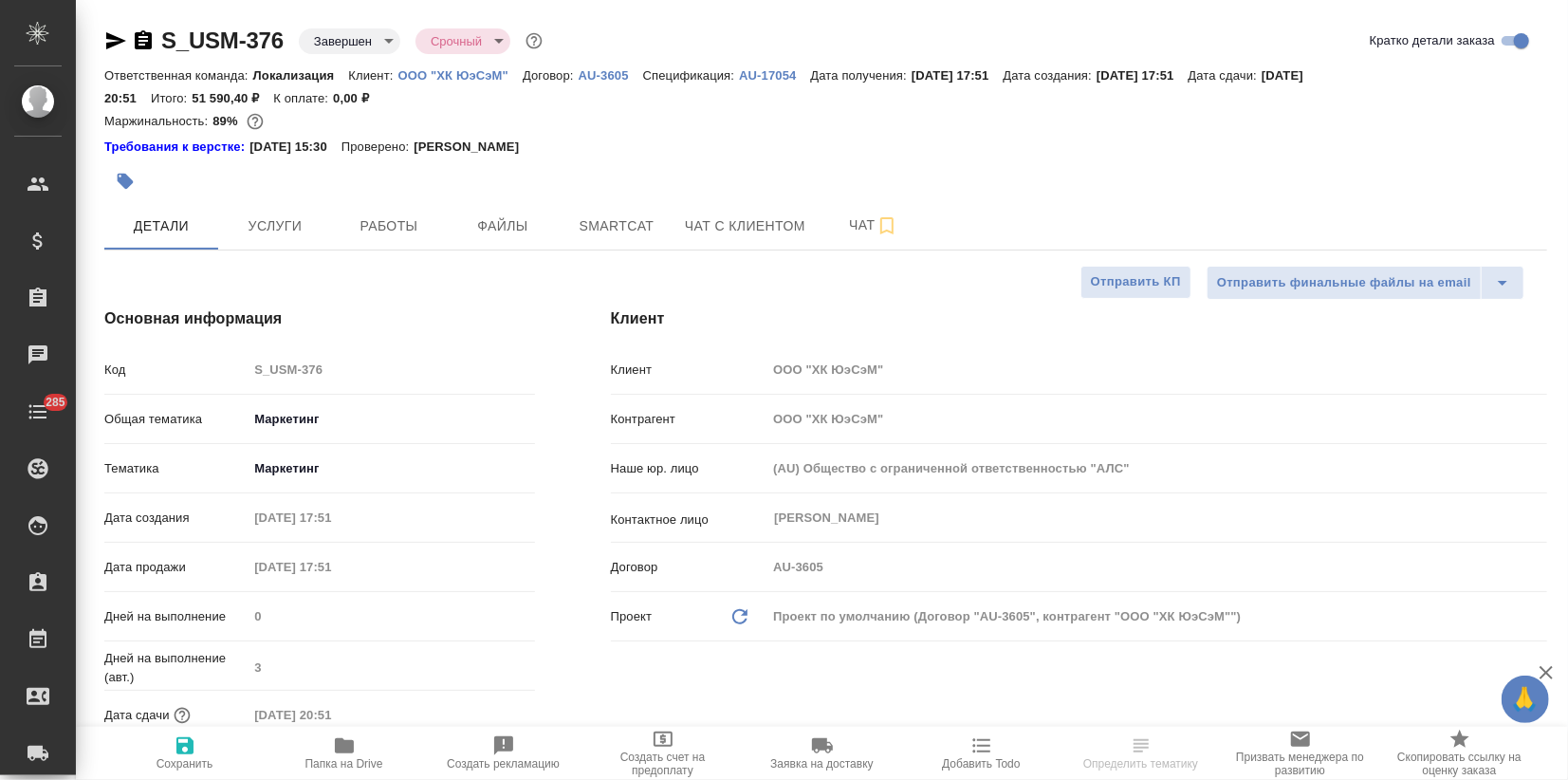
type textarea "x"
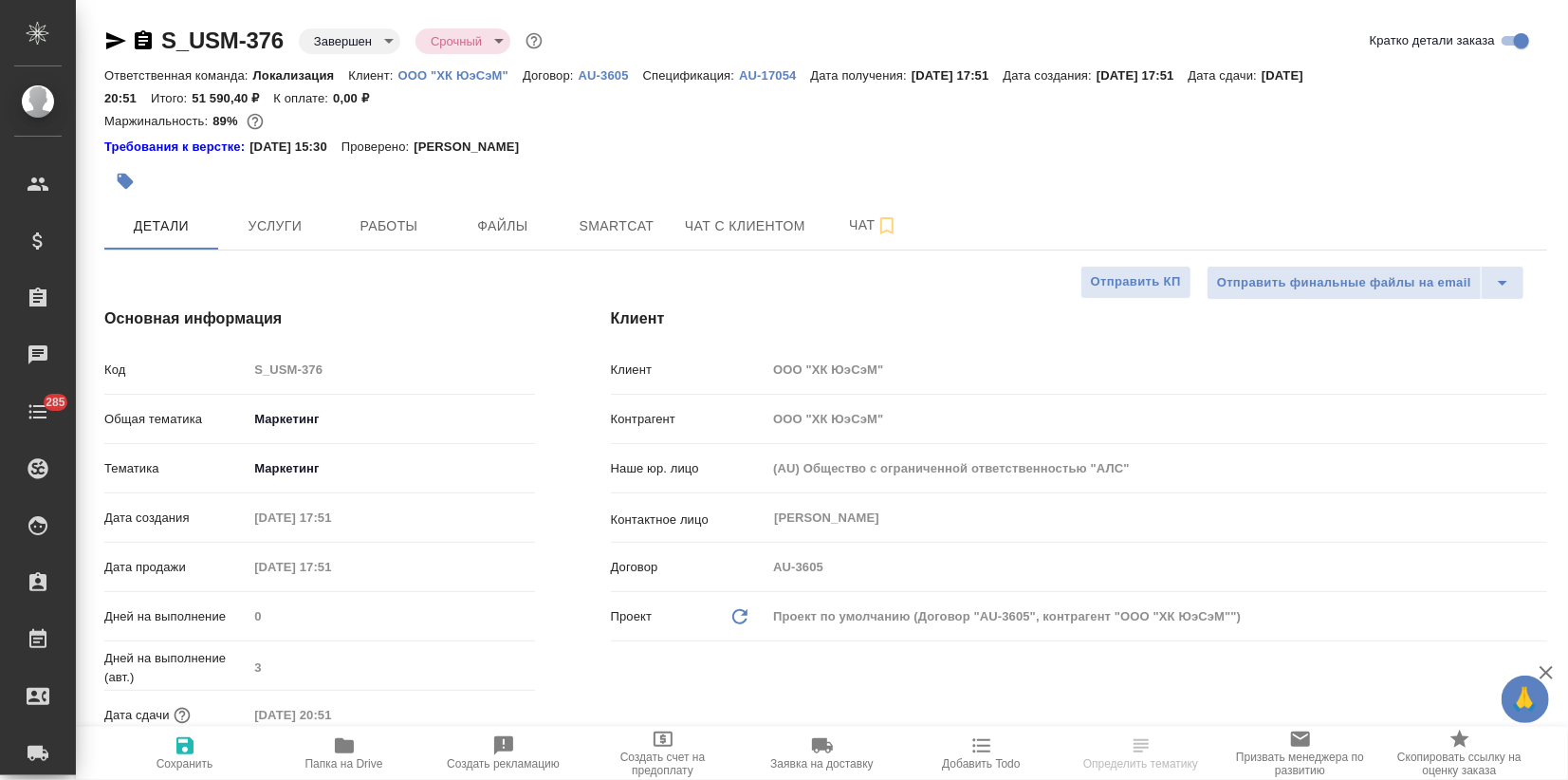
type textarea "x"
click at [260, 241] on button "Услуги" at bounding box center [275, 226] width 114 height 48
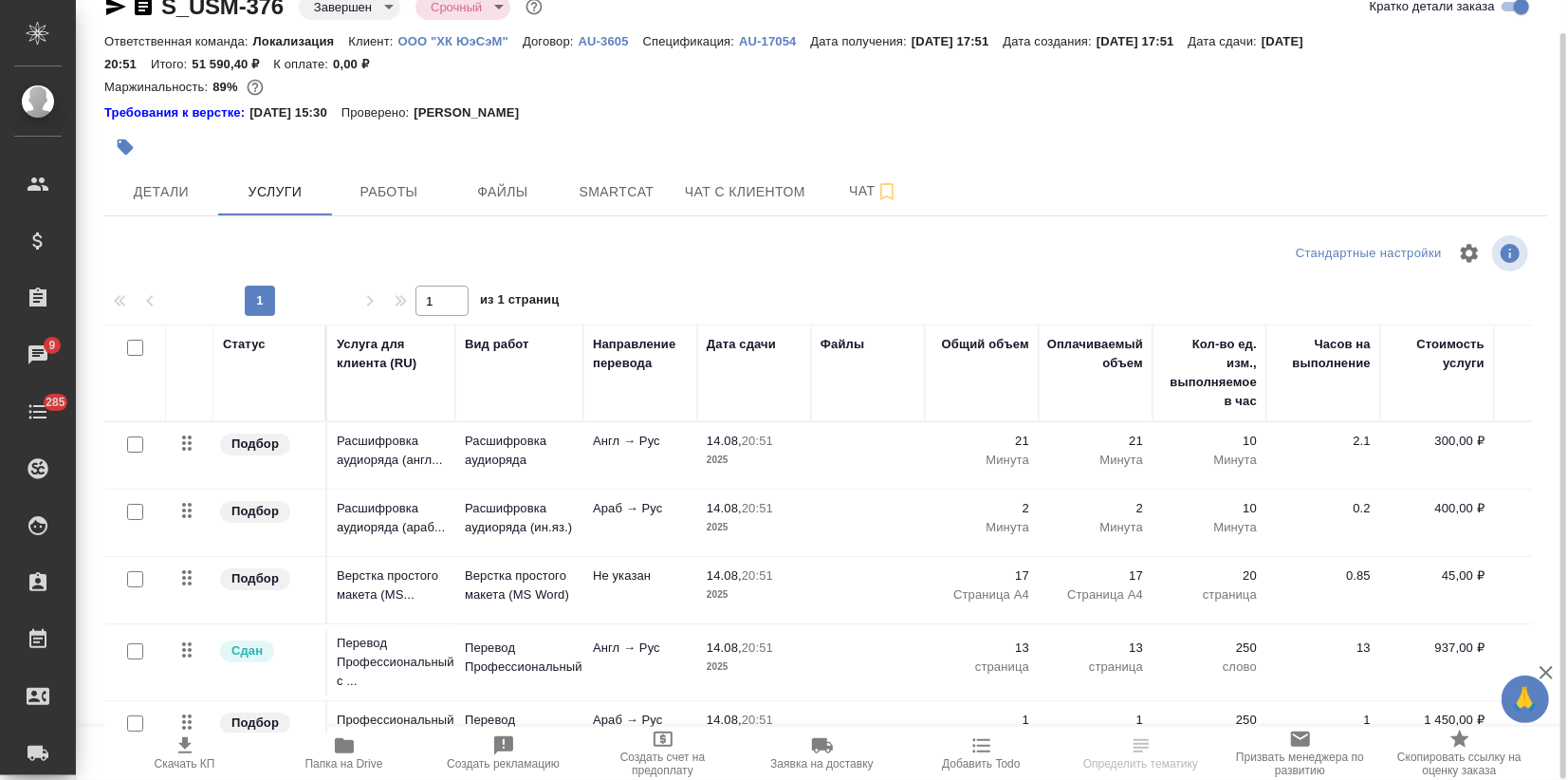
scroll to position [128, 0]
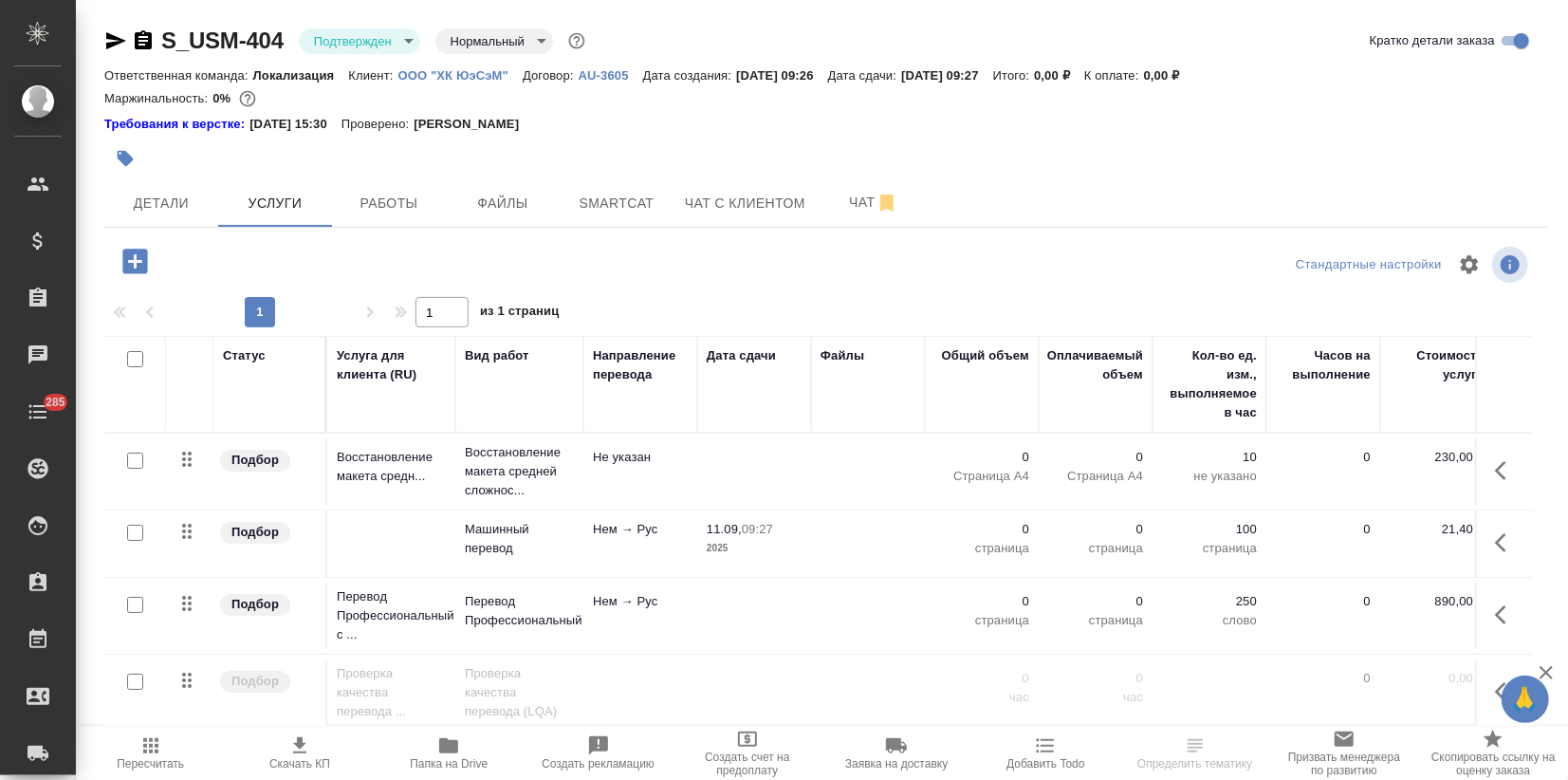
click at [435, 540] on td at bounding box center [391, 544] width 128 height 67
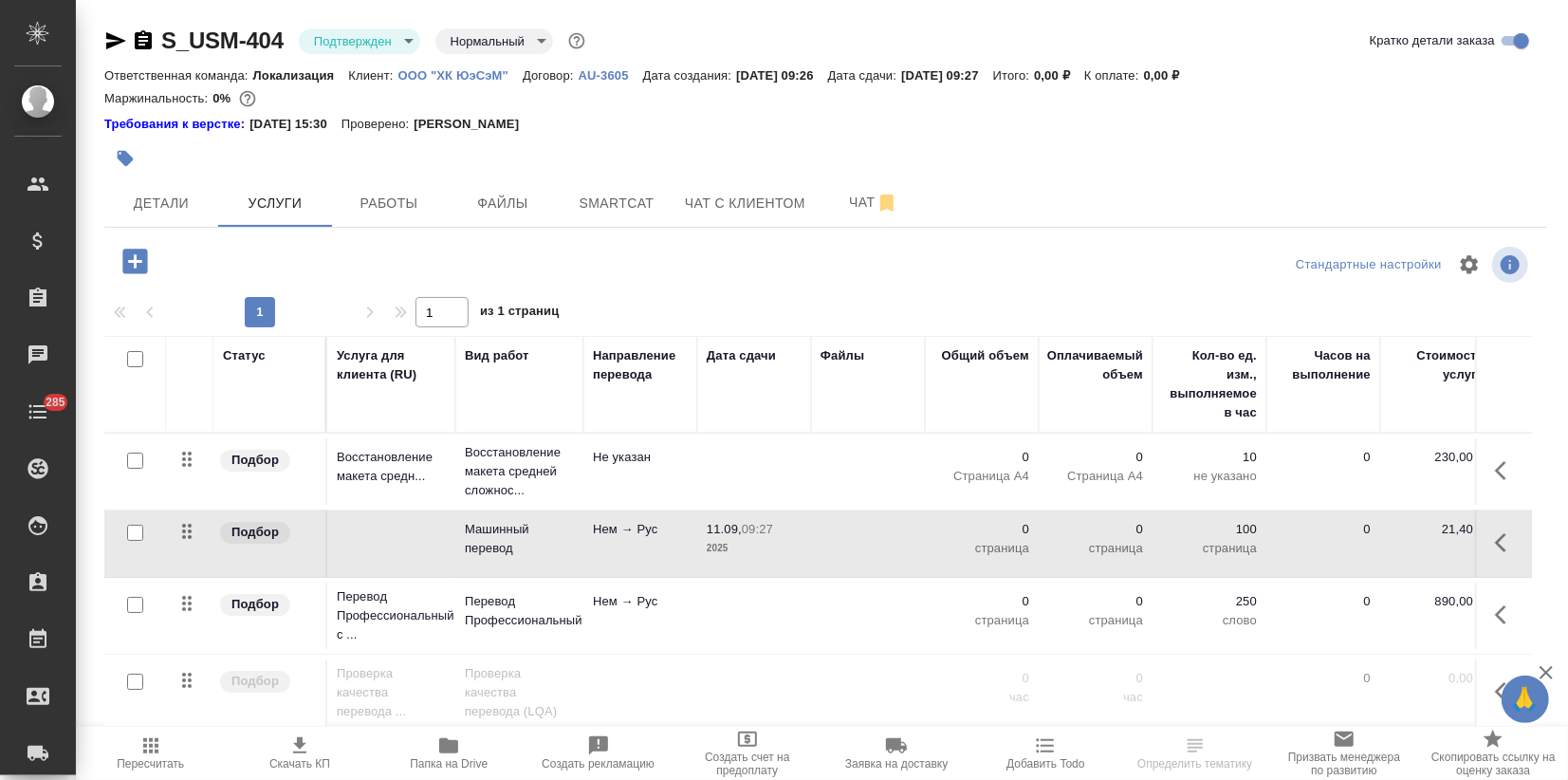
click at [435, 540] on td at bounding box center [391, 544] width 128 height 67
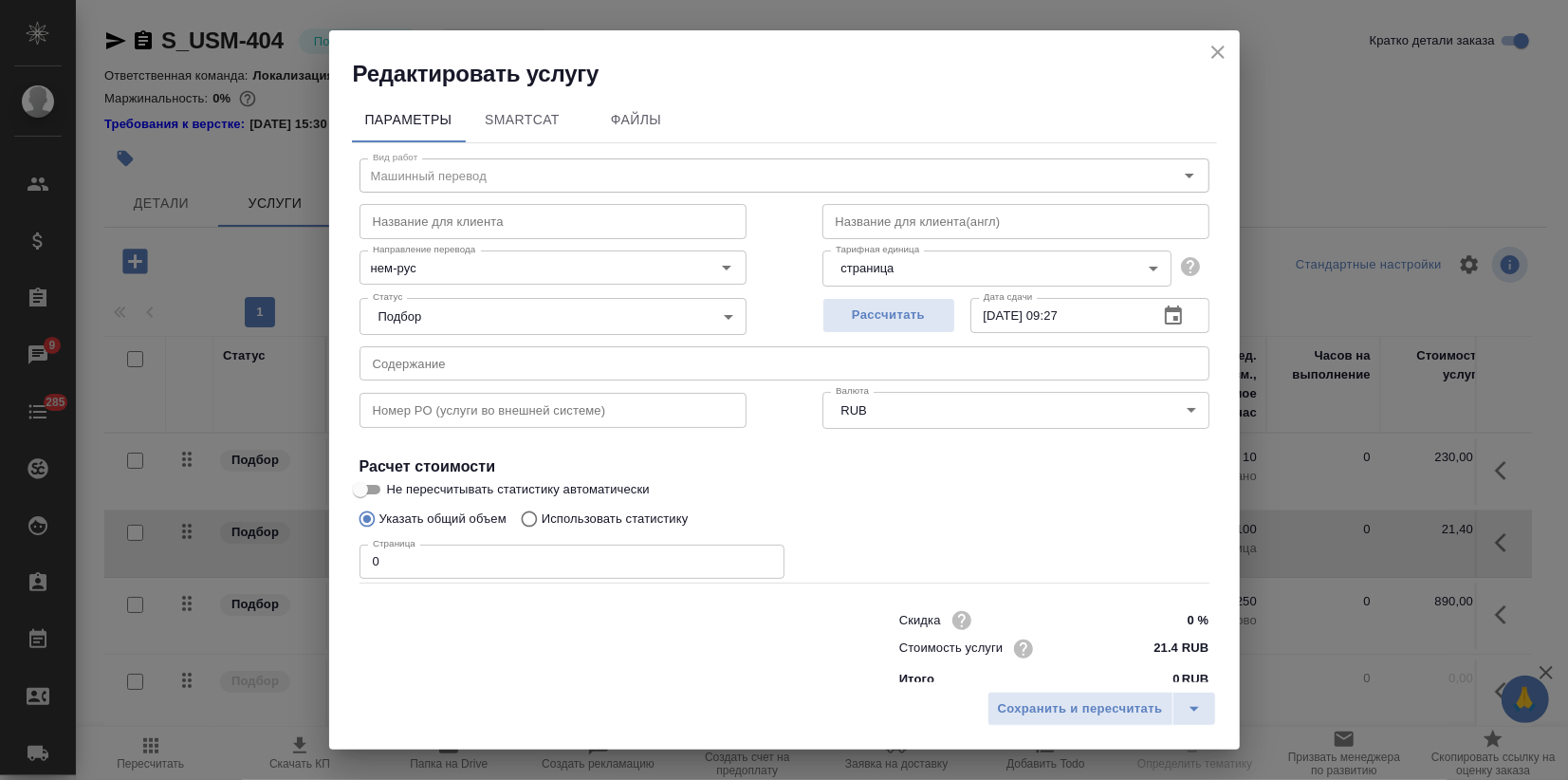
drag, startPoint x: 492, startPoint y: 178, endPoint x: 365, endPoint y: 170, distance: 127.3
click at [367, 170] on div "Название для клиента Название для клиента" at bounding box center [553, 219] width 463 height 122
click at [394, 233] on input "text" at bounding box center [553, 220] width 387 height 34
type input "Машинный перевод"
click at [1070, 708] on span "Сохранить и пересчитать" at bounding box center [1079, 709] width 165 height 22
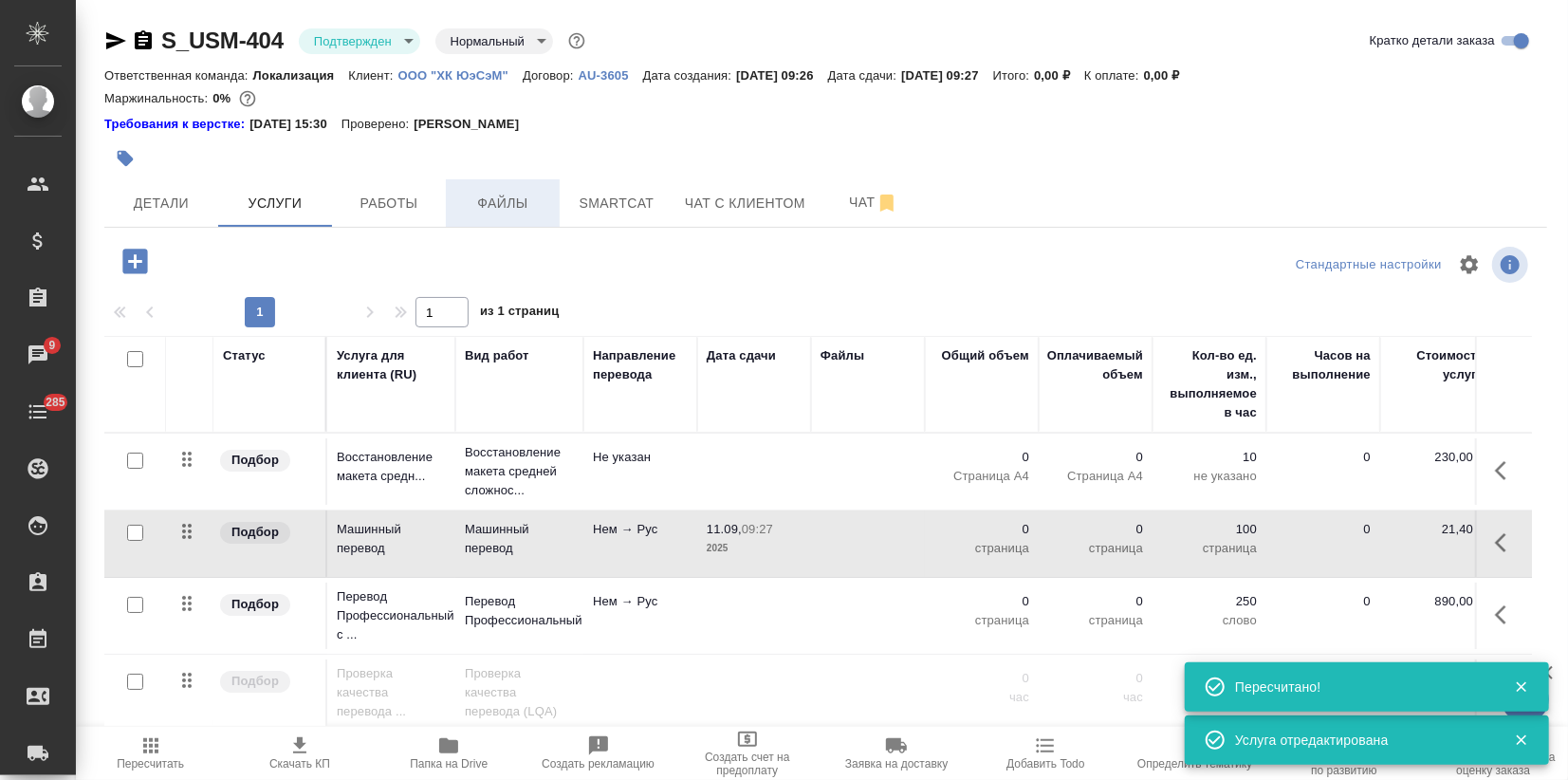
click at [486, 211] on span "Файлы" at bounding box center [502, 203] width 91 height 24
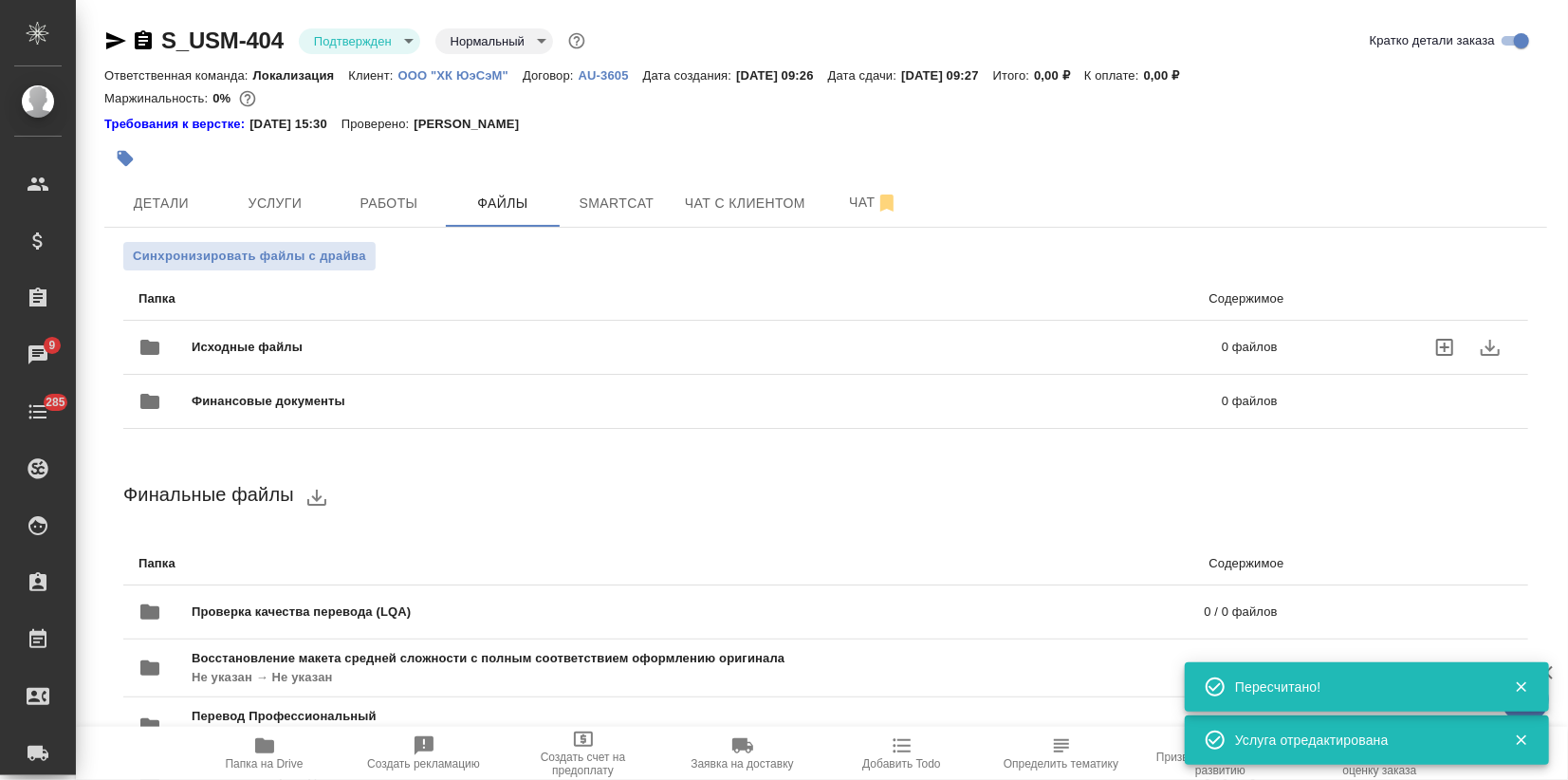
click at [276, 342] on span "Исходные файлы" at bounding box center [477, 346] width 571 height 19
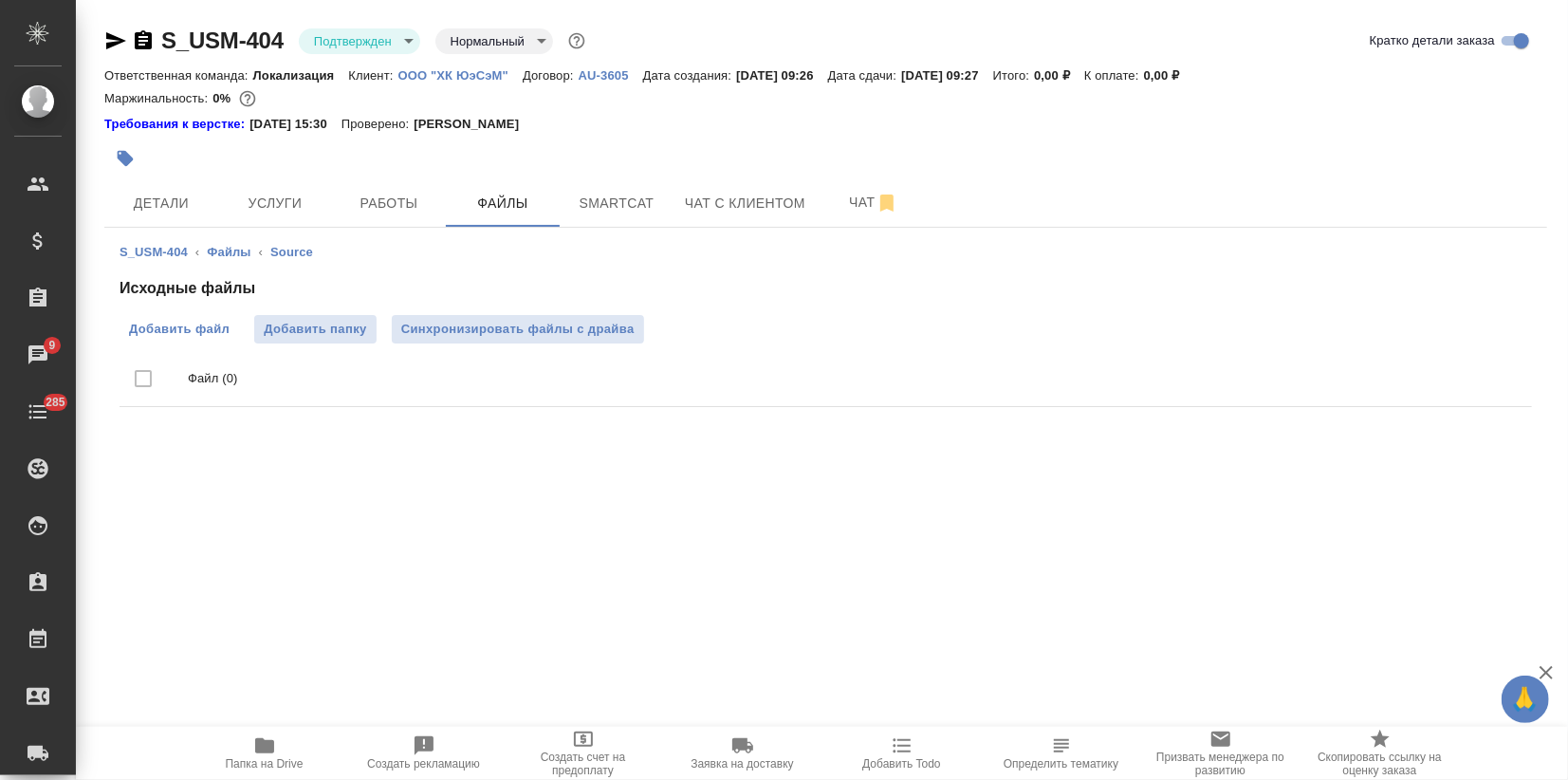
click at [180, 334] on span "Добавить файл" at bounding box center [179, 328] width 101 height 19
click at [0, 0] on input "Добавить файл" at bounding box center [0, 0] width 0 height 0
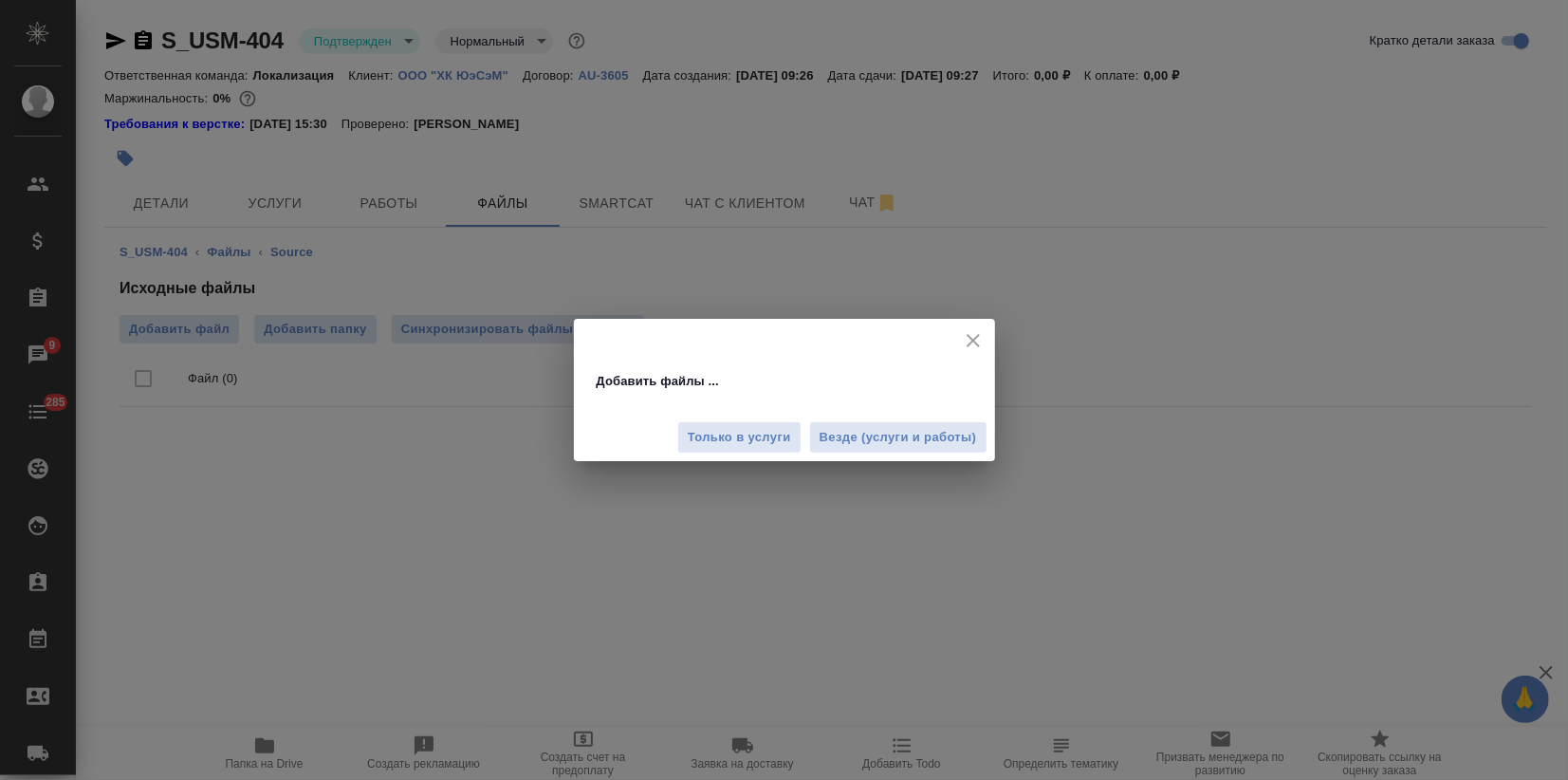
click at [929, 440] on span "Везде (услуги и работы)" at bounding box center [898, 438] width 158 height 22
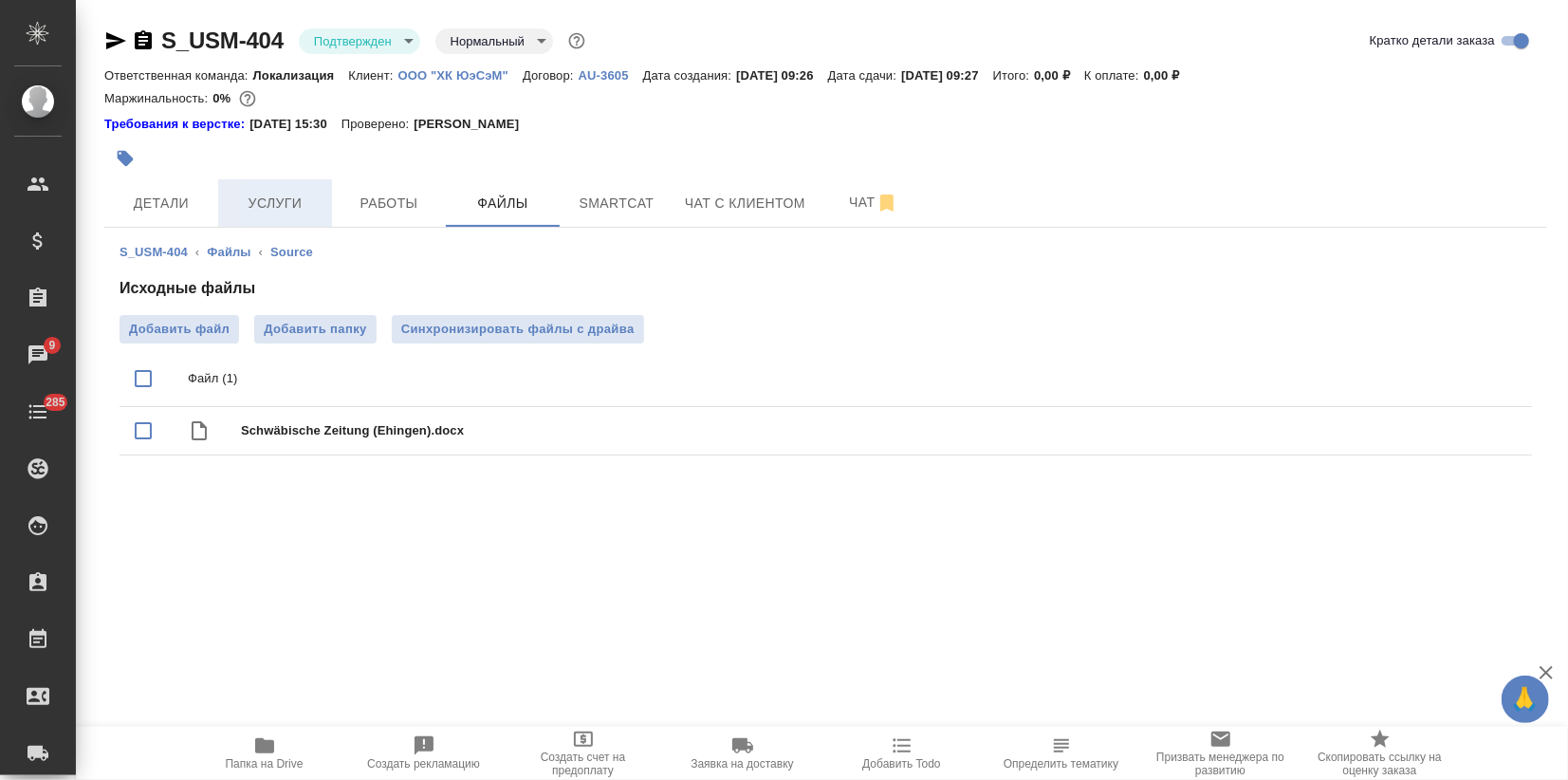
click at [260, 210] on span "Услуги" at bounding box center [274, 203] width 91 height 24
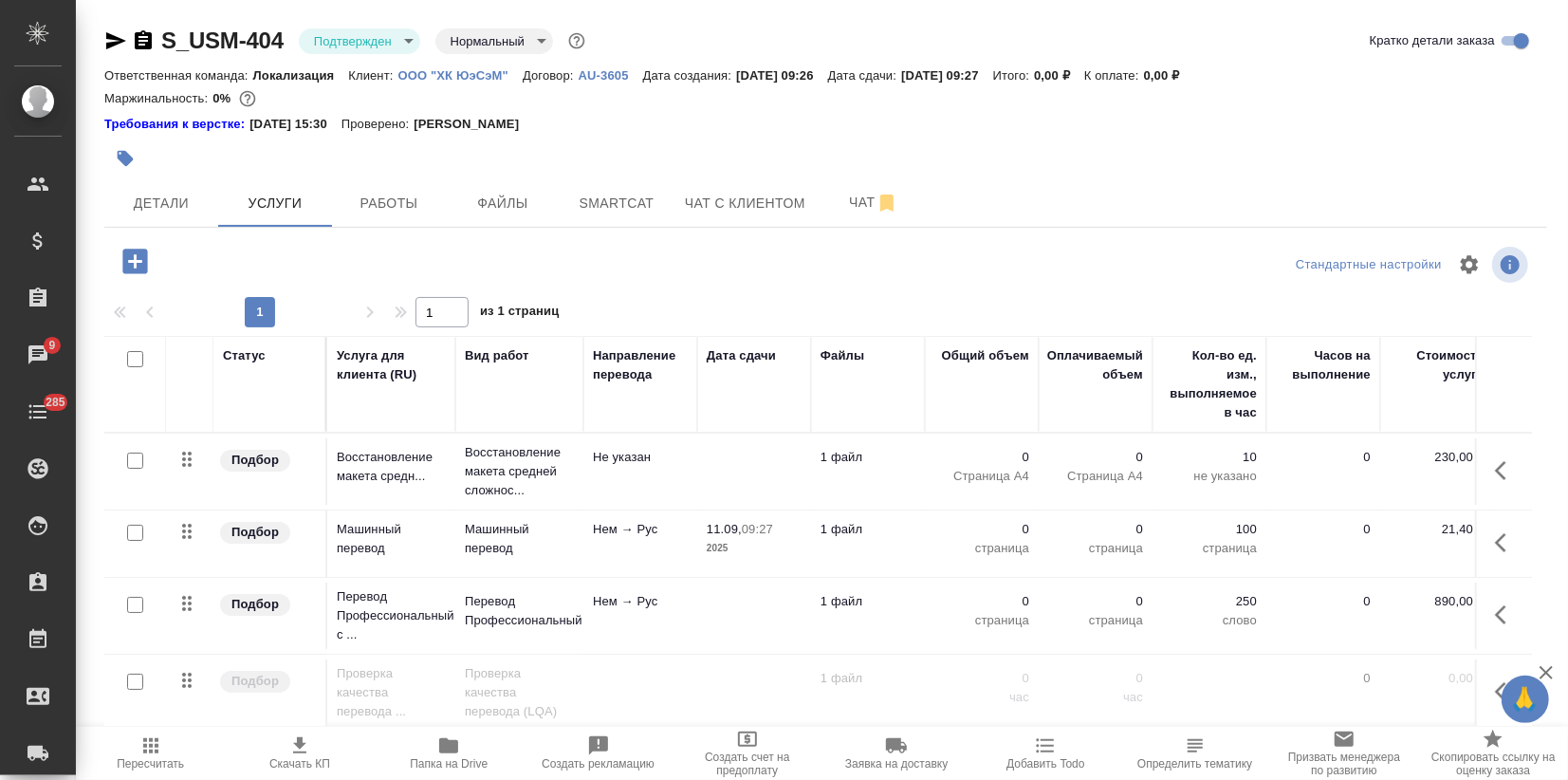
click at [133, 601] on input "checkbox" at bounding box center [135, 604] width 16 height 16
checkbox input "true"
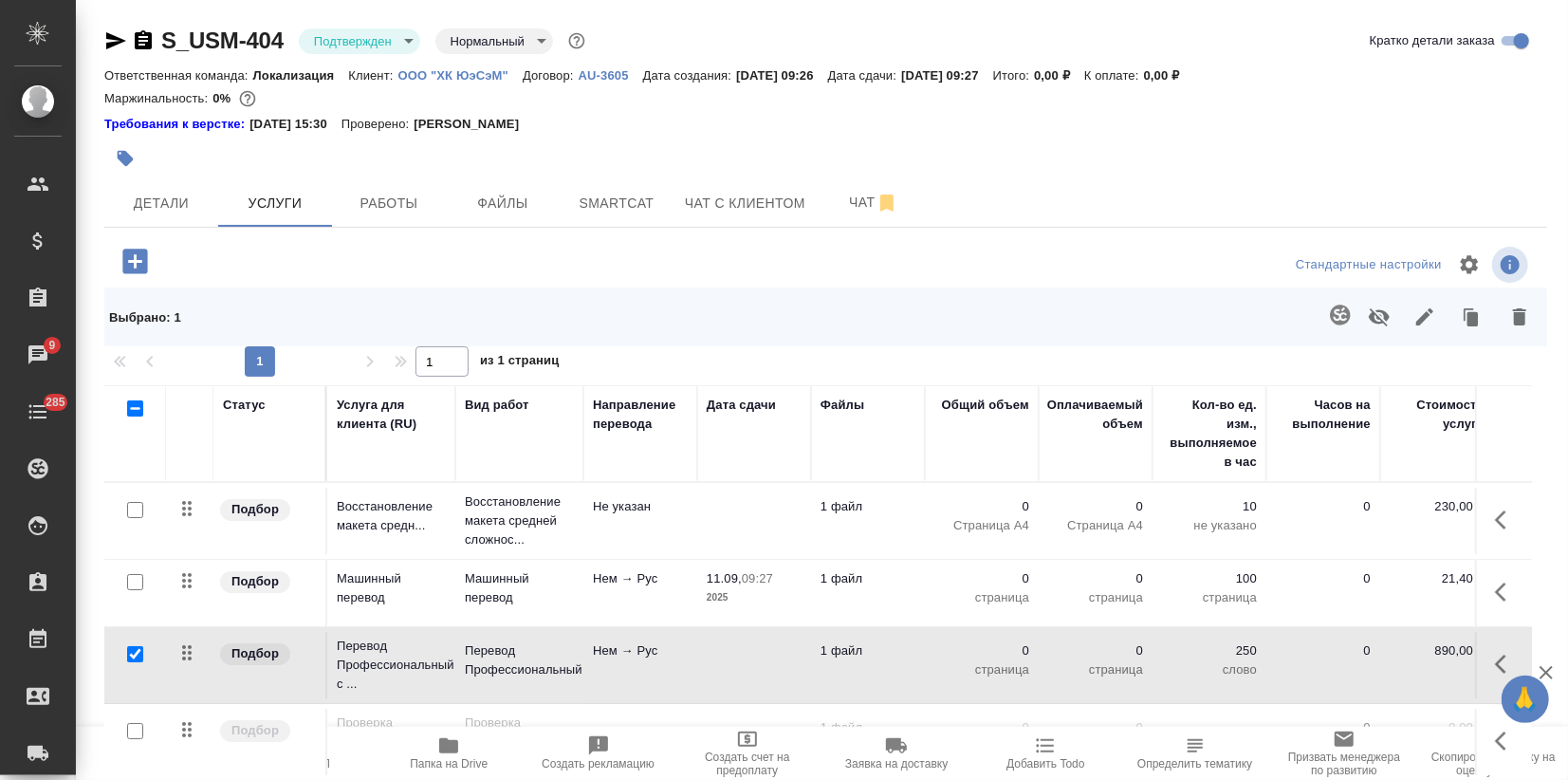
click at [1335, 316] on icon "button" at bounding box center [1340, 314] width 20 height 20
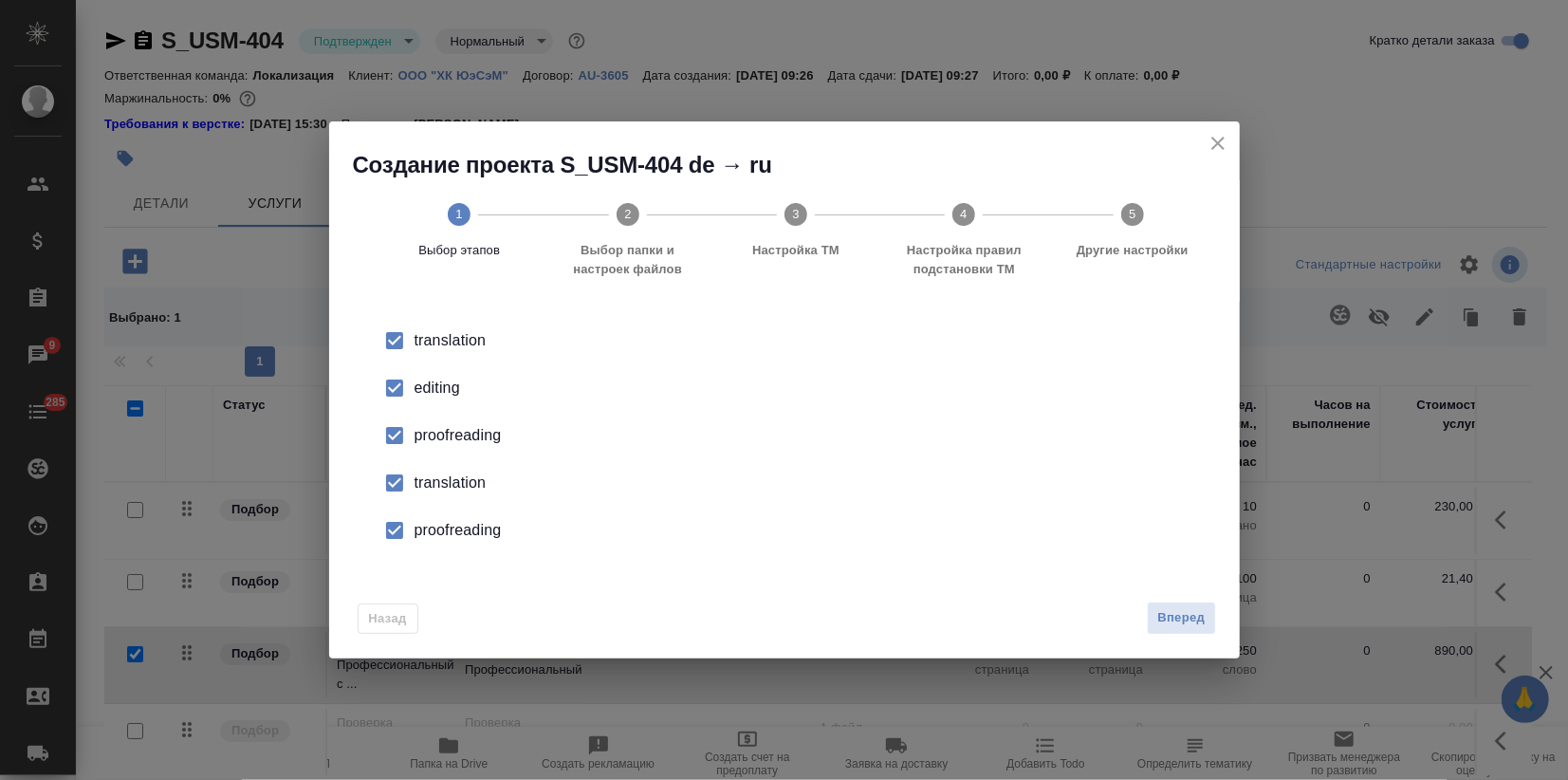
click at [439, 398] on div "editing" at bounding box center [804, 387] width 780 height 23
click at [427, 453] on li "proofreading" at bounding box center [784, 436] width 850 height 48
click at [422, 505] on li "translation" at bounding box center [784, 483] width 850 height 48
click at [440, 548] on li "proofreading" at bounding box center [784, 531] width 850 height 48
click at [1166, 621] on span "Вперед" at bounding box center [1181, 618] width 48 height 22
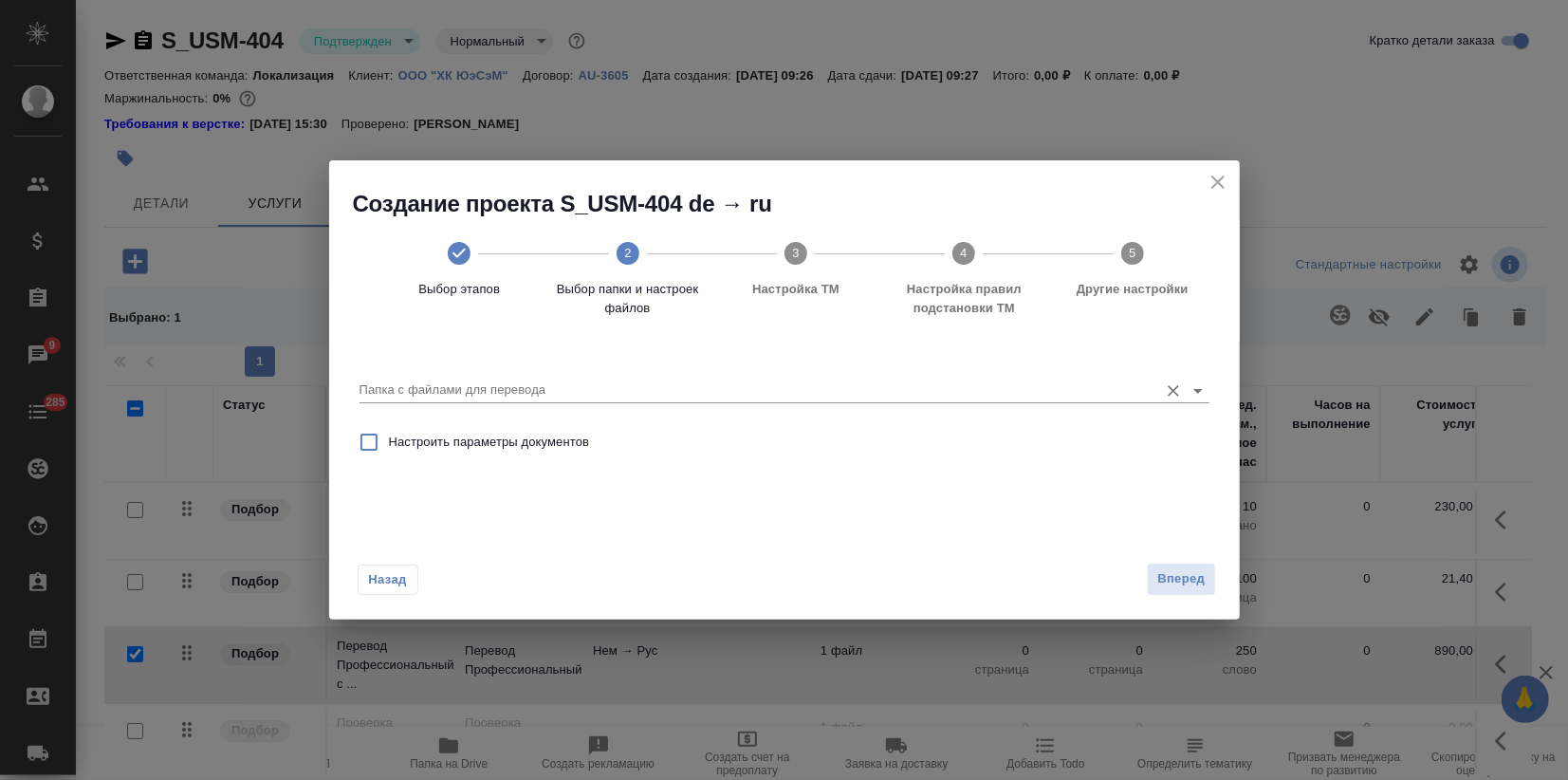
click at [735, 398] on input "Папка с файлами для перевода" at bounding box center [753, 389] width 789 height 23
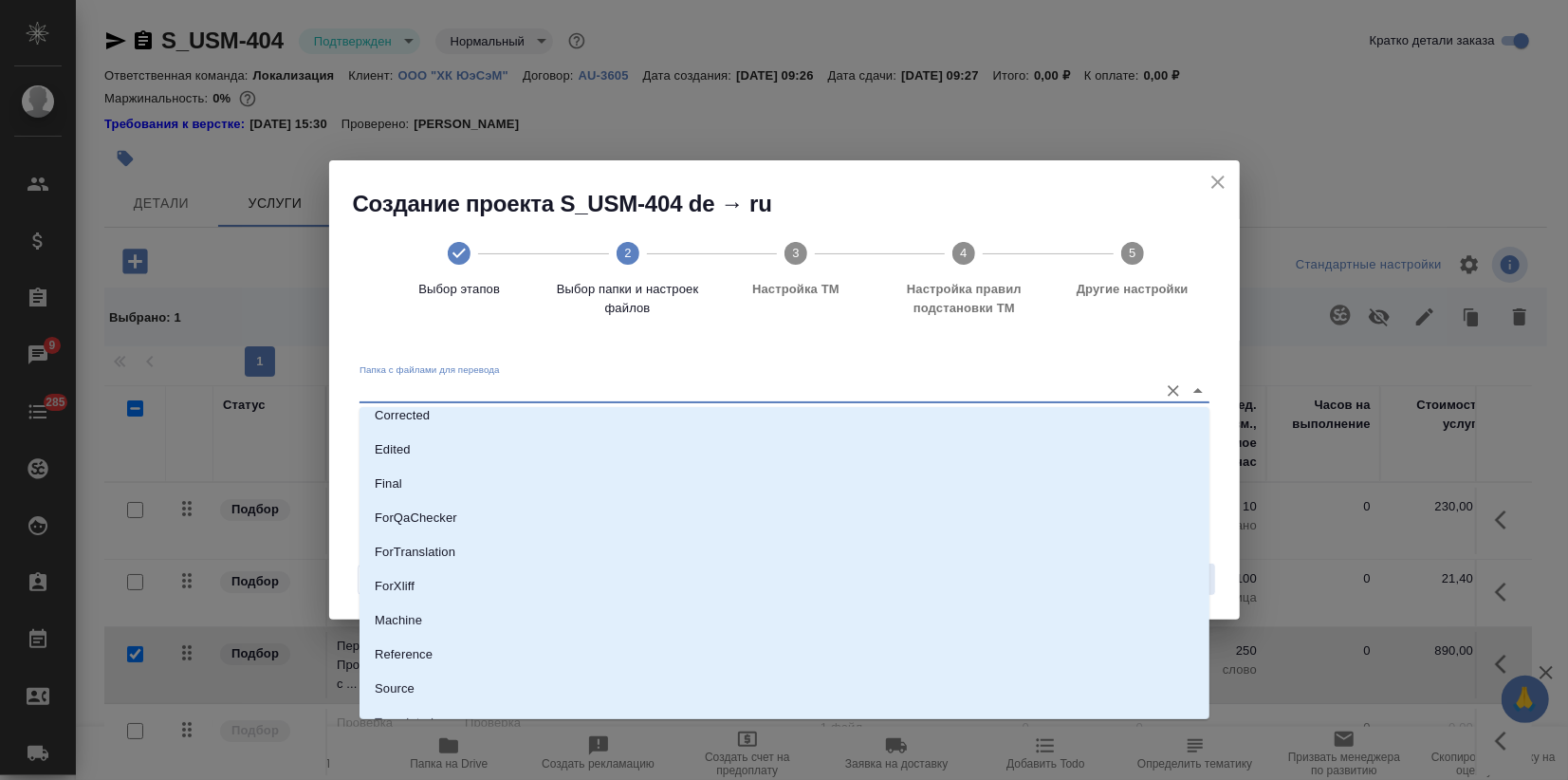
scroll to position [172, 0]
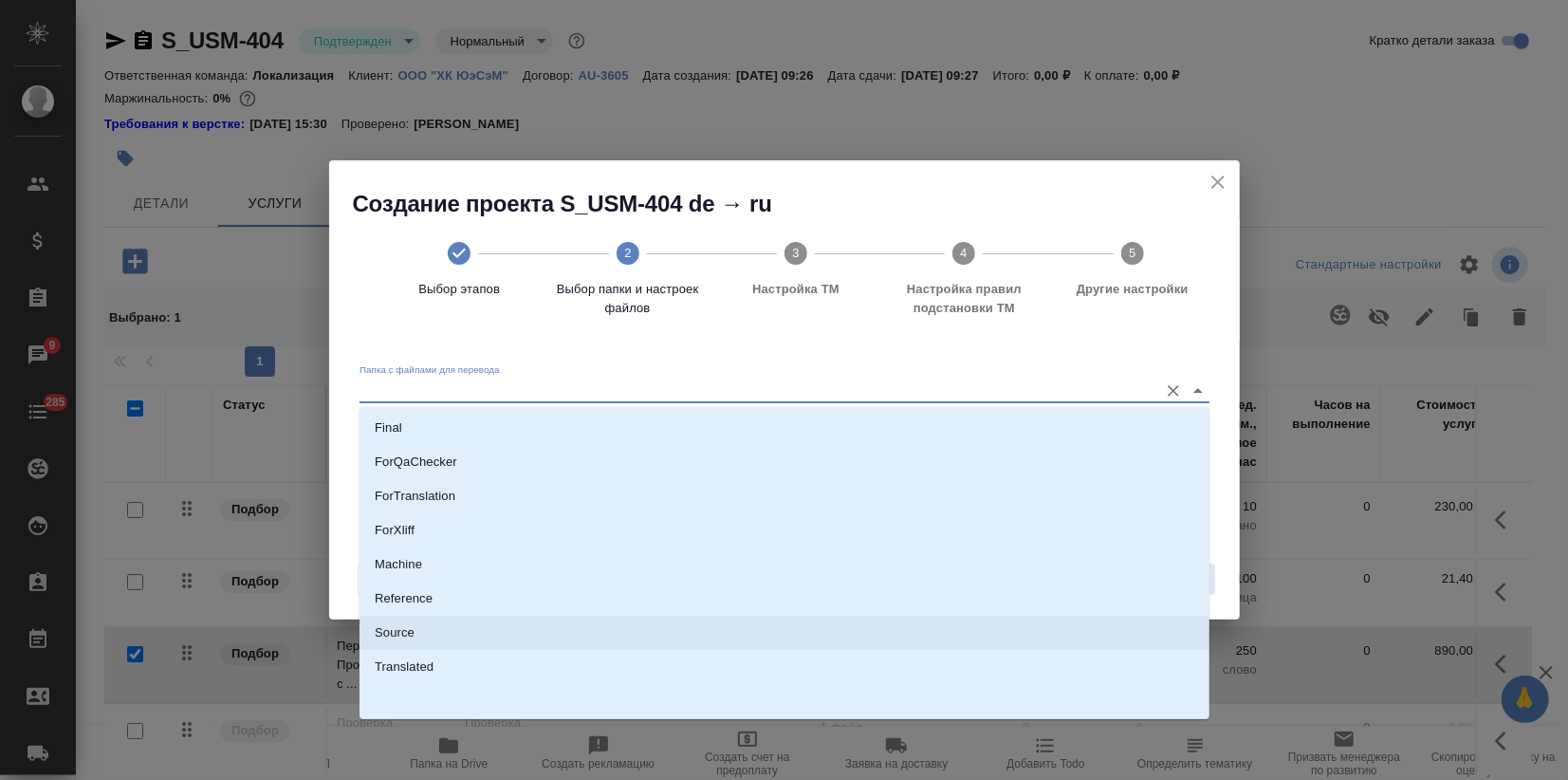
click at [454, 614] on li "Reference" at bounding box center [784, 598] width 850 height 34
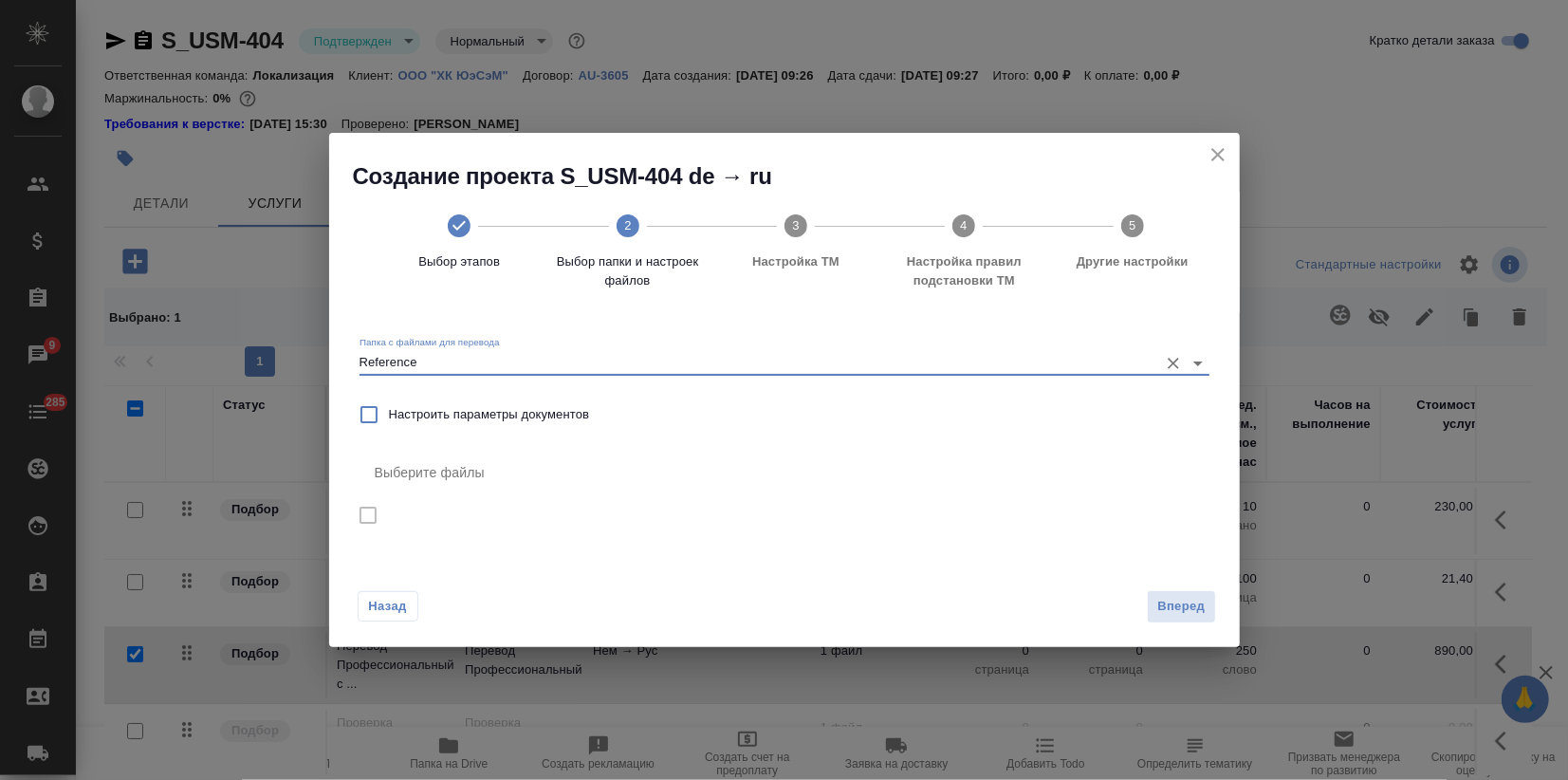
click at [531, 357] on input "Reference" at bounding box center [753, 362] width 789 height 23
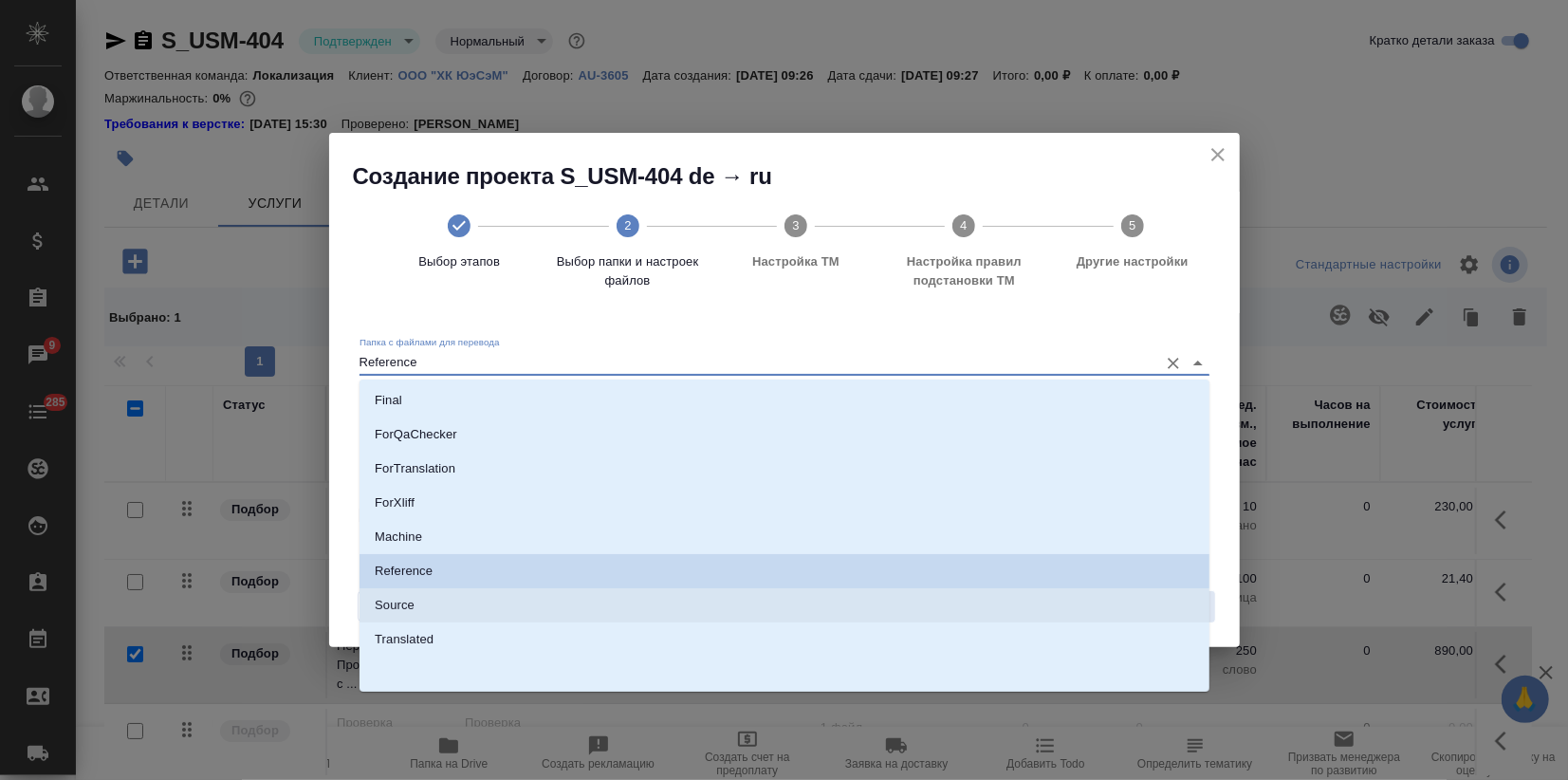
click at [408, 614] on p "Source" at bounding box center [395, 604] width 40 height 19
type input "Source"
checkbox input "true"
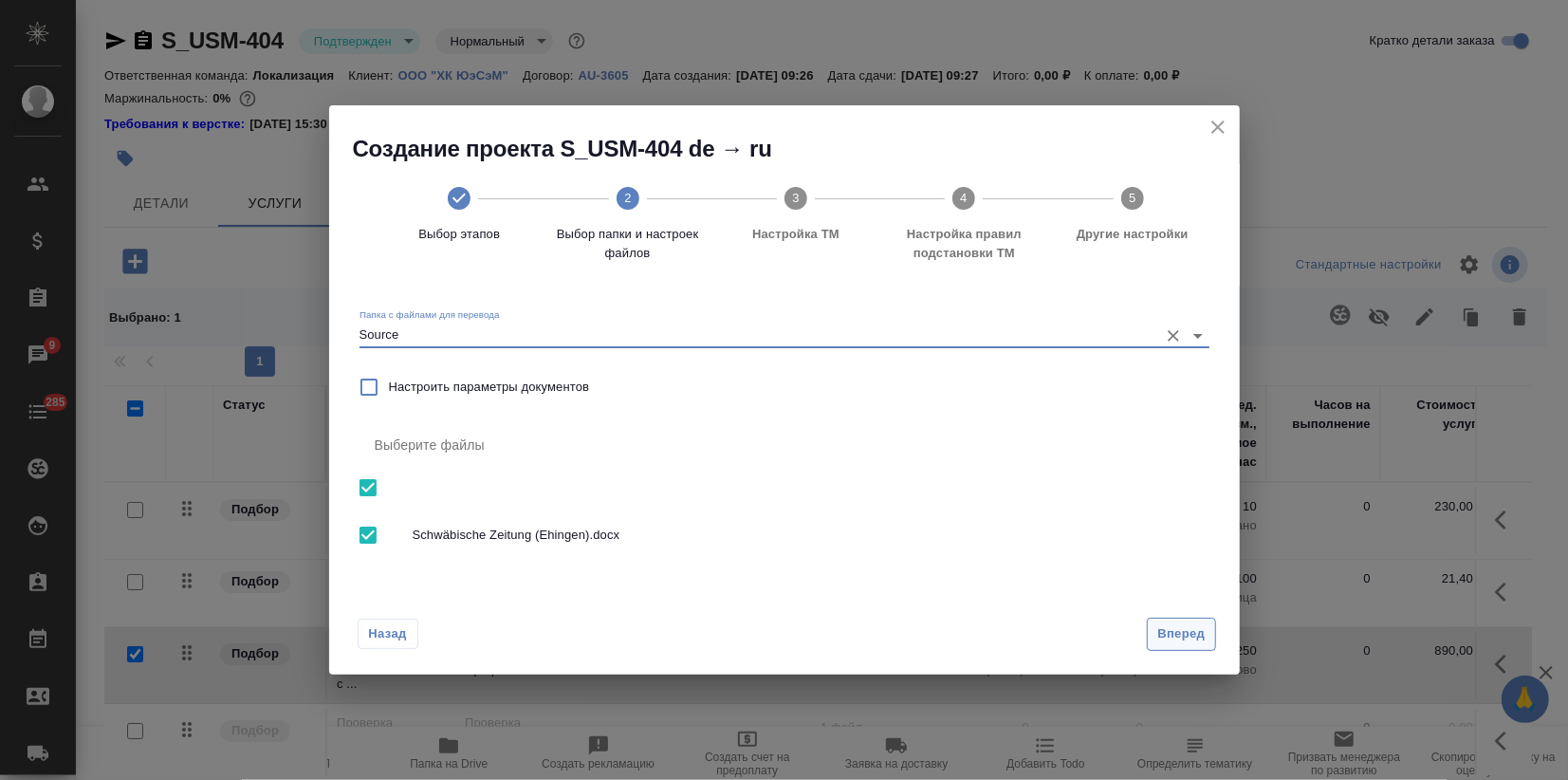
click at [1186, 629] on span "Вперед" at bounding box center [1181, 634] width 48 height 22
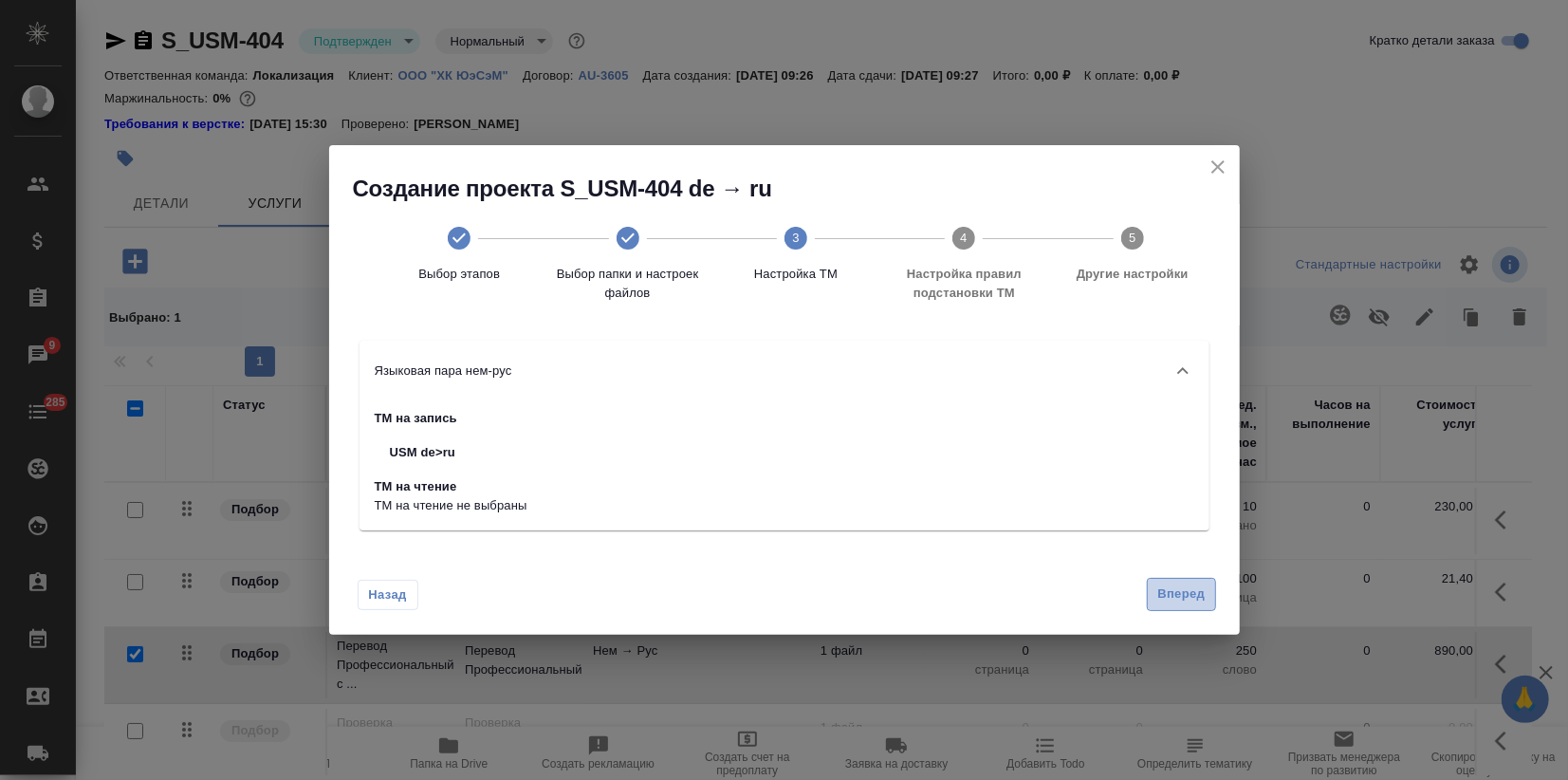
click at [1182, 598] on span "Вперед" at bounding box center [1181, 594] width 48 height 22
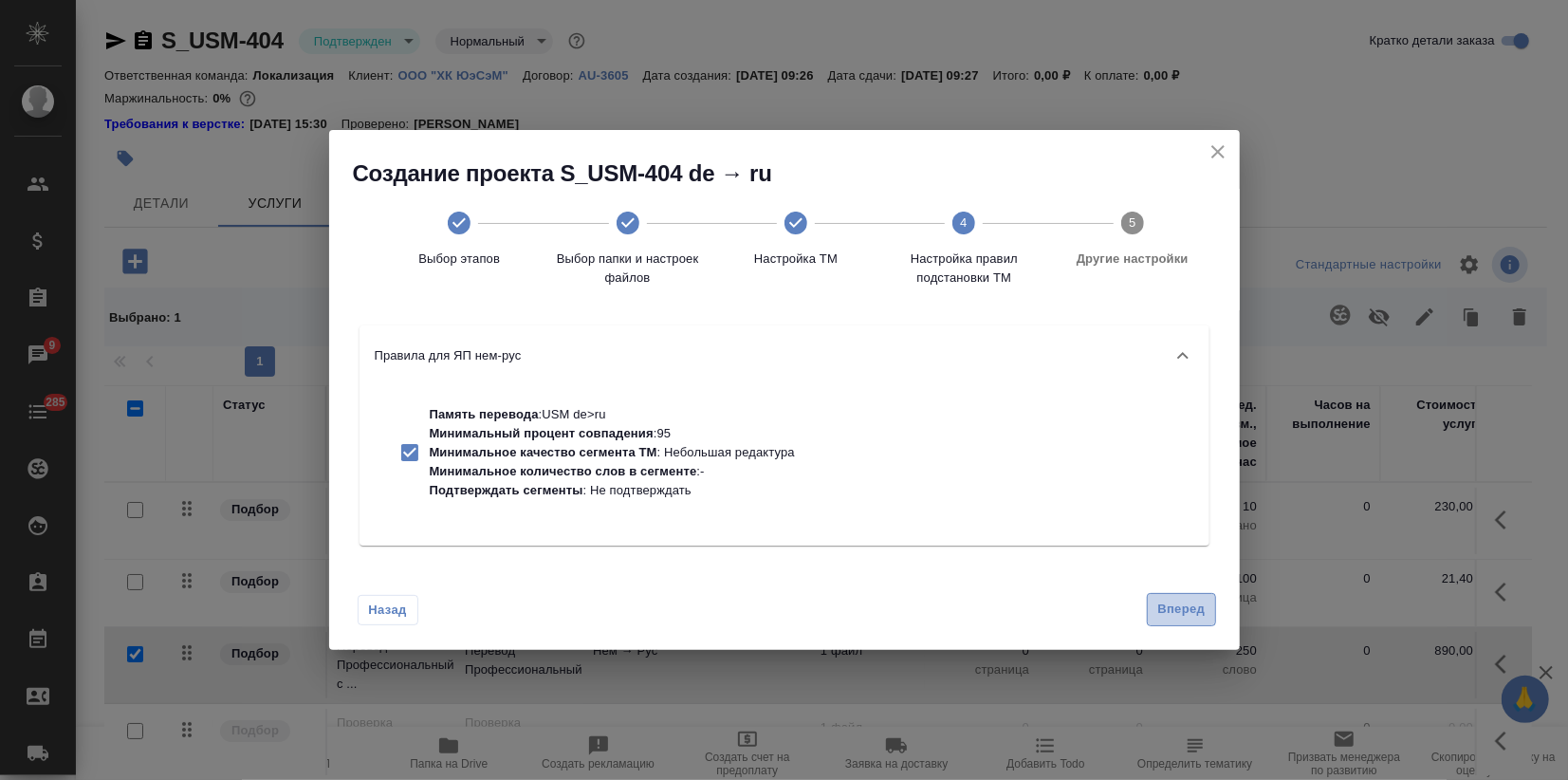
click at [1179, 598] on span "Вперед" at bounding box center [1181, 609] width 48 height 22
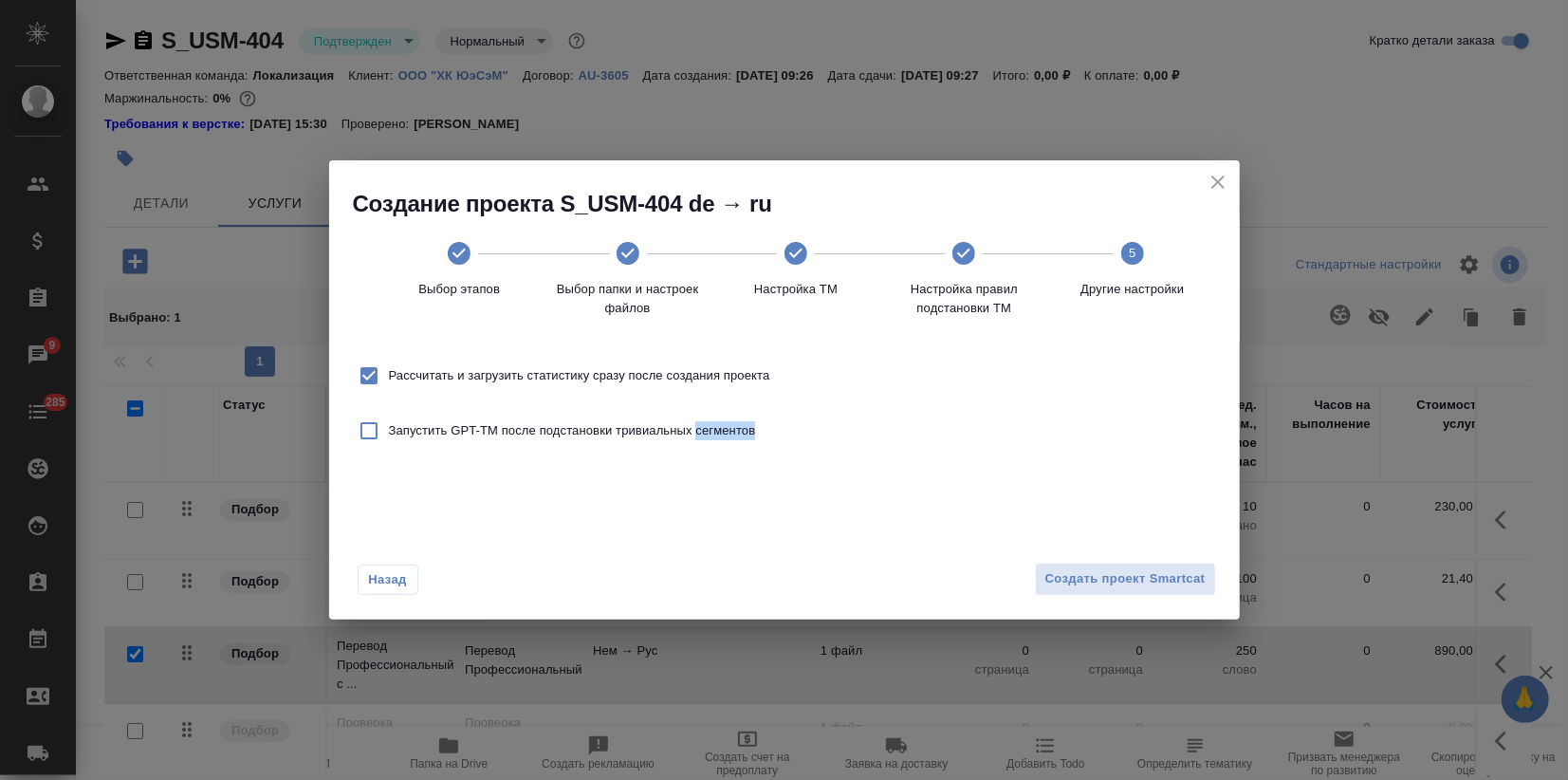
click at [1178, 598] on div "Назад Создать проект Smartcat" at bounding box center [784, 574] width 911 height 89
click at [1176, 585] on span "Создать проект Smartcat" at bounding box center [1125, 580] width 161 height 22
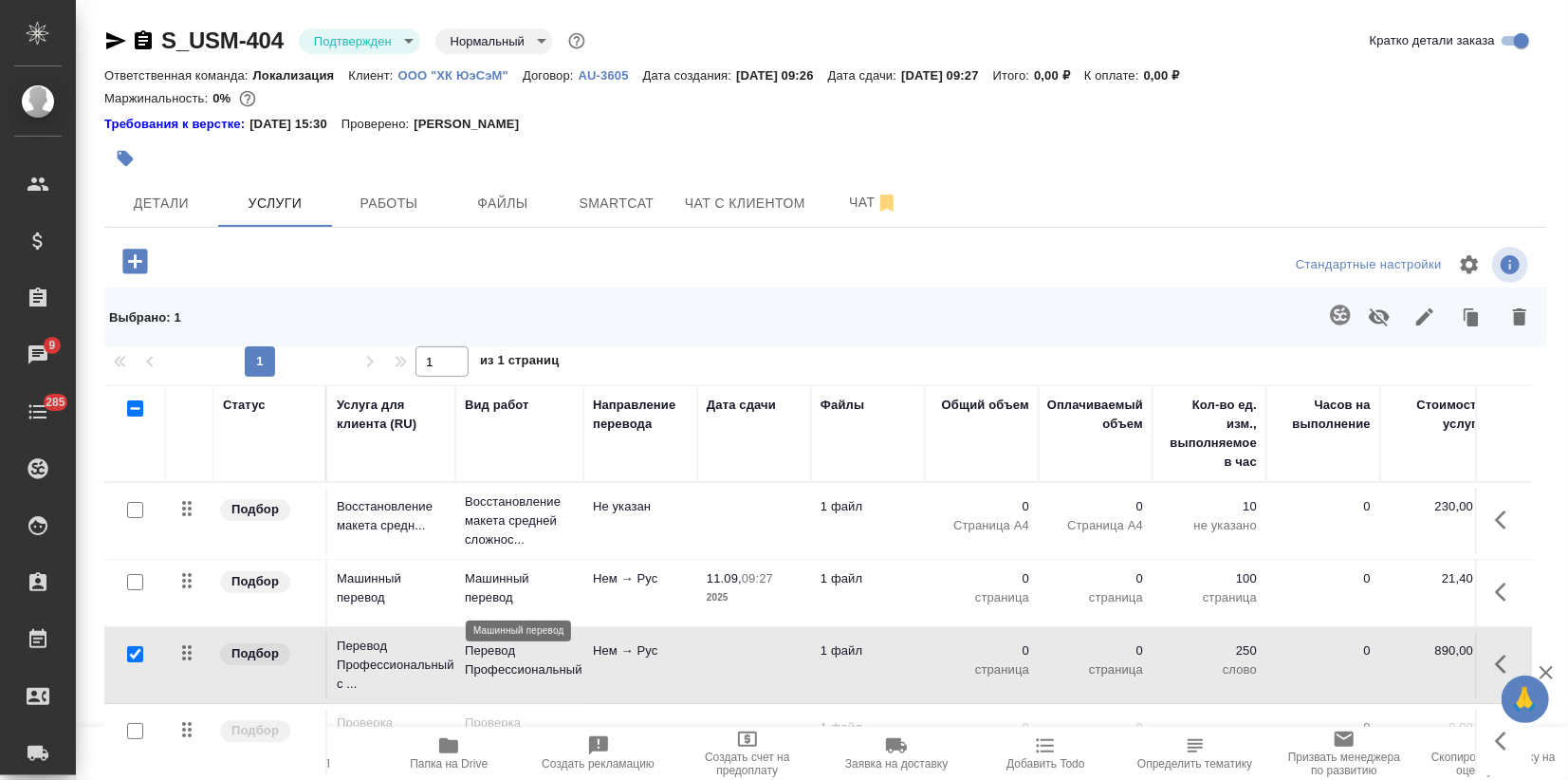
click at [470, 572] on p "Машинный перевод" at bounding box center [519, 587] width 109 height 38
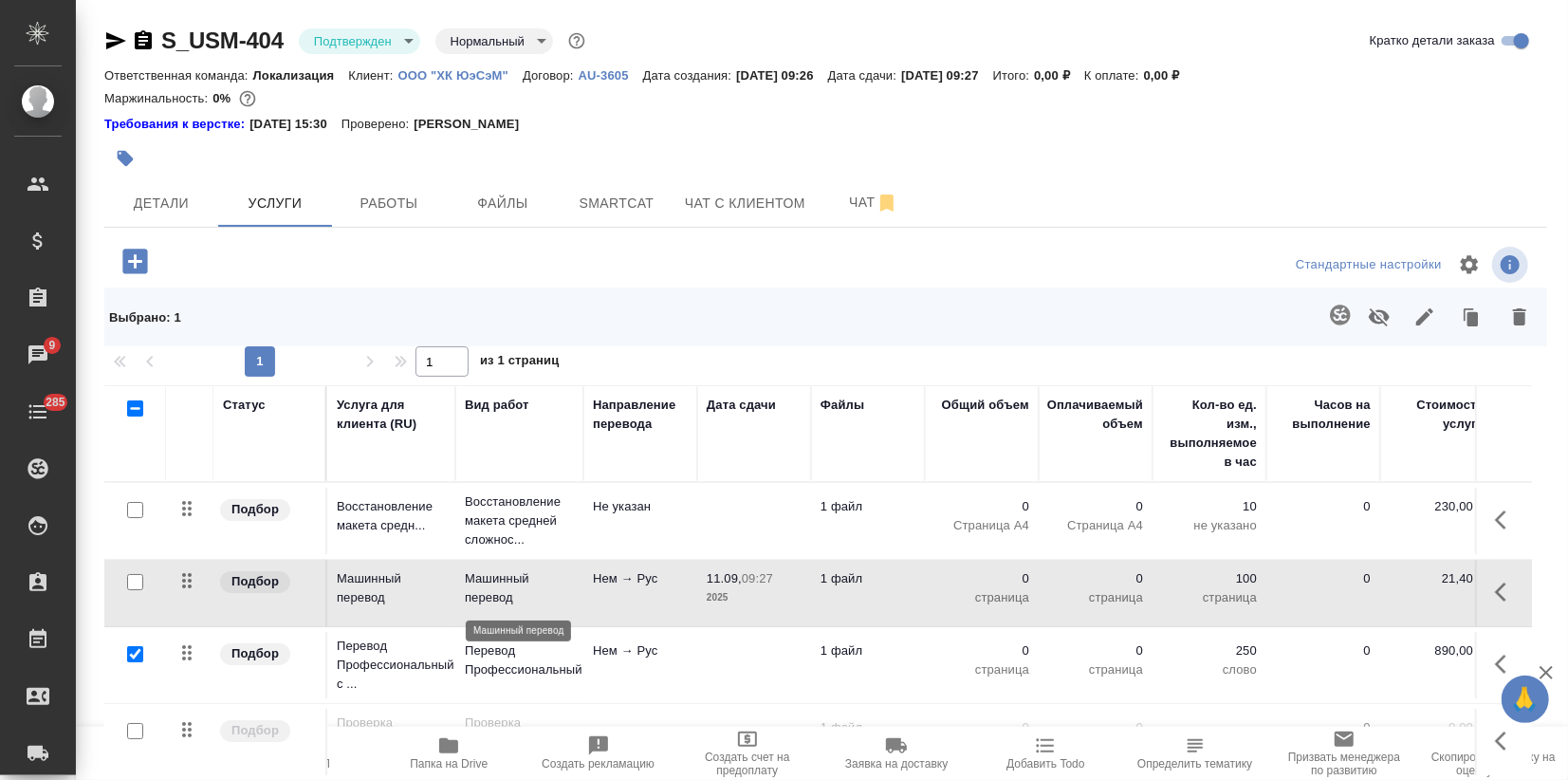
click at [470, 572] on p "Машинный перевод" at bounding box center [519, 587] width 109 height 38
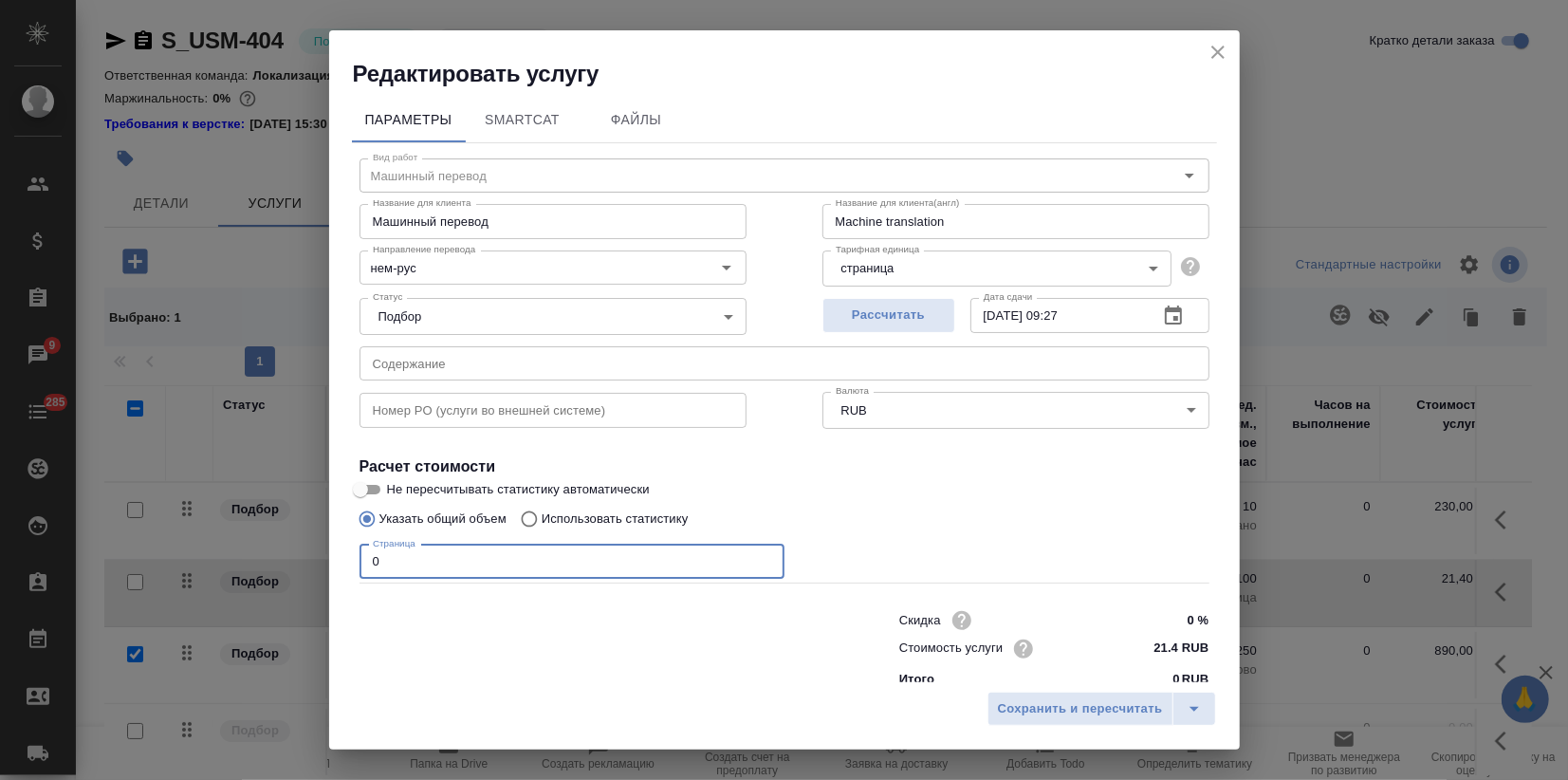
drag, startPoint x: 402, startPoint y: 561, endPoint x: 311, endPoint y: 531, distance: 95.8
click at [311, 531] on div "Редактировать услугу Параметры SmartCat Файлы Вид работ Машинный перевод Вид ра…" at bounding box center [784, 390] width 1568 height 780
type input "5"
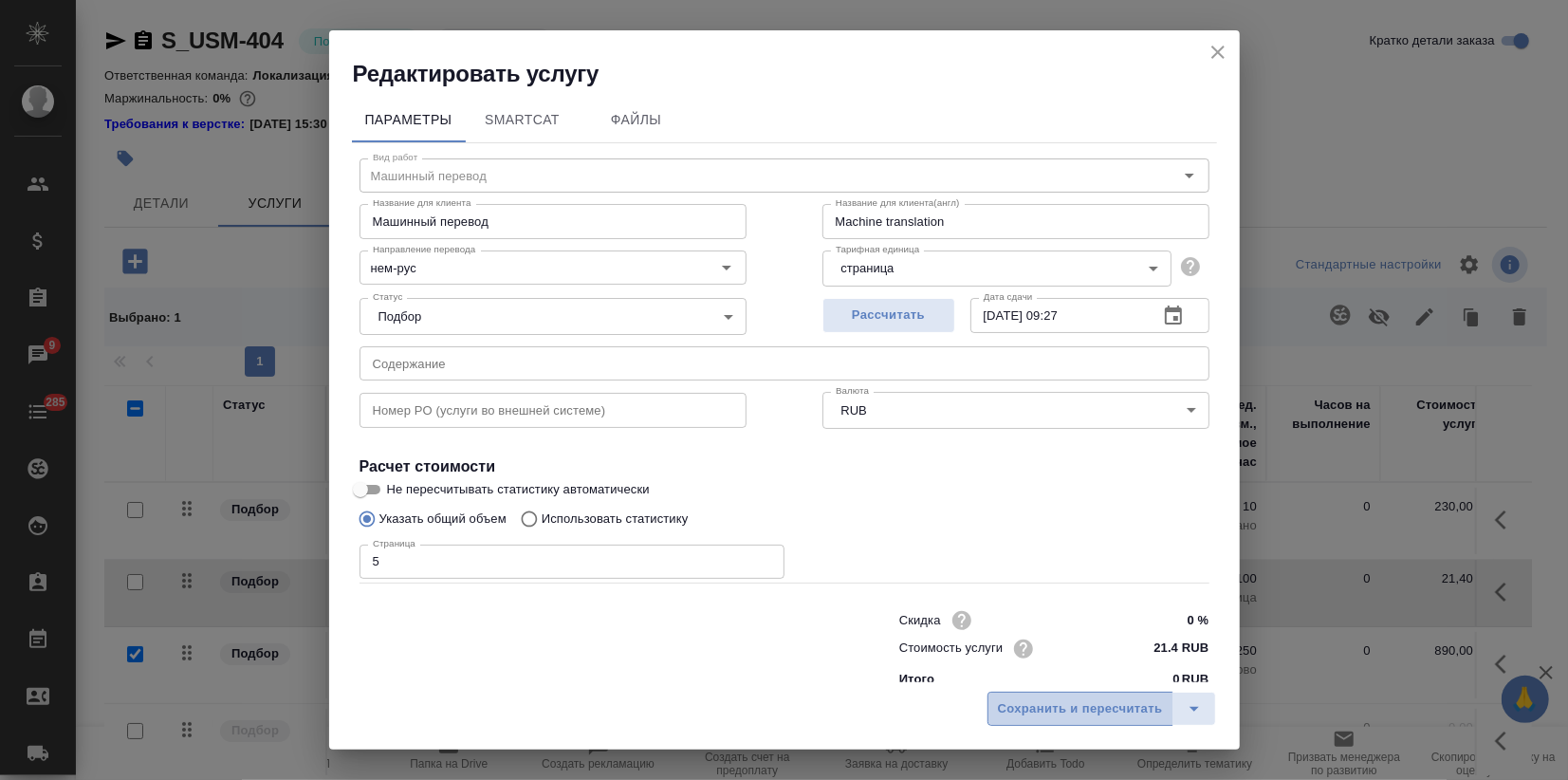
click at [1071, 713] on span "Сохранить и пересчитать" at bounding box center [1079, 709] width 165 height 22
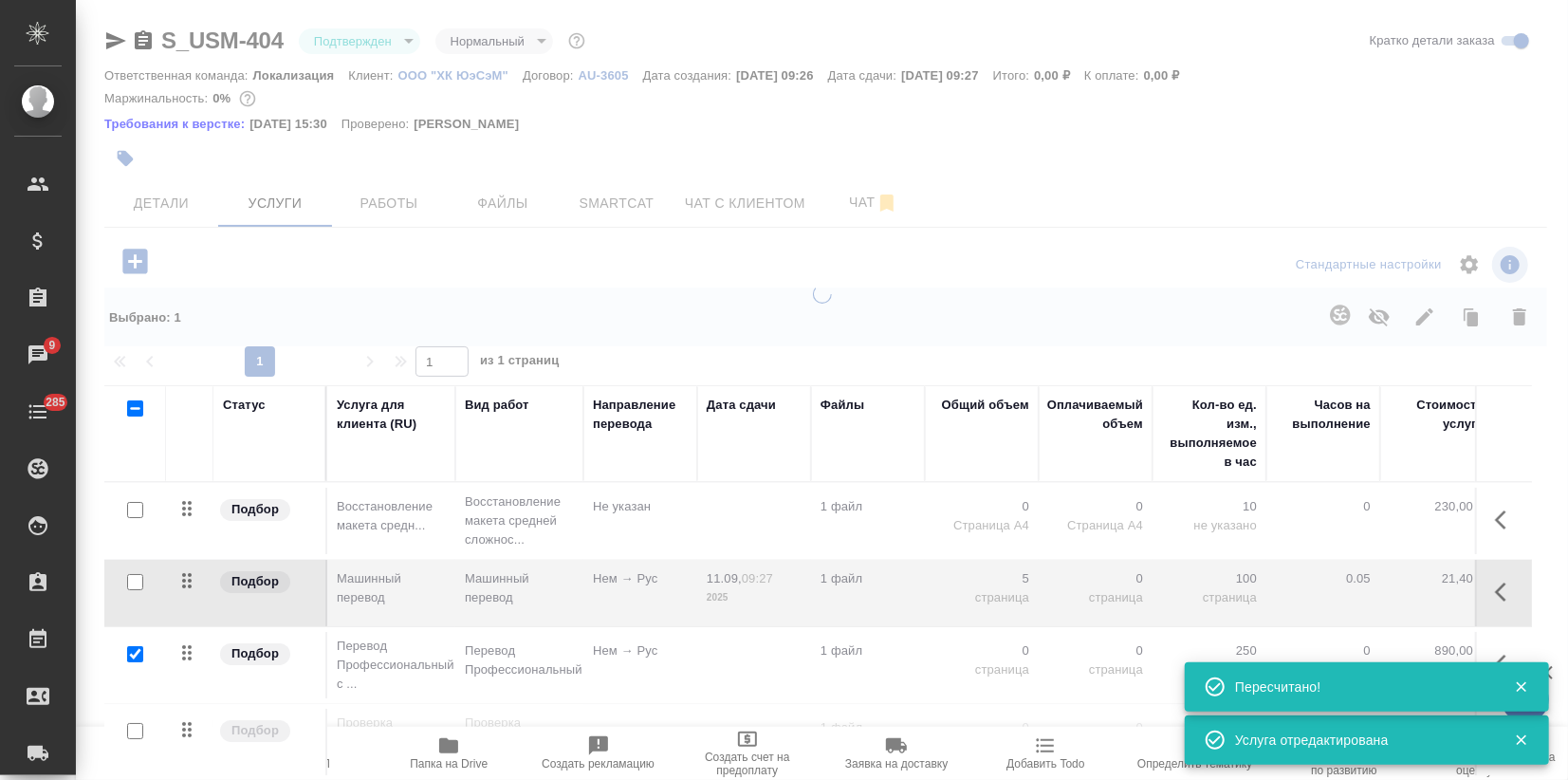
type input "inProgress"
type input "urgent"
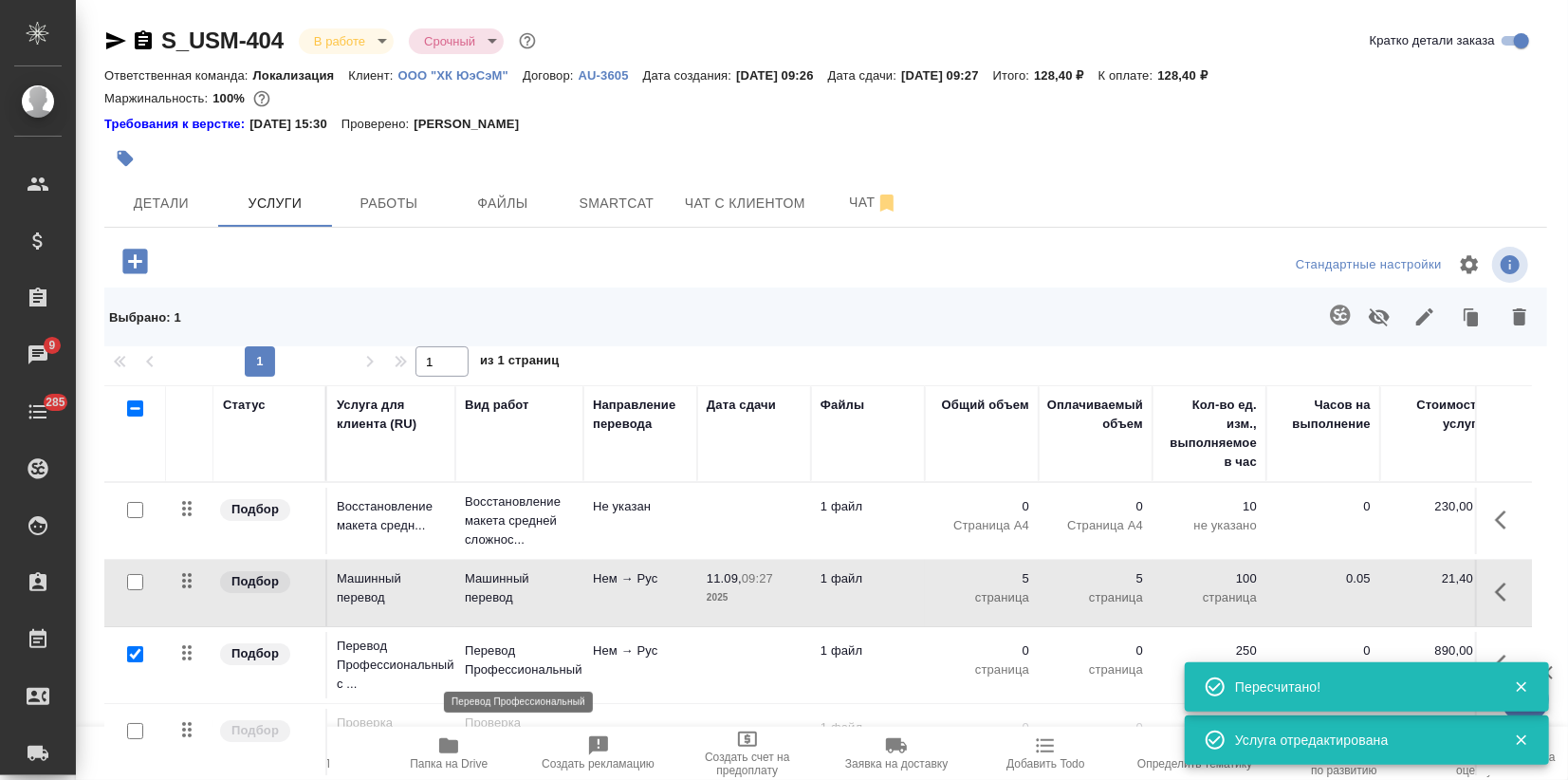
click at [502, 653] on p "Перевод Профессиональный" at bounding box center [519, 660] width 109 height 38
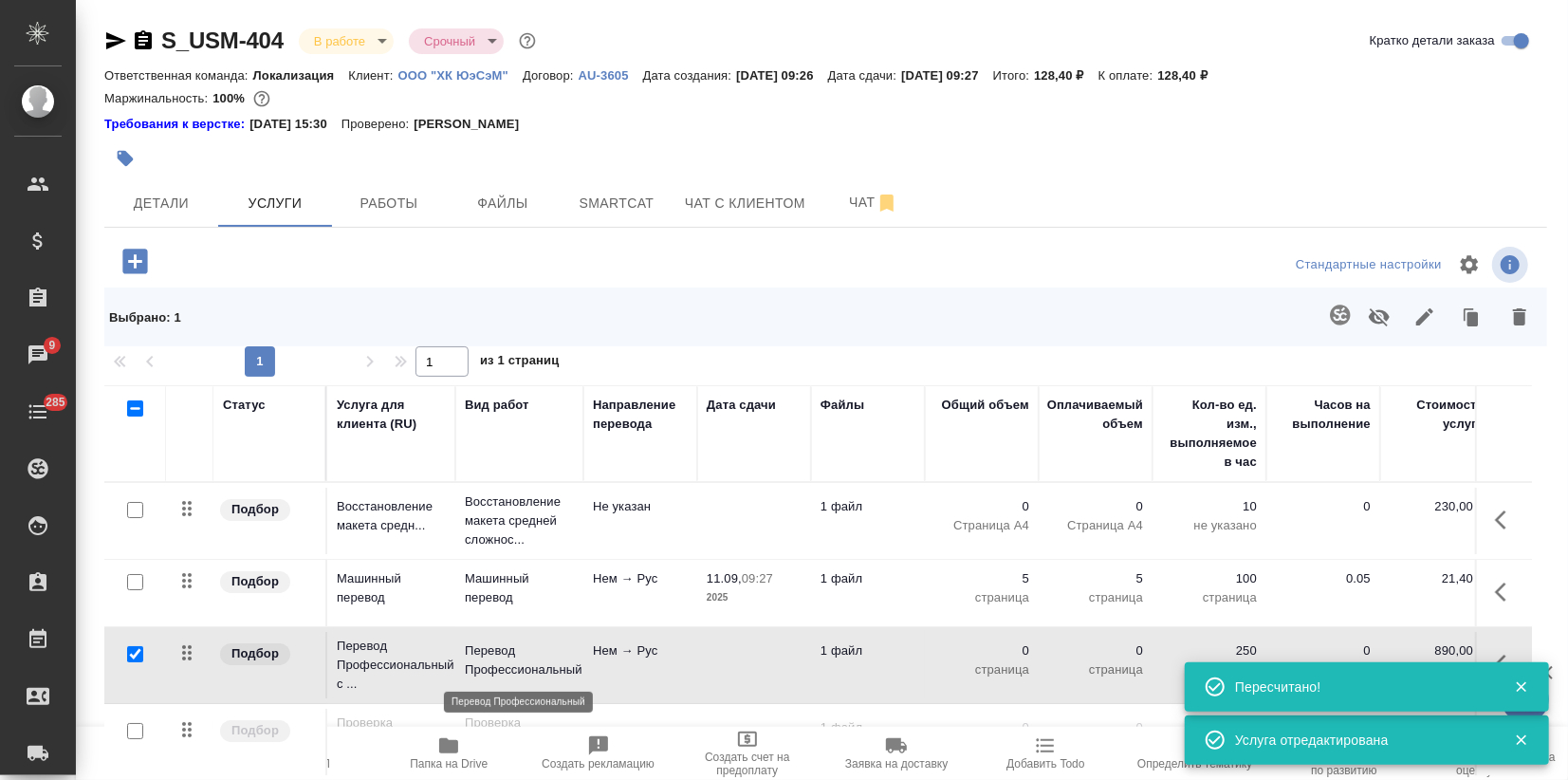
click at [502, 653] on p "Перевод Профессиональный" at bounding box center [519, 660] width 109 height 38
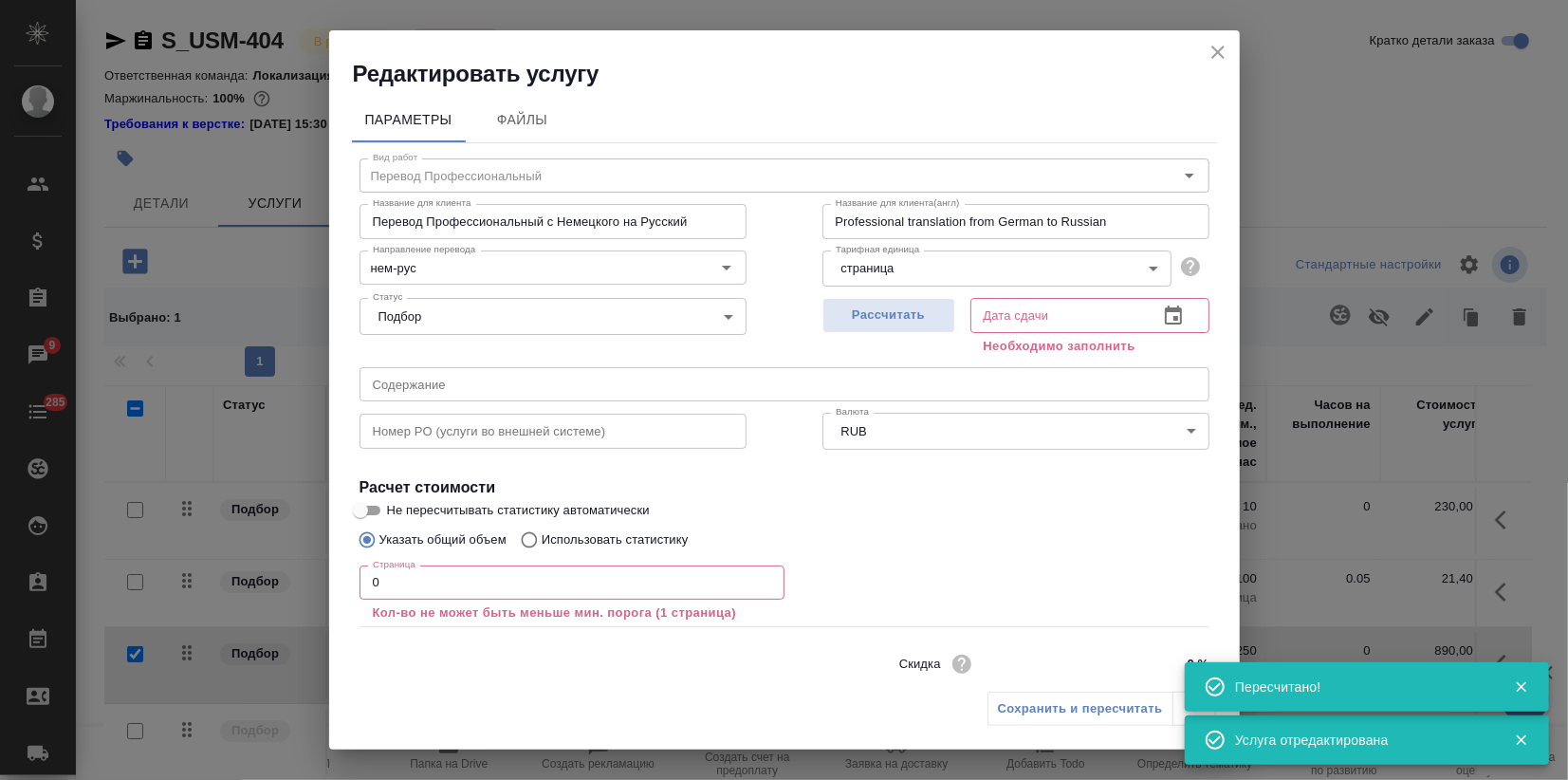
drag, startPoint x: 261, startPoint y: 579, endPoint x: 204, endPoint y: 586, distance: 57.4
click at [221, 583] on div "Редактировать услугу Параметры Файлы Вид работ Перевод Профессиональный Вид раб…" at bounding box center [784, 390] width 1568 height 780
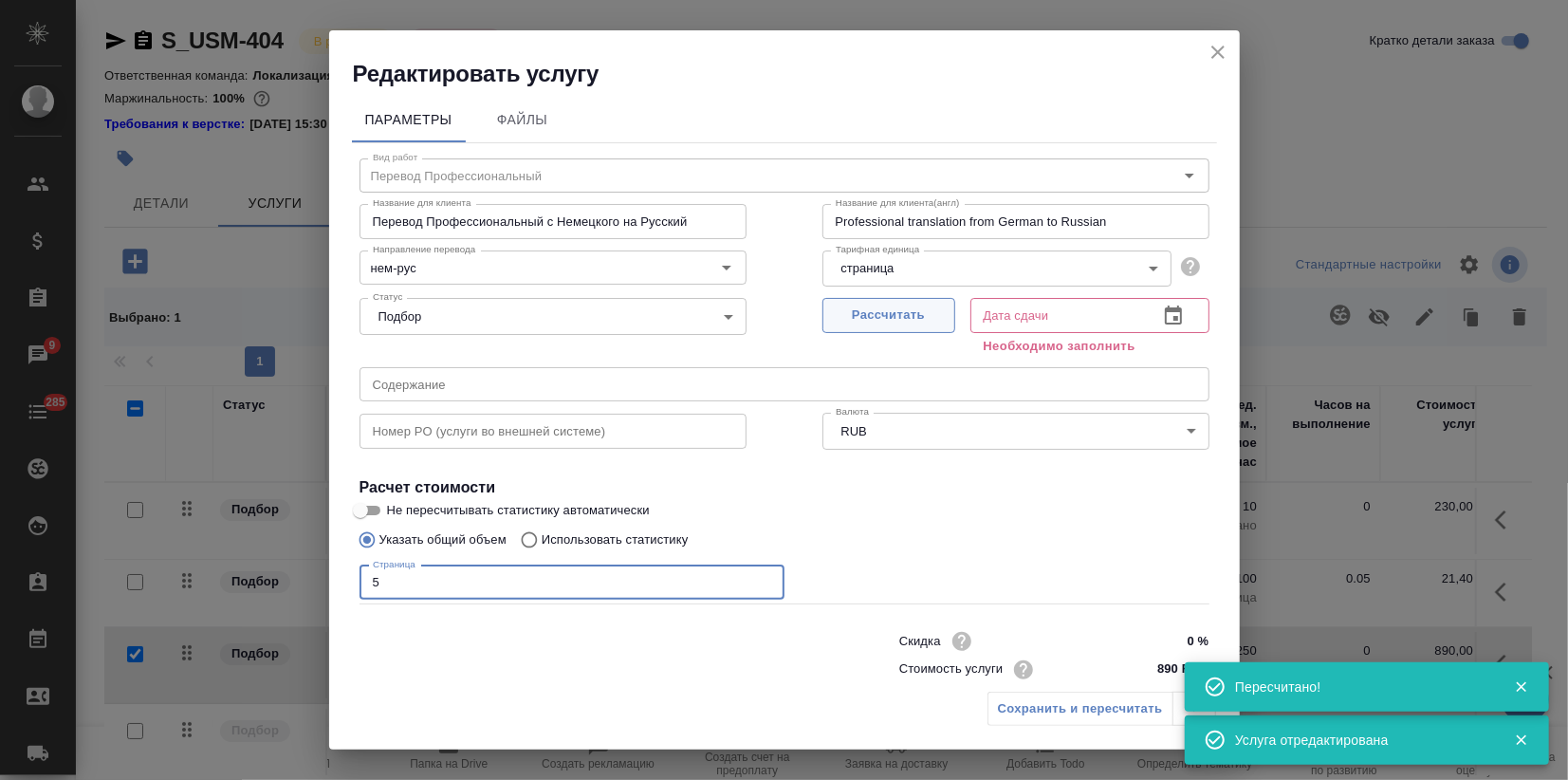
type input "5"
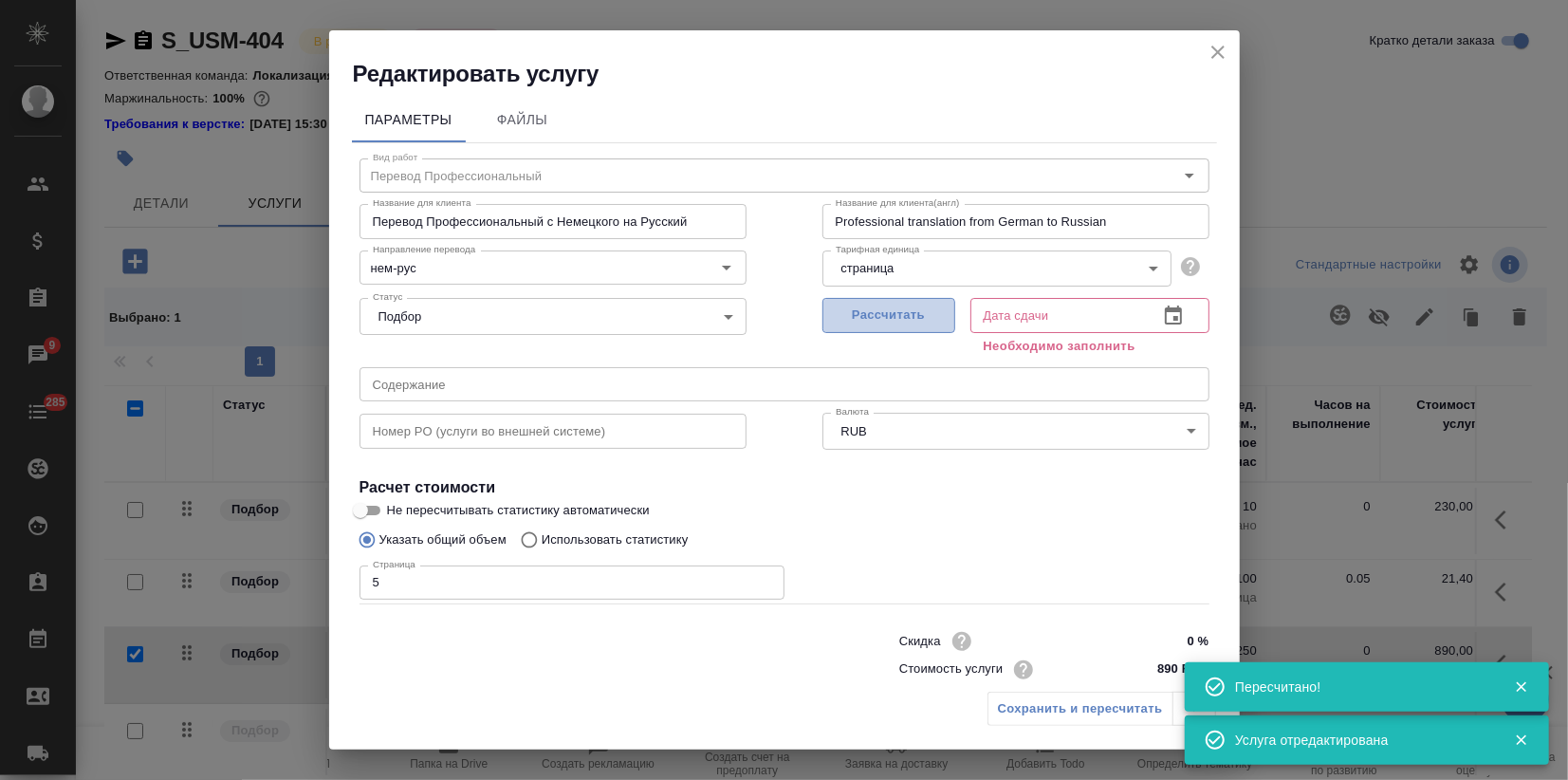
click at [890, 318] on span "Рассчитать" at bounding box center [889, 315] width 112 height 22
type input "11.09.2025 09:27"
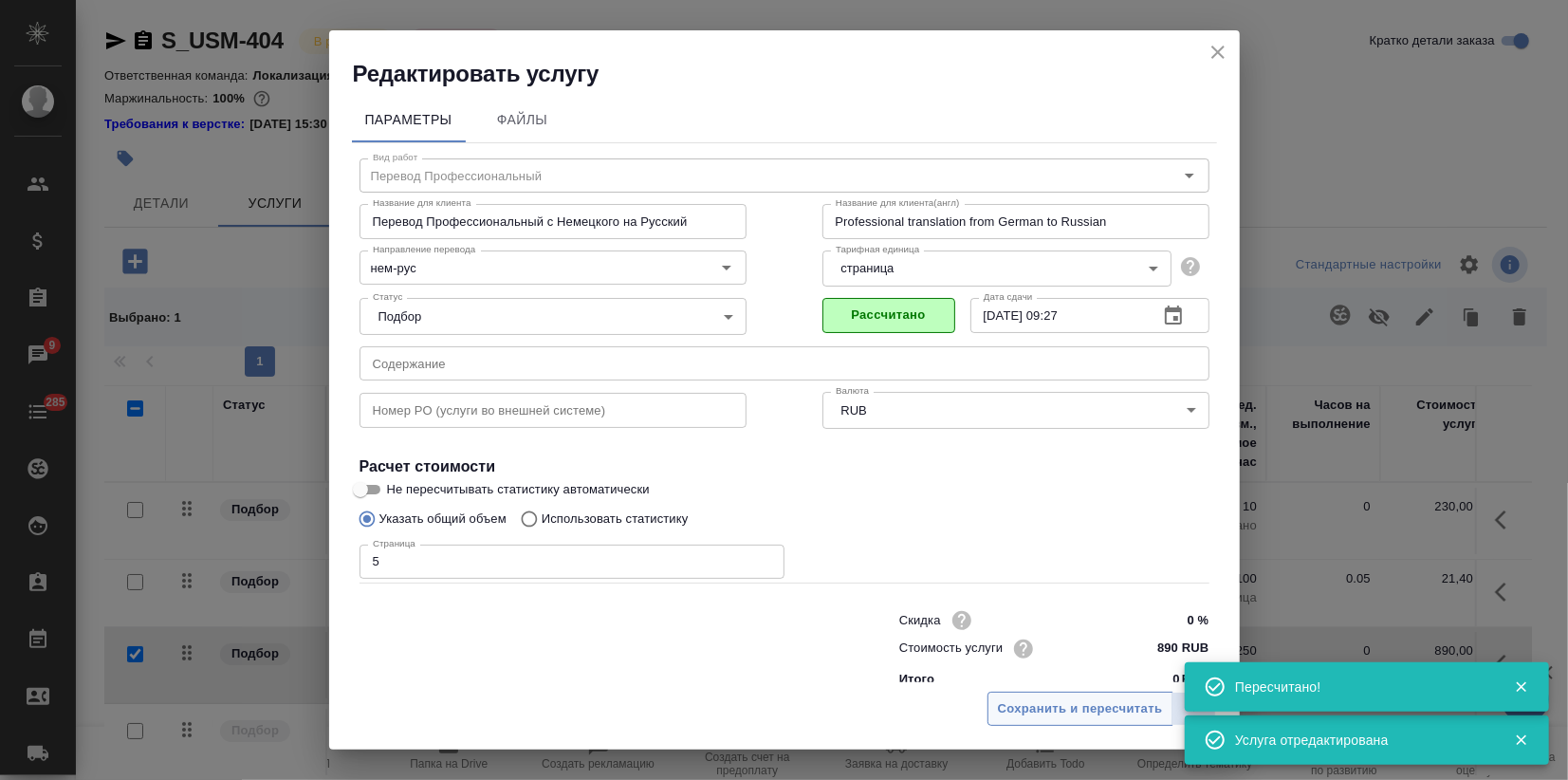
click at [1047, 713] on span "Сохранить и пересчитать" at bounding box center [1079, 709] width 165 height 22
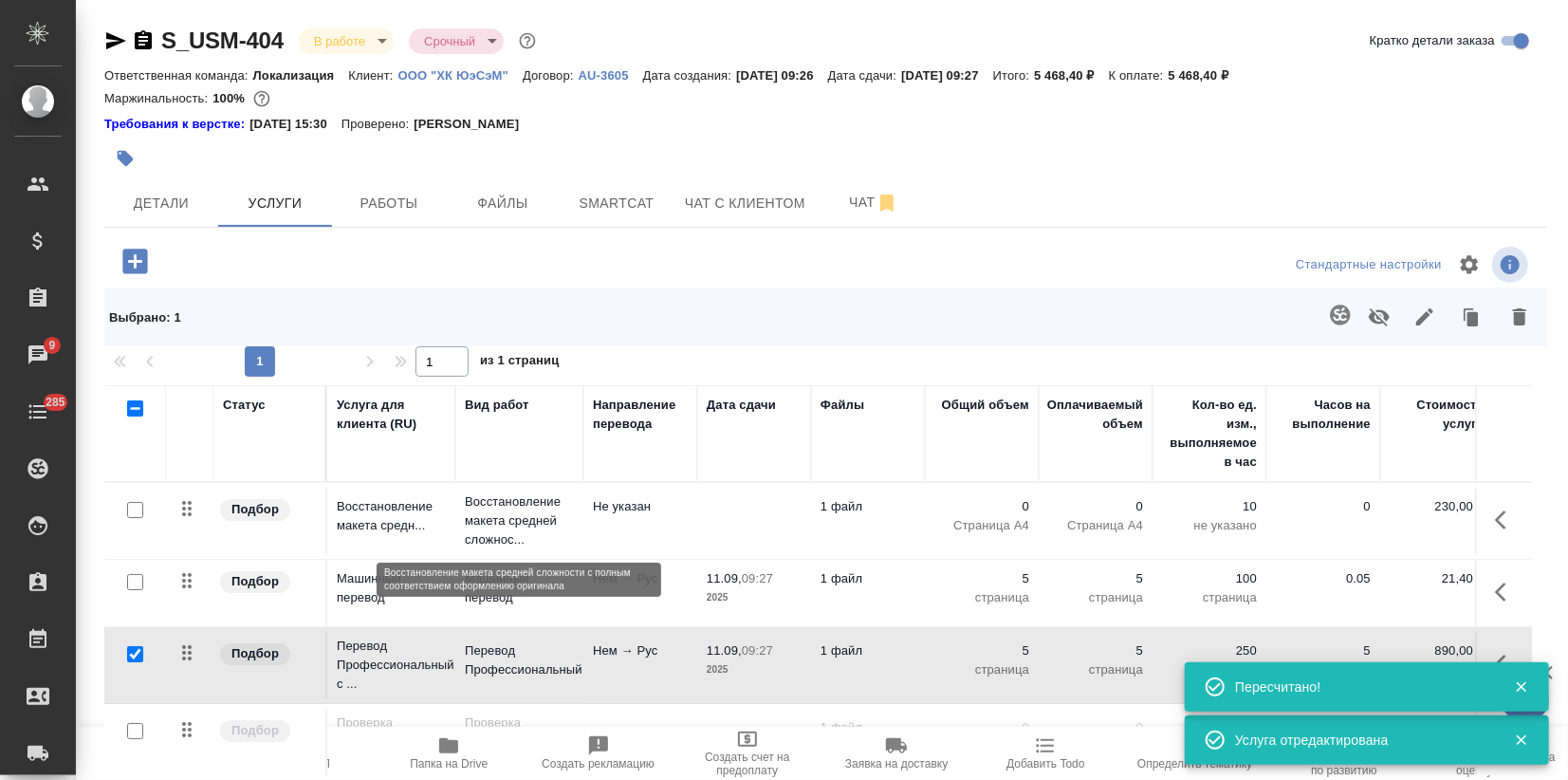
click at [508, 534] on p "Восстановление макета средней сложнос..." at bounding box center [519, 520] width 109 height 57
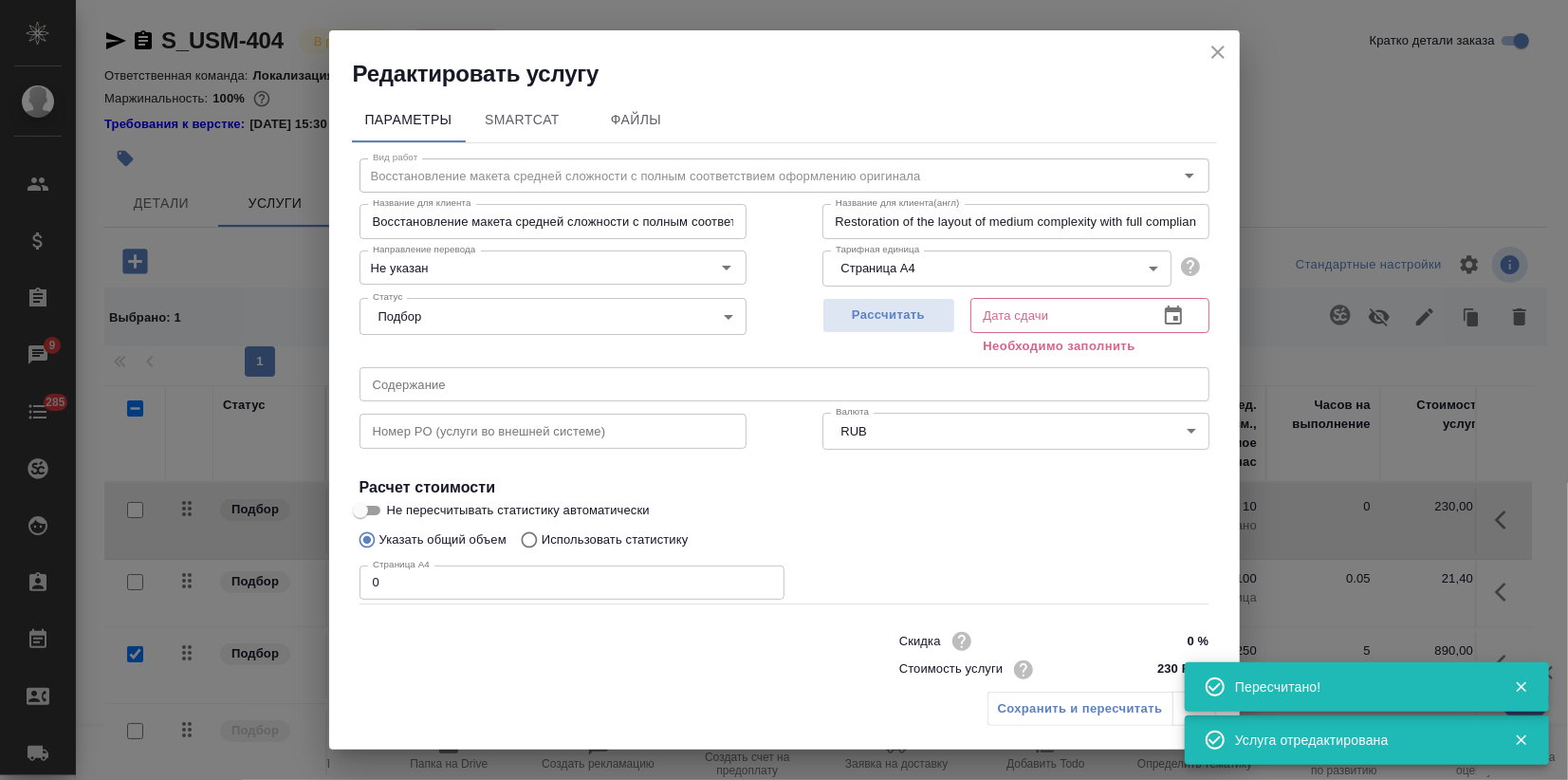
drag, startPoint x: 387, startPoint y: 587, endPoint x: 104, endPoint y: 585, distance: 283.0
click at [132, 581] on div "Редактировать услугу Параметры SmartCat Файлы Вид работ Восстановление макета с…" at bounding box center [784, 390] width 1568 height 780
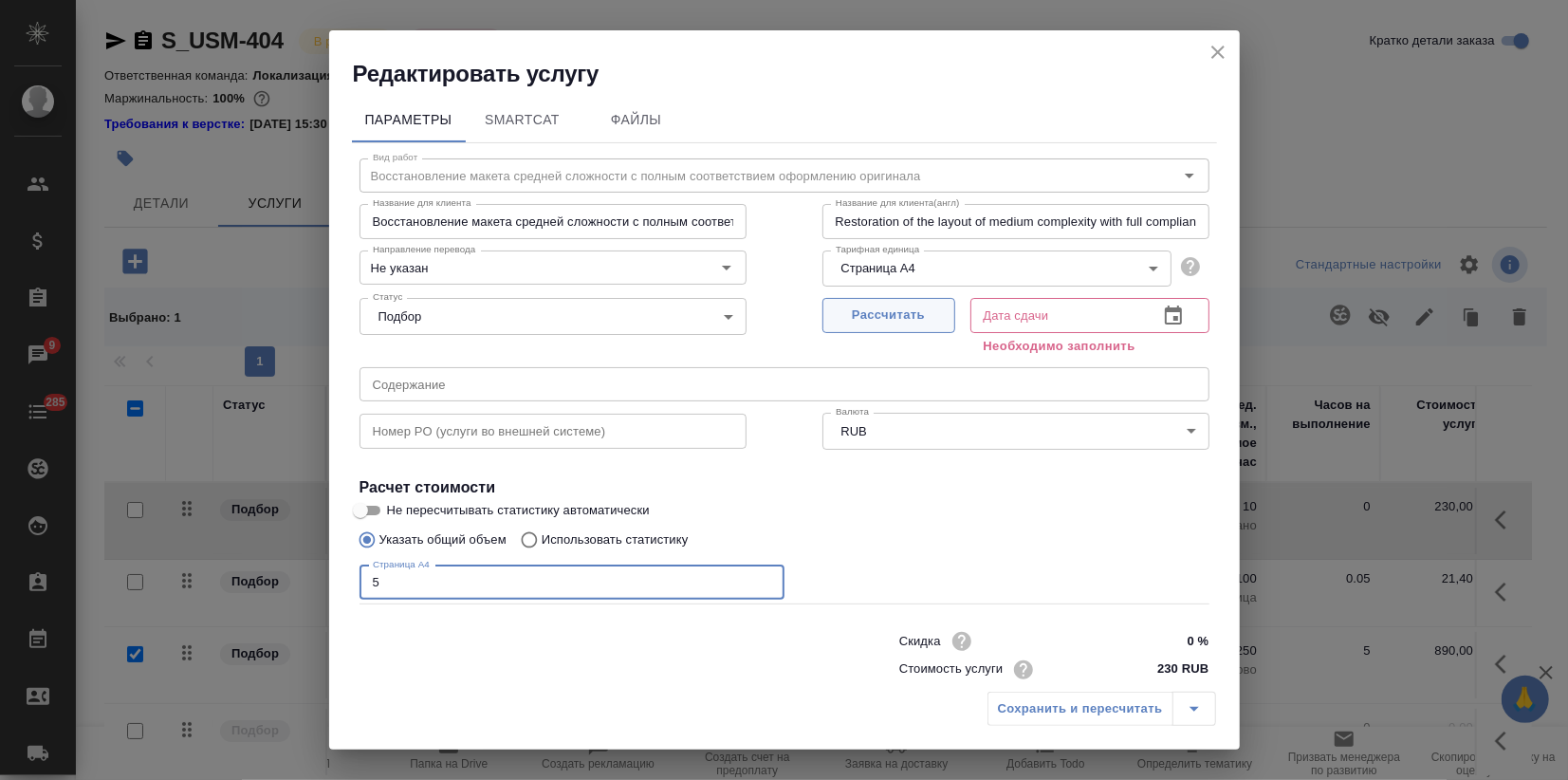
type input "5"
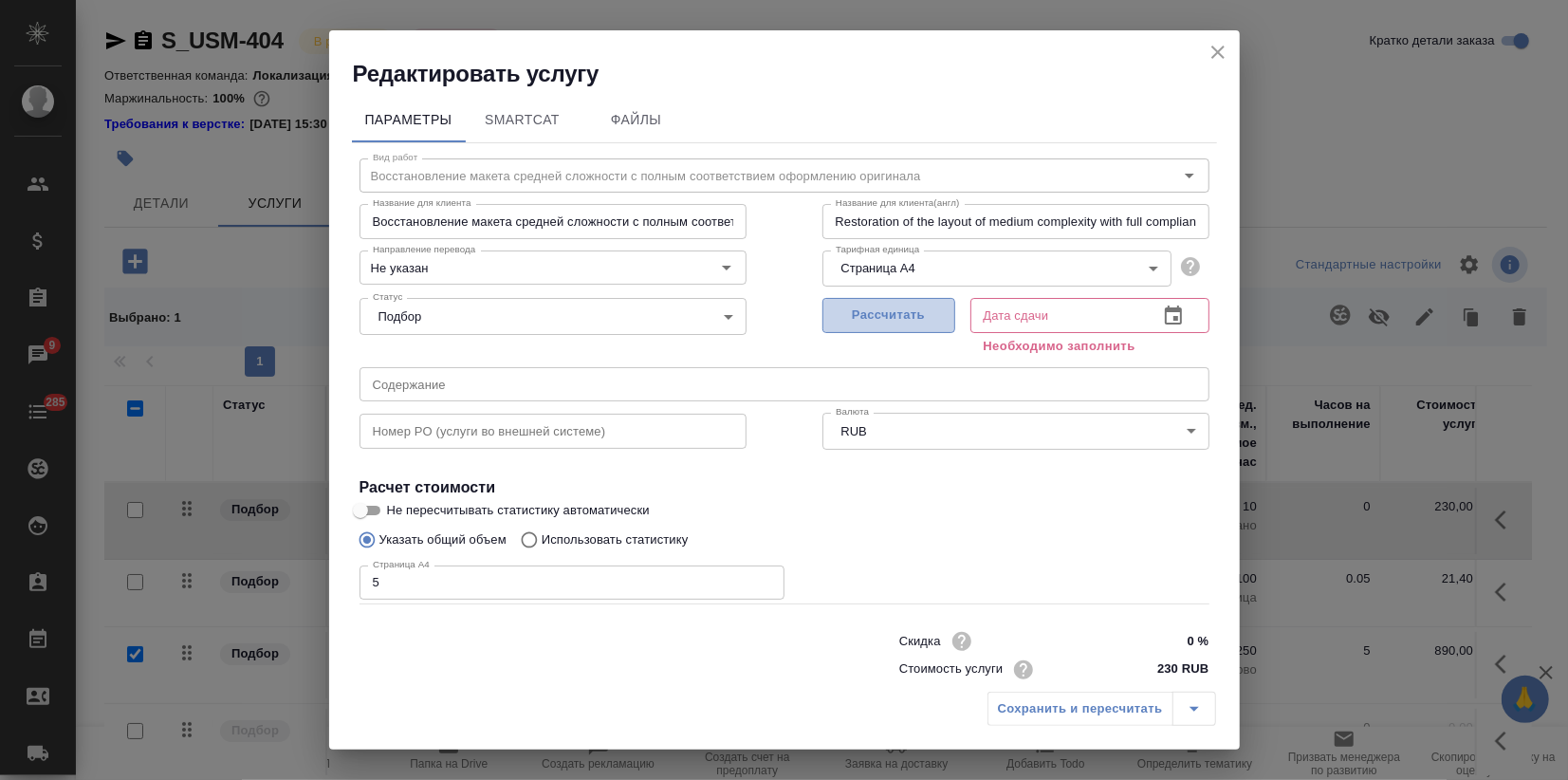
click at [890, 311] on span "Рассчитать" at bounding box center [889, 315] width 112 height 22
type input "11.09.2025 09:27"
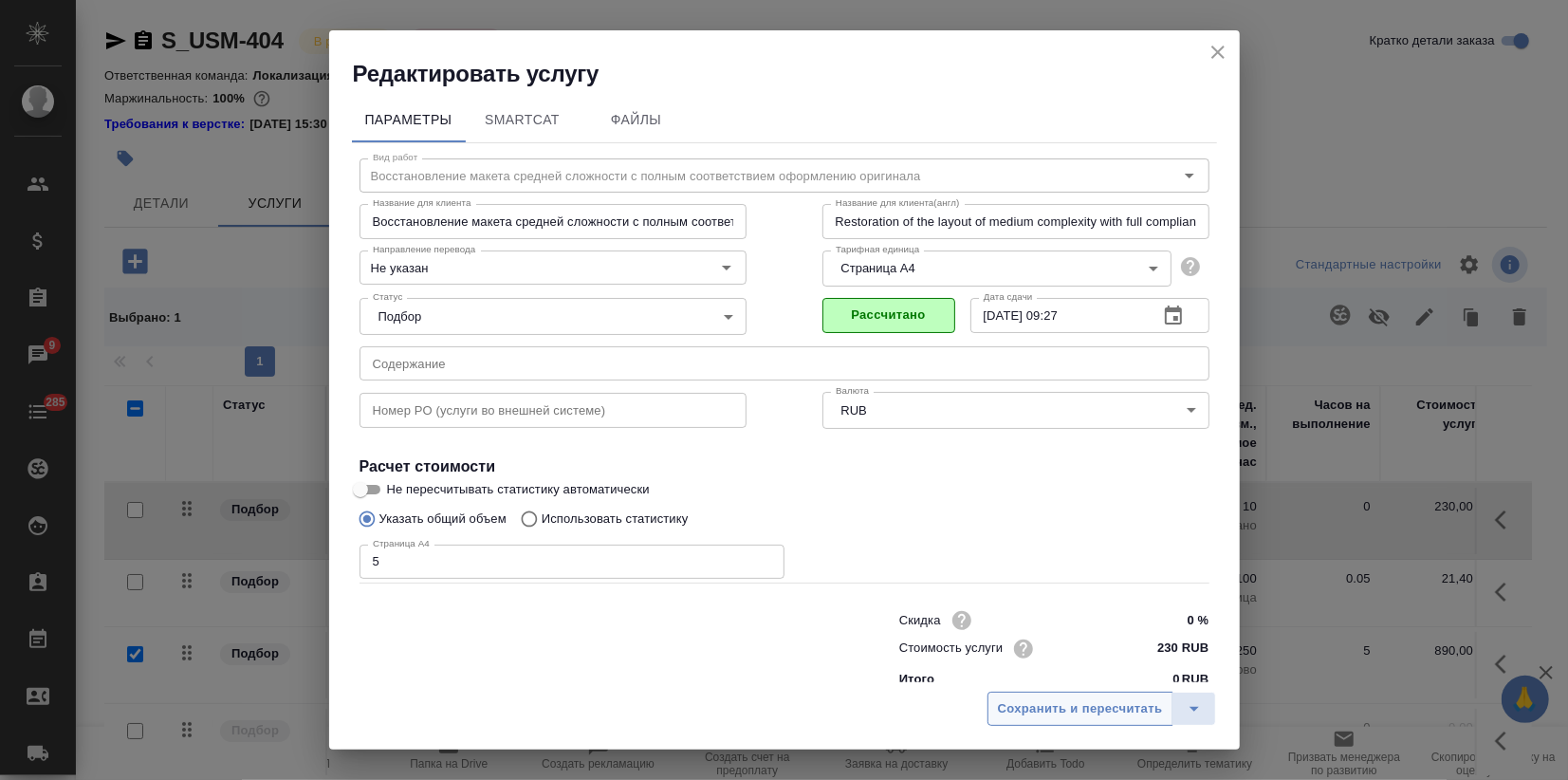
click at [1092, 721] on button "Сохранить и пересчитать" at bounding box center [1080, 708] width 186 height 34
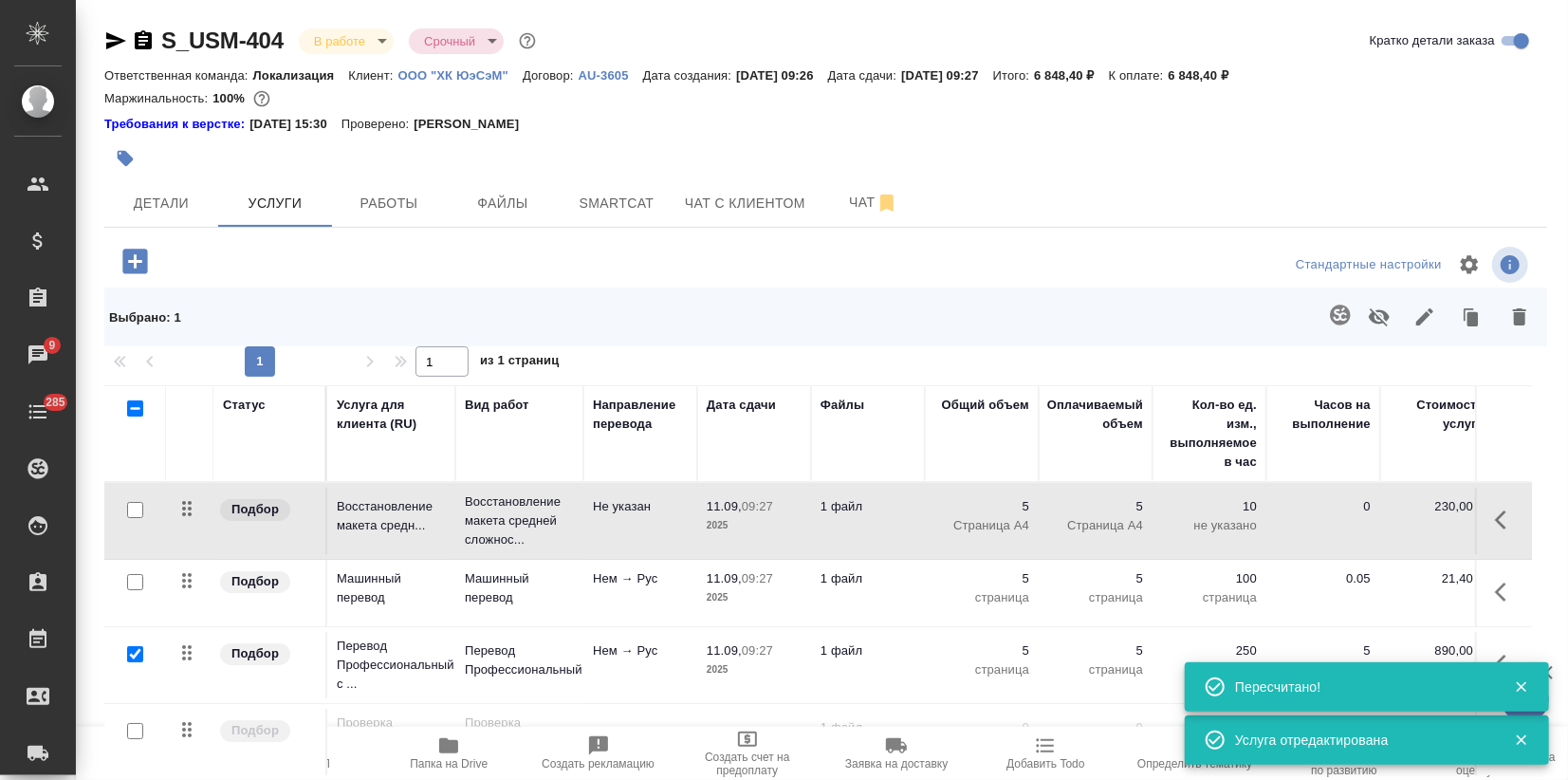
click at [139, 649] on input "checkbox" at bounding box center [135, 653] width 16 height 16
checkbox input "false"
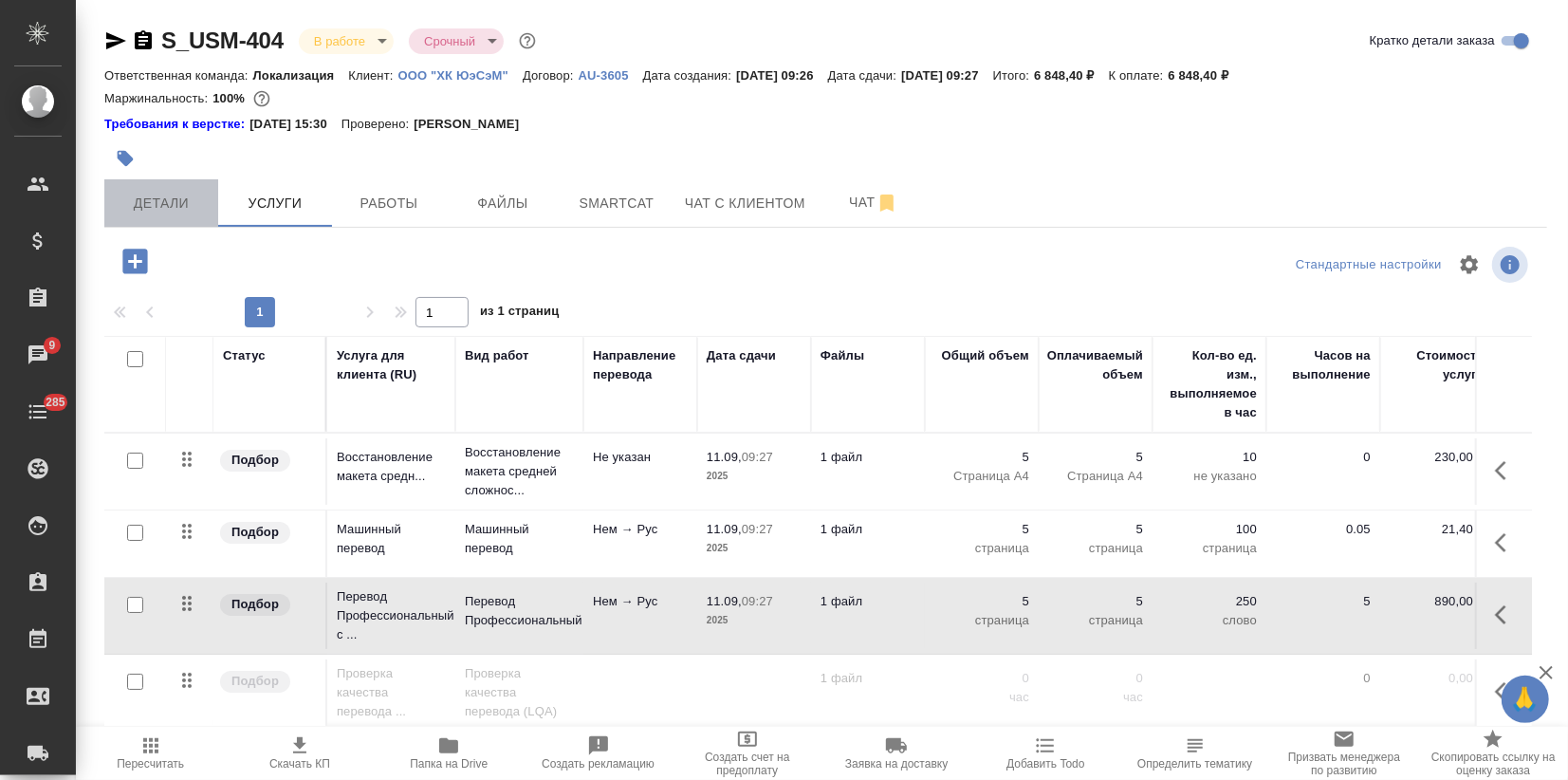
click at [175, 189] on button "Детали" at bounding box center [162, 203] width 114 height 48
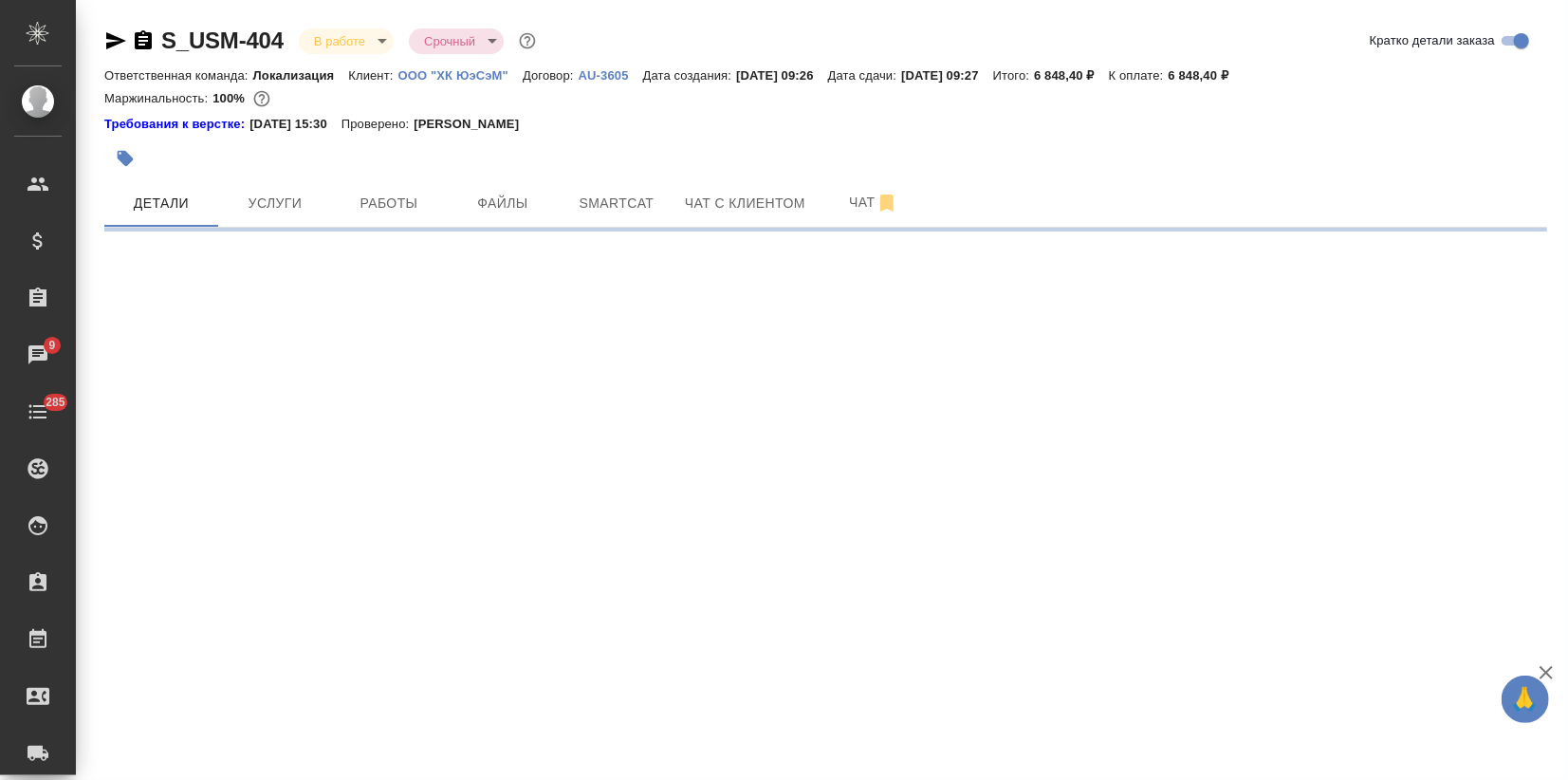
select select "RU"
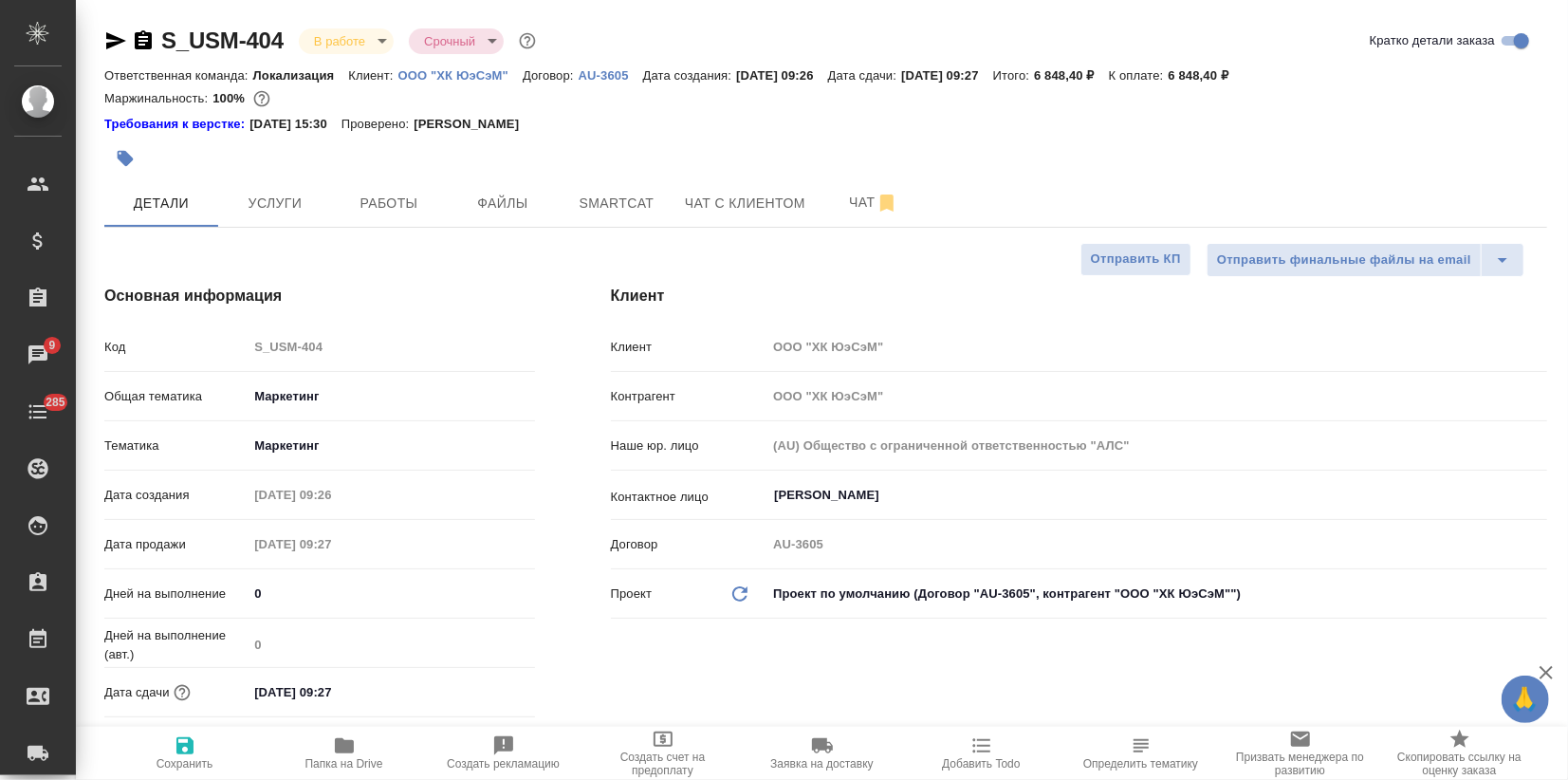
type textarea "x"
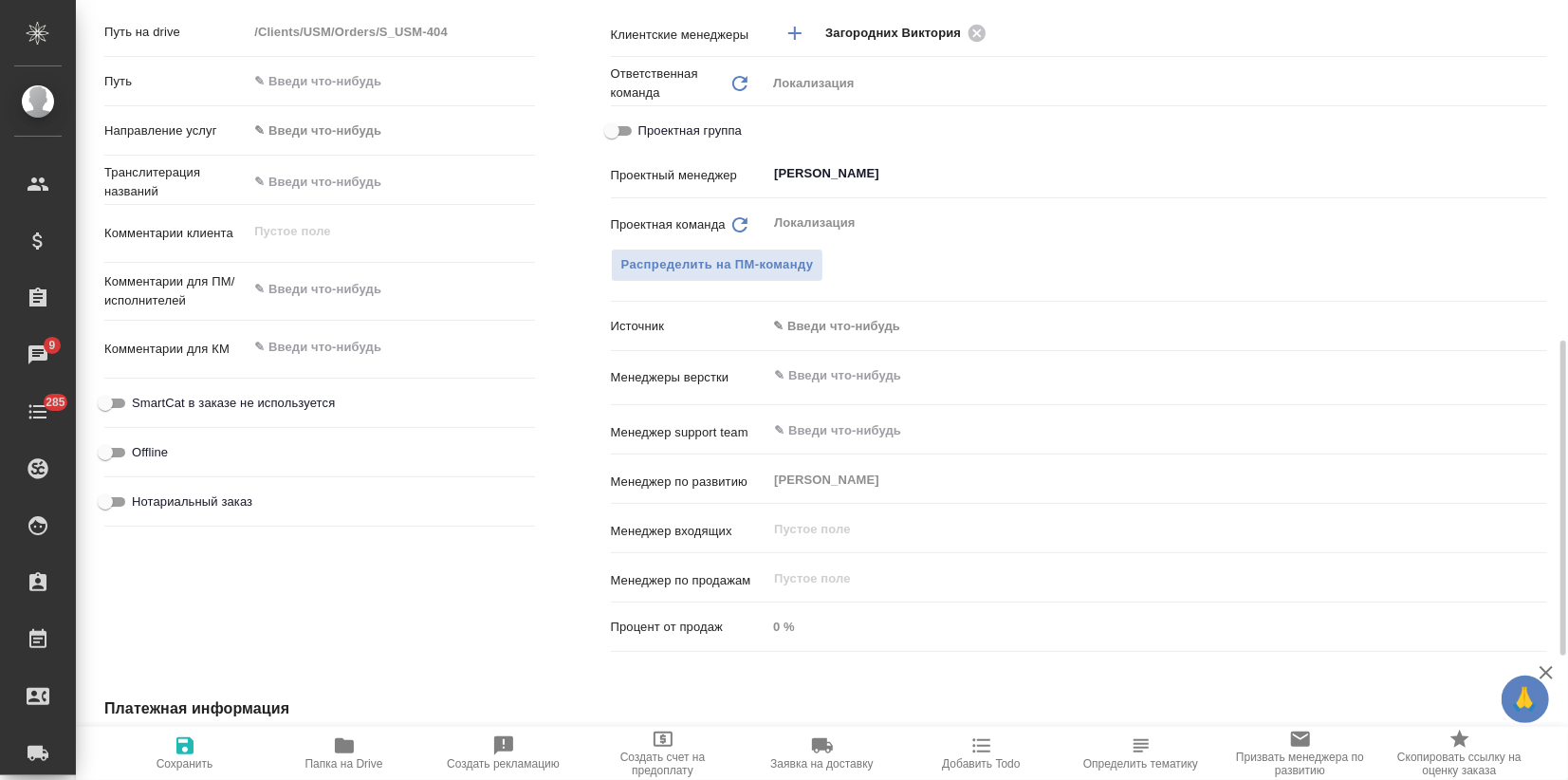
scroll to position [1148, 0]
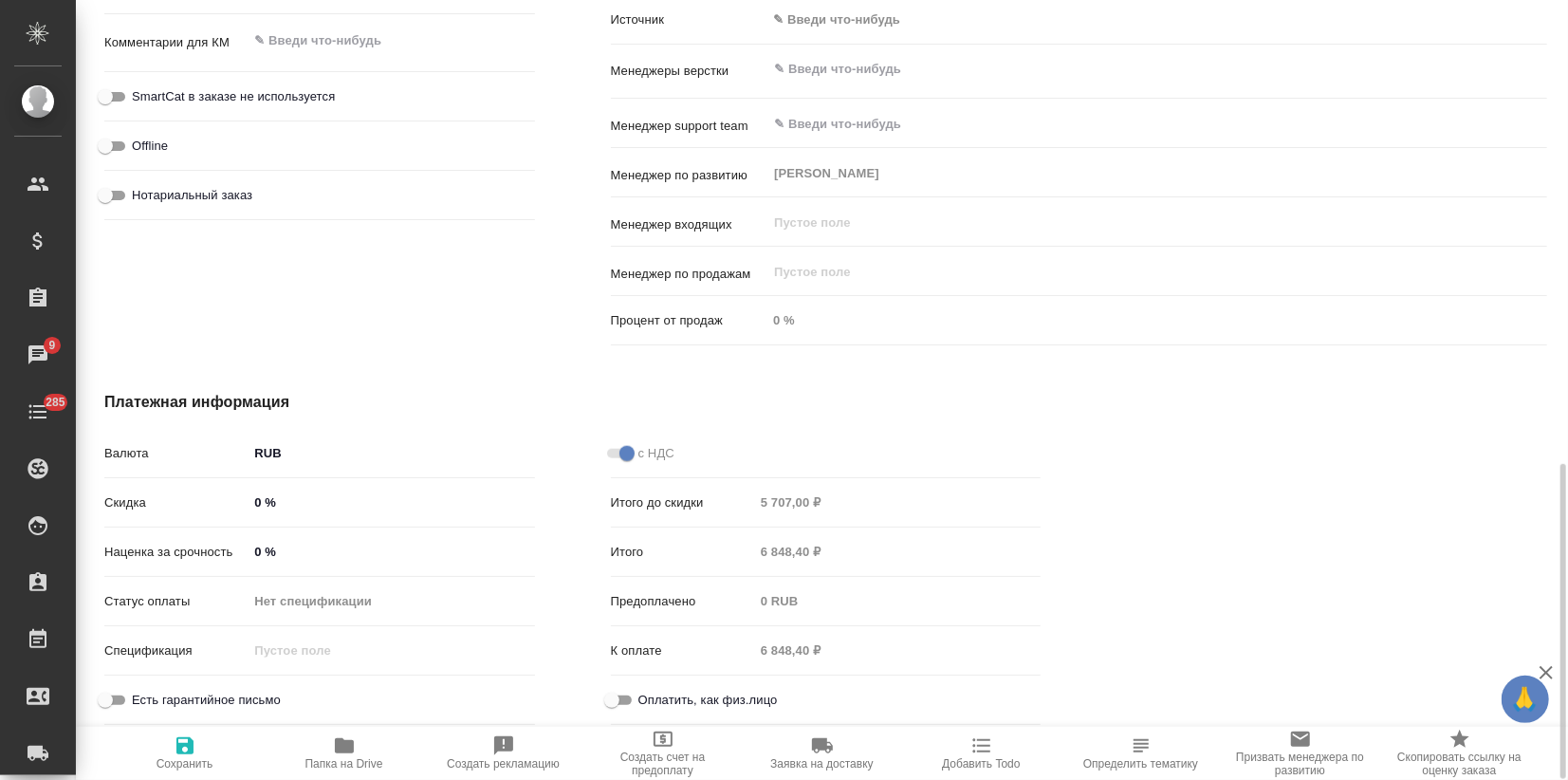
click at [251, 550] on input "0 %" at bounding box center [390, 552] width 286 height 28
type input "10 %"
type textarea "x"
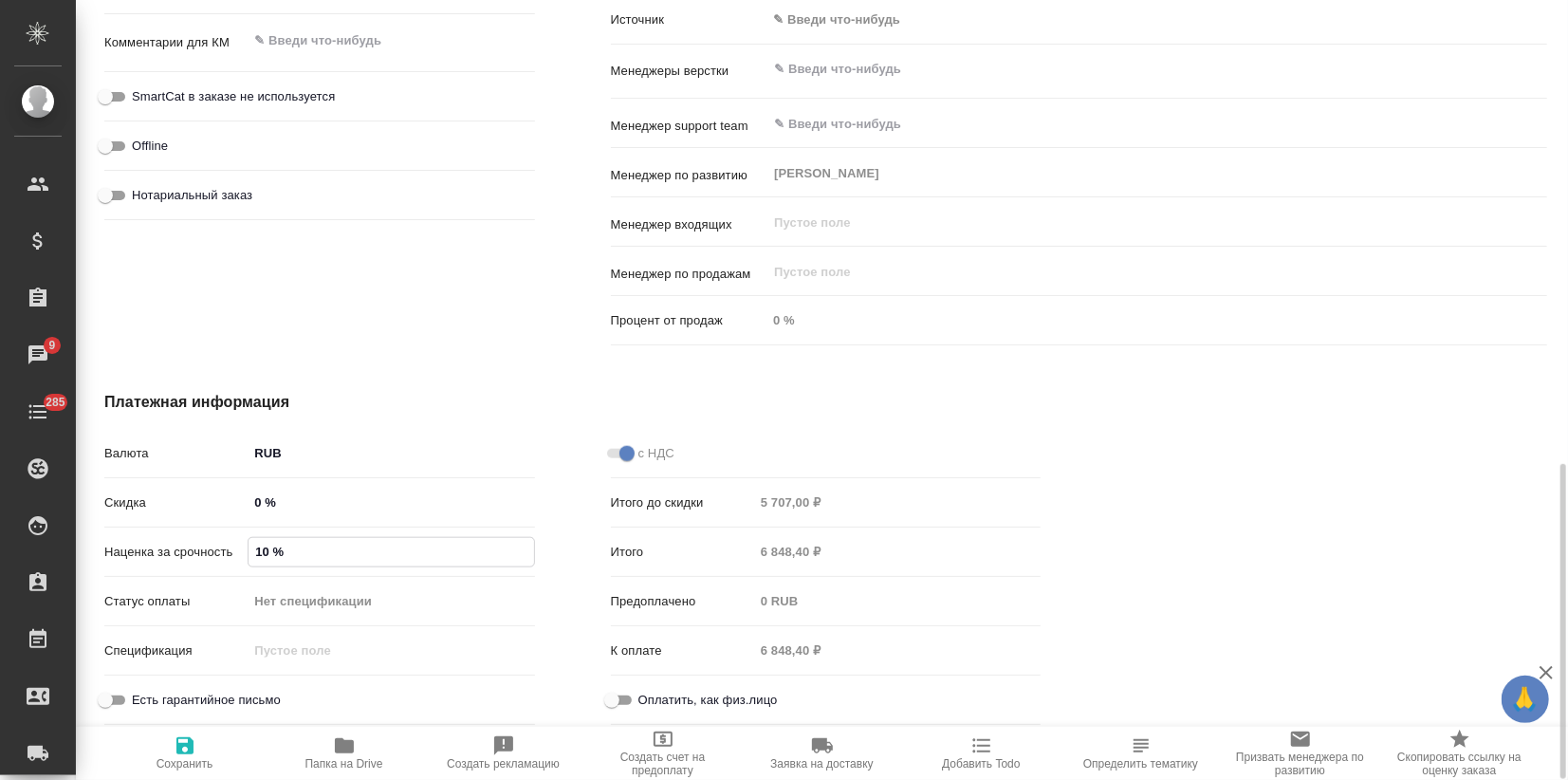
type textarea "x"
type input "100 %"
click at [197, 752] on span "Сохранить и пересчитать" at bounding box center [185, 752] width 137 height 36
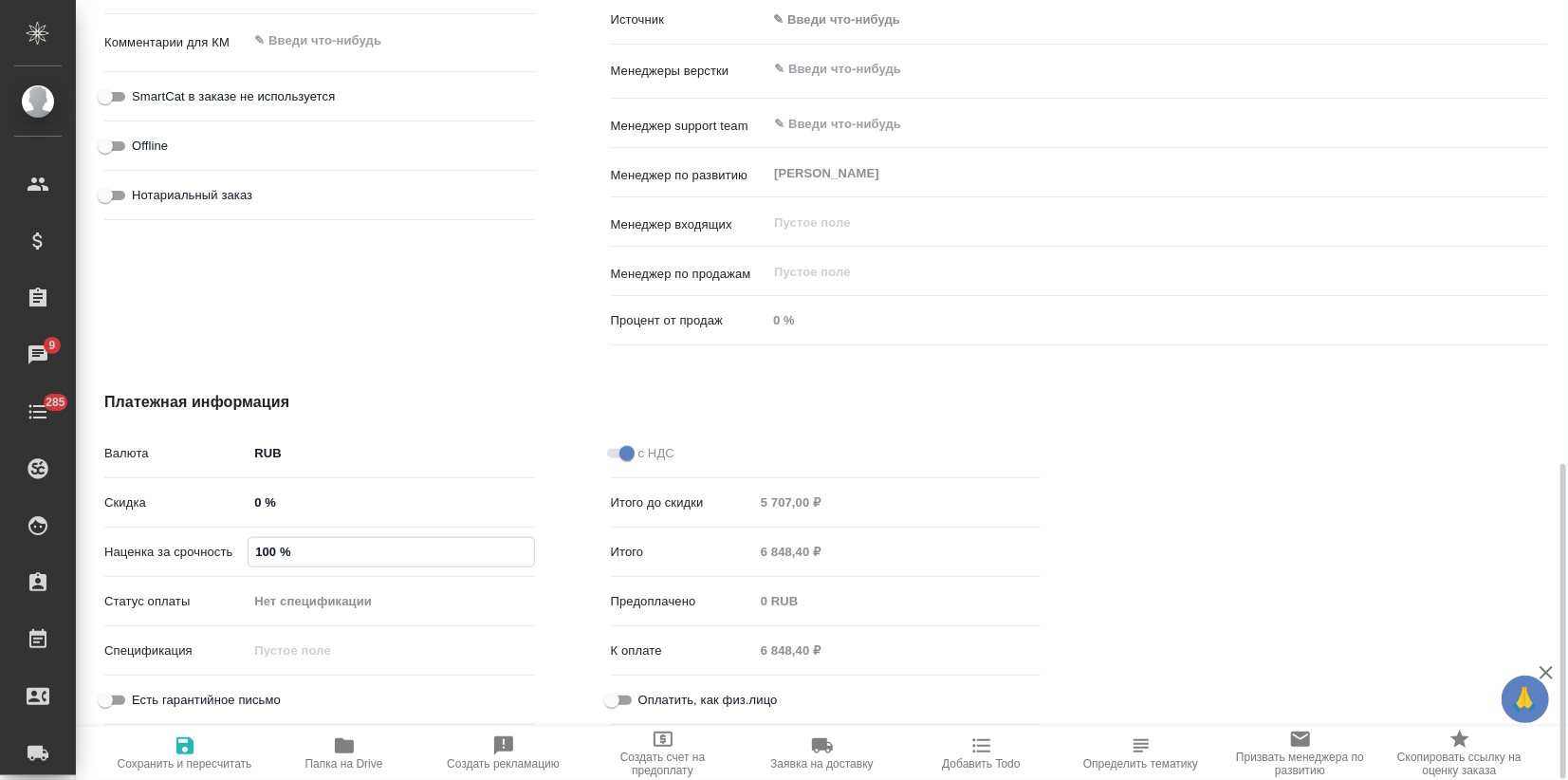
type textarea "x"
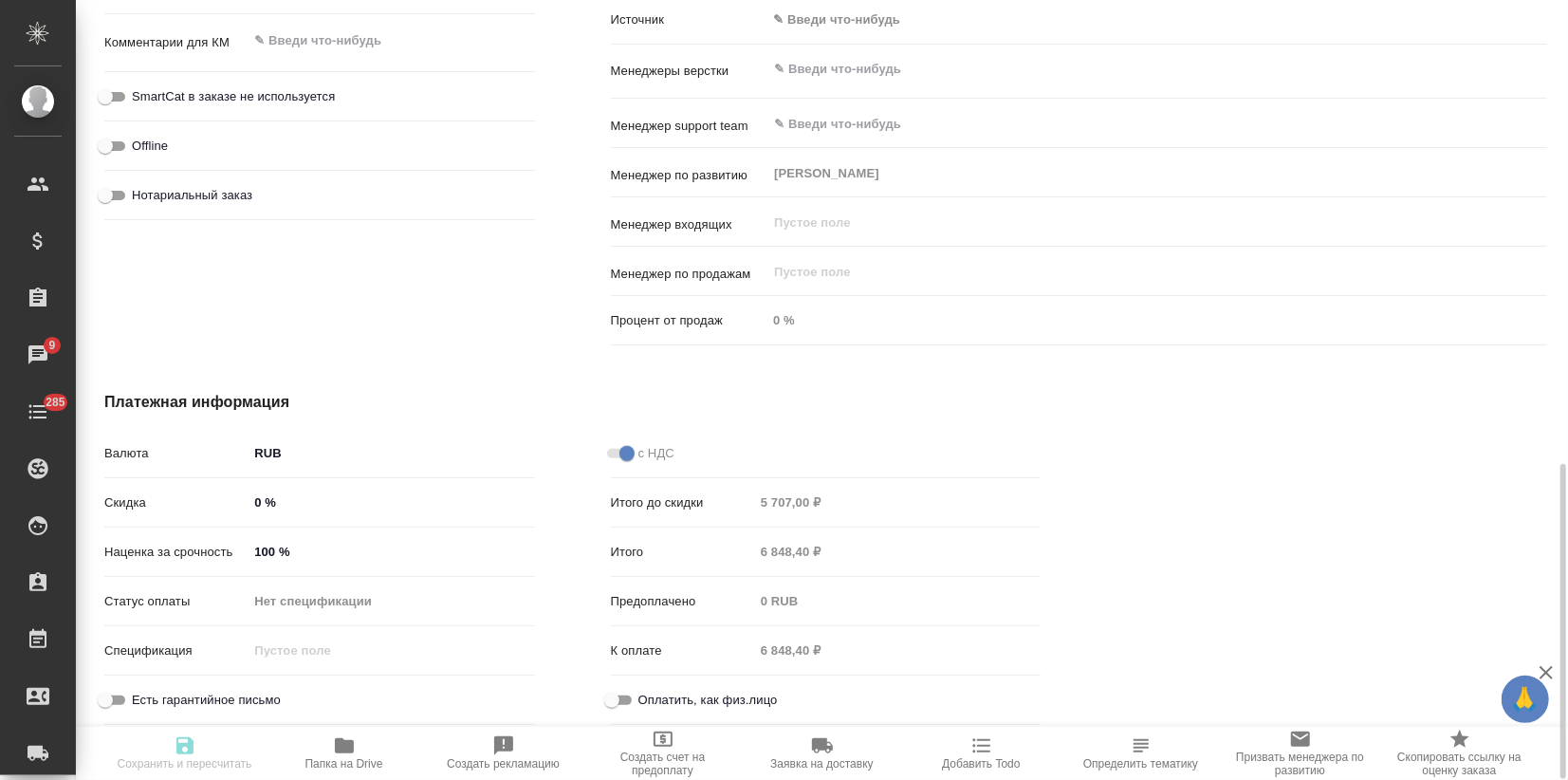
type textarea "x"
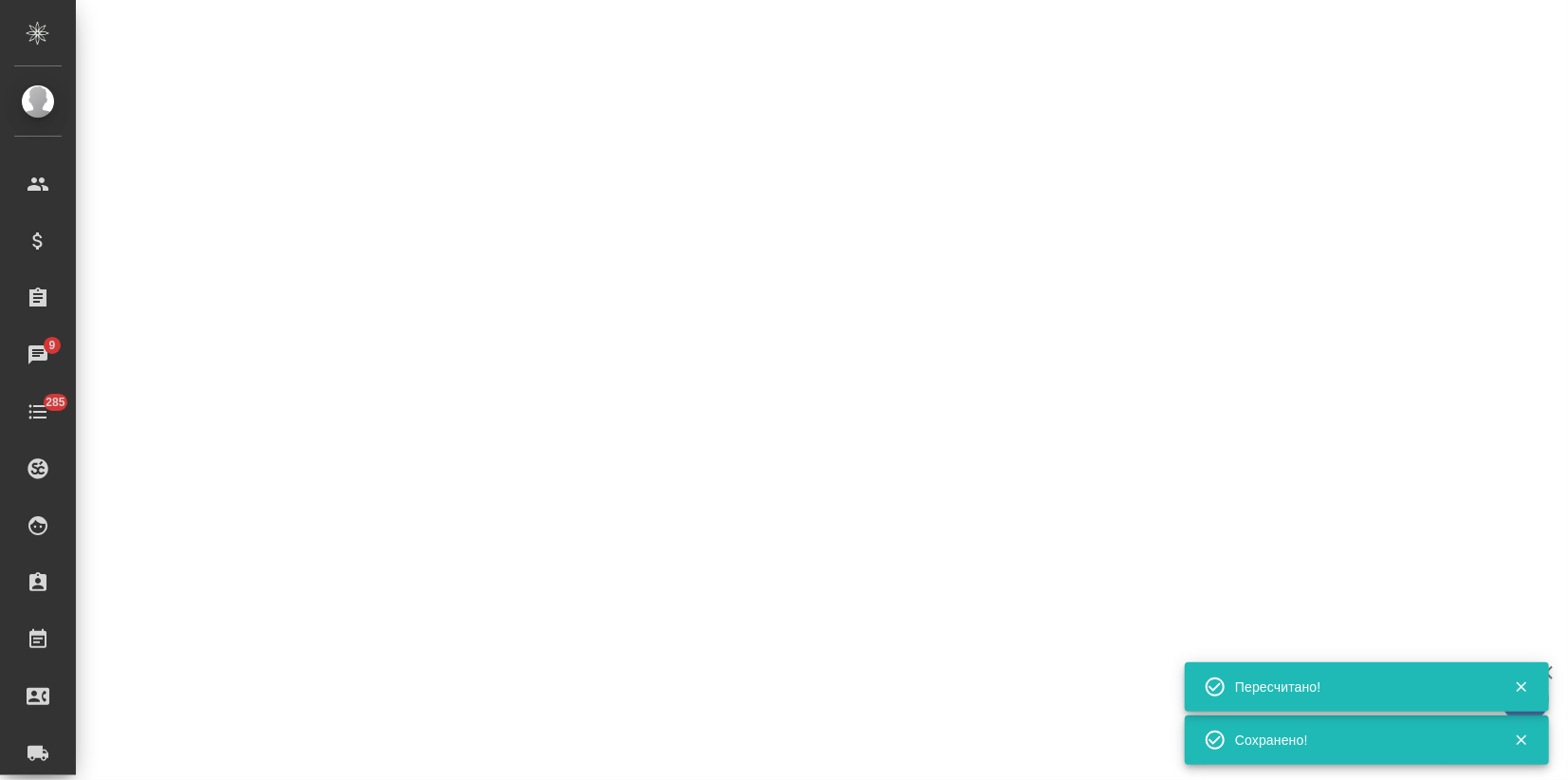
select select "RU"
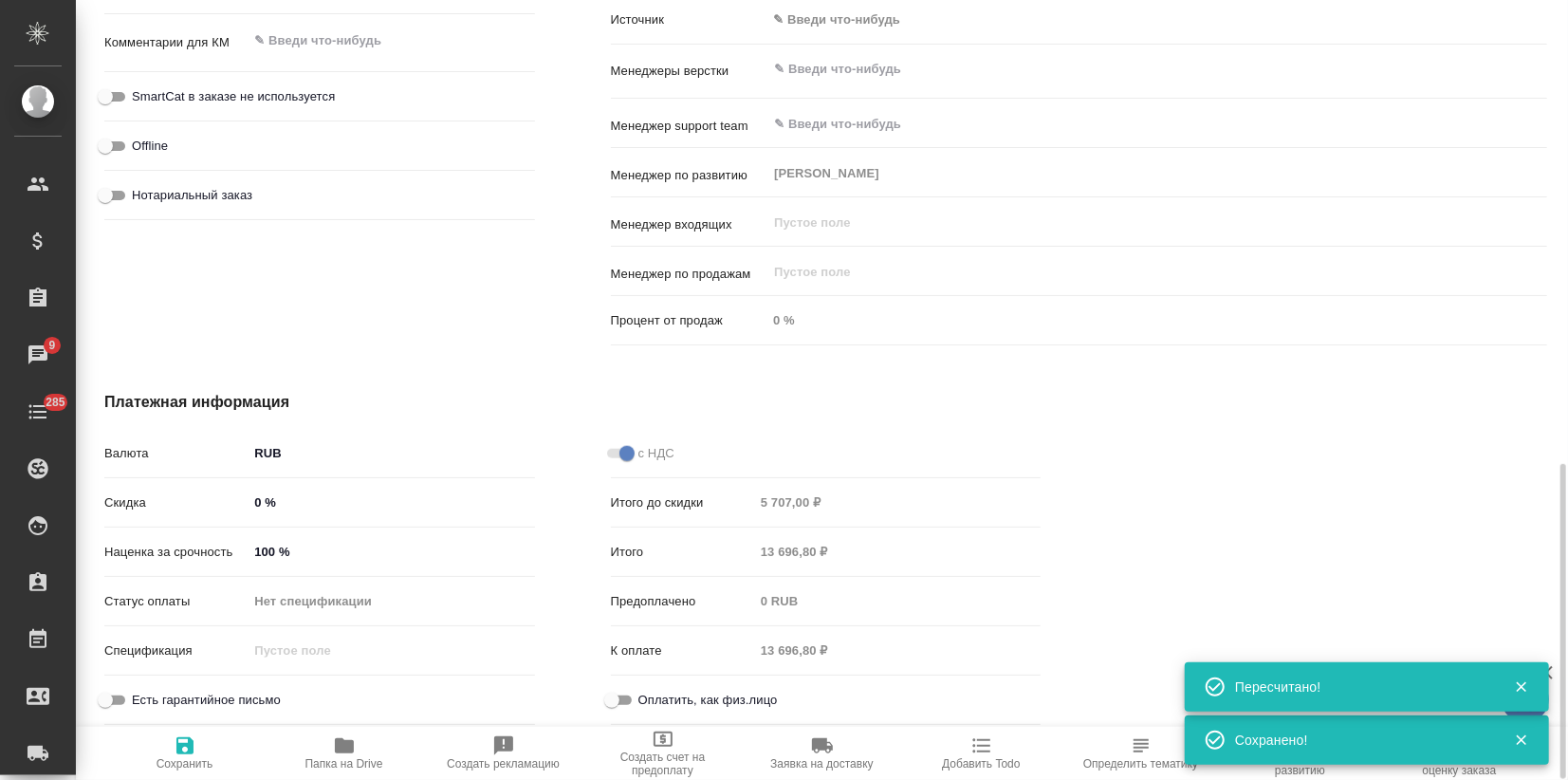
type textarea "x"
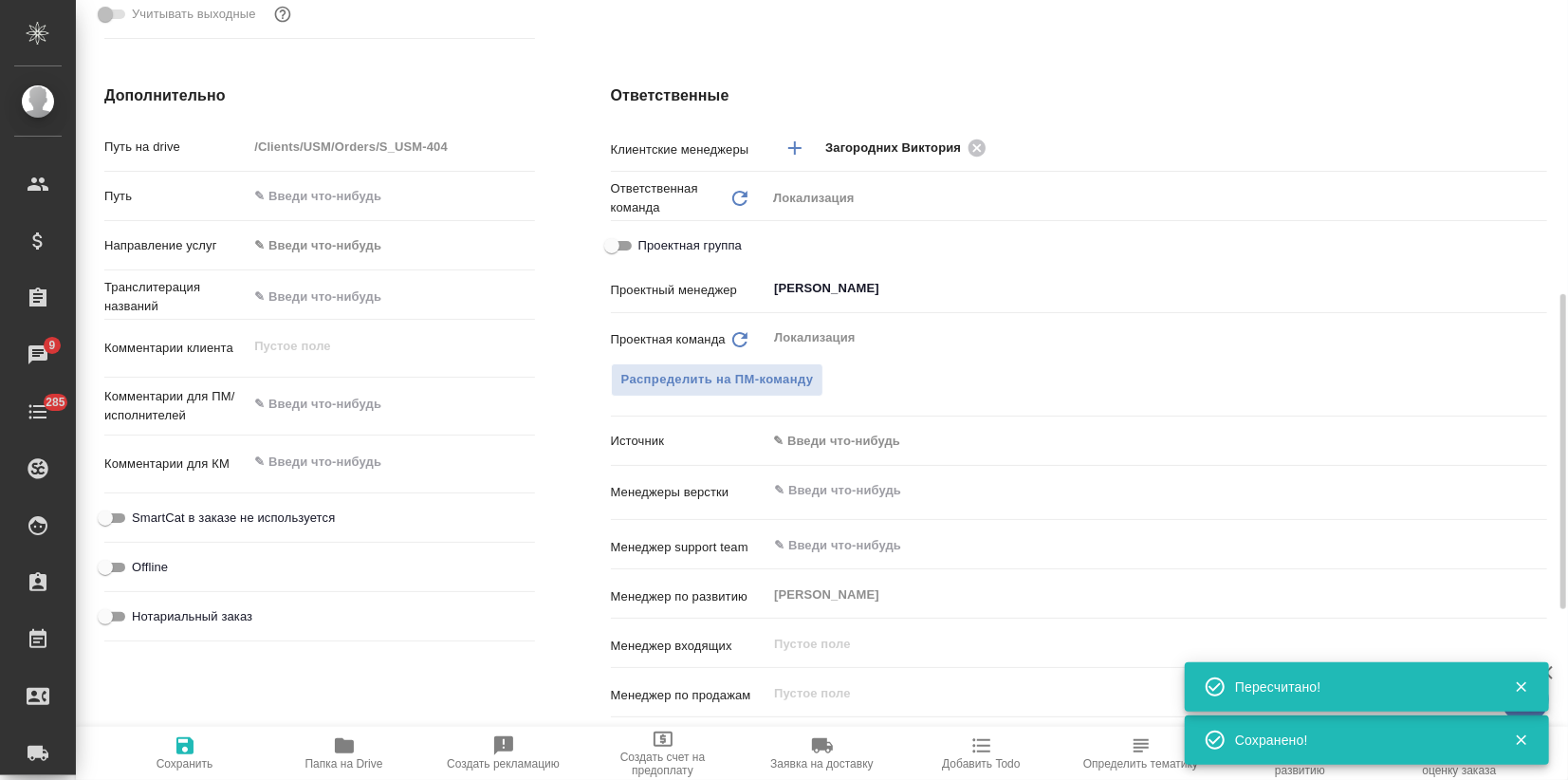
type textarea "x"
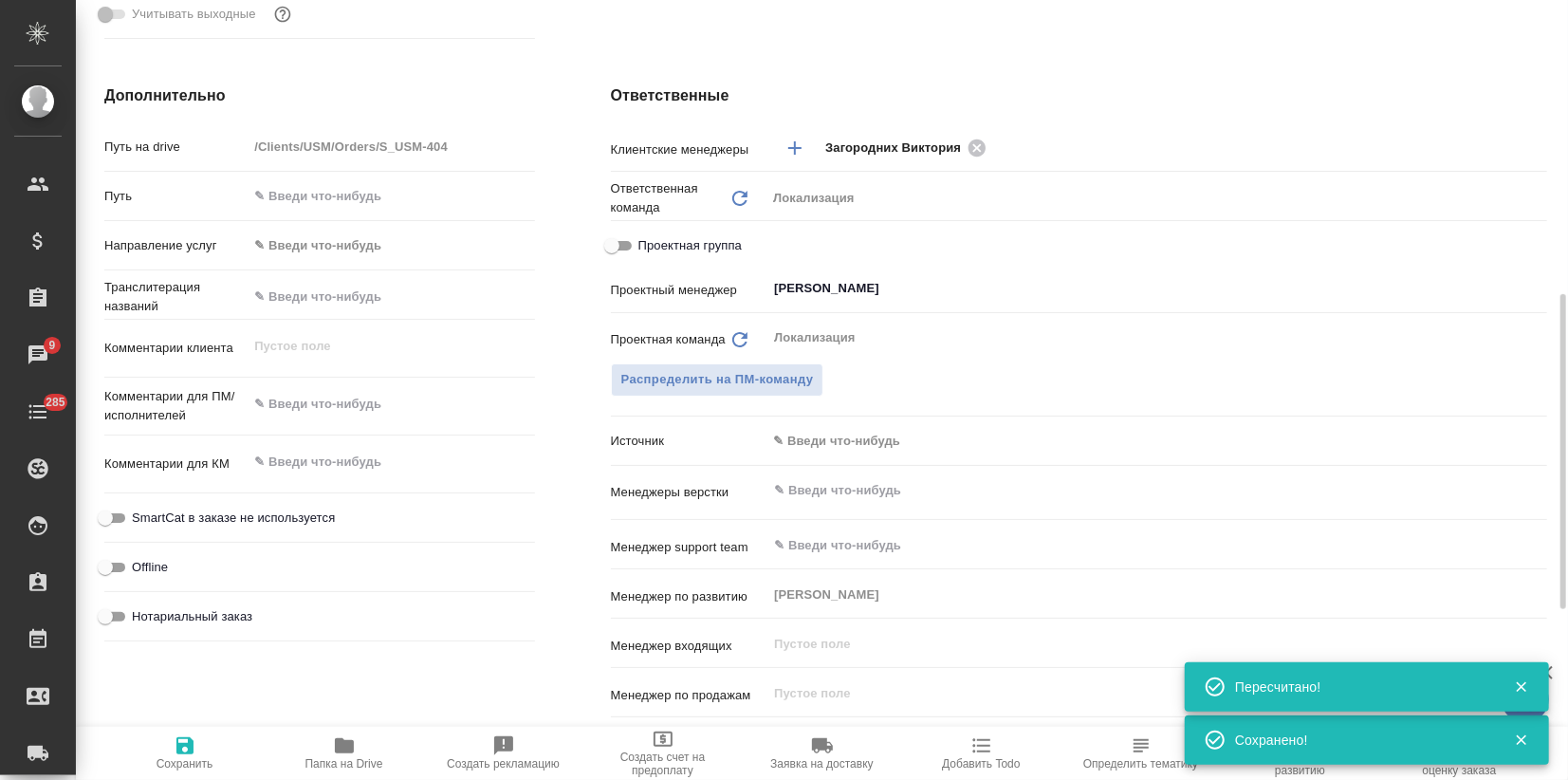
type textarea "x"
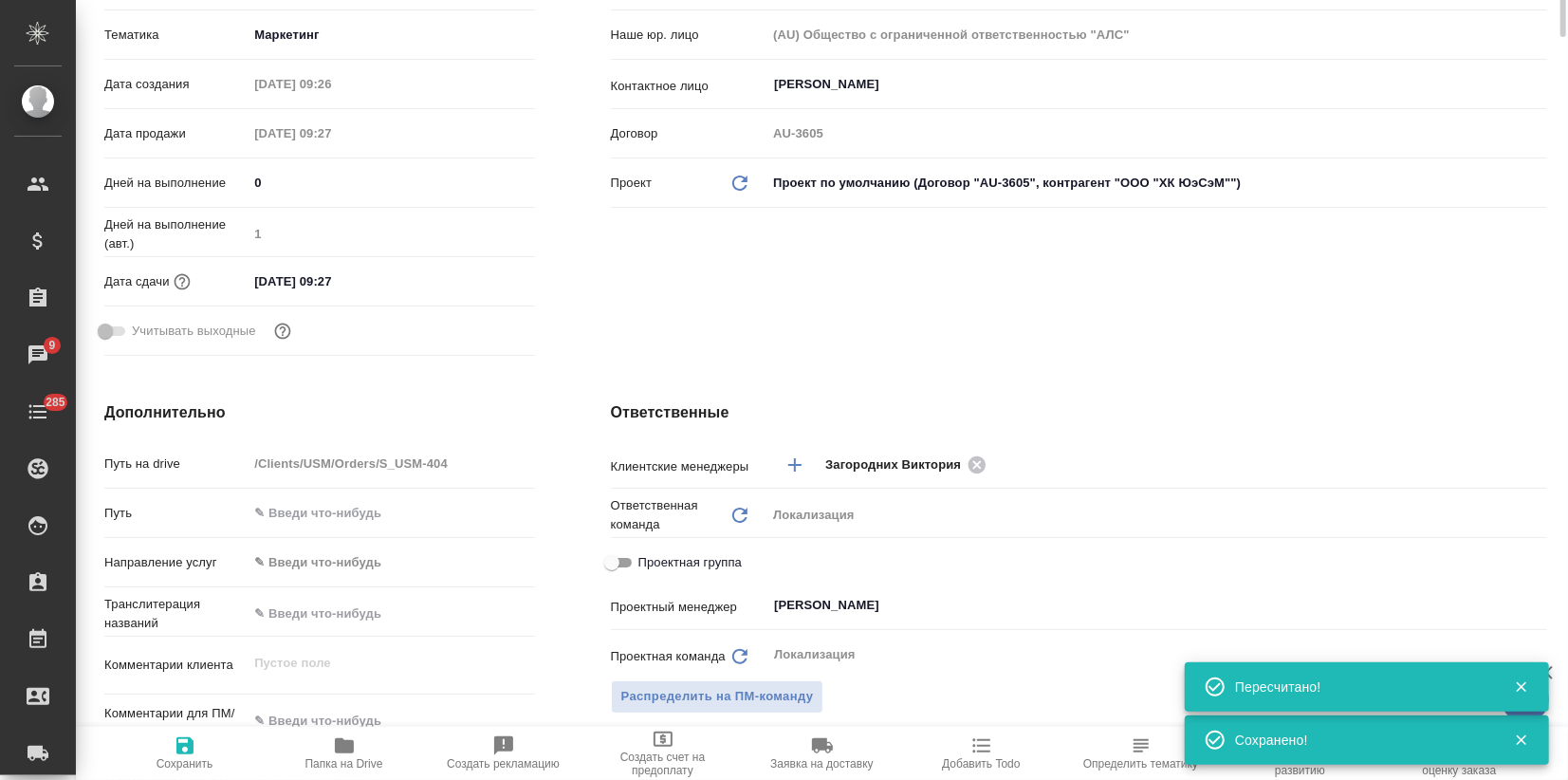
scroll to position [0, 0]
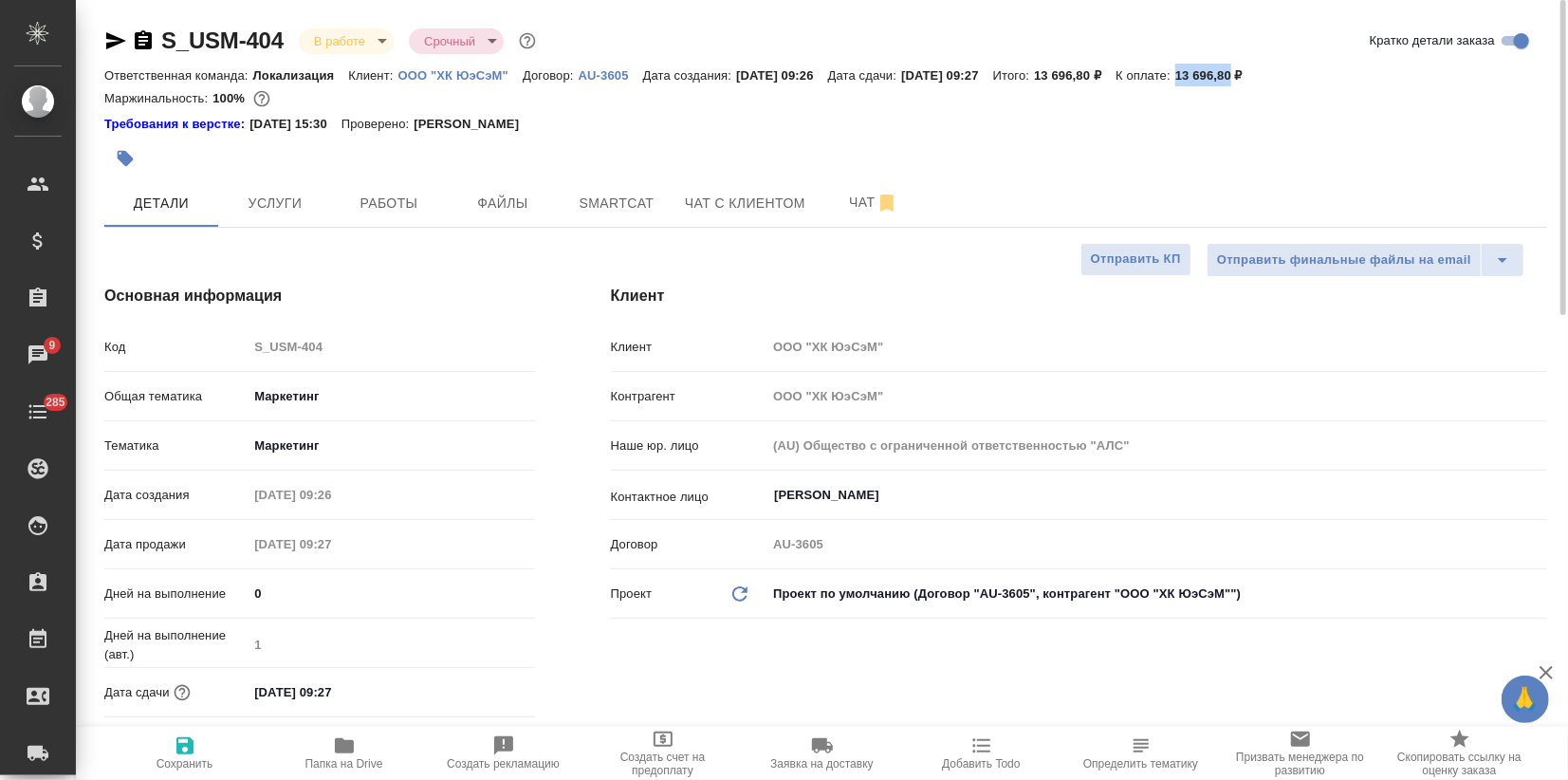
drag, startPoint x: 1221, startPoint y: 75, endPoint x: 1277, endPoint y: 73, distance: 56.0
click at [1277, 73] on div "Ответственная команда: Локализация Клиент: ООО "ХК ЮэСэМ" Договор: AU-3605 Дата…" at bounding box center [826, 75] width 1442 height 23
copy p "13 696,80"
type textarea "x"
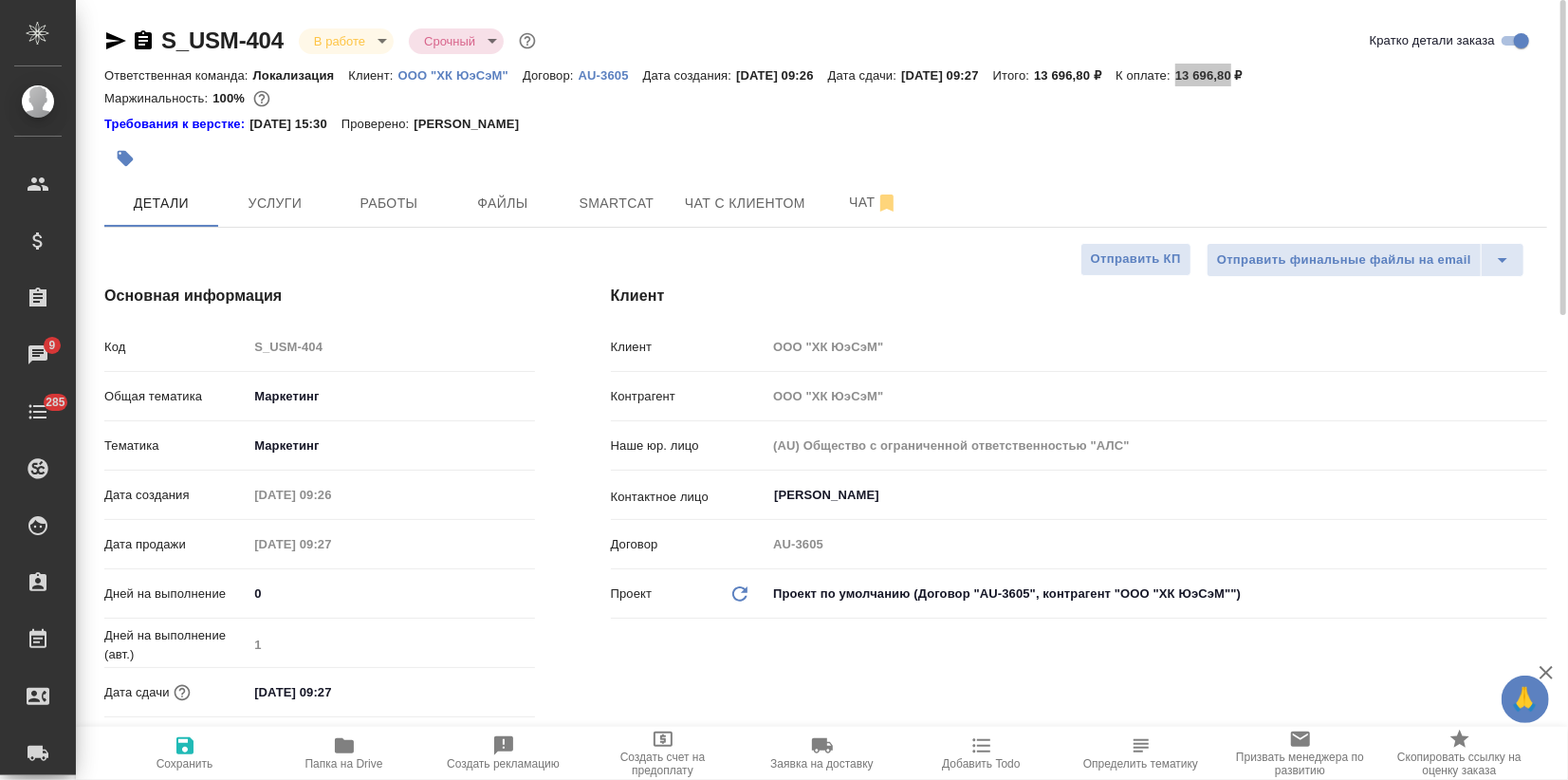
type textarea "x"
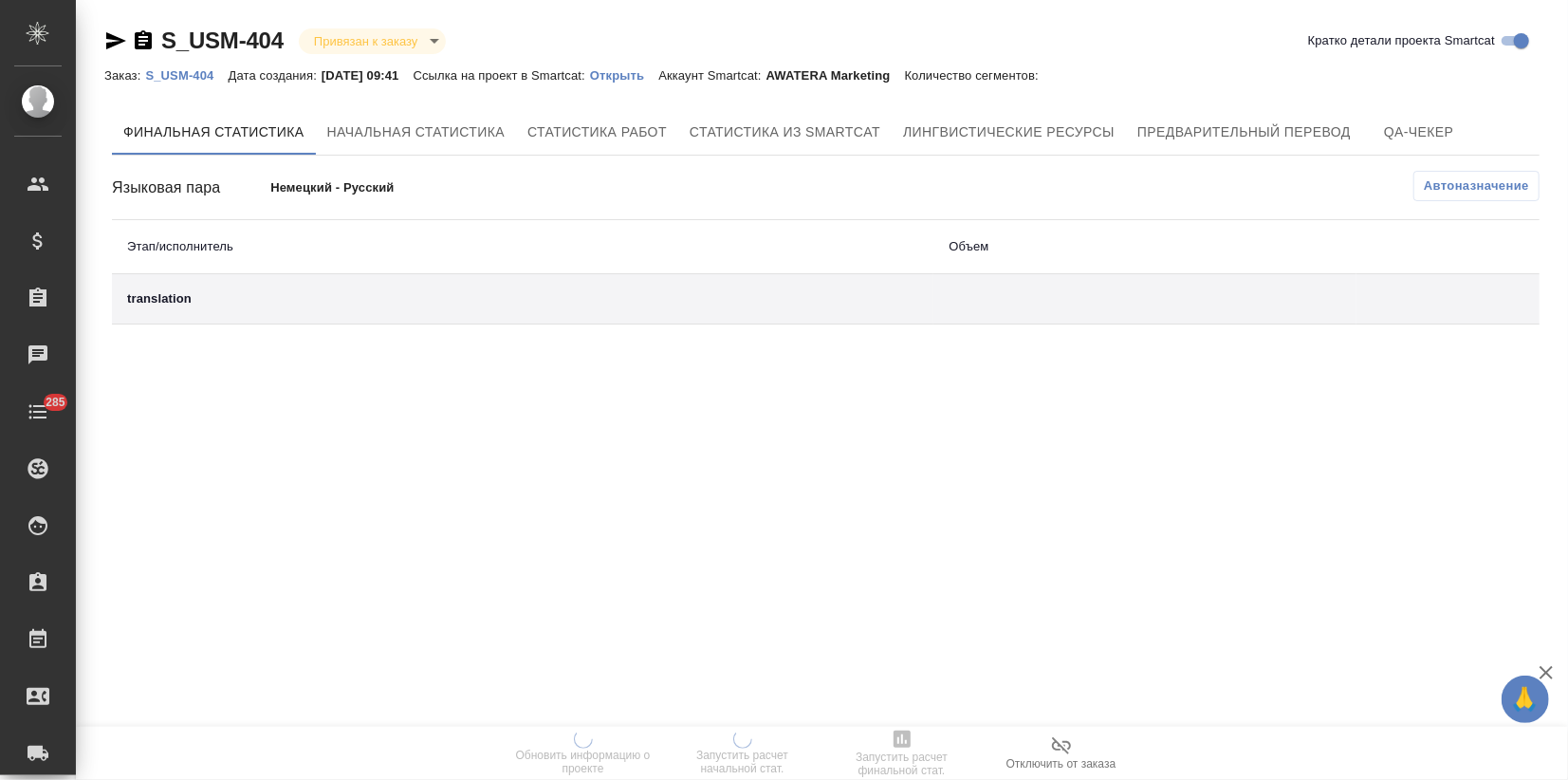
click at [637, 78] on p "Открыть" at bounding box center [623, 75] width 68 height 14
